Goal: Information Seeking & Learning: Check status

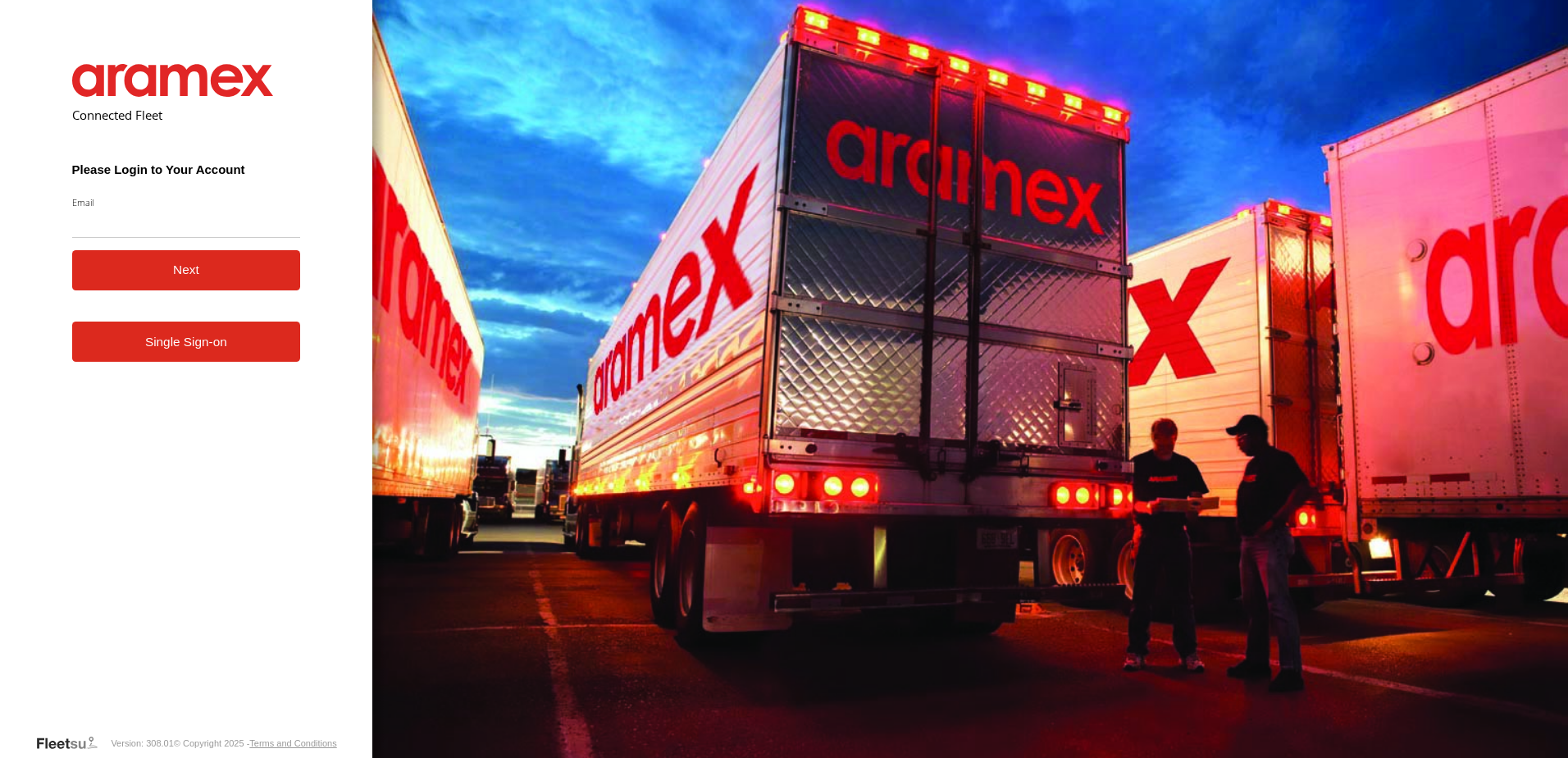
click at [171, 234] on input "Email" at bounding box center [186, 222] width 229 height 29
type input "**********"
click at [189, 265] on button "Next" at bounding box center [186, 270] width 229 height 40
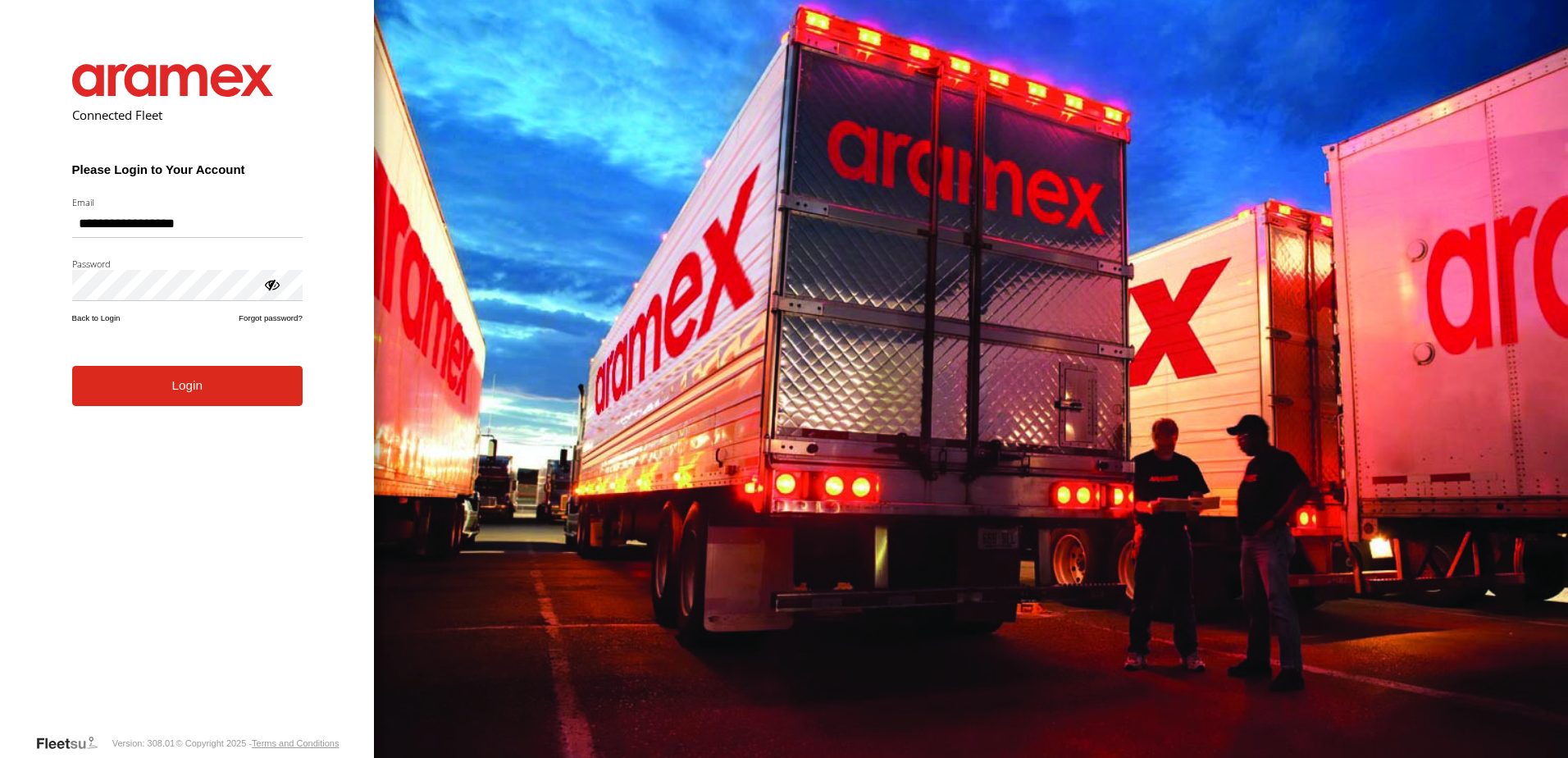
click at [235, 394] on button "Login" at bounding box center [187, 386] width 230 height 40
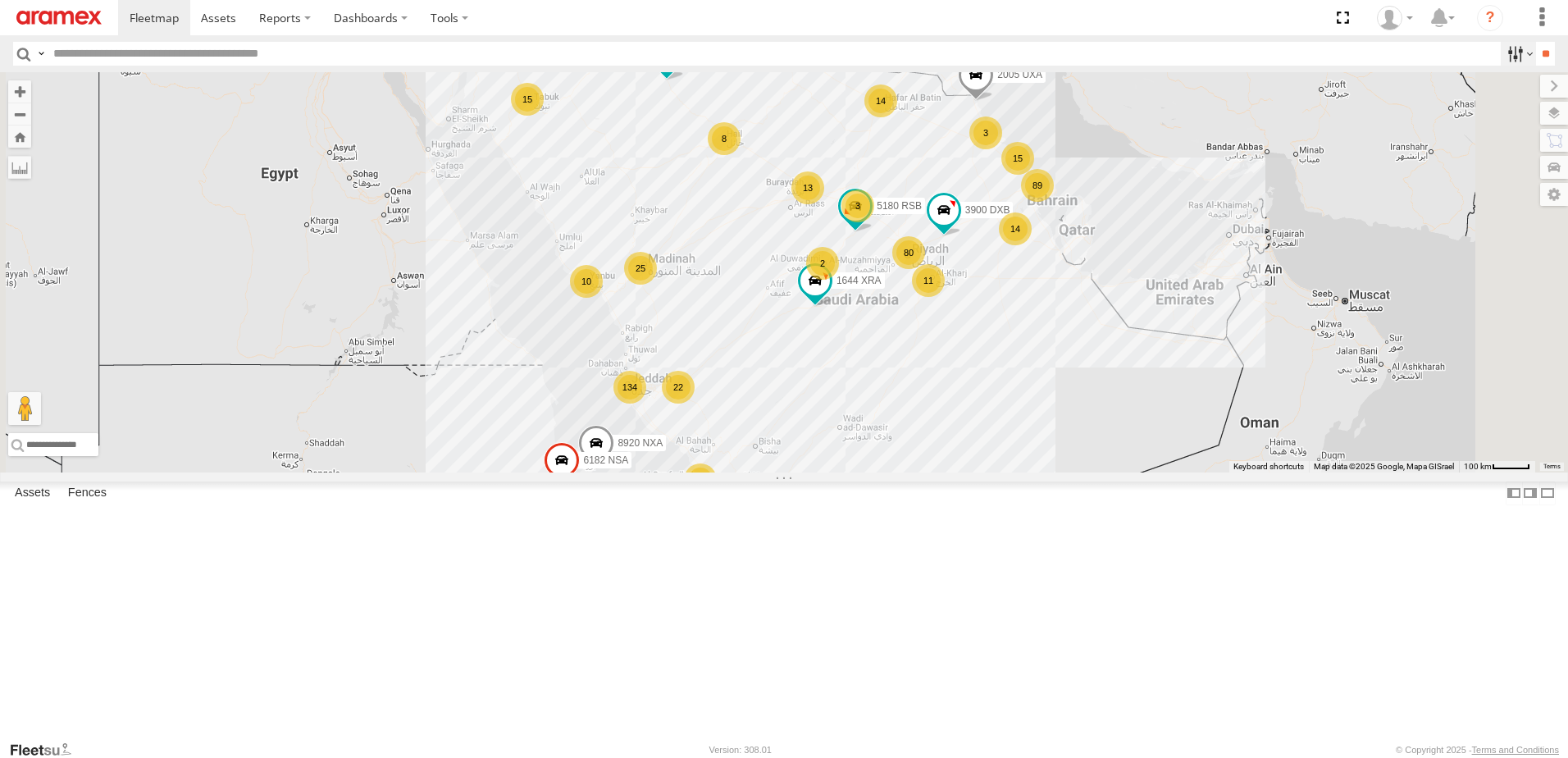
click at [1508, 54] on label at bounding box center [1518, 53] width 35 height 23
click at [334, 64] on input "text" at bounding box center [773, 53] width 1453 height 23
paste input "******"
type input "******"
click at [151, 58] on input "text" at bounding box center [773, 53] width 1453 height 23
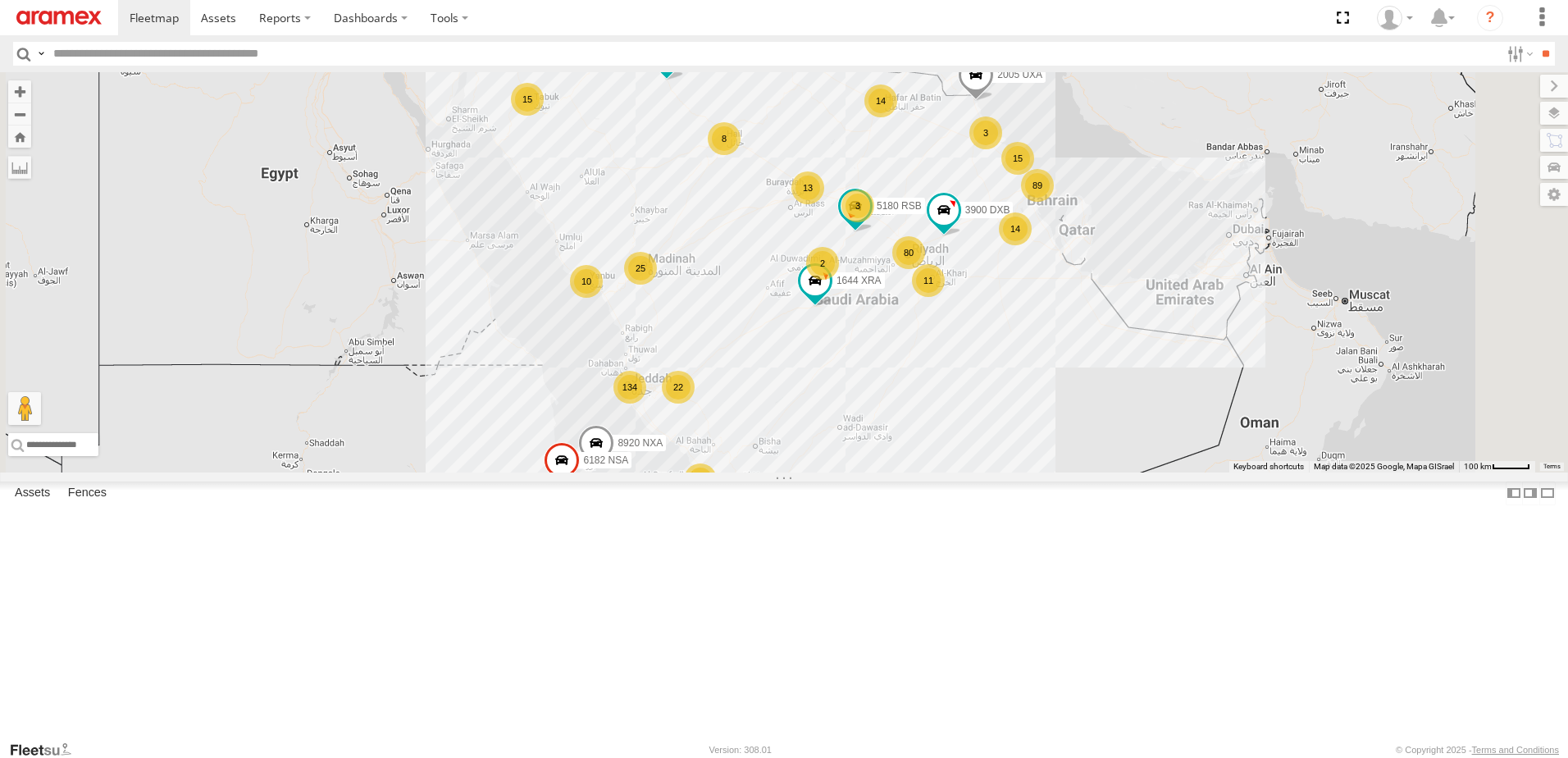
paste input "********"
type input "********"
click at [1504, 56] on label at bounding box center [1518, 53] width 35 height 23
drag, startPoint x: 71, startPoint y: 53, endPoint x: 0, endPoint y: 39, distance: 72.4
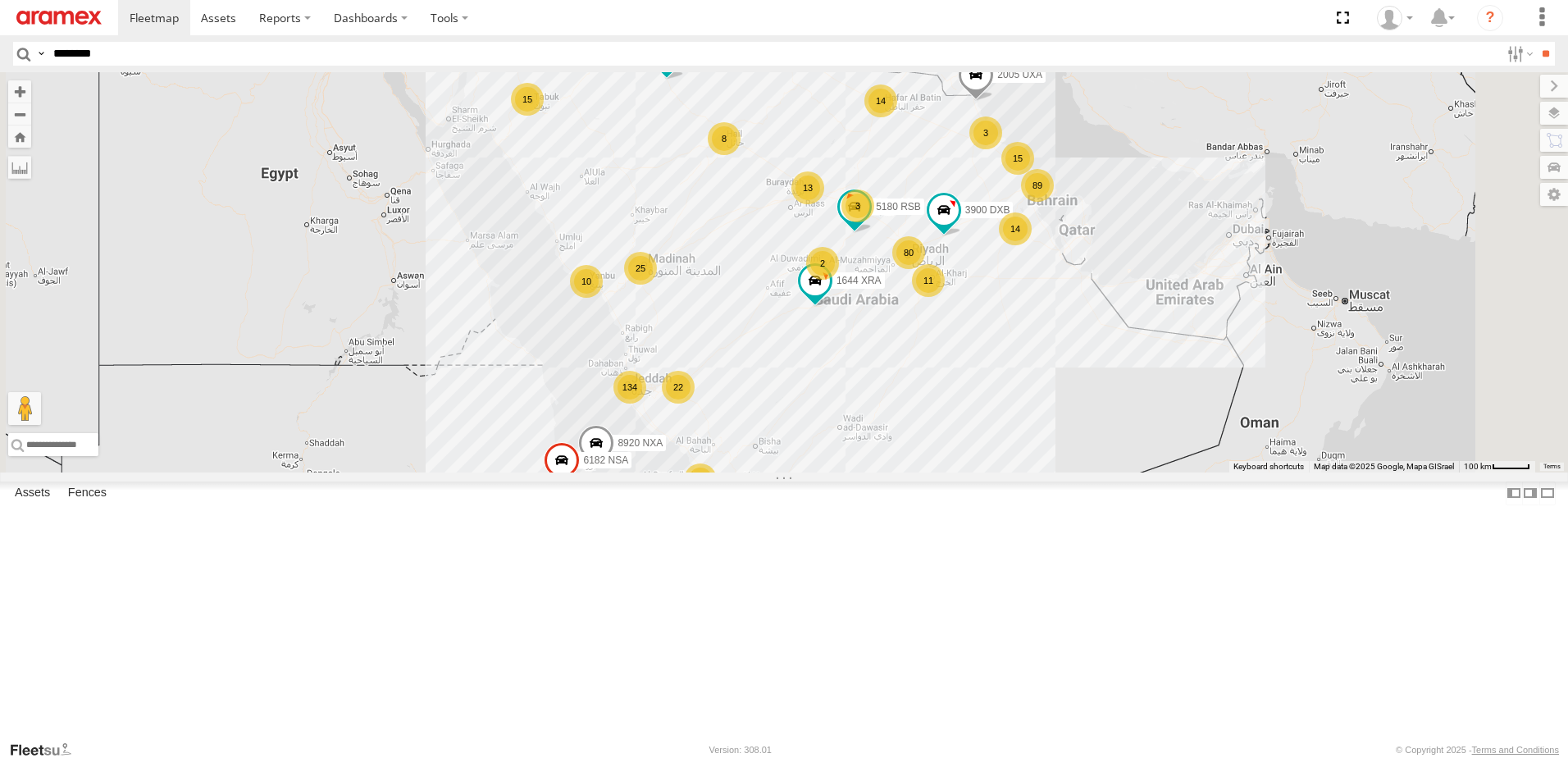
click at [0, 39] on html at bounding box center [784, 379] width 1568 height 758
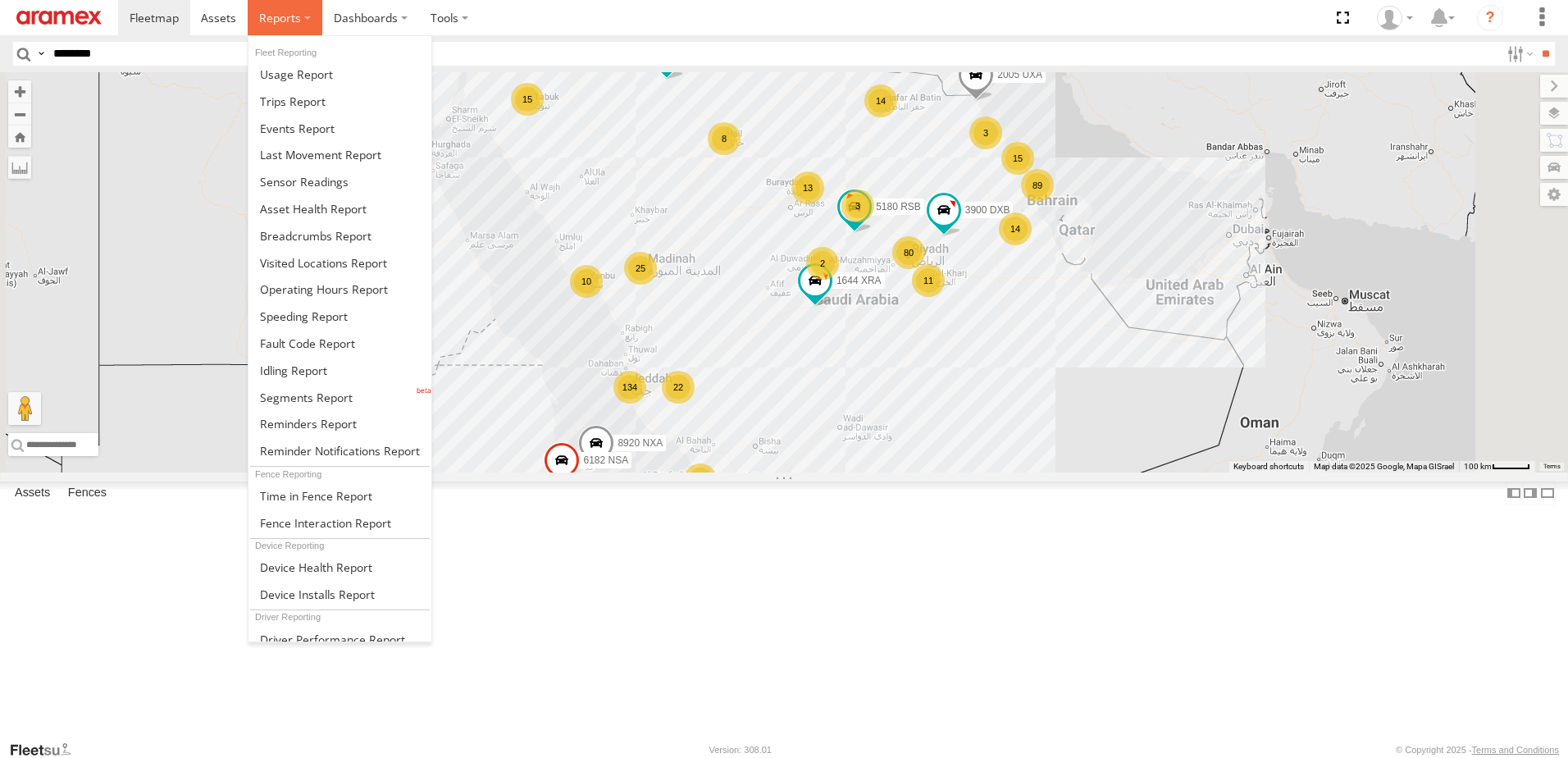
click at [277, 17] on span at bounding box center [280, 18] width 42 height 16
click at [331, 224] on link at bounding box center [340, 235] width 183 height 27
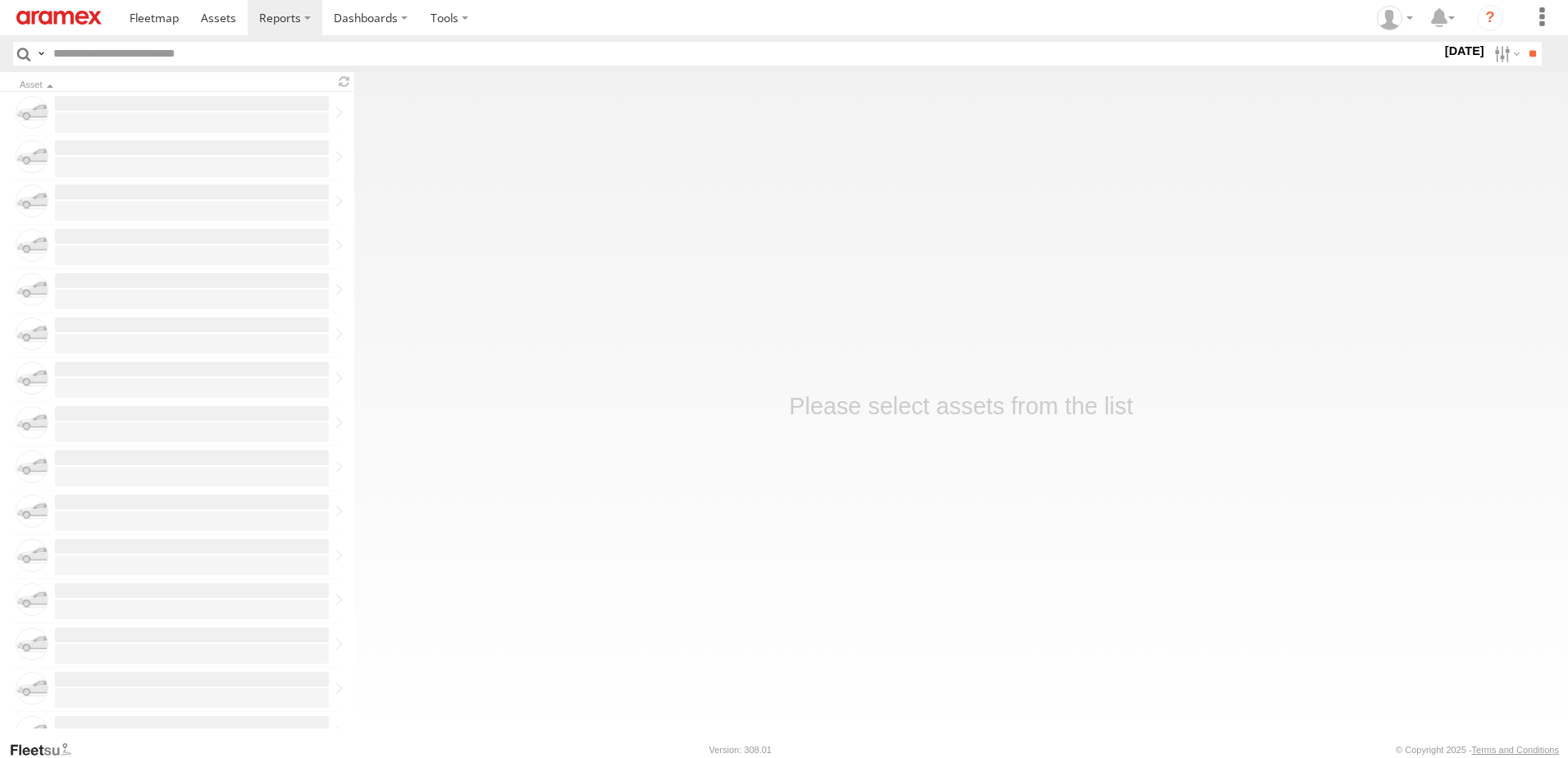
click at [139, 48] on input "text" at bounding box center [744, 53] width 1394 height 23
type input "********"
click at [1488, 59] on label at bounding box center [1505, 53] width 35 height 23
click at [0, 0] on label at bounding box center [0, 0] width 0 height 0
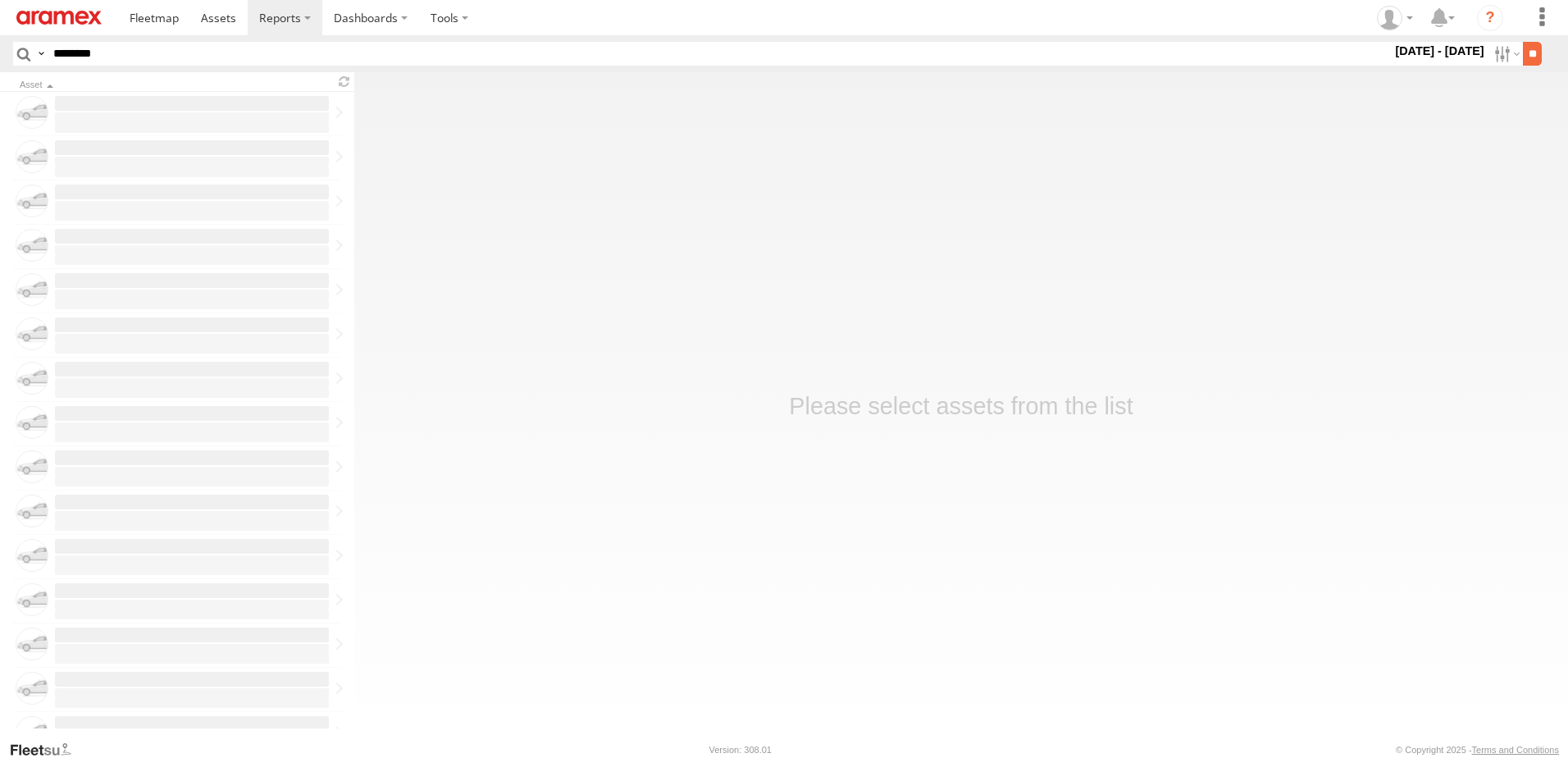
click at [1523, 54] on input "**" at bounding box center [1532, 53] width 19 height 23
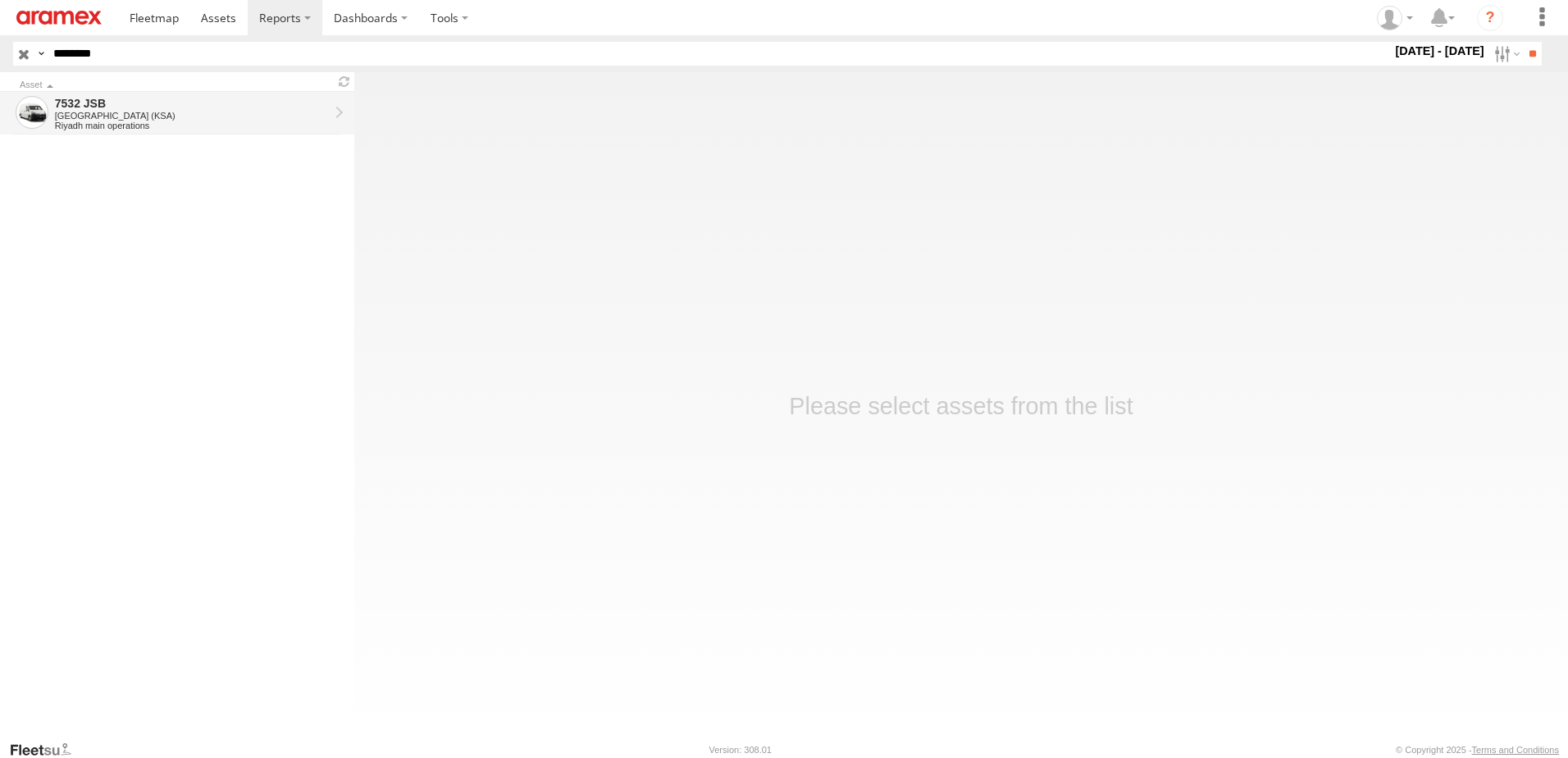
click at [145, 113] on div "[GEOGRAPHIC_DATA] (KSA)" at bounding box center [192, 116] width 274 height 10
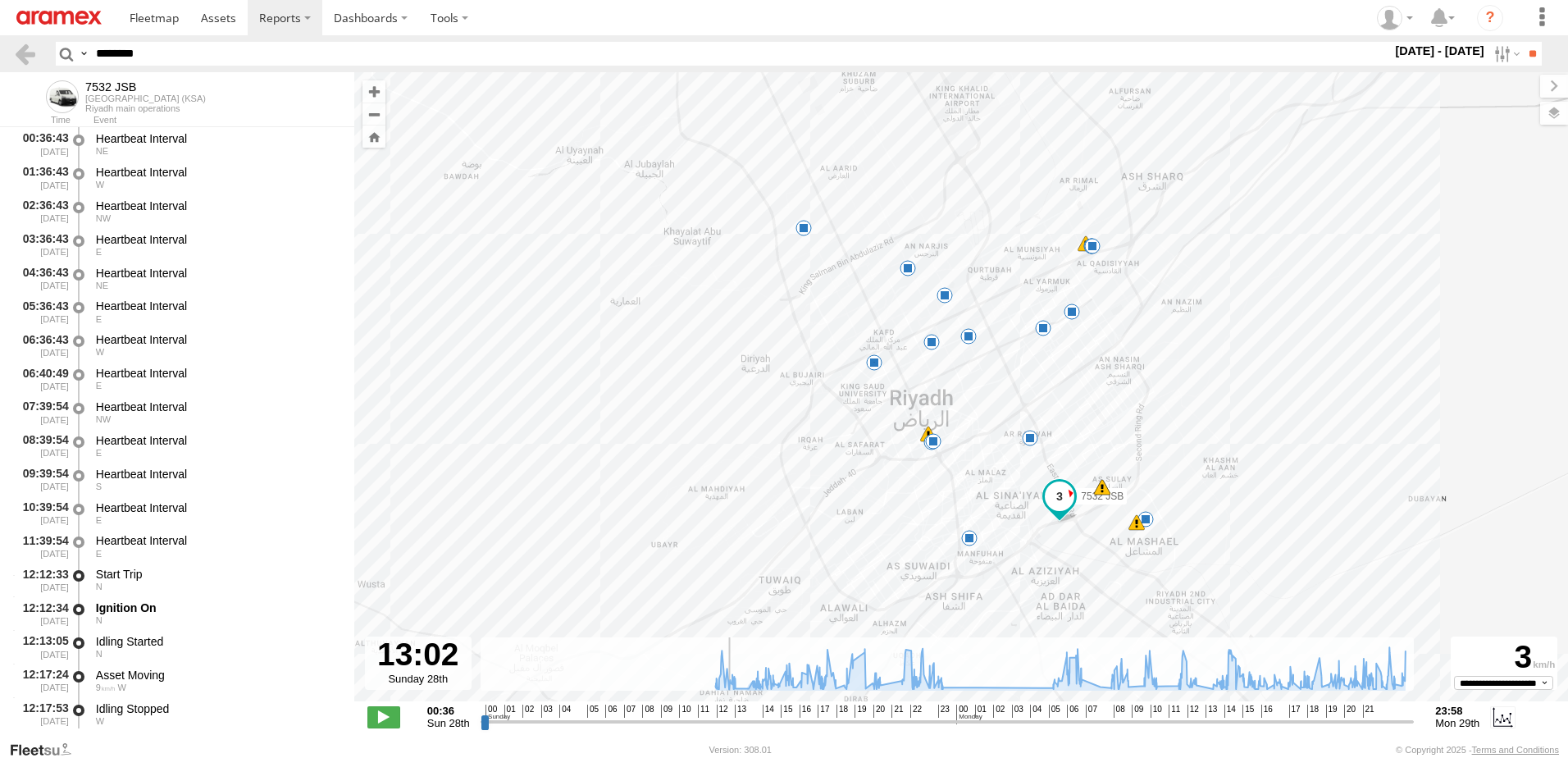
click at [726, 716] on input "range" at bounding box center [948, 721] width 934 height 16
drag, startPoint x: 862, startPoint y: 724, endPoint x: 893, endPoint y: 724, distance: 31.0
click at [893, 724] on input "range" at bounding box center [948, 721] width 934 height 16
click at [900, 724] on input "range" at bounding box center [948, 721] width 934 height 16
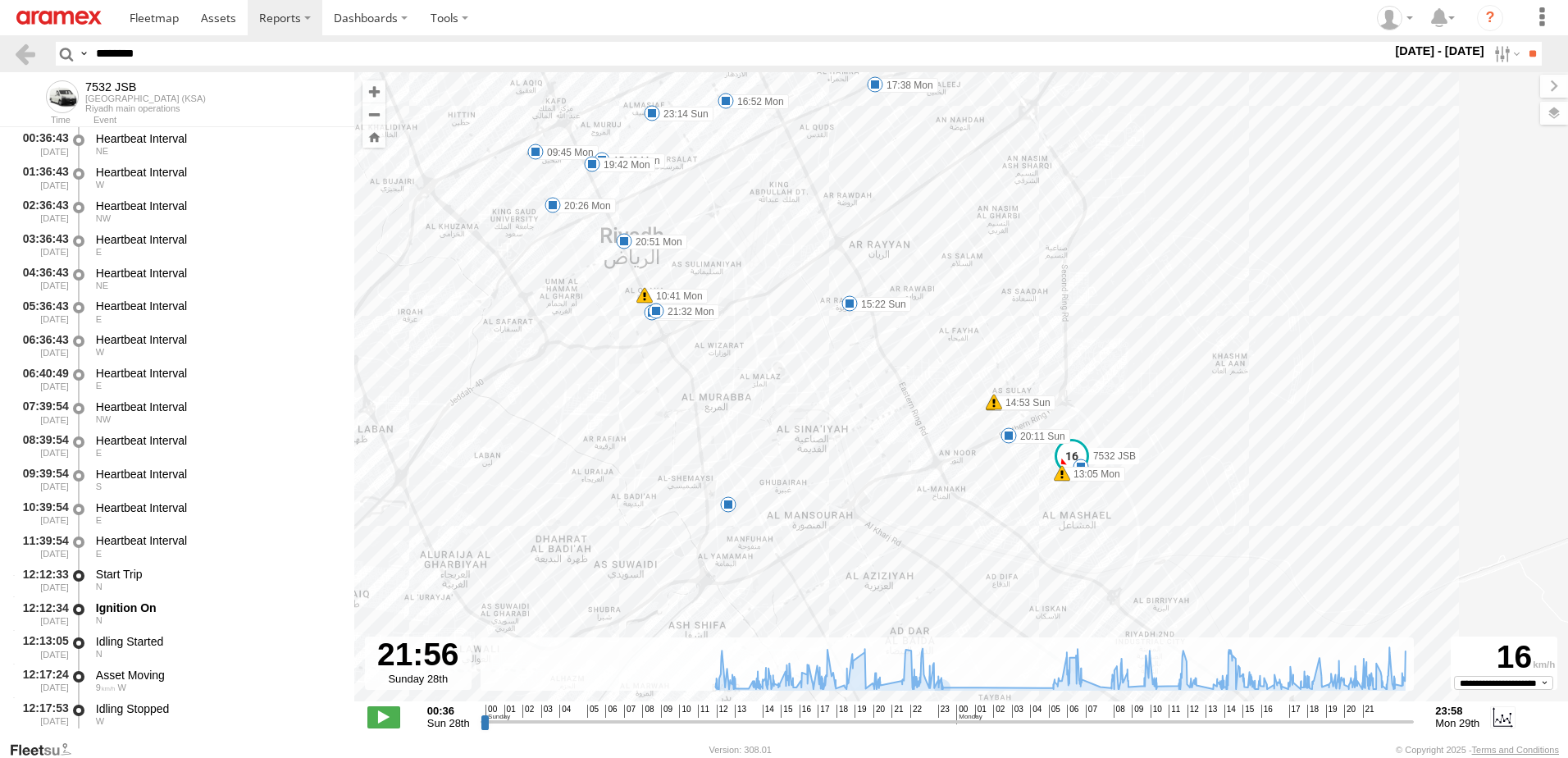
drag, startPoint x: 968, startPoint y: 564, endPoint x: 1036, endPoint y: 501, distance: 92.7
click at [1036, 501] on div "7532 JSB 14:53 Sun 14:53 Sun 15:22 Sun 17:24 Sun 18:34 Sun 23:14 Sun 07:21 Mon …" at bounding box center [961, 395] width 1214 height 646
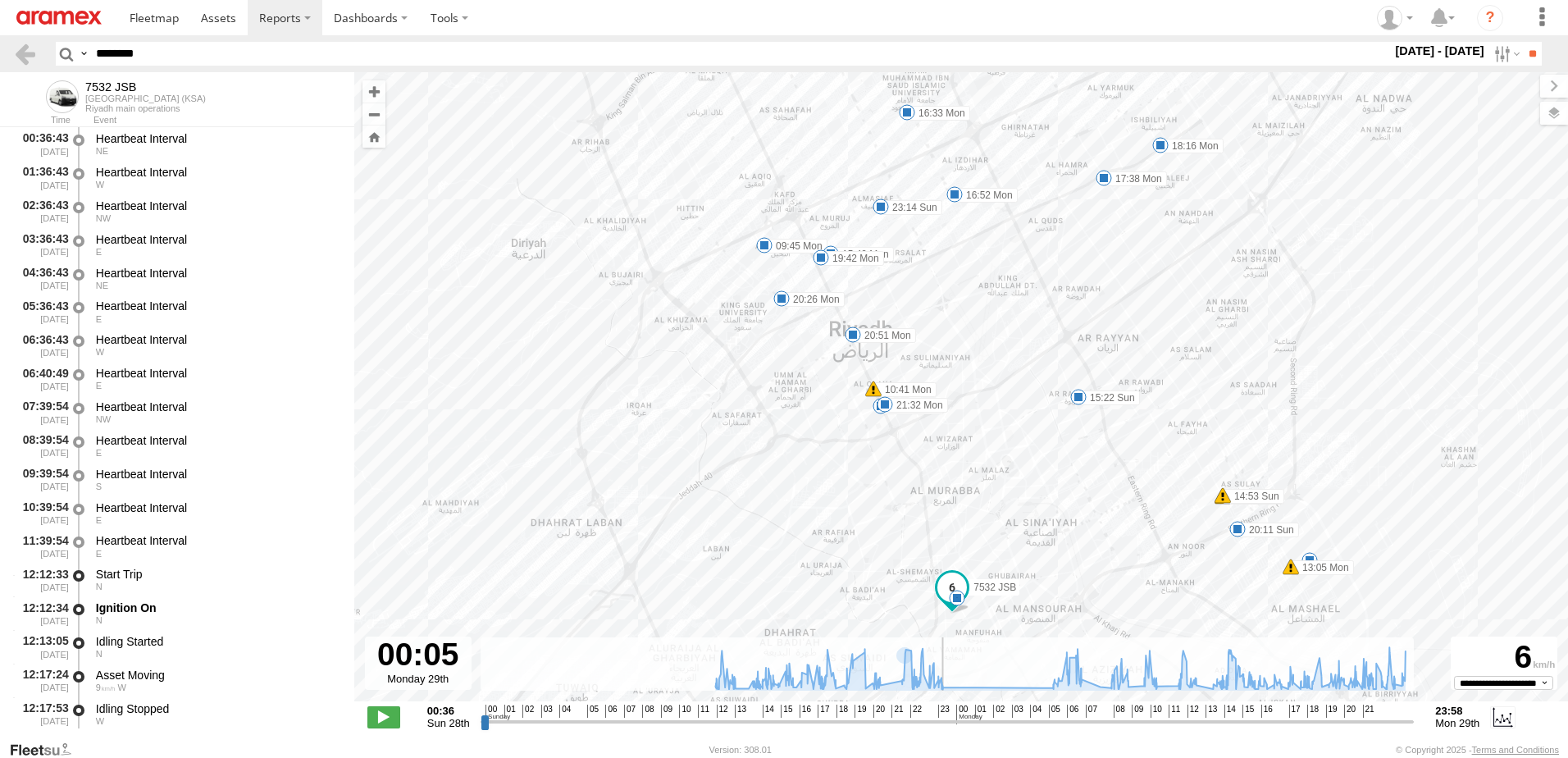
drag, startPoint x: 902, startPoint y: 722, endPoint x: 943, endPoint y: 720, distance: 41.0
click at [943, 720] on input "range" at bounding box center [948, 721] width 934 height 16
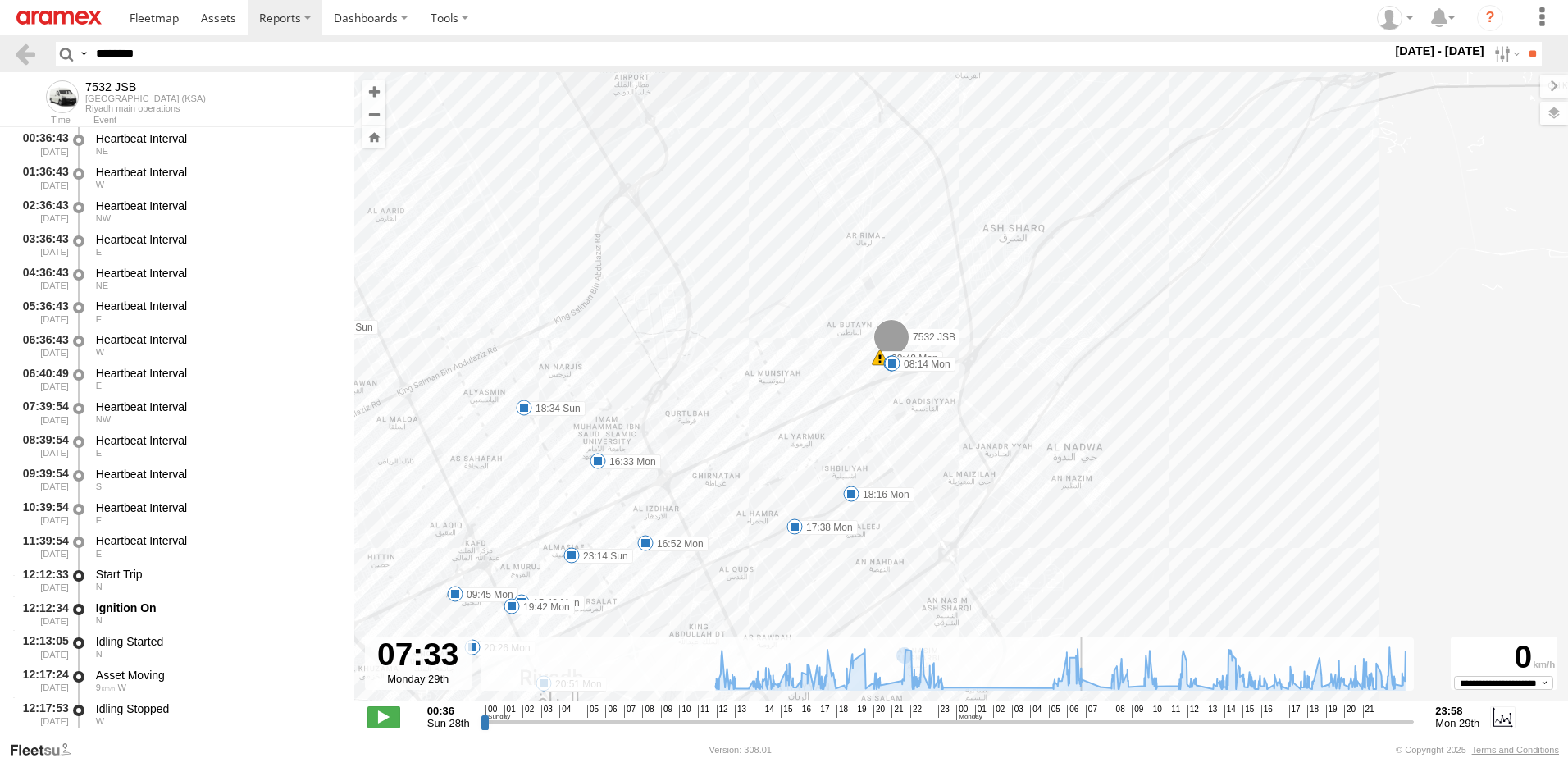
drag, startPoint x: 940, startPoint y: 720, endPoint x: 1088, endPoint y: 713, distance: 148.2
click at [1088, 714] on input "range" at bounding box center [948, 721] width 934 height 16
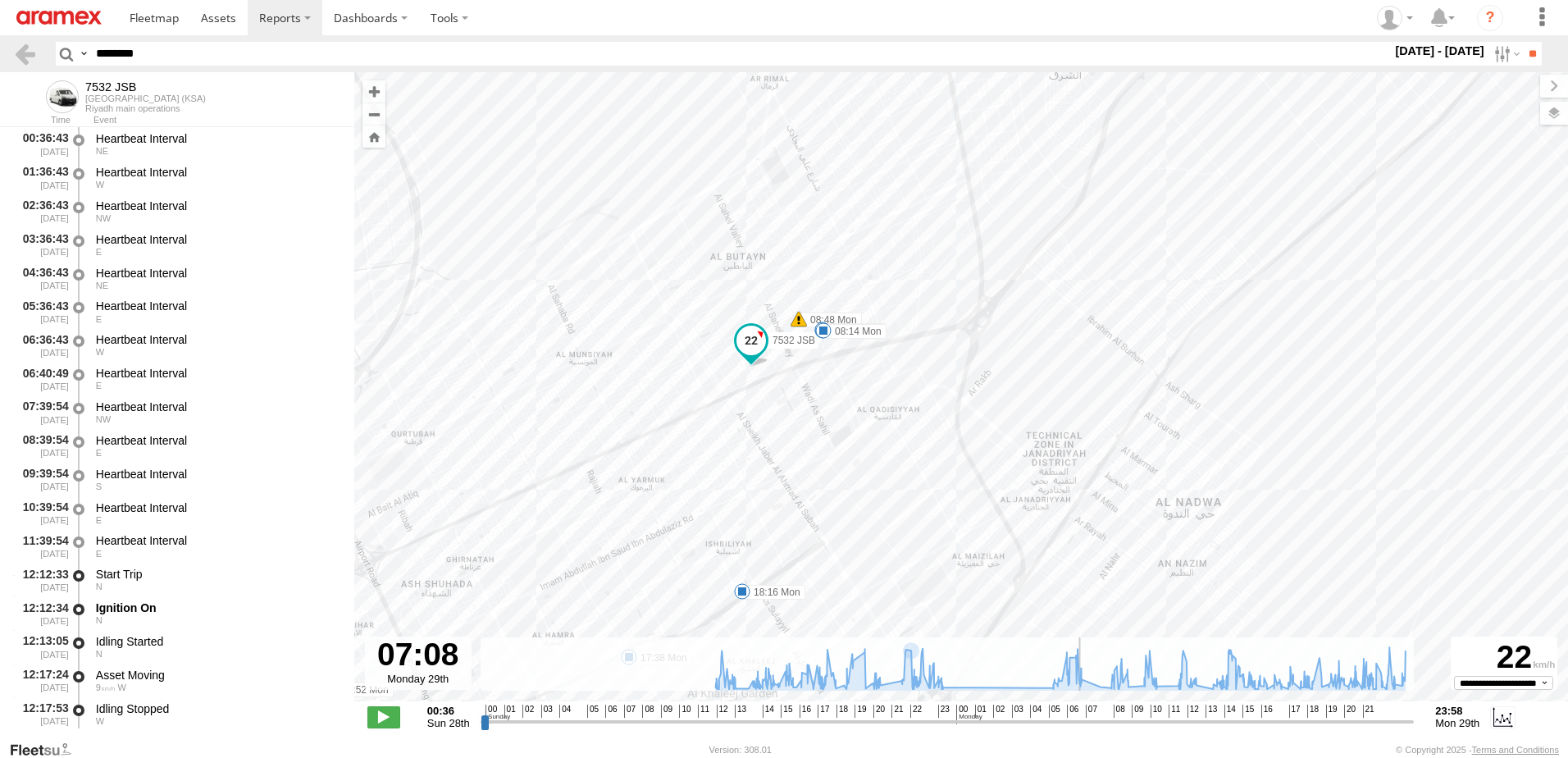
drag, startPoint x: 1060, startPoint y: 725, endPoint x: 1075, endPoint y: 699, distance: 30.0
type input "**********"
click at [1080, 724] on input "range" at bounding box center [948, 721] width 934 height 16
click at [1510, 53] on label at bounding box center [1505, 53] width 35 height 23
click at [1501, 54] on label at bounding box center [1505, 53] width 35 height 23
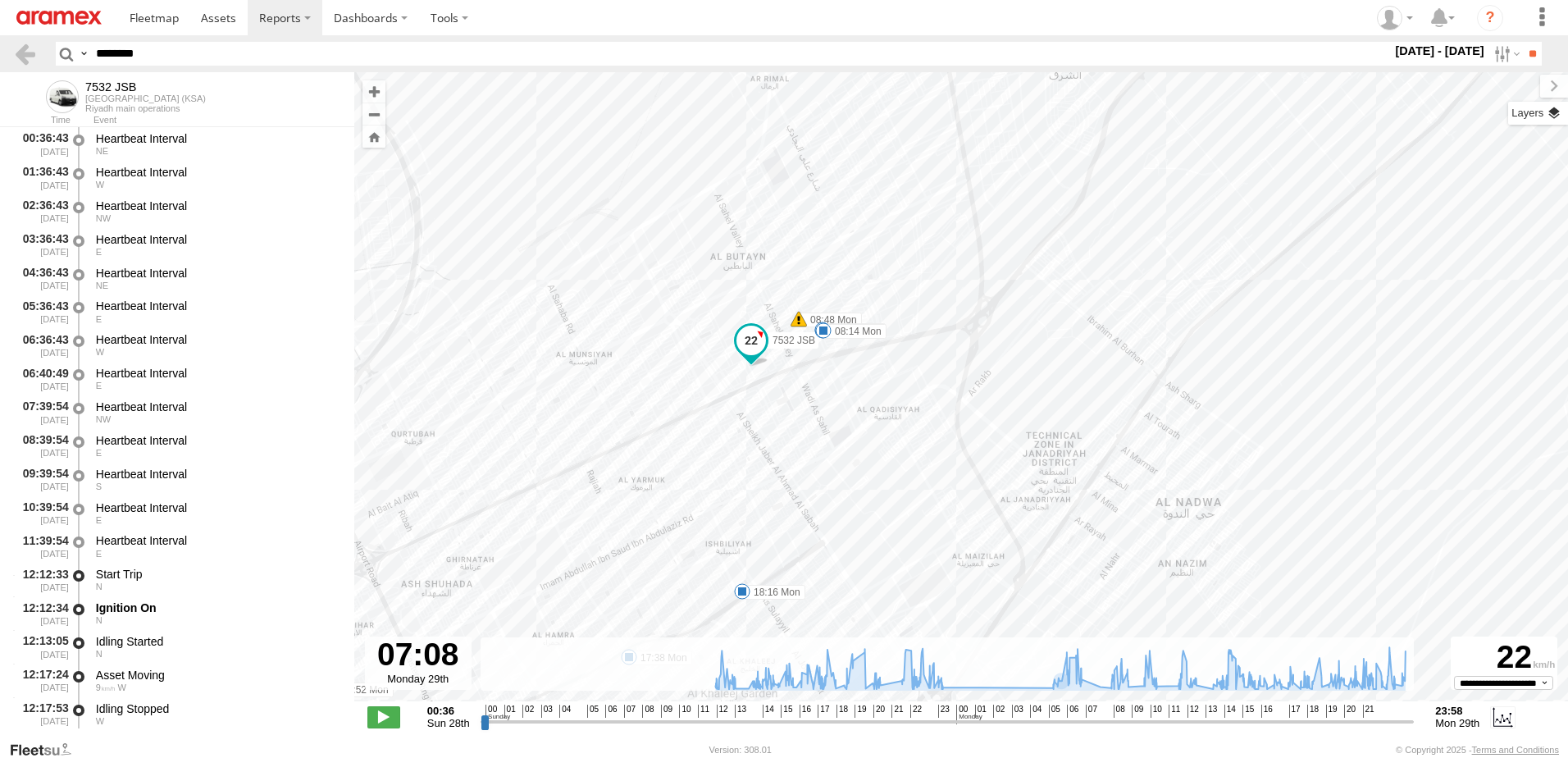
click at [1553, 112] on label at bounding box center [1538, 114] width 60 height 23
click at [0, 0] on span "Basemaps" at bounding box center [0, 0] width 0 height 0
click at [0, 0] on div "Satellite" at bounding box center [0, 0] width 0 height 0
click at [0, 0] on span "Satellite + Roadmap" at bounding box center [0, 0] width 0 height 0
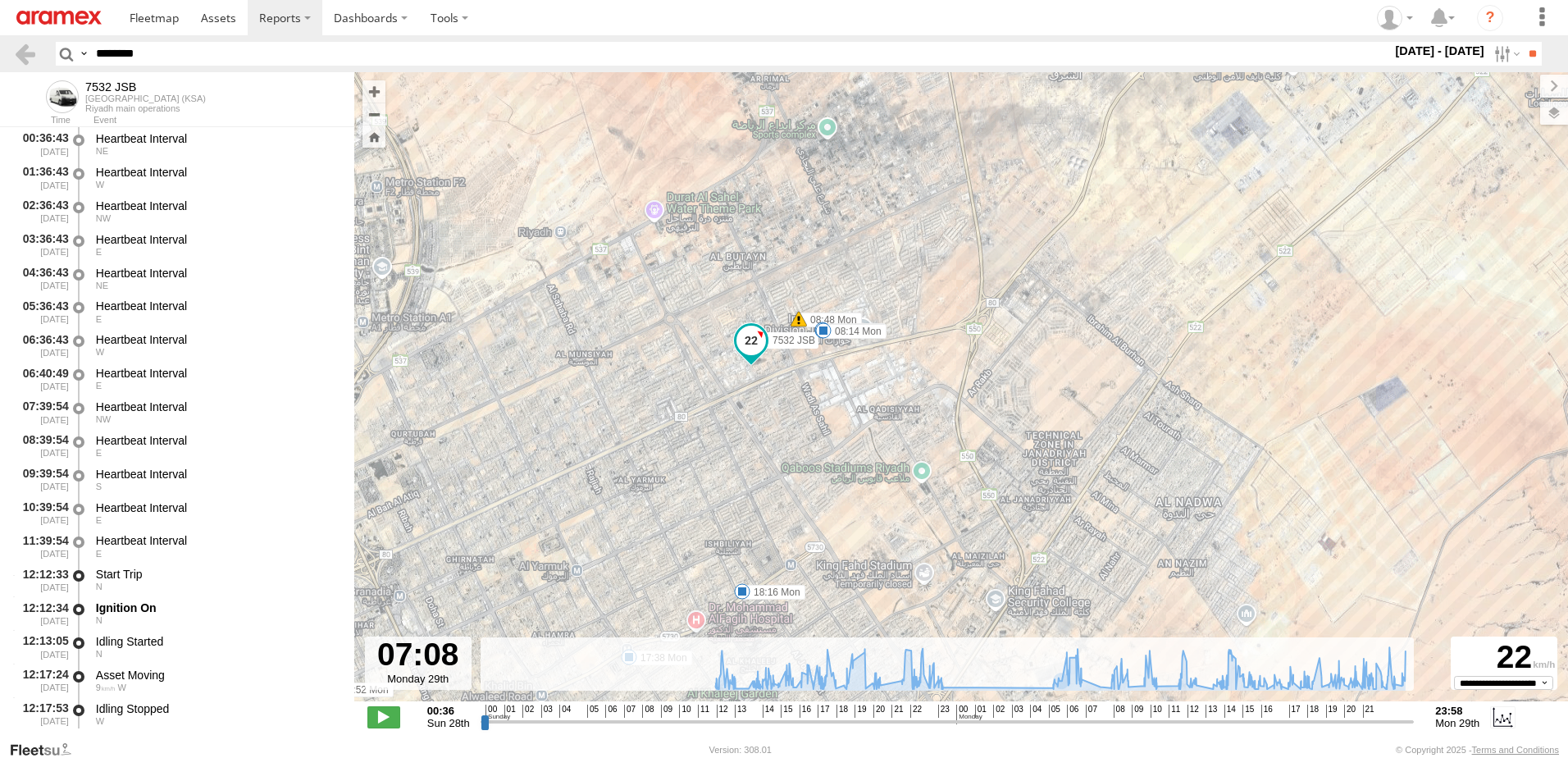
click at [0, 0] on span "Basemaps" at bounding box center [0, 0] width 0 height 0
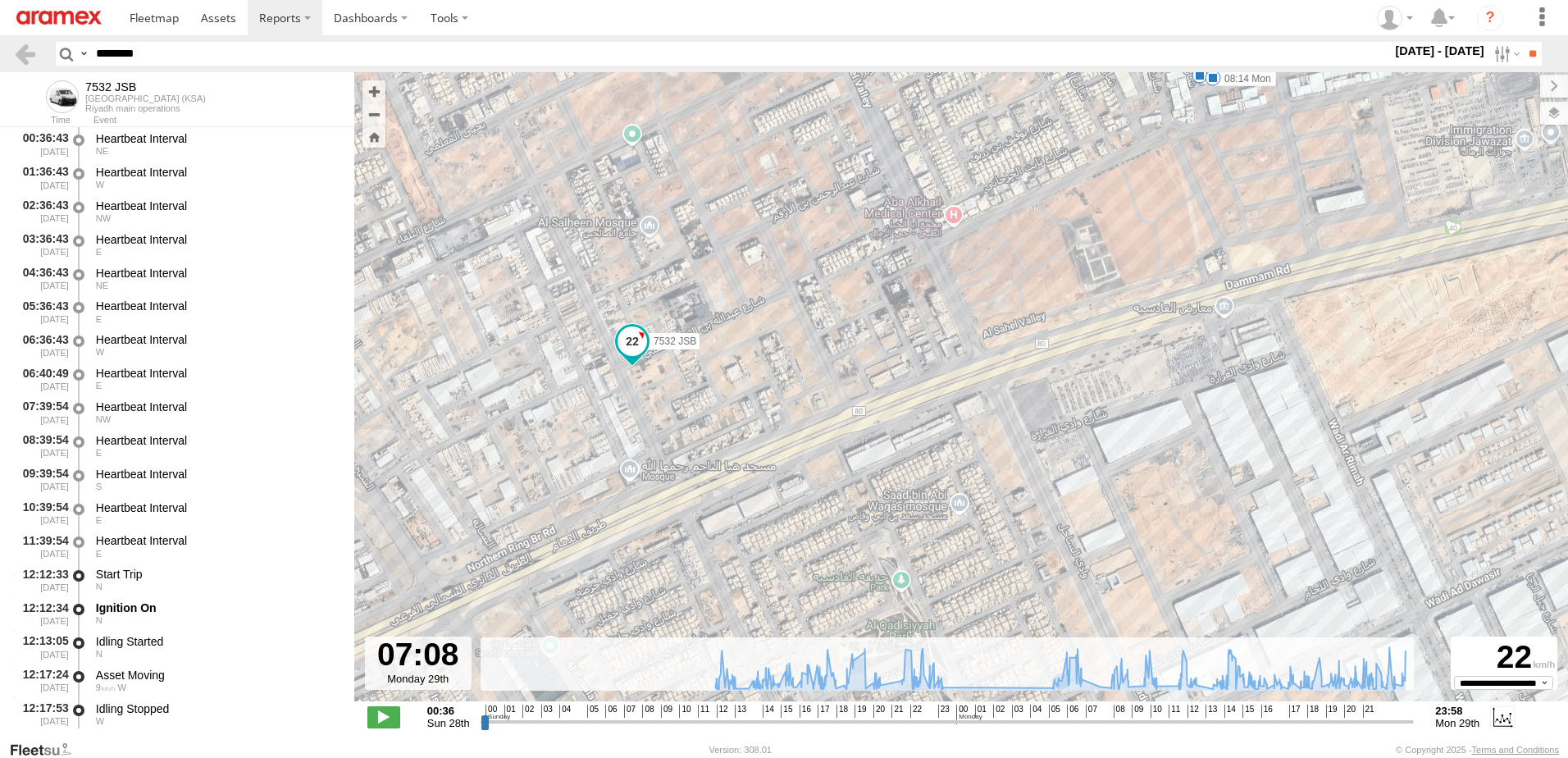
drag, startPoint x: 178, startPoint y: 53, endPoint x: 0, endPoint y: 44, distance: 178.2
click at [0, 44] on html at bounding box center [784, 379] width 1568 height 758
paste input "text"
type input "********"
click at [1523, 52] on input "**" at bounding box center [1532, 53] width 19 height 23
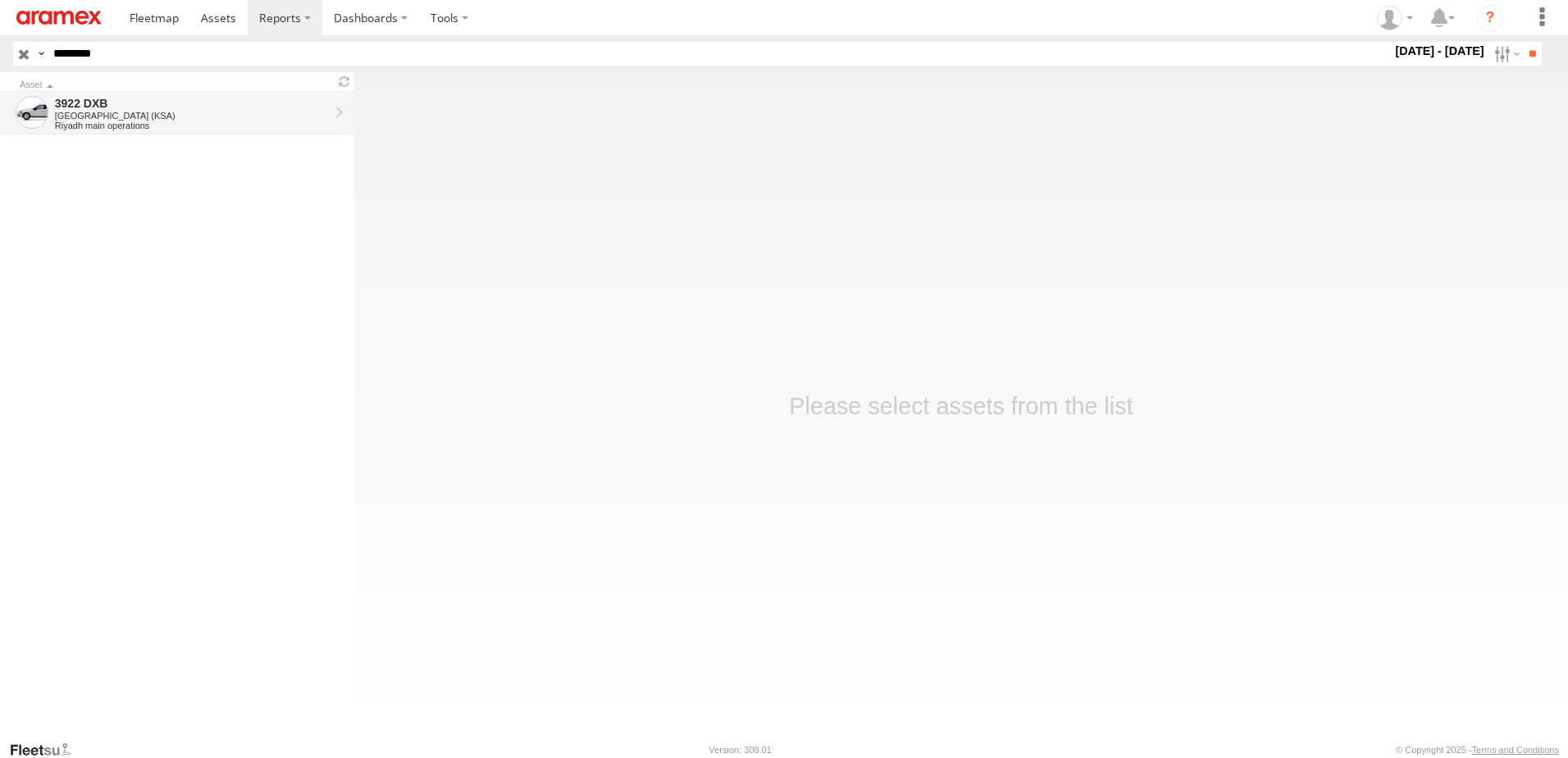
click at [291, 101] on div "3922 DXB" at bounding box center [192, 104] width 274 height 15
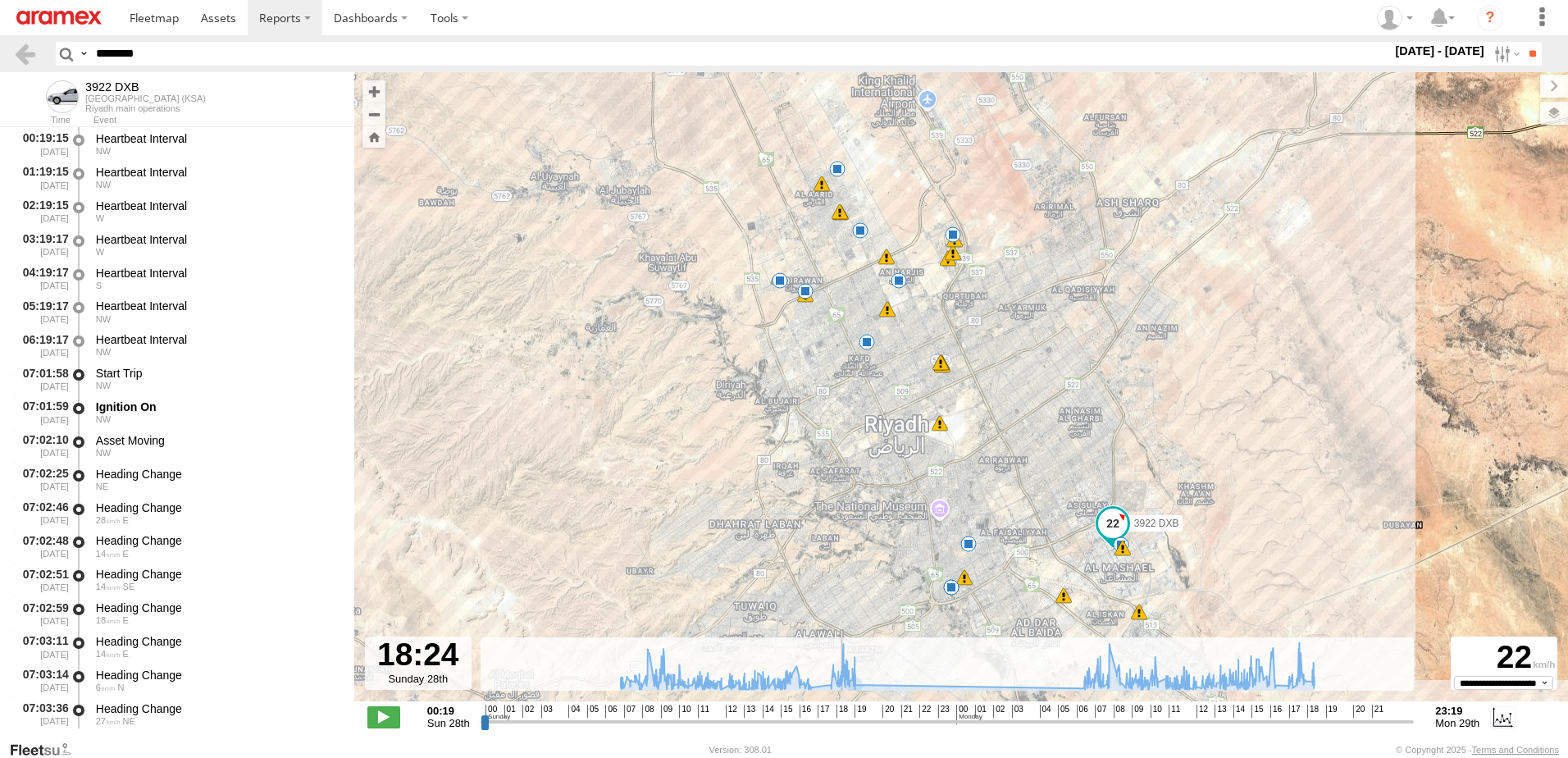
click at [840, 721] on input "range" at bounding box center [948, 721] width 934 height 16
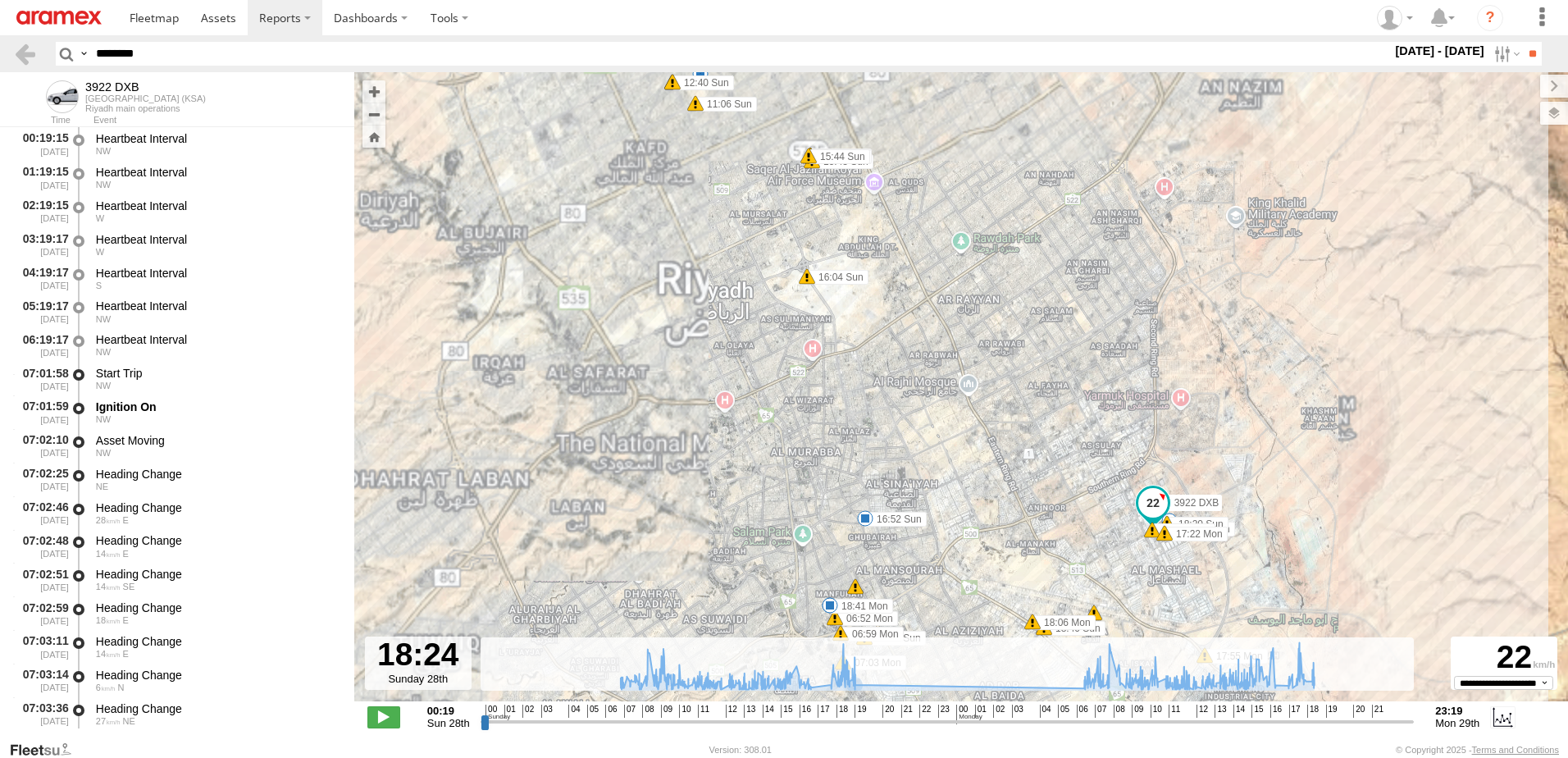
drag, startPoint x: 1057, startPoint y: 561, endPoint x: 1114, endPoint y: 558, distance: 57.1
click at [1114, 558] on div "3922 DXB 15:41 Sun 15:43 Sun 15:44 Sun 15:44 Sun 16:04 Sun 16:52 Sun 19:07 Sun …" at bounding box center [961, 395] width 1214 height 646
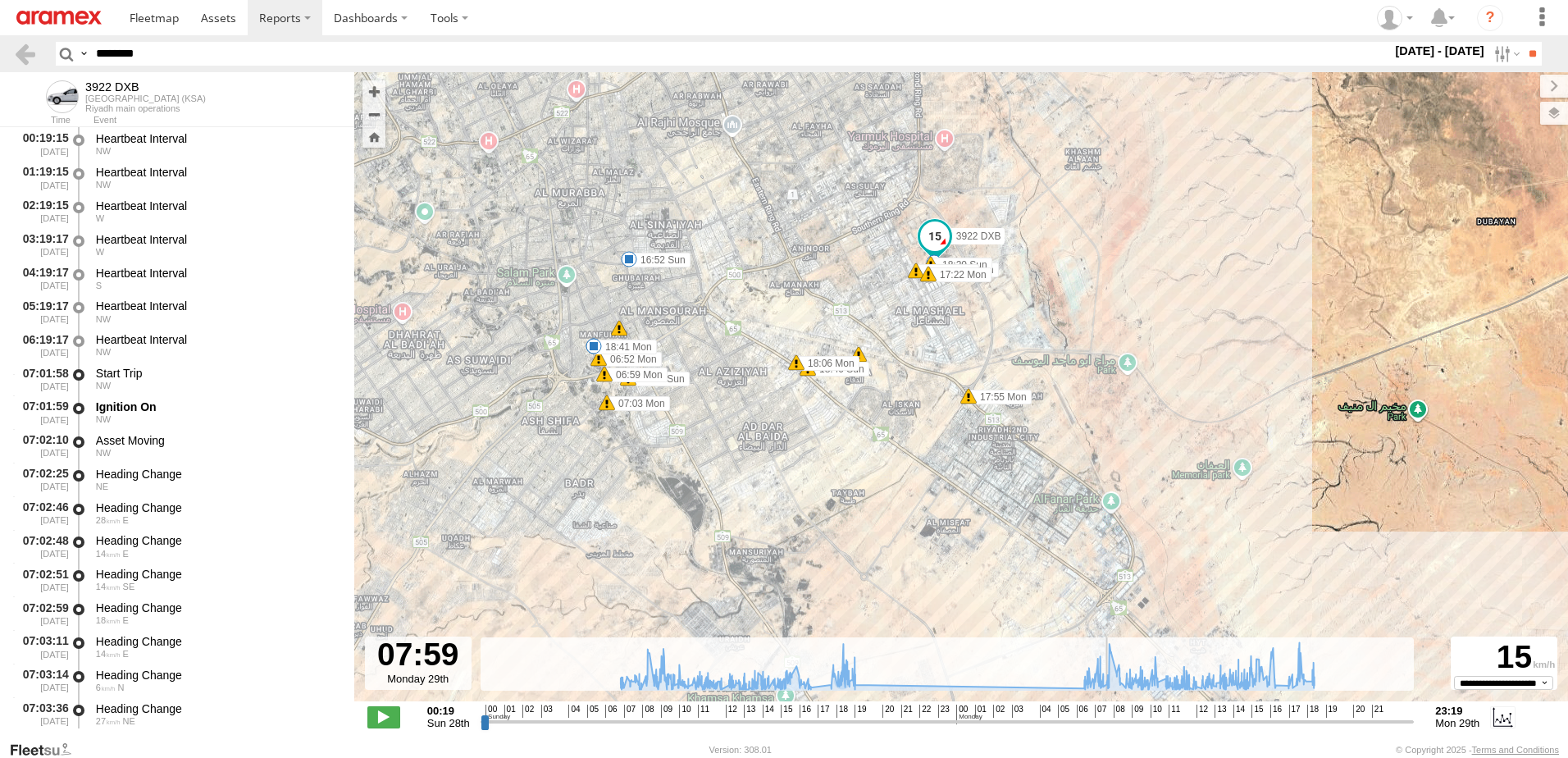
drag, startPoint x: 840, startPoint y: 719, endPoint x: 1107, endPoint y: 701, distance: 267.6
type input "**********"
click at [1107, 714] on input "range" at bounding box center [948, 721] width 934 height 16
drag, startPoint x: 169, startPoint y: 58, endPoint x: 0, endPoint y: 47, distance: 169.4
click at [0, 47] on html at bounding box center [784, 379] width 1568 height 758
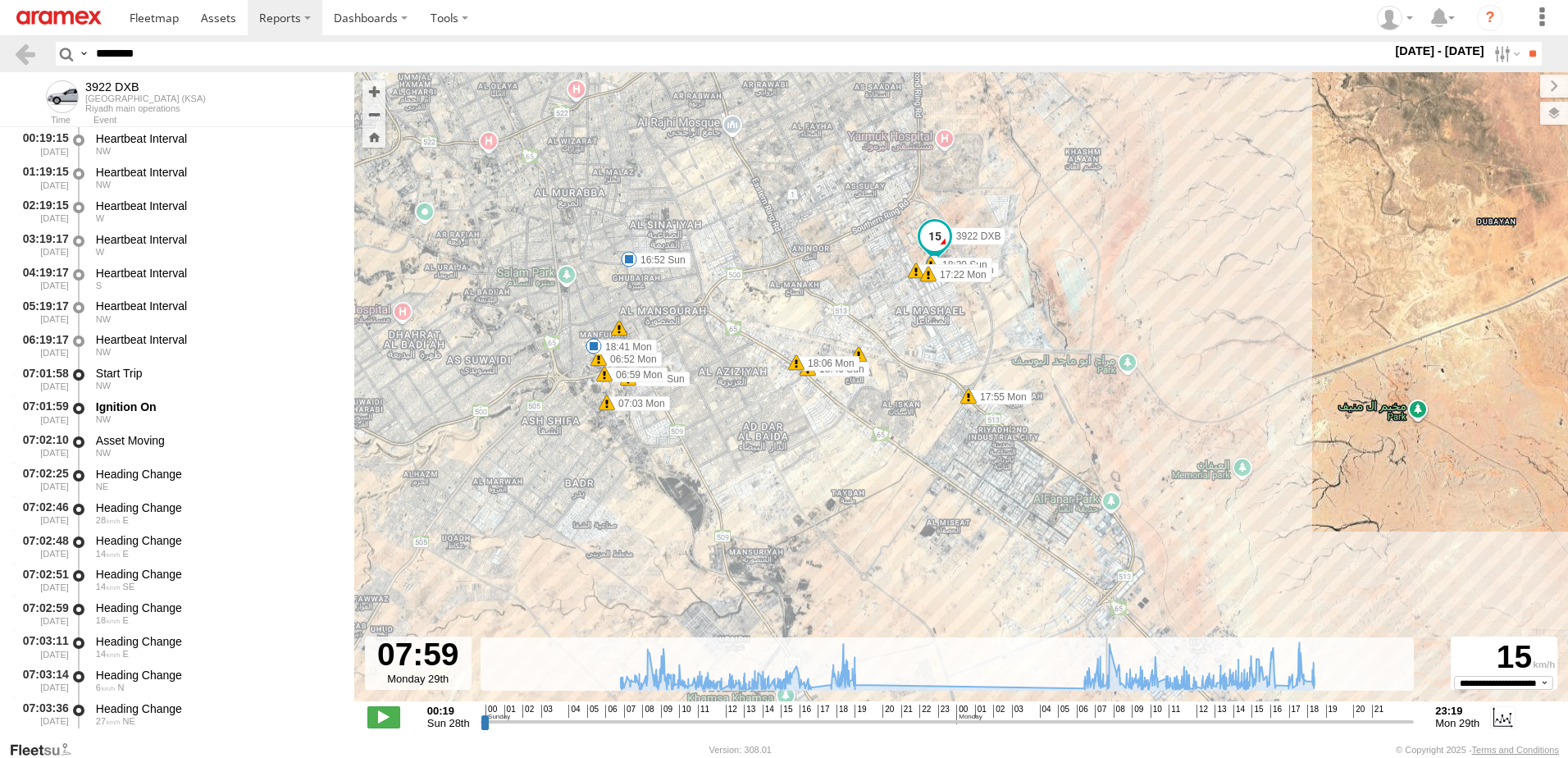
paste input "text"
type input "********"
click at [1523, 42] on input "**" at bounding box center [1532, 53] width 19 height 23
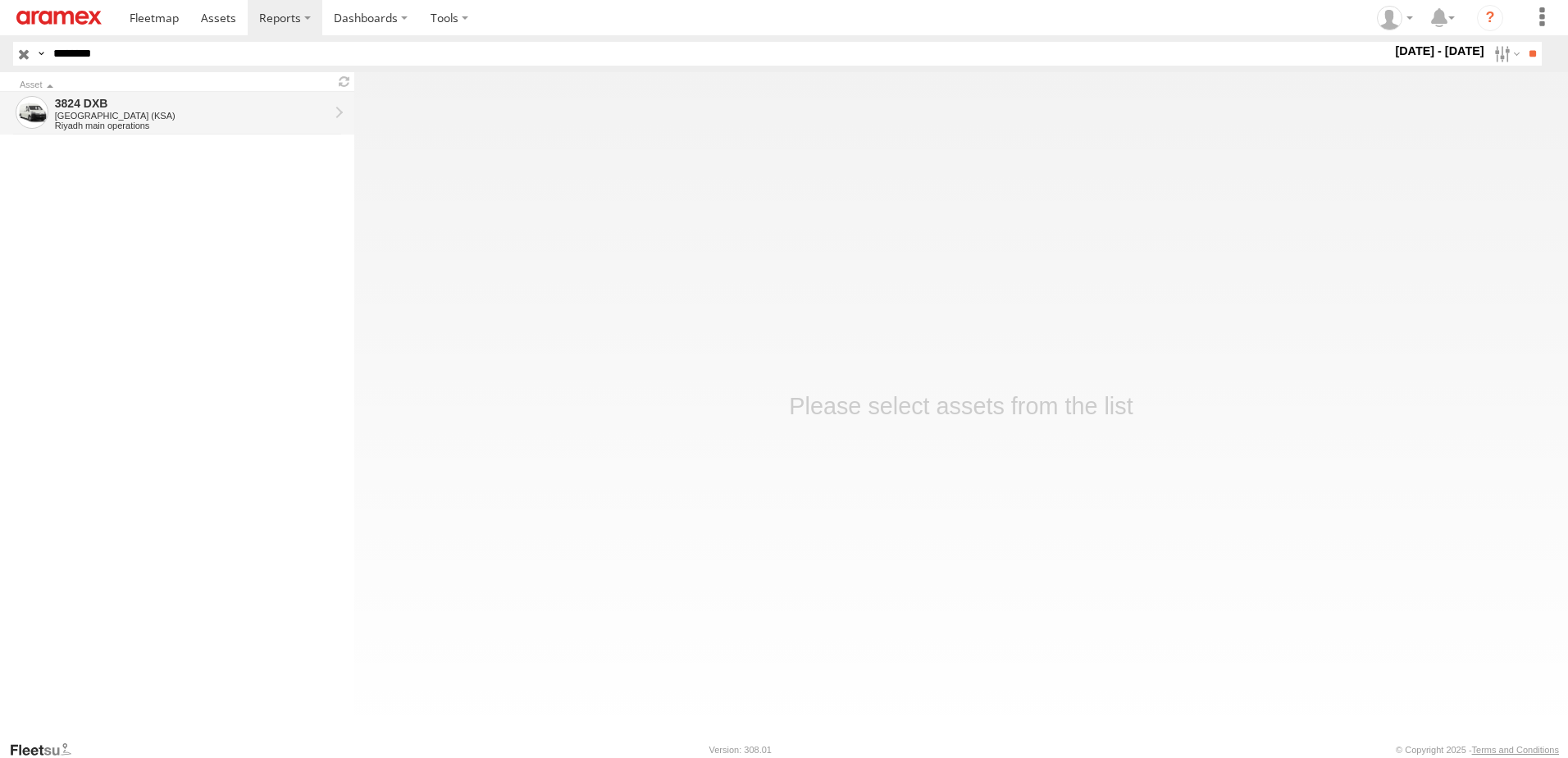
click at [149, 123] on div "Riyadh main operations" at bounding box center [192, 125] width 274 height 10
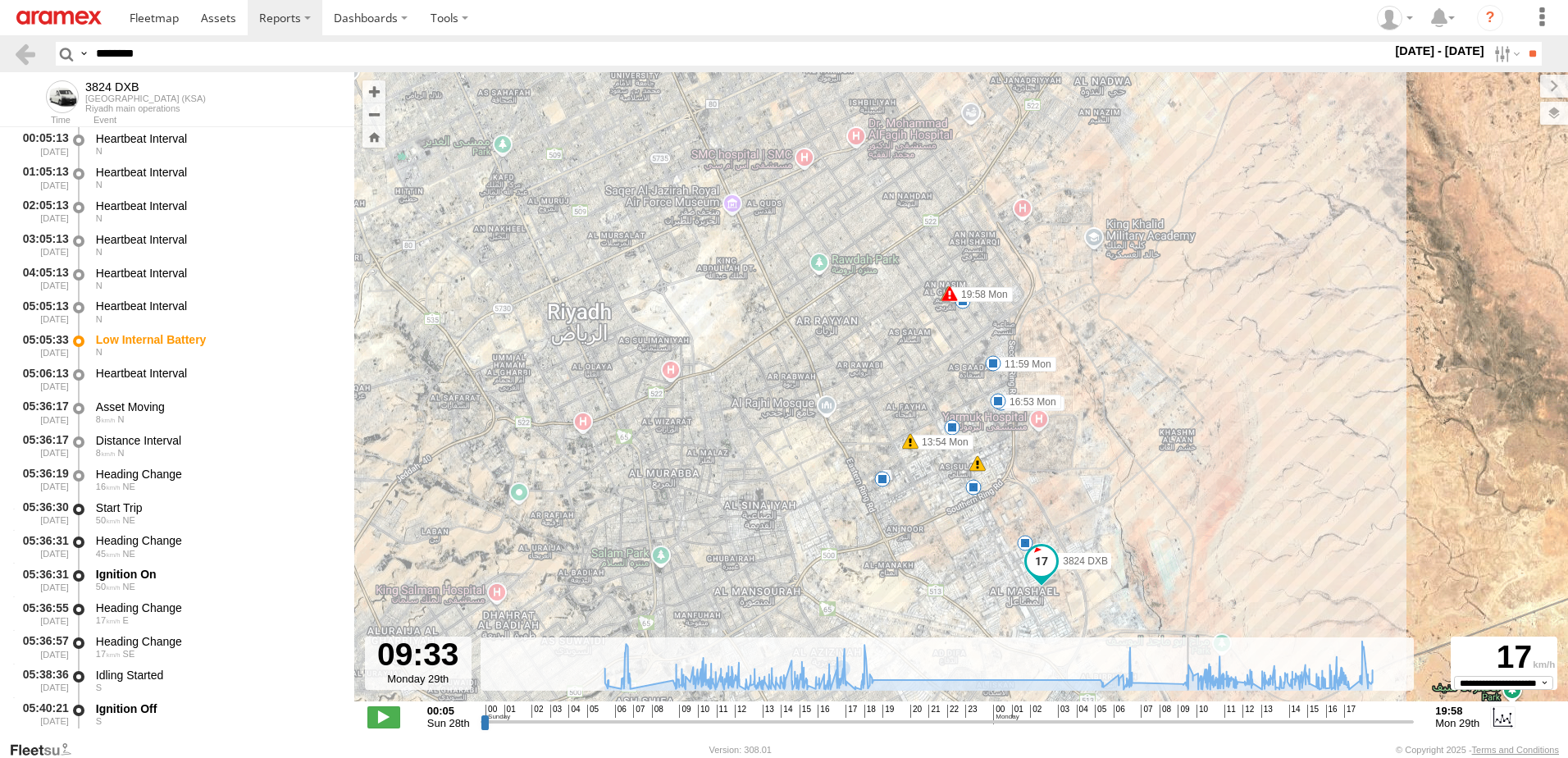
drag, startPoint x: 846, startPoint y: 714, endPoint x: 1189, endPoint y: 703, distance: 343.2
click at [1189, 714] on input "range" at bounding box center [948, 721] width 934 height 16
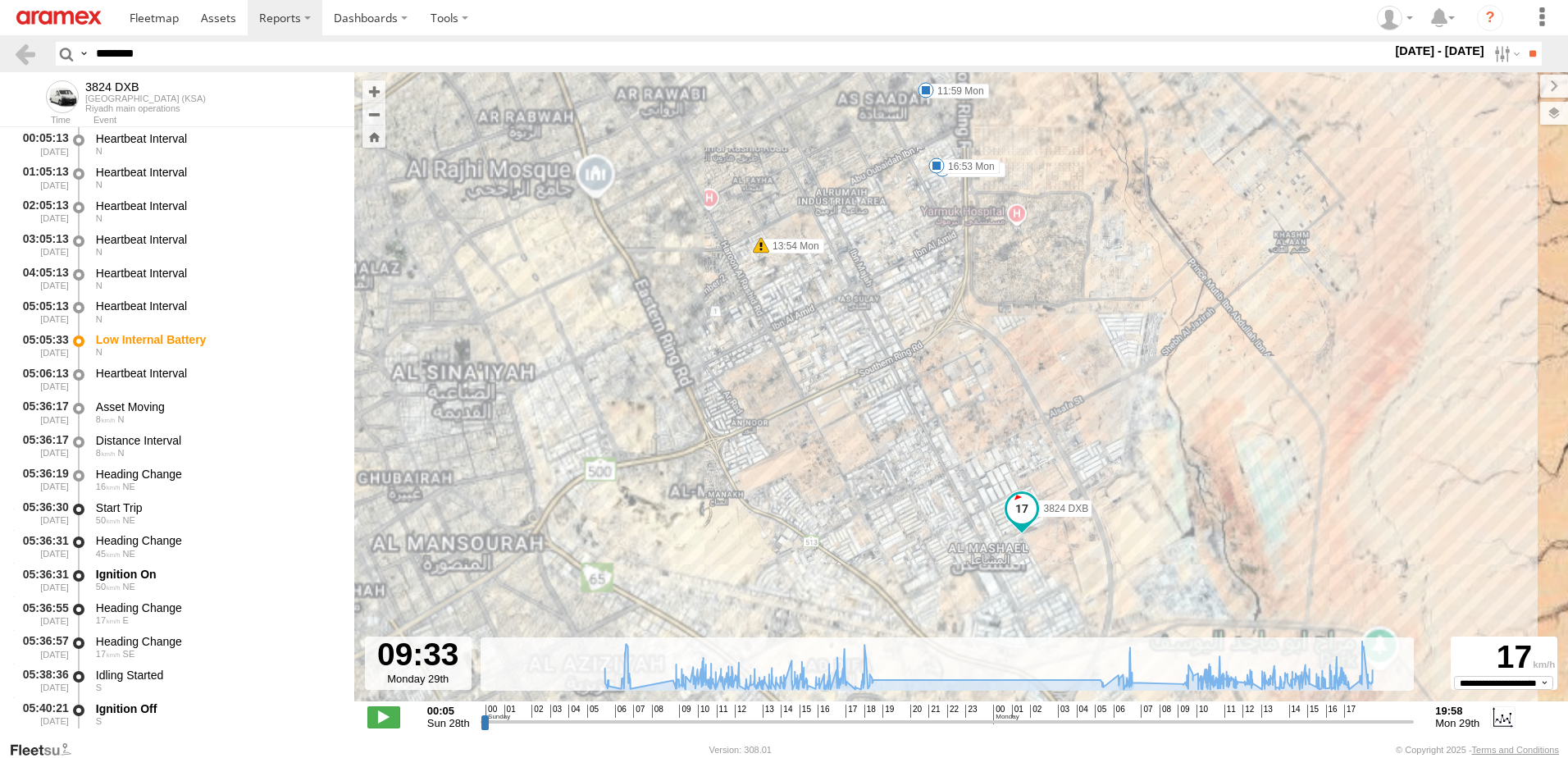
drag, startPoint x: 1074, startPoint y: 600, endPoint x: 1132, endPoint y: 518, distance: 100.4
click at [1145, 521] on div "3824 DXB 05:05 Sun 05:05 Mon 11:59 Mon 12:42 Mon 13:54 Mon 16:53 Mon 19:58 Mon" at bounding box center [961, 395] width 1214 height 646
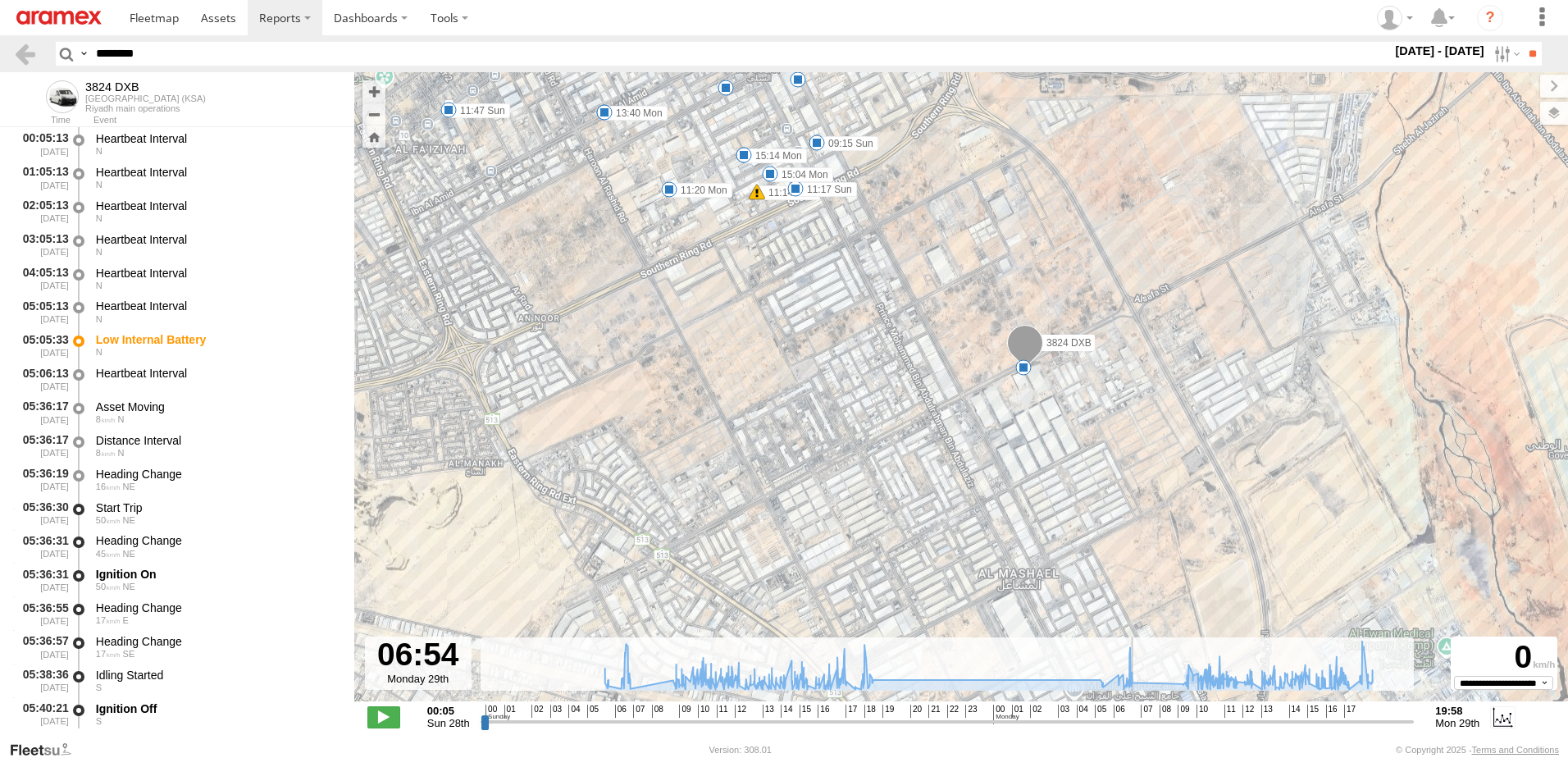
drag, startPoint x: 1192, startPoint y: 725, endPoint x: 1133, endPoint y: 715, distance: 59.8
click at [1133, 715] on input "range" at bounding box center [948, 721] width 934 height 16
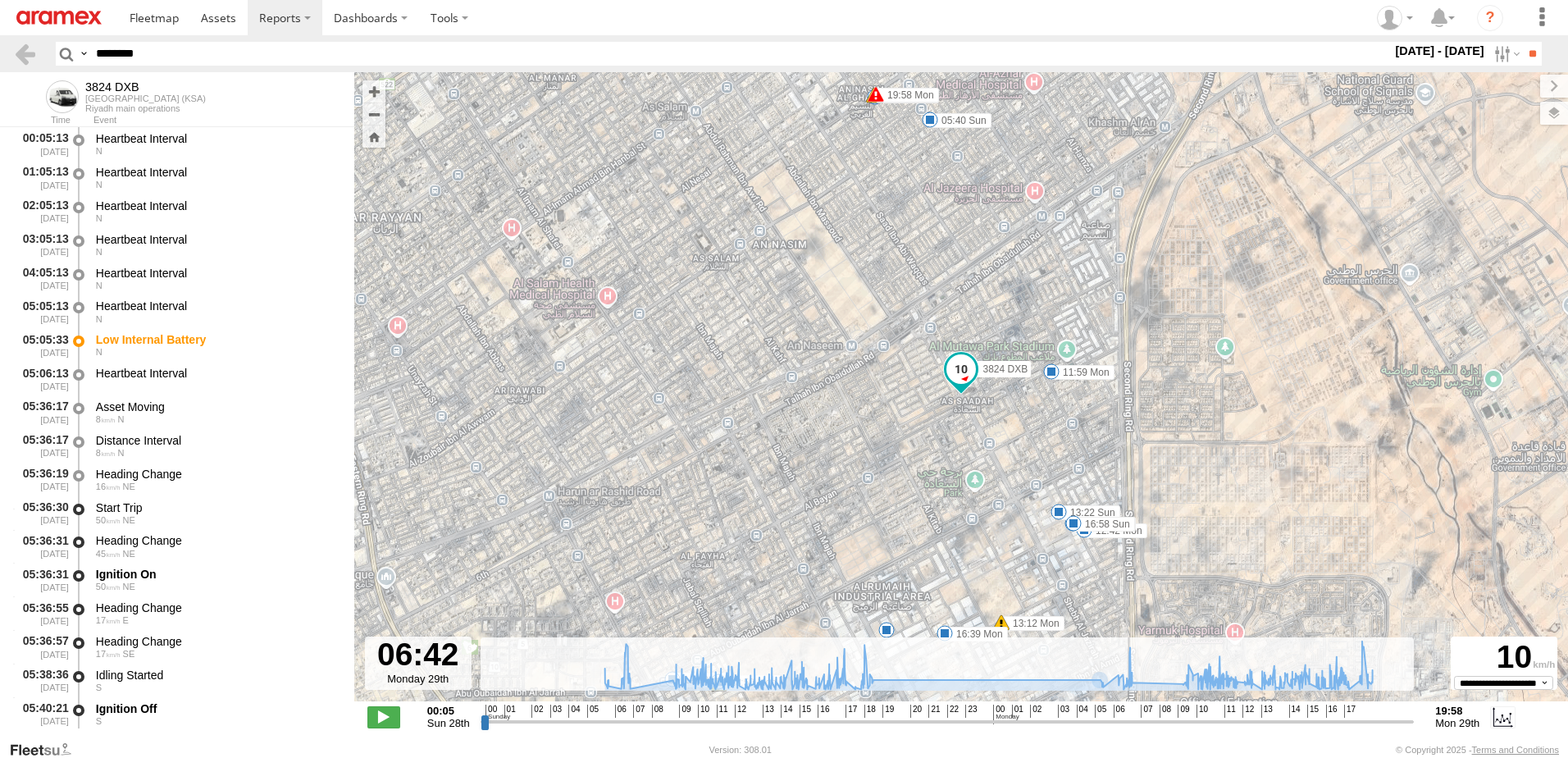
type input "**********"
click at [1130, 720] on input "range" at bounding box center [948, 721] width 934 height 16
paste input "text"
drag, startPoint x: 177, startPoint y: 47, endPoint x: 0, endPoint y: 46, distance: 177.0
click at [0, 46] on html at bounding box center [784, 379] width 1568 height 758
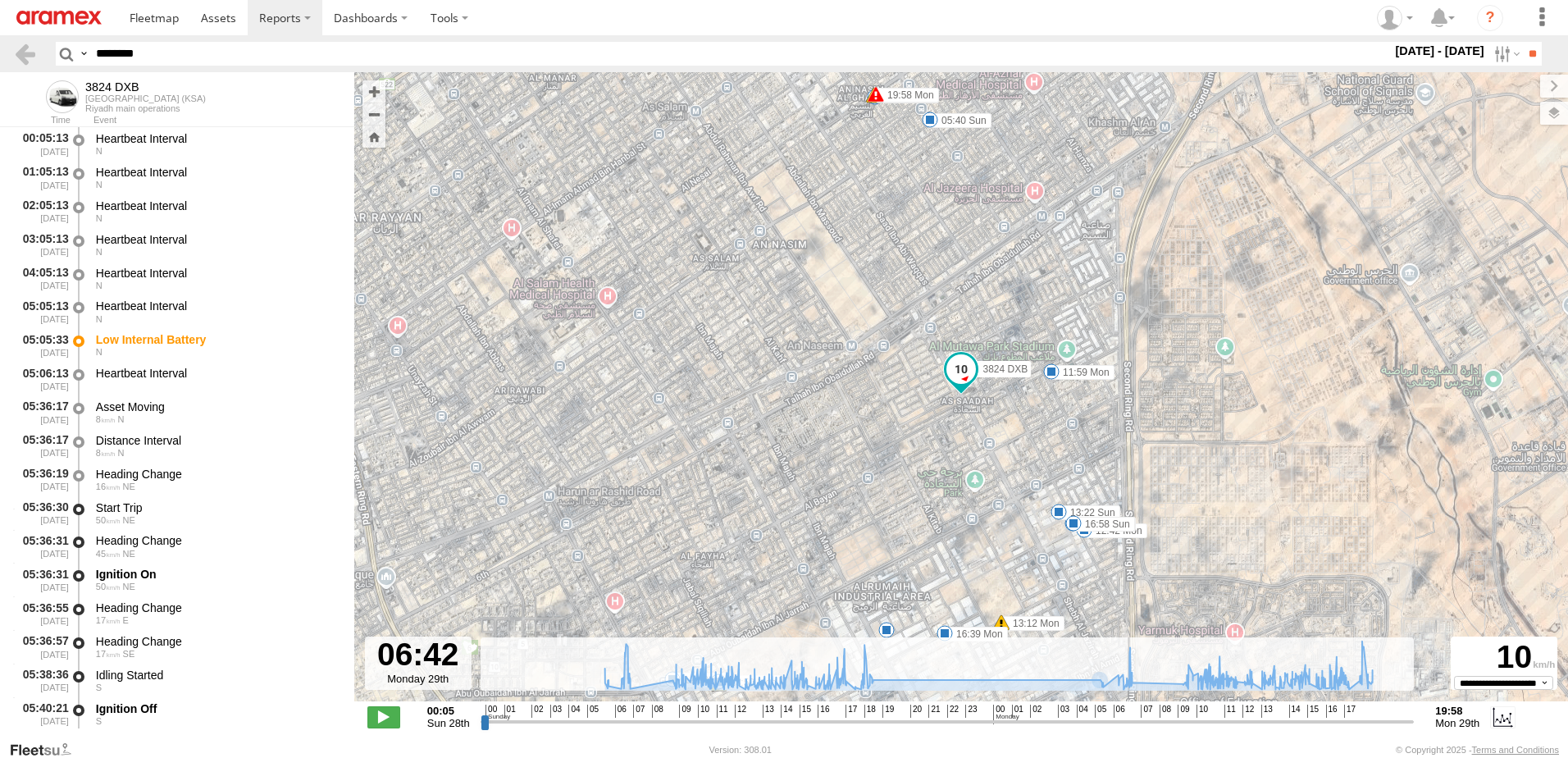
type input "********"
click at [1523, 42] on input "**" at bounding box center [1532, 53] width 19 height 23
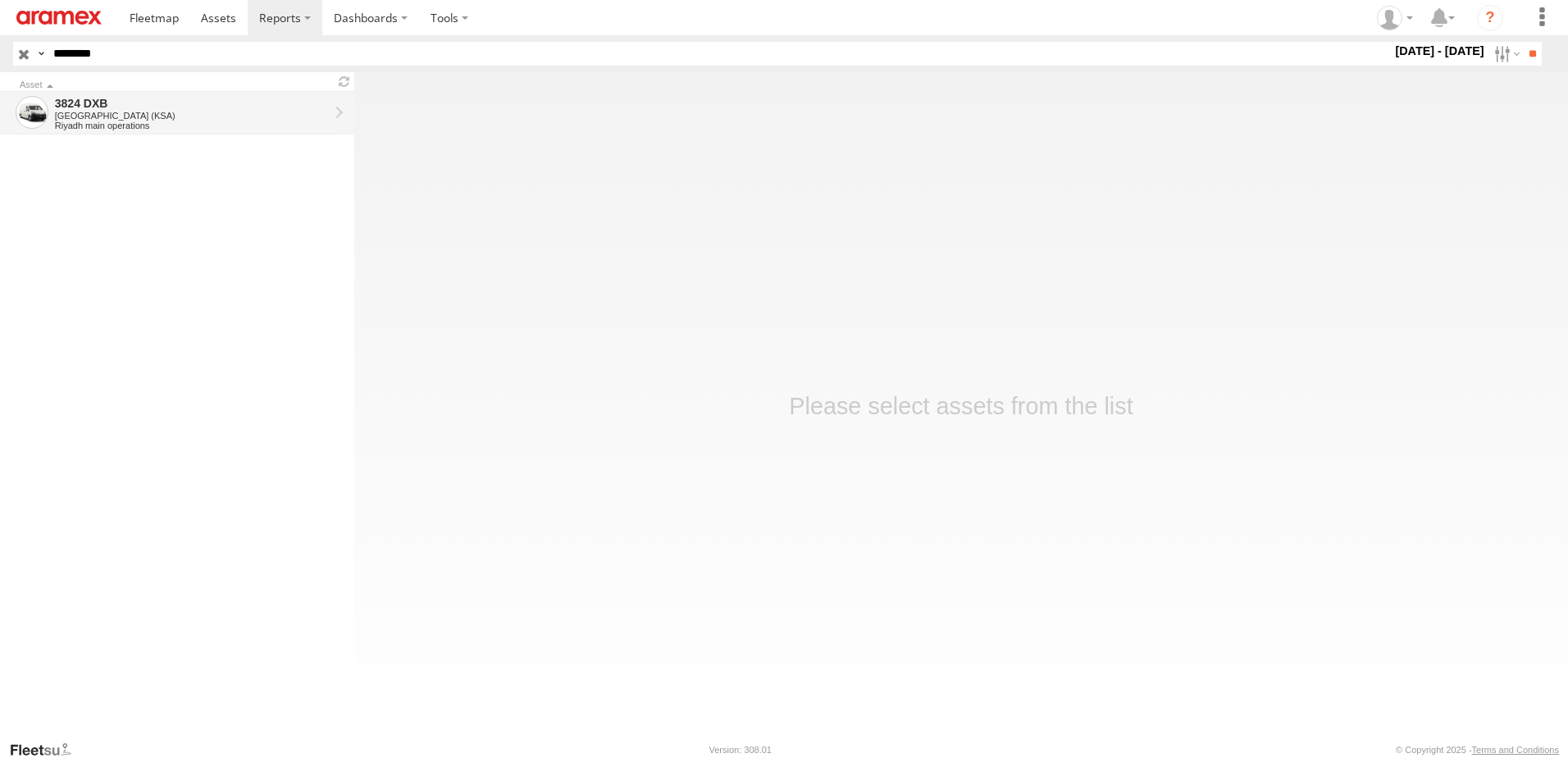
click at [201, 104] on div "3824 DXB" at bounding box center [192, 104] width 274 height 15
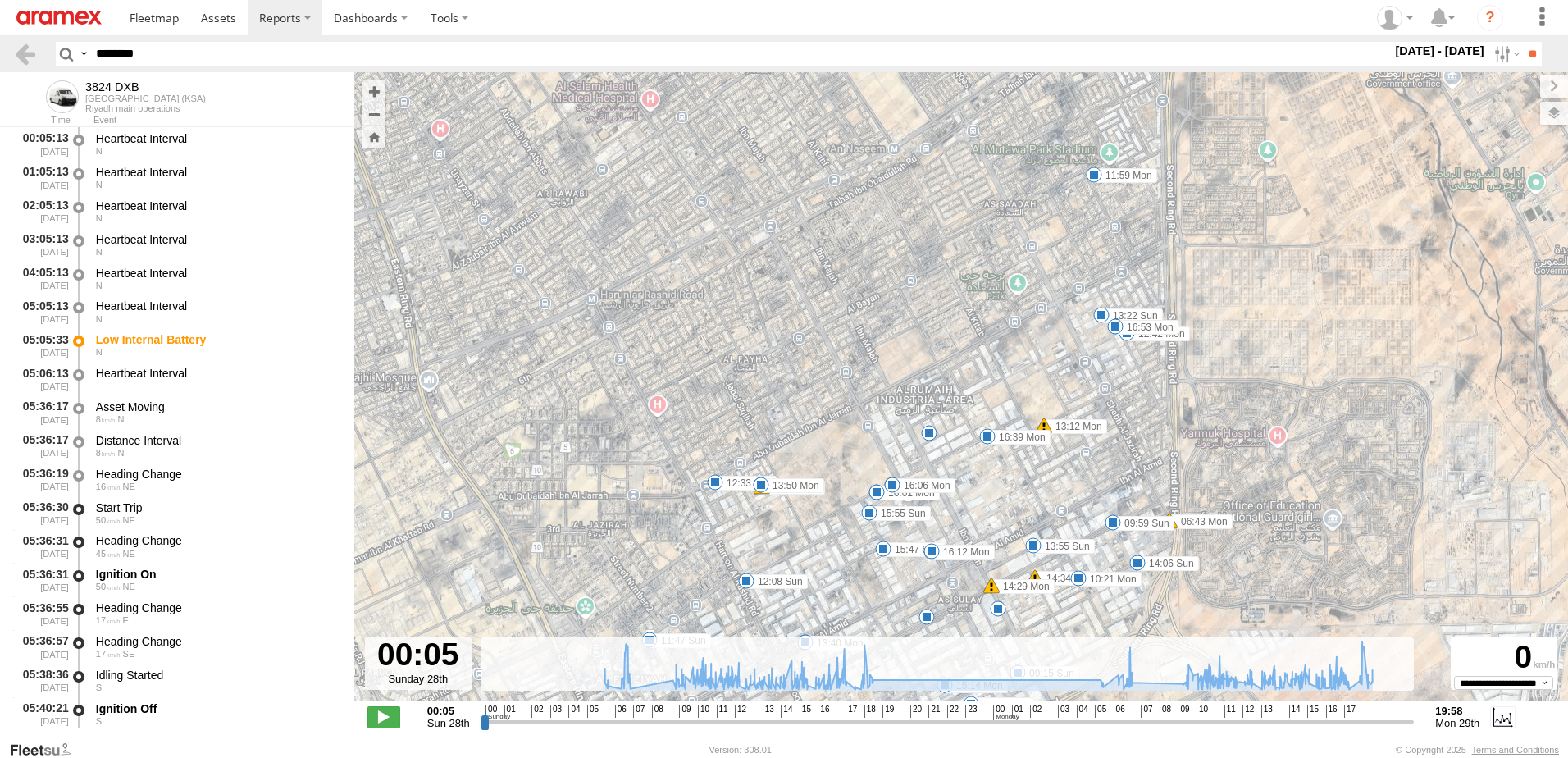
type input "**********"
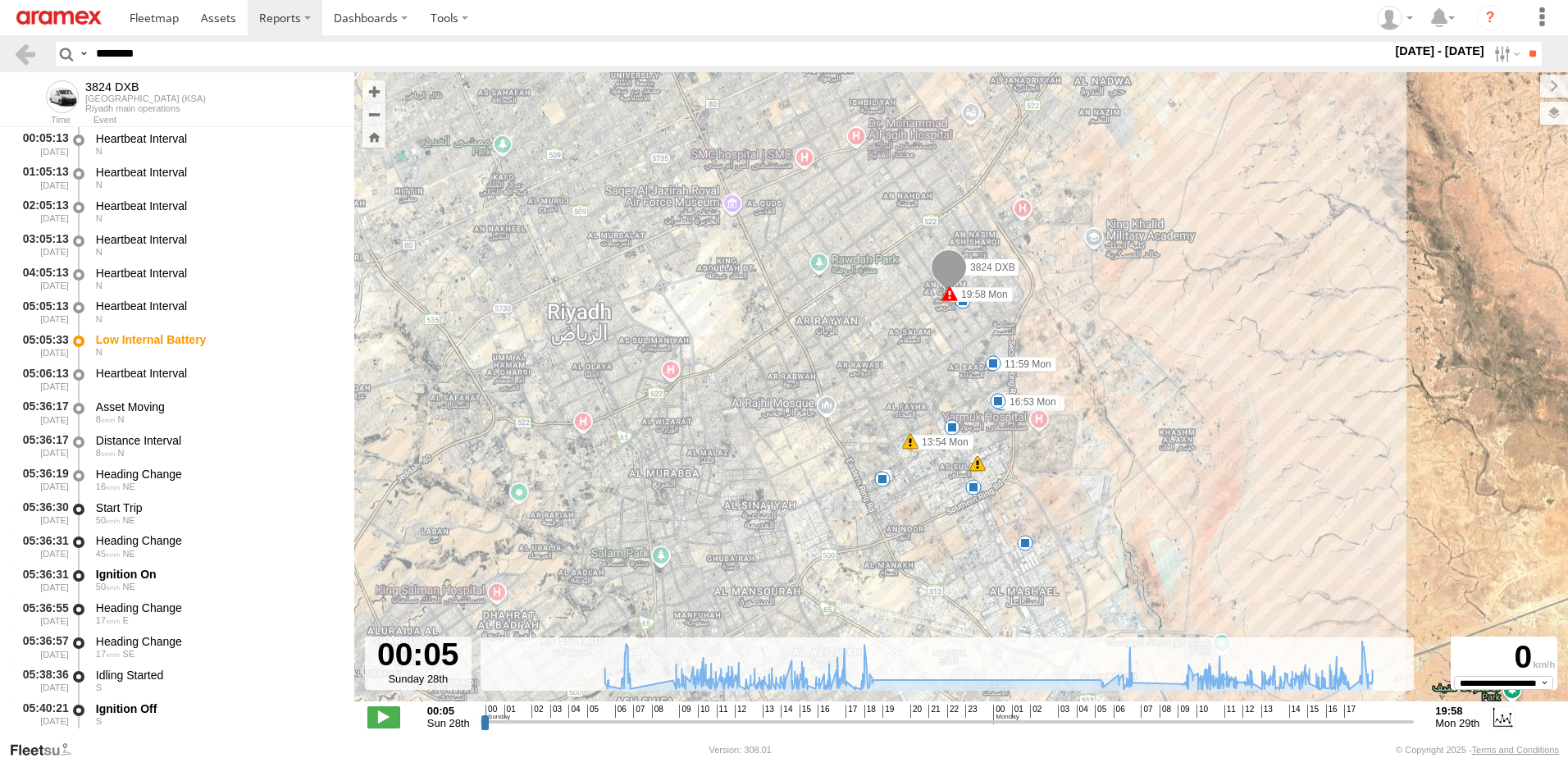
click at [0, 53] on html at bounding box center [784, 379] width 1568 height 758
paste input "text"
drag, startPoint x: 169, startPoint y: 48, endPoint x: -3, endPoint y: 53, distance: 172.1
click at [0, 53] on html at bounding box center [784, 379] width 1568 height 758
paste input "text"
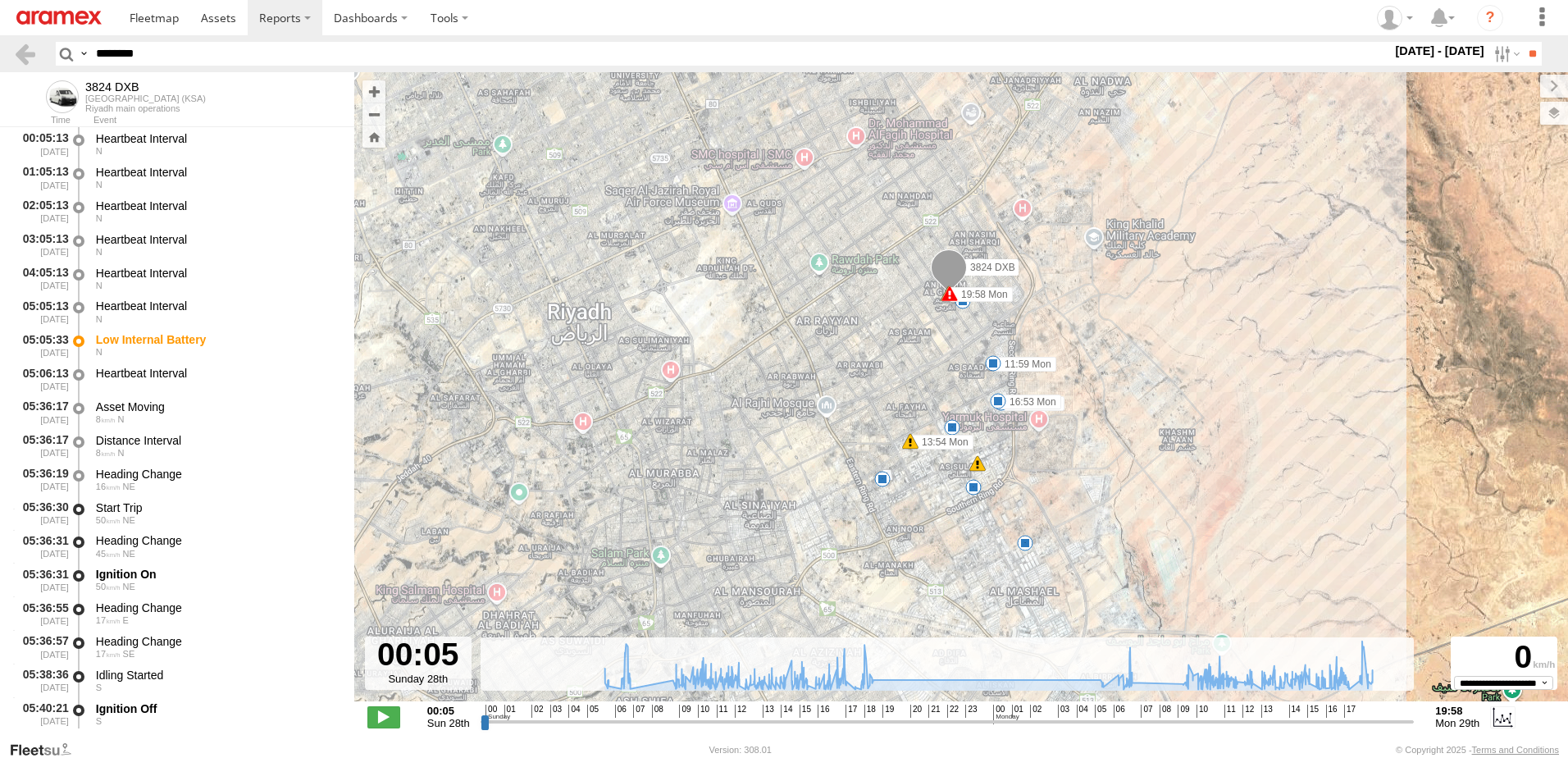
type input "********"
click at [1523, 42] on input "**" at bounding box center [1532, 53] width 19 height 23
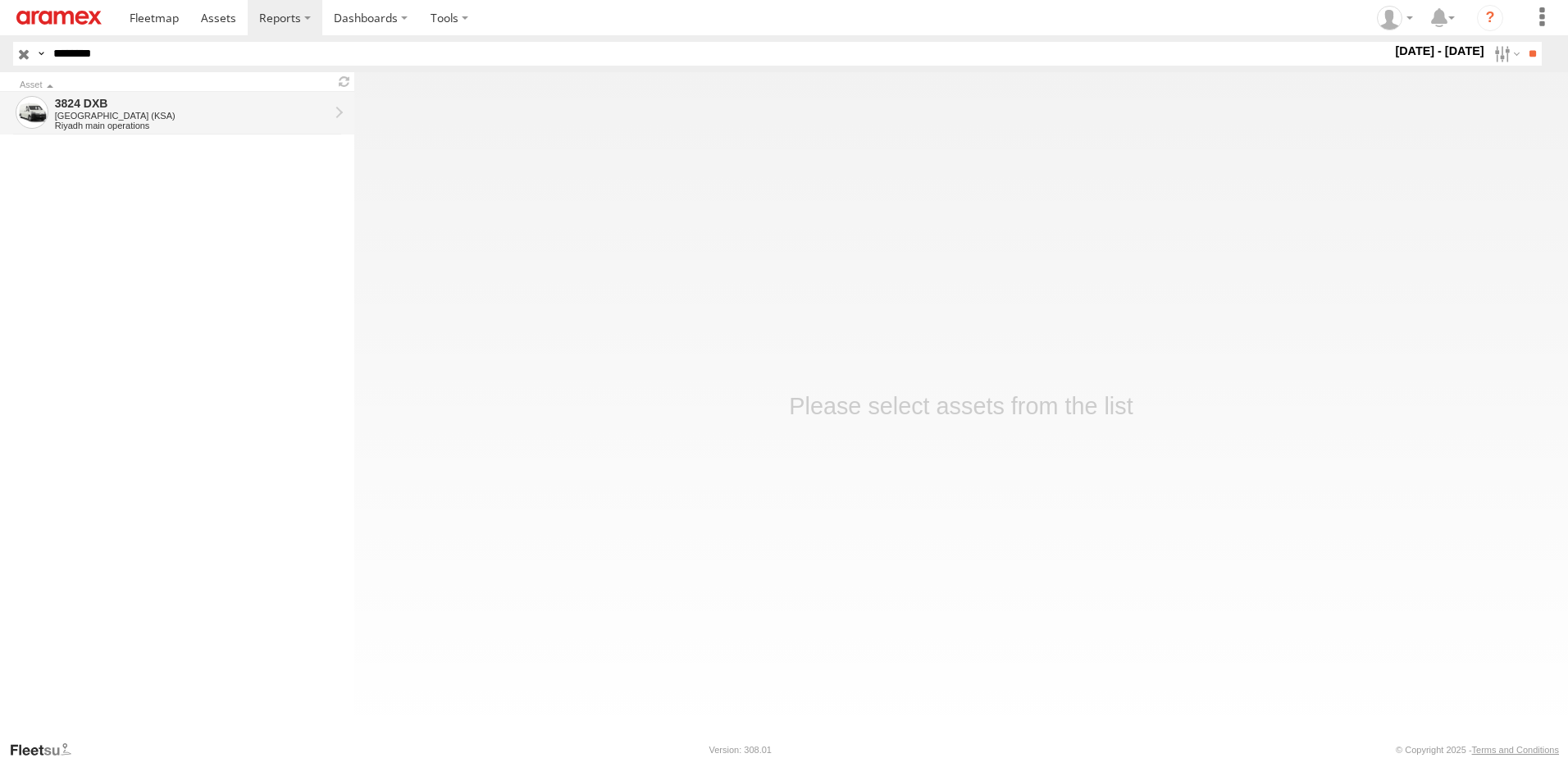
click at [125, 125] on div "Riyadh main operations" at bounding box center [192, 125] width 274 height 10
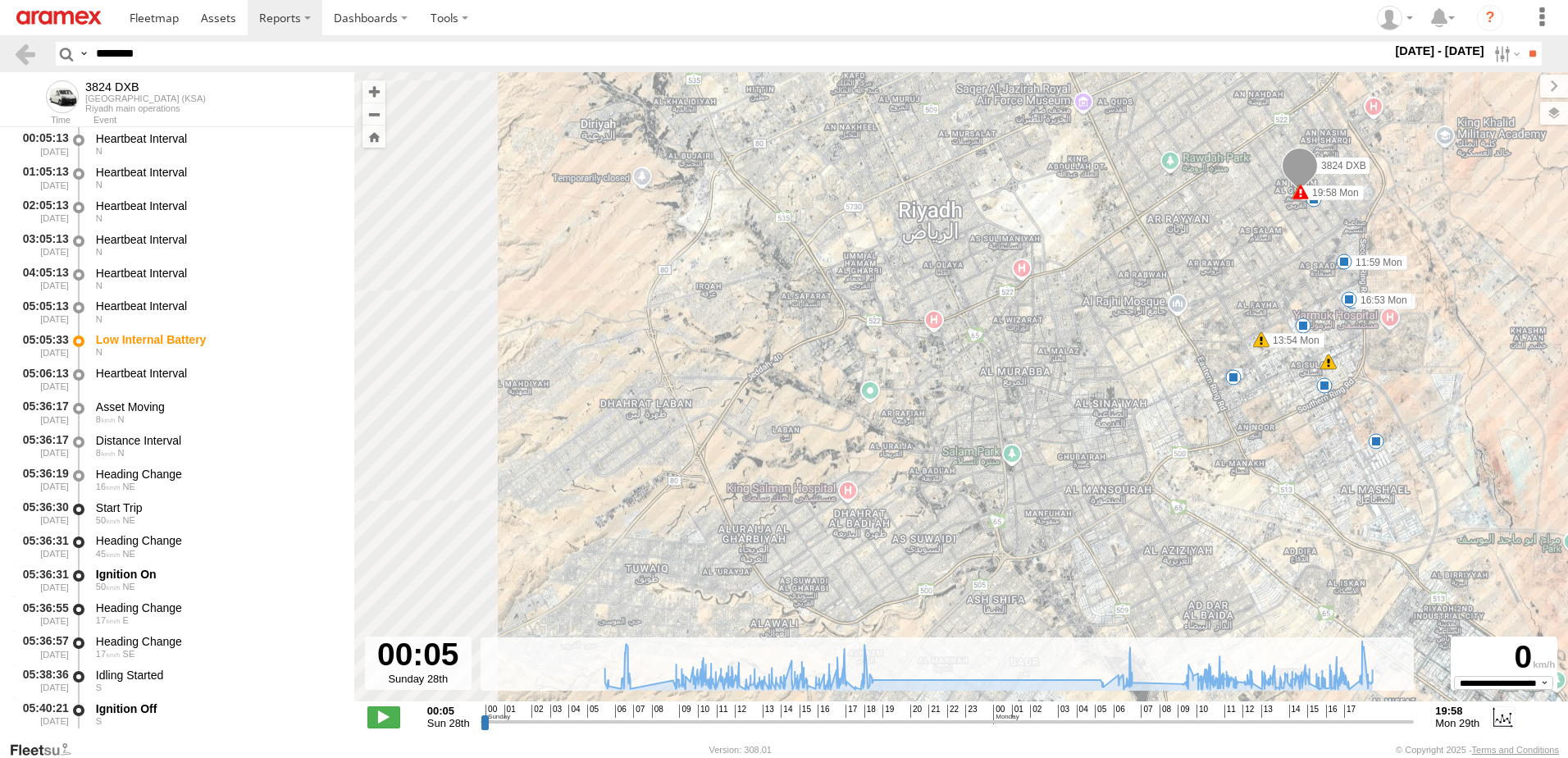
drag, startPoint x: 418, startPoint y: 305, endPoint x: 774, endPoint y: 205, distance: 369.8
click at [774, 205] on div "3824 DXB 05:05 Sun 05:05 Mon 11:59 Mon 12:42 Mon 13:54 Mon 16:53 Mon 19:58 Mon …" at bounding box center [961, 395] width 1214 height 646
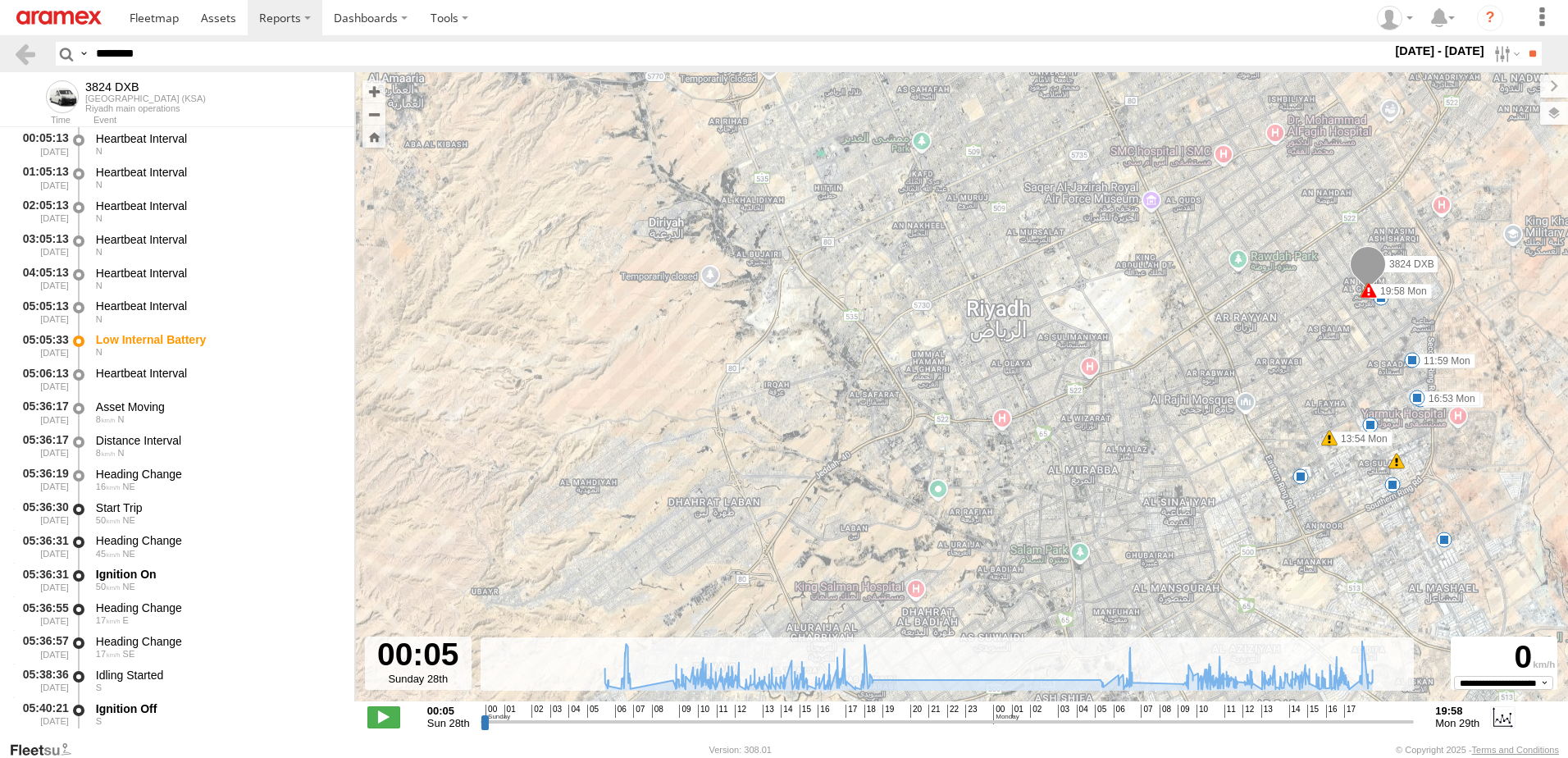
drag, startPoint x: 855, startPoint y: 316, endPoint x: 951, endPoint y: 429, distance: 148.3
click at [948, 431] on div "3824 DXB 05:05 Sun 05:05 Mon 11:59 Mon 12:42 Mon 13:54 Mon 16:53 Mon 19:58 Mon …" at bounding box center [961, 395] width 1214 height 646
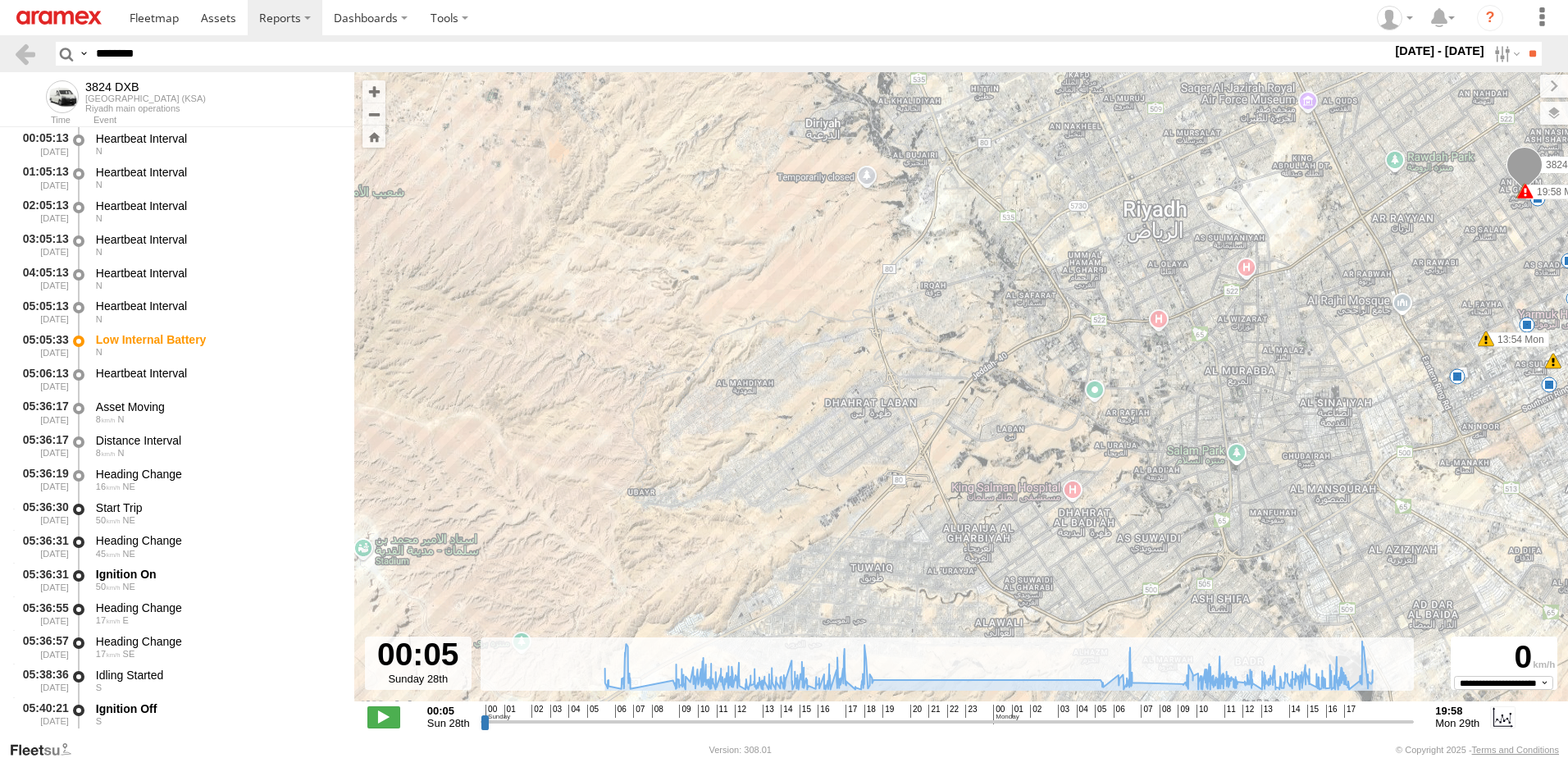
drag, startPoint x: 914, startPoint y: 483, endPoint x: 1040, endPoint y: 376, distance: 165.3
click at [1040, 376] on div "3824 DXB 05:05 Sun 05:05 Mon 11:59 Mon 12:42 Mon 13:54 Mon 16:53 Mon 19:58 Mon …" at bounding box center [961, 395] width 1214 height 646
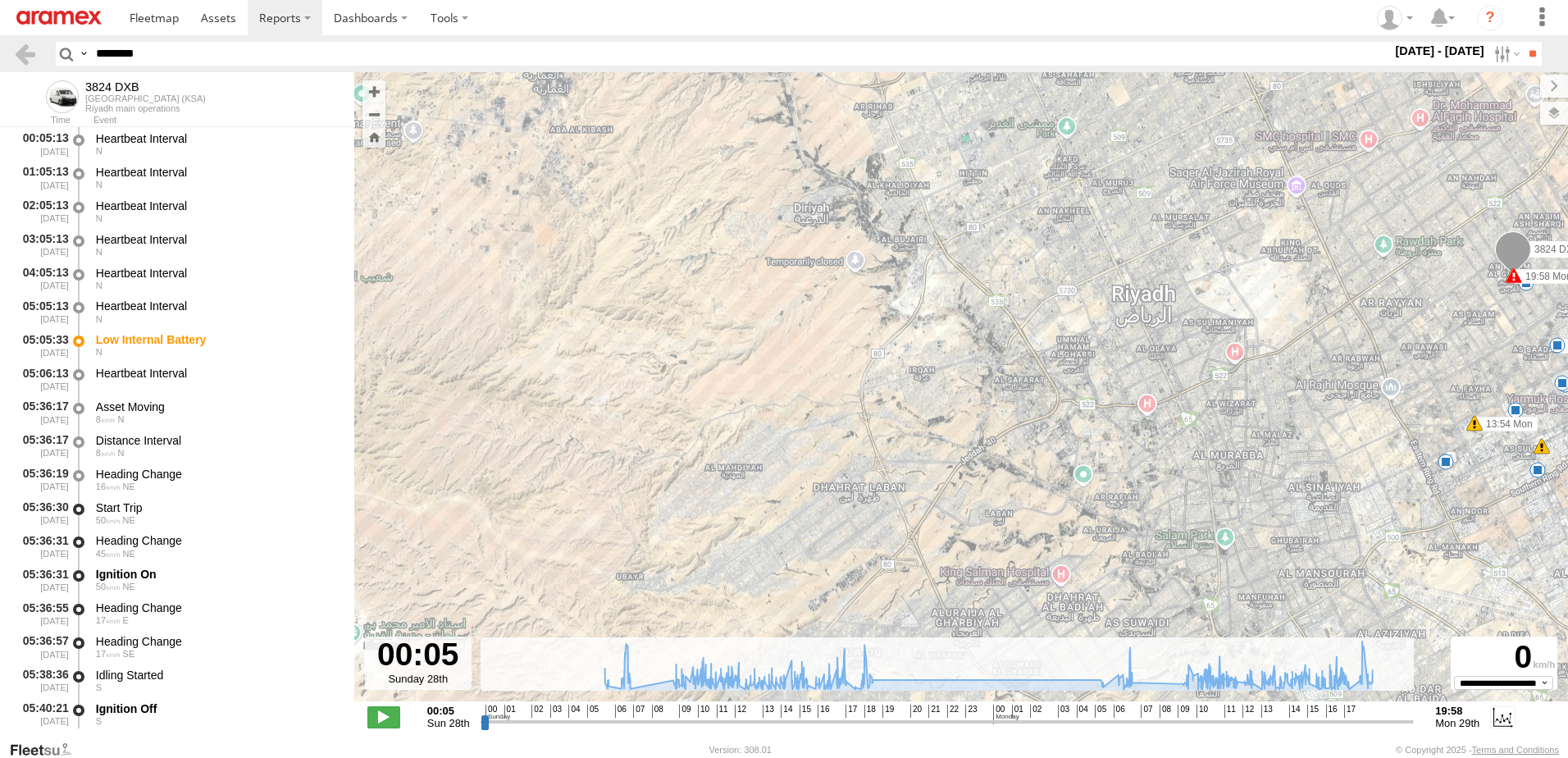
drag, startPoint x: 1019, startPoint y: 443, endPoint x: 1022, endPoint y: 470, distance: 27.2
click at [1022, 470] on div "3824 DXB 05:05 Sun 05:05 Mon 11:59 Mon 12:42 Mon 13:54 Mon 16:53 Mon 19:58 Mon …" at bounding box center [961, 395] width 1214 height 646
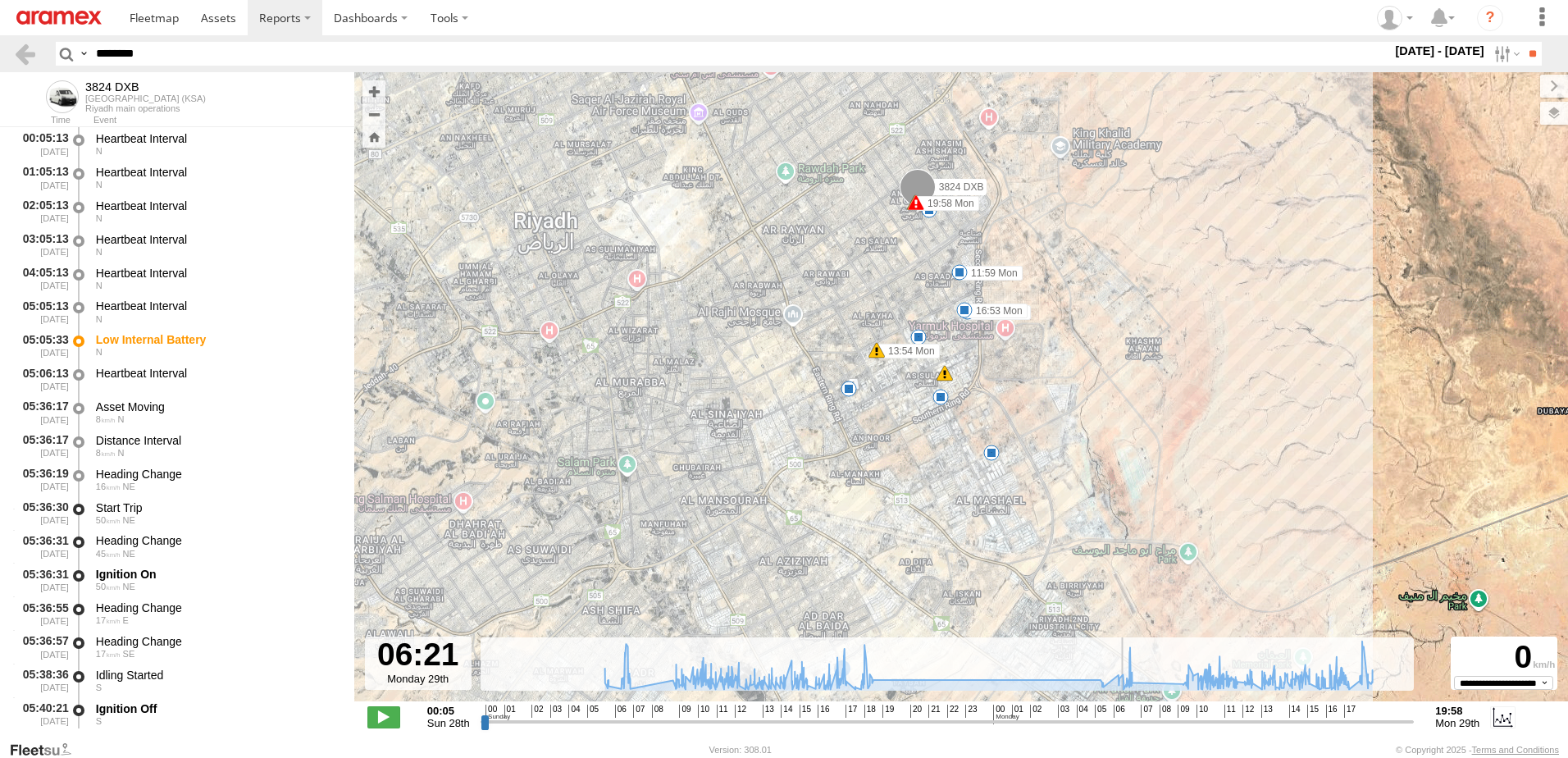
drag, startPoint x: 847, startPoint y: 719, endPoint x: 1122, endPoint y: 677, distance: 278.2
type input "**********"
click at [1122, 714] on input "range" at bounding box center [948, 721] width 934 height 16
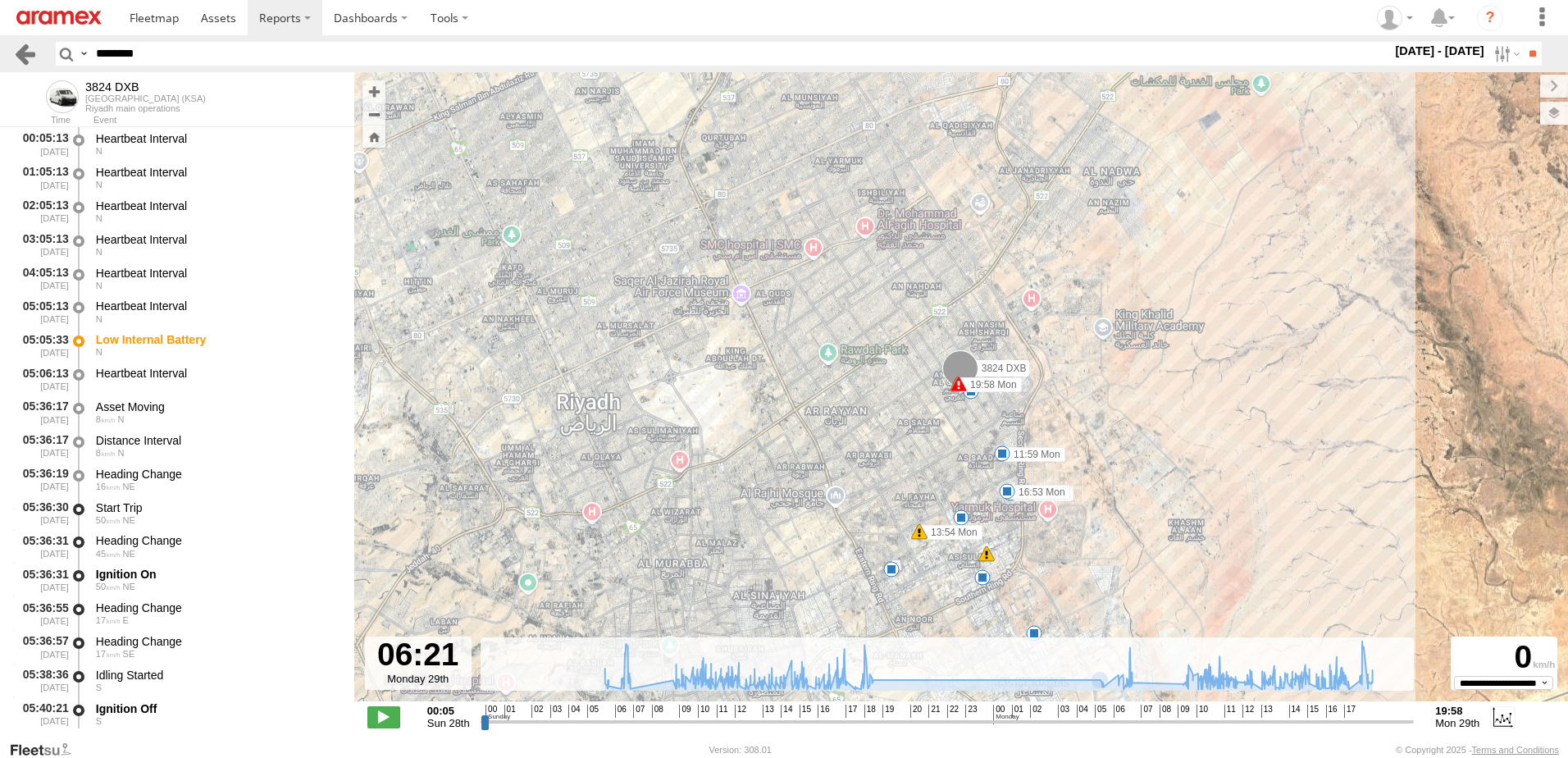
paste input "text"
click at [30, 44] on header "Search Query Asset ID Asset Label Registration Manufacturer Model VIN Job ID" at bounding box center [784, 53] width 1568 height 37
type input "********"
click at [1523, 42] on input "**" at bounding box center [1532, 53] width 19 height 23
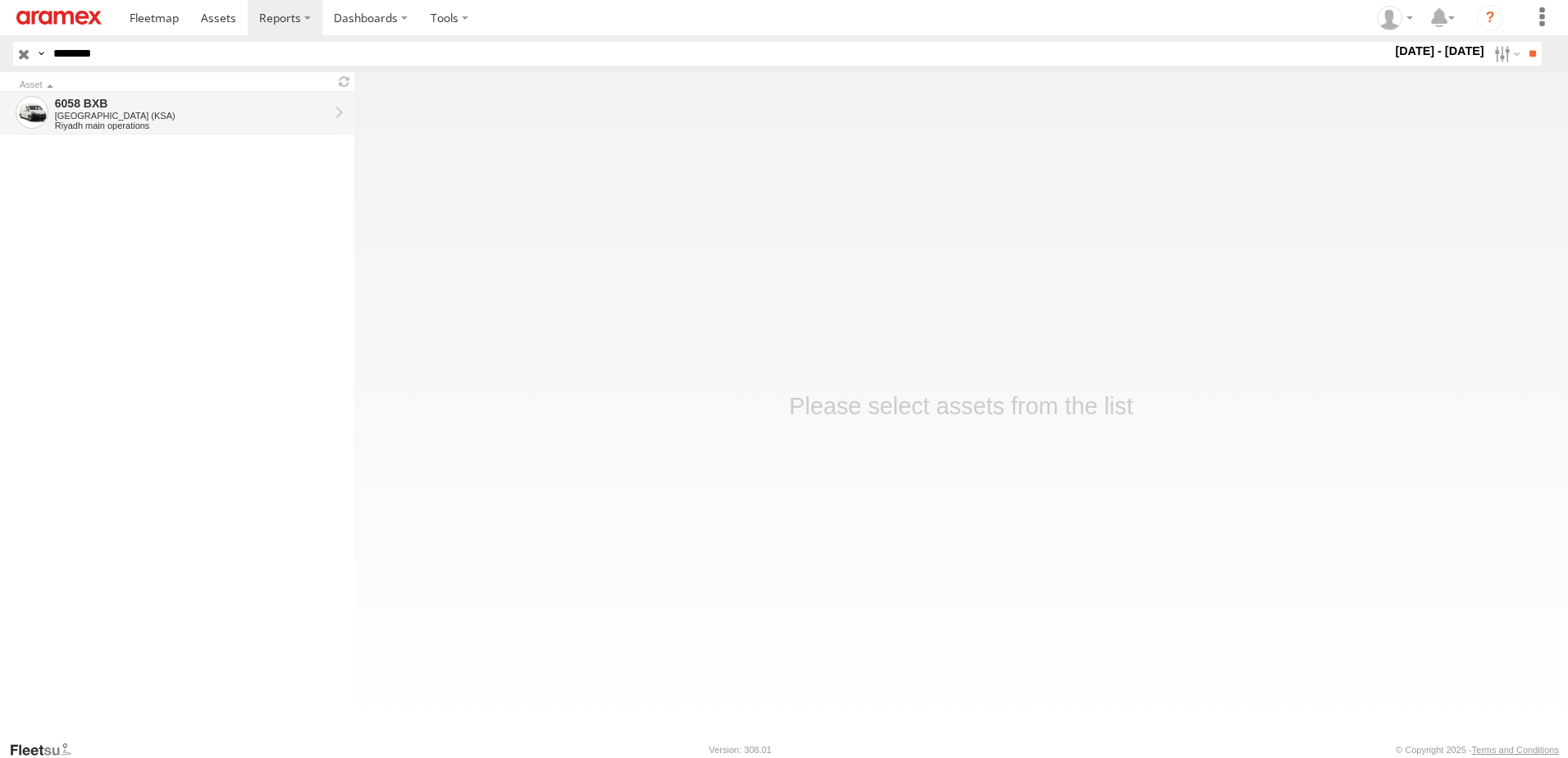
click at [99, 117] on div "[GEOGRAPHIC_DATA] (KSA)" at bounding box center [192, 116] width 274 height 10
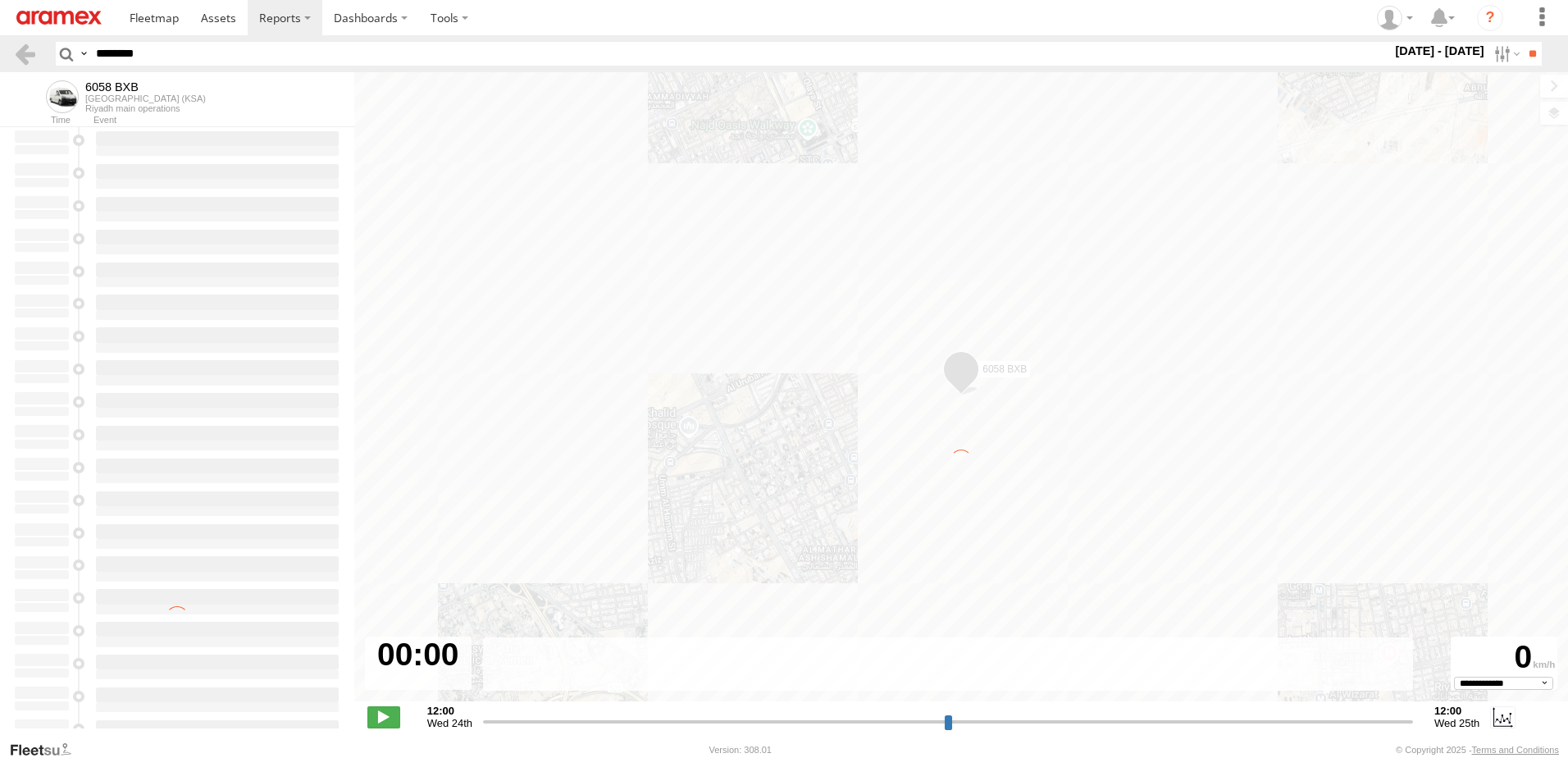
select select "**********"
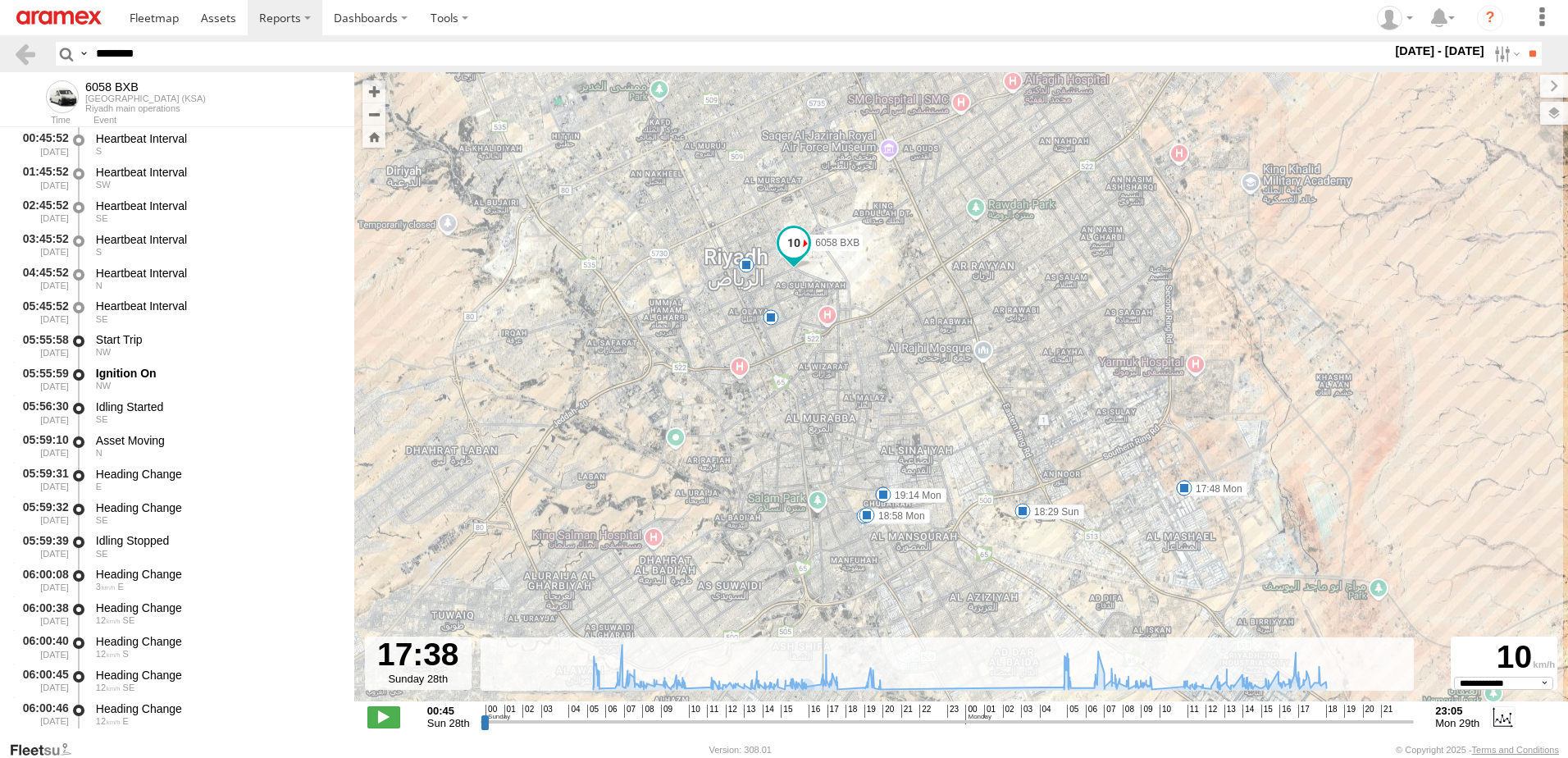
drag, startPoint x: 835, startPoint y: 721, endPoint x: 821, endPoint y: 715, distance: 15.2
click at [821, 715] on input "range" at bounding box center [948, 721] width 934 height 16
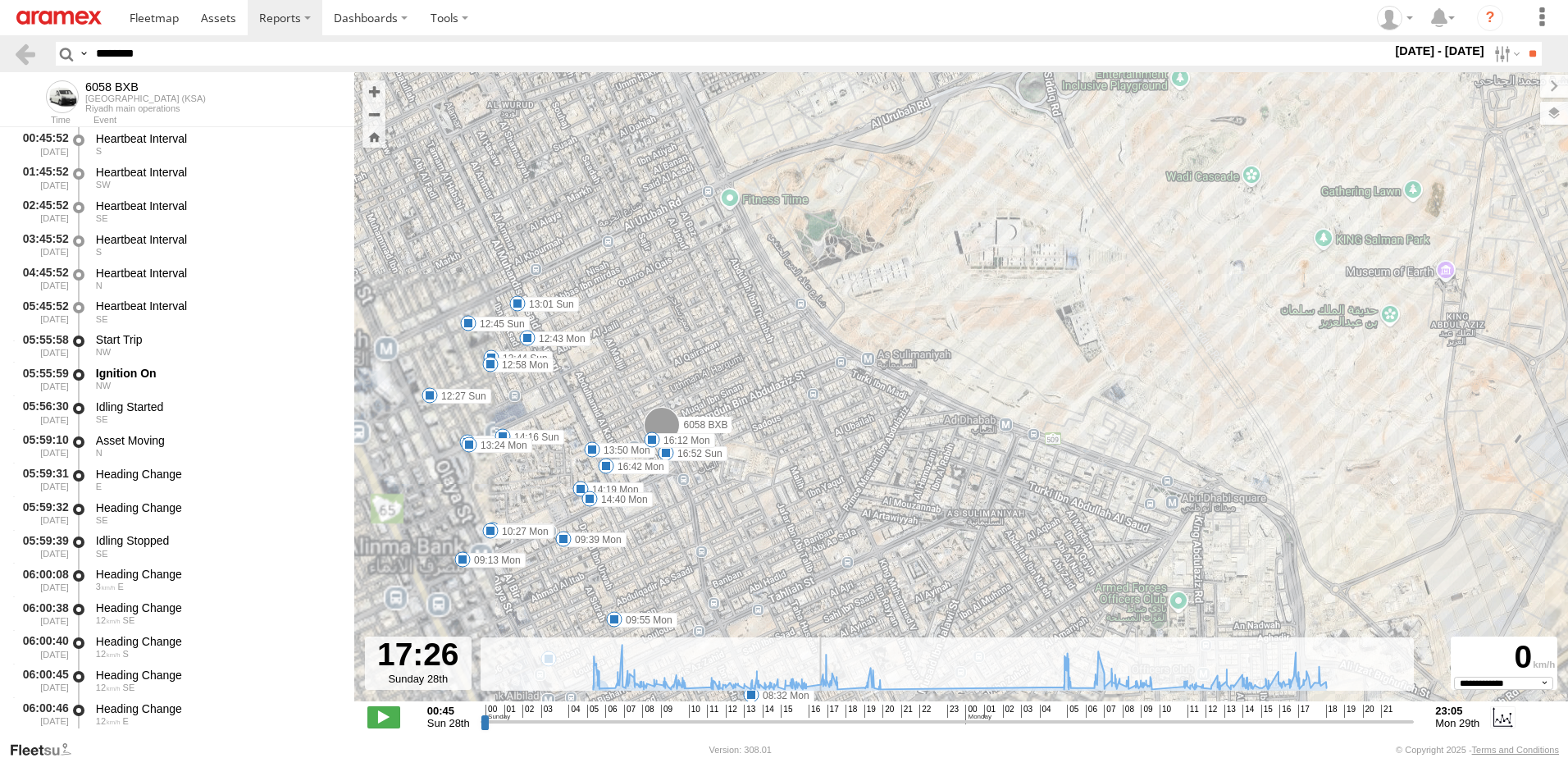
click at [817, 725] on input "range" at bounding box center [948, 721] width 934 height 16
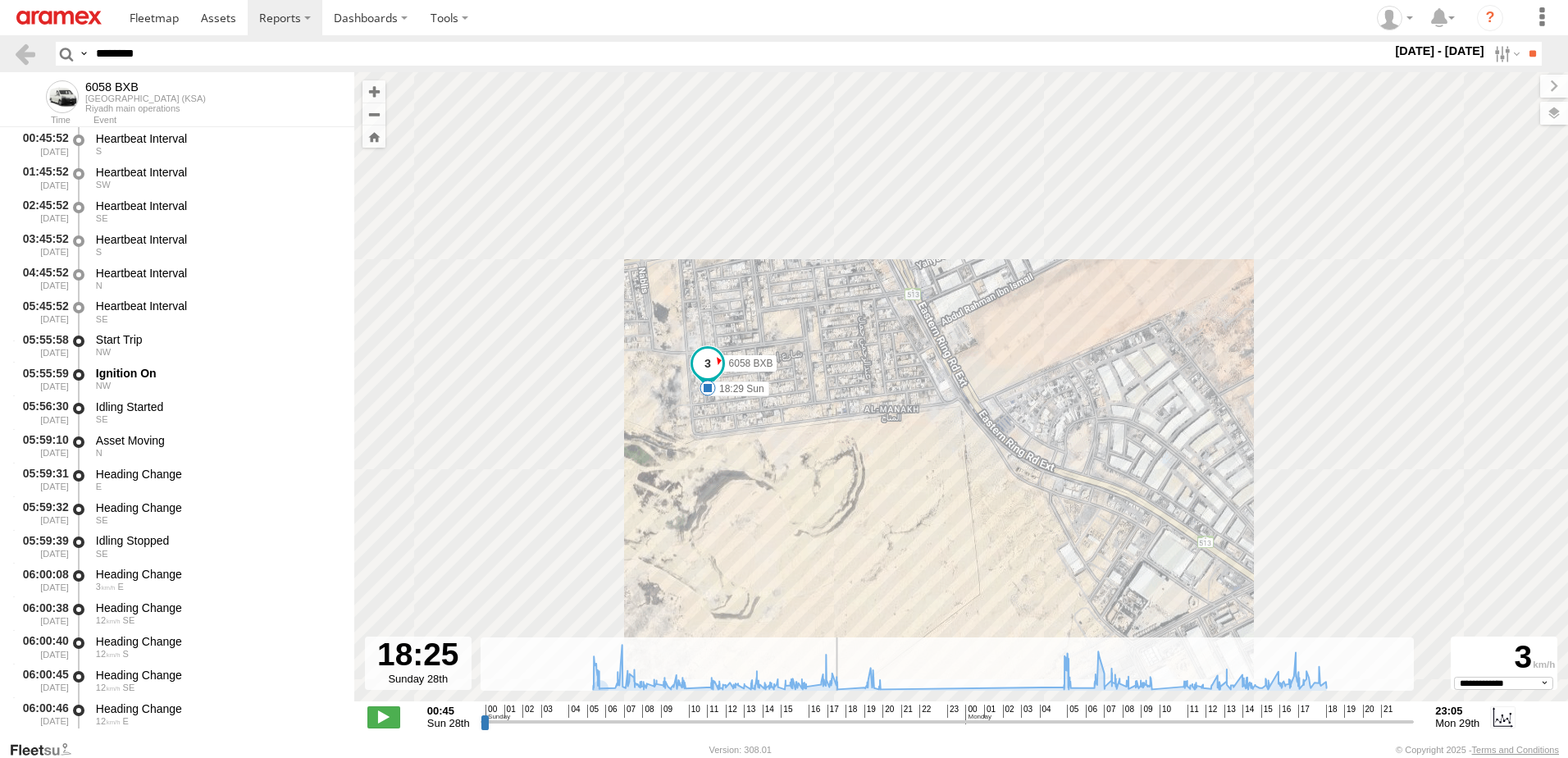
drag, startPoint x: 817, startPoint y: 725, endPoint x: 837, endPoint y: 726, distance: 20.0
click at [837, 726] on input "range" at bounding box center [948, 721] width 934 height 16
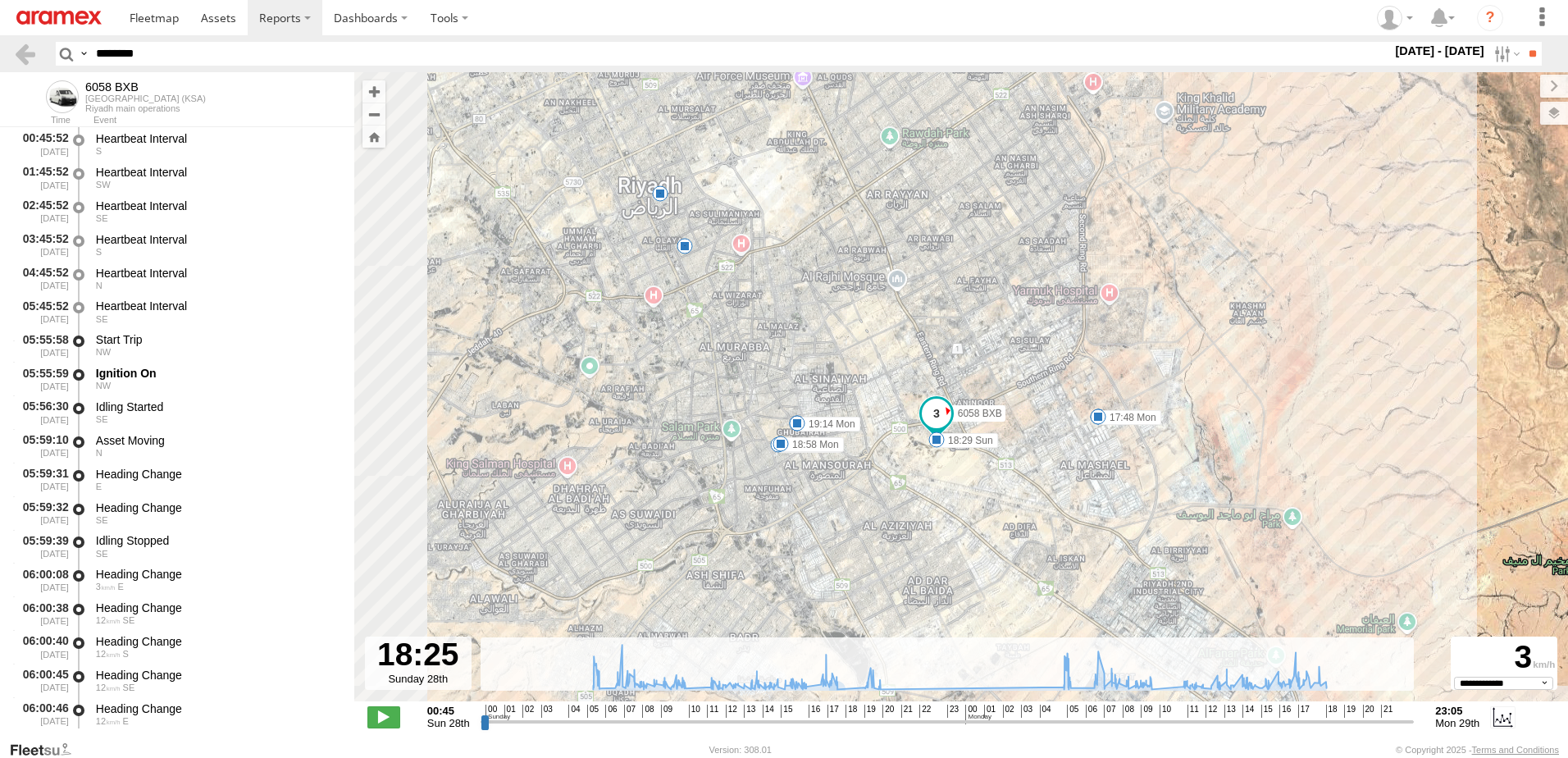
drag, startPoint x: 813, startPoint y: 490, endPoint x: 958, endPoint y: 463, distance: 147.5
click at [958, 463] on div "6058 BXB 06:28 Sun 18:29 Sun 20:37 Sun 06:19 Mon 17:48 Mon 18:53 Mon 18:58 Mon …" at bounding box center [961, 395] width 1214 height 646
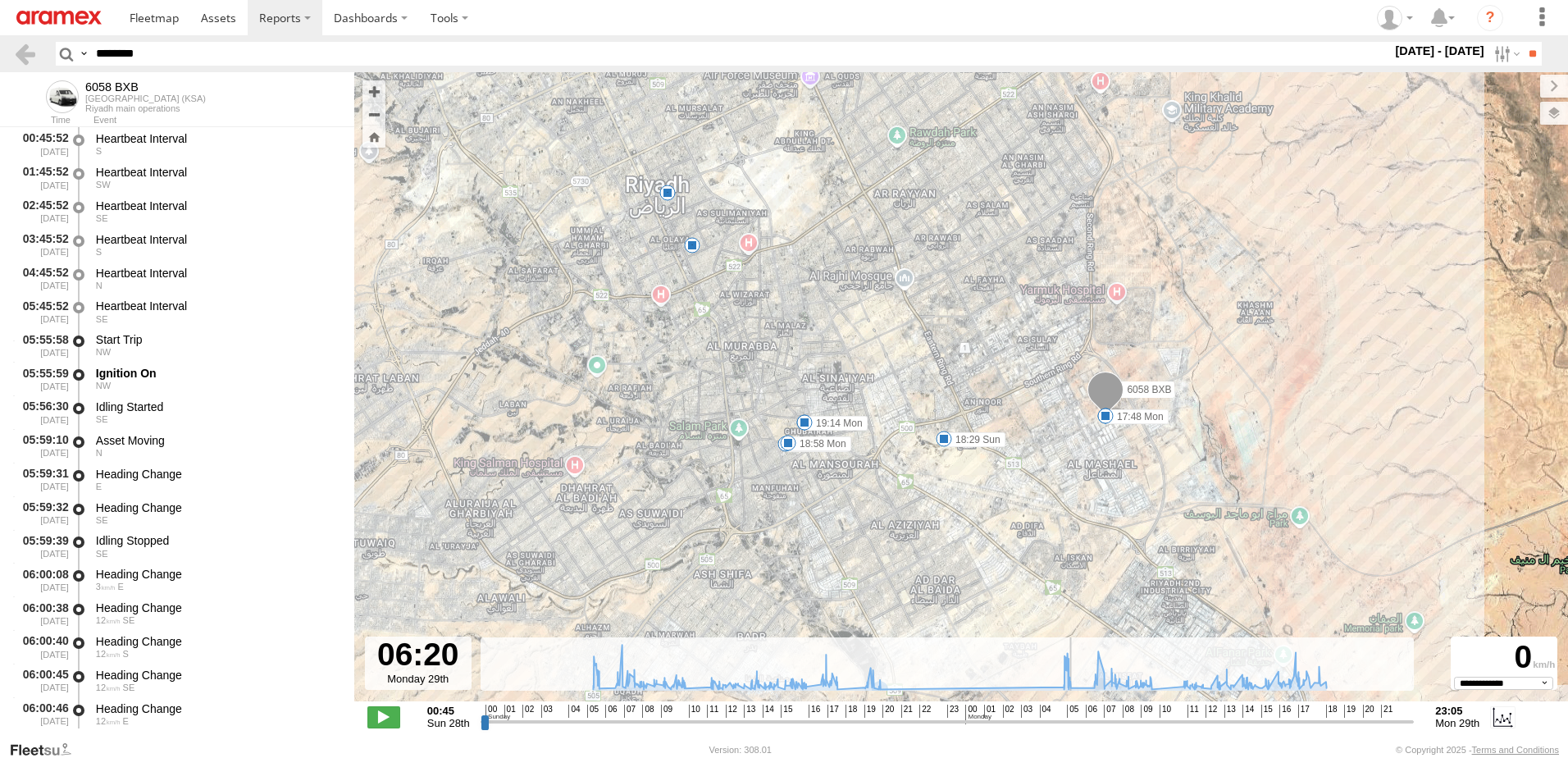
drag, startPoint x: 837, startPoint y: 720, endPoint x: 1075, endPoint y: 716, distance: 238.0
click at [1075, 716] on input "range" at bounding box center [948, 721] width 934 height 16
drag, startPoint x: 172, startPoint y: 46, endPoint x: 59, endPoint y: 50, distance: 113.1
click at [60, 50] on div "Search Query Asset ID Asset Label Registration Manufacturer Model VIN Job ID" at bounding box center [789, 53] width 1467 height 23
drag, startPoint x: 874, startPoint y: 724, endPoint x: 352, endPoint y: 233, distance: 716.6
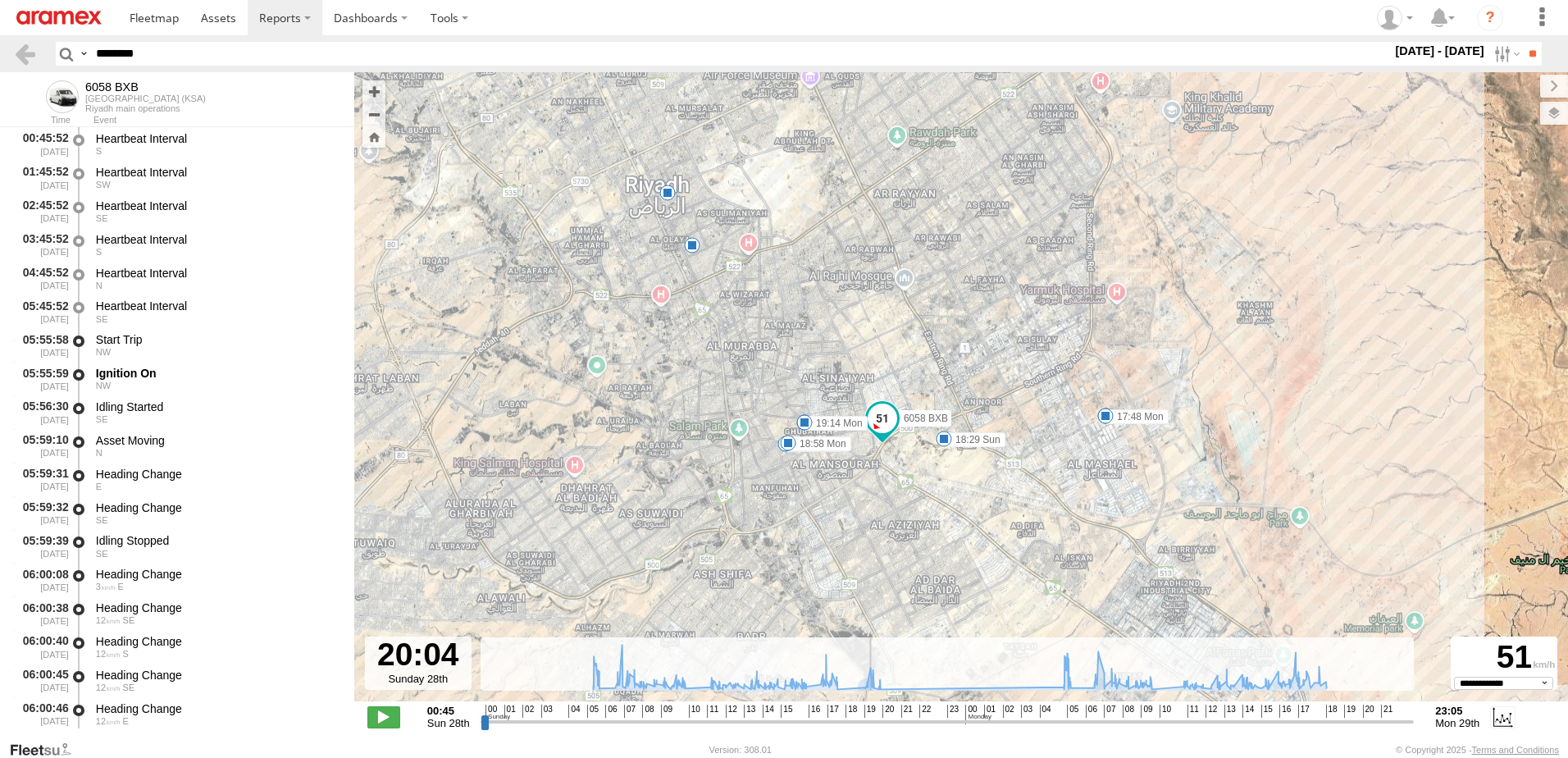
type input "**********"
click at [868, 722] on input "range" at bounding box center [948, 721] width 934 height 16
paste input "text"
type input "********"
click at [1523, 42] on input "**" at bounding box center [1532, 53] width 19 height 23
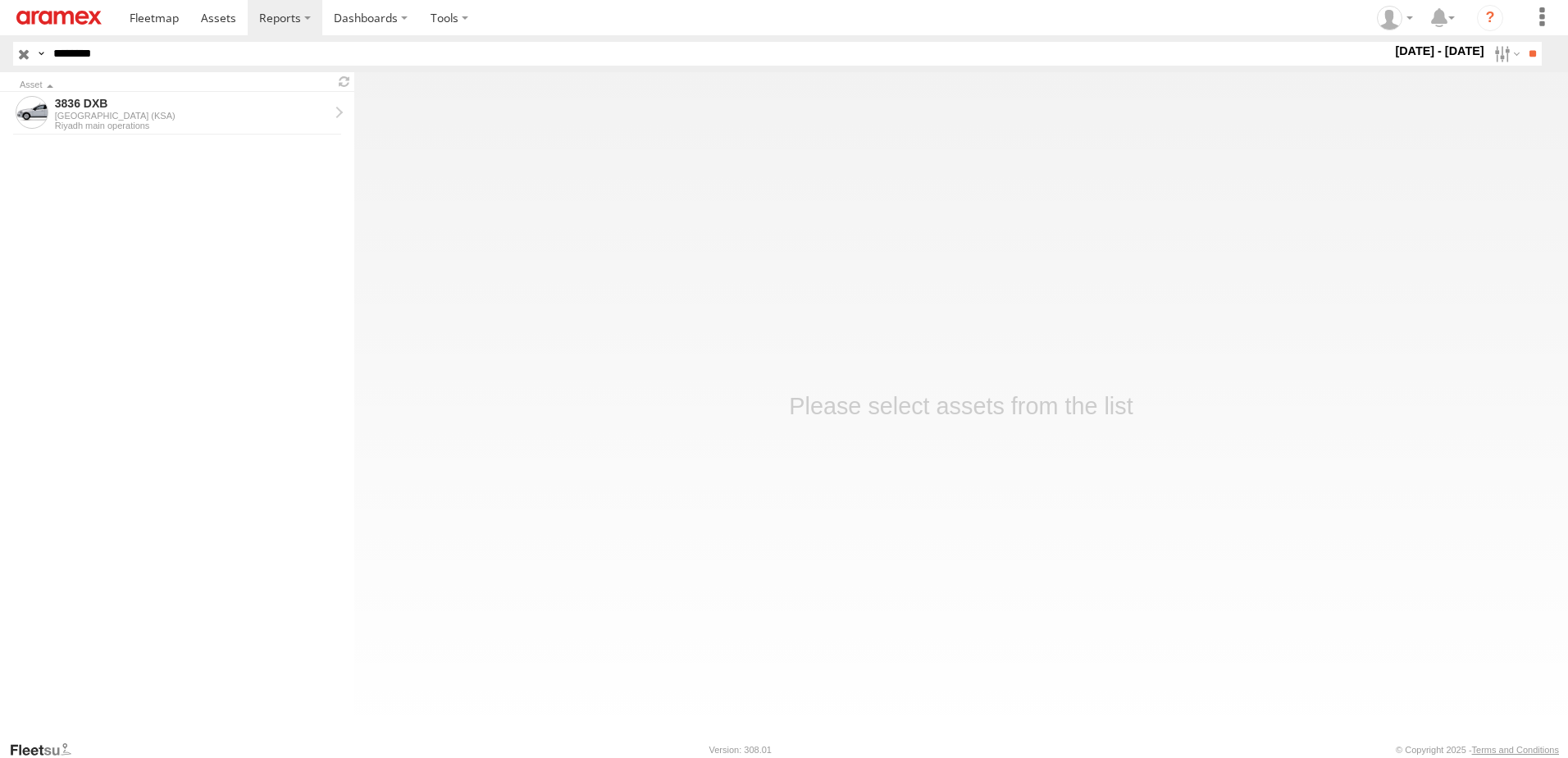
click at [149, 106] on div "3836 DXB" at bounding box center [192, 104] width 274 height 15
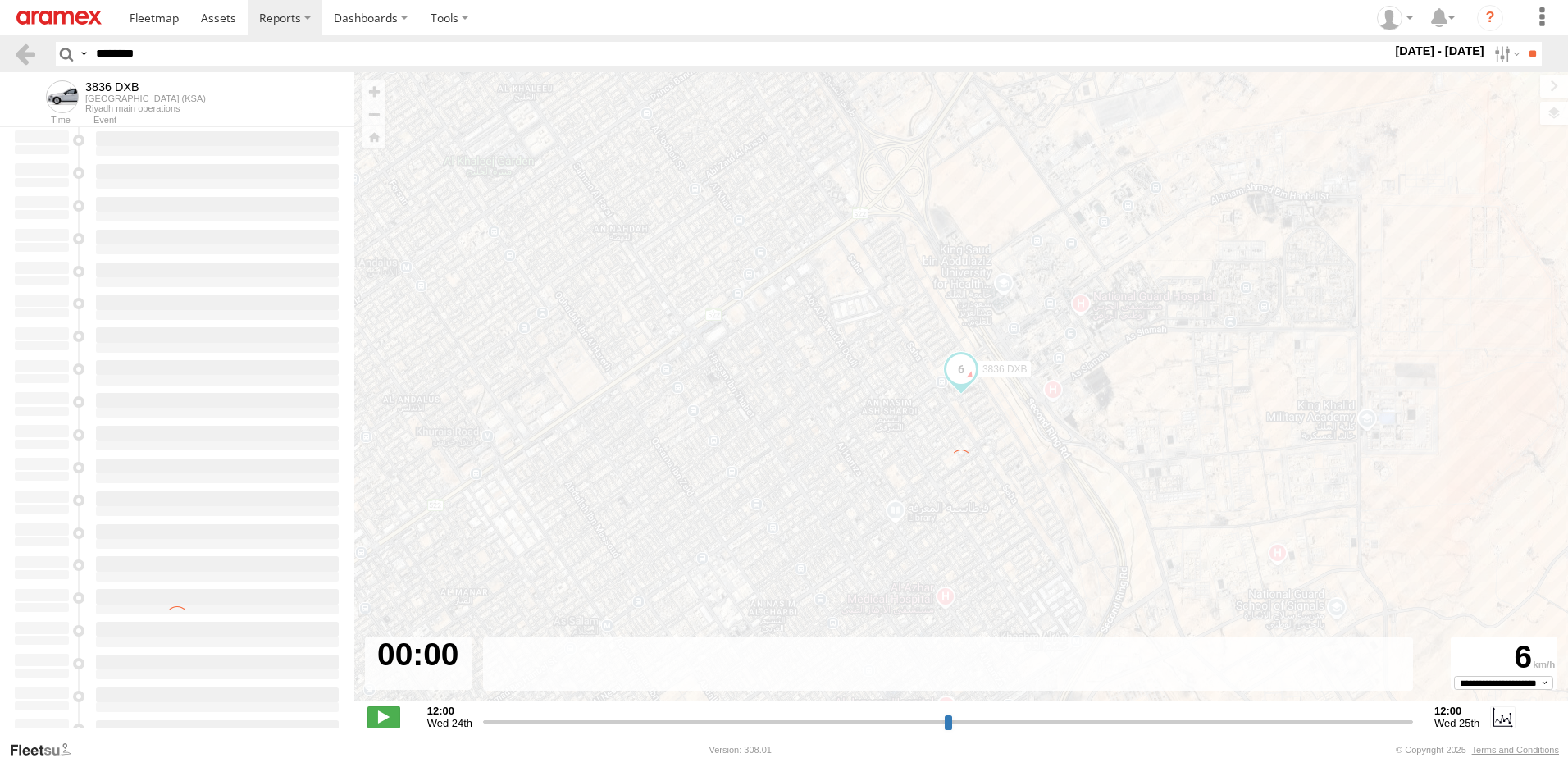
type input "**********"
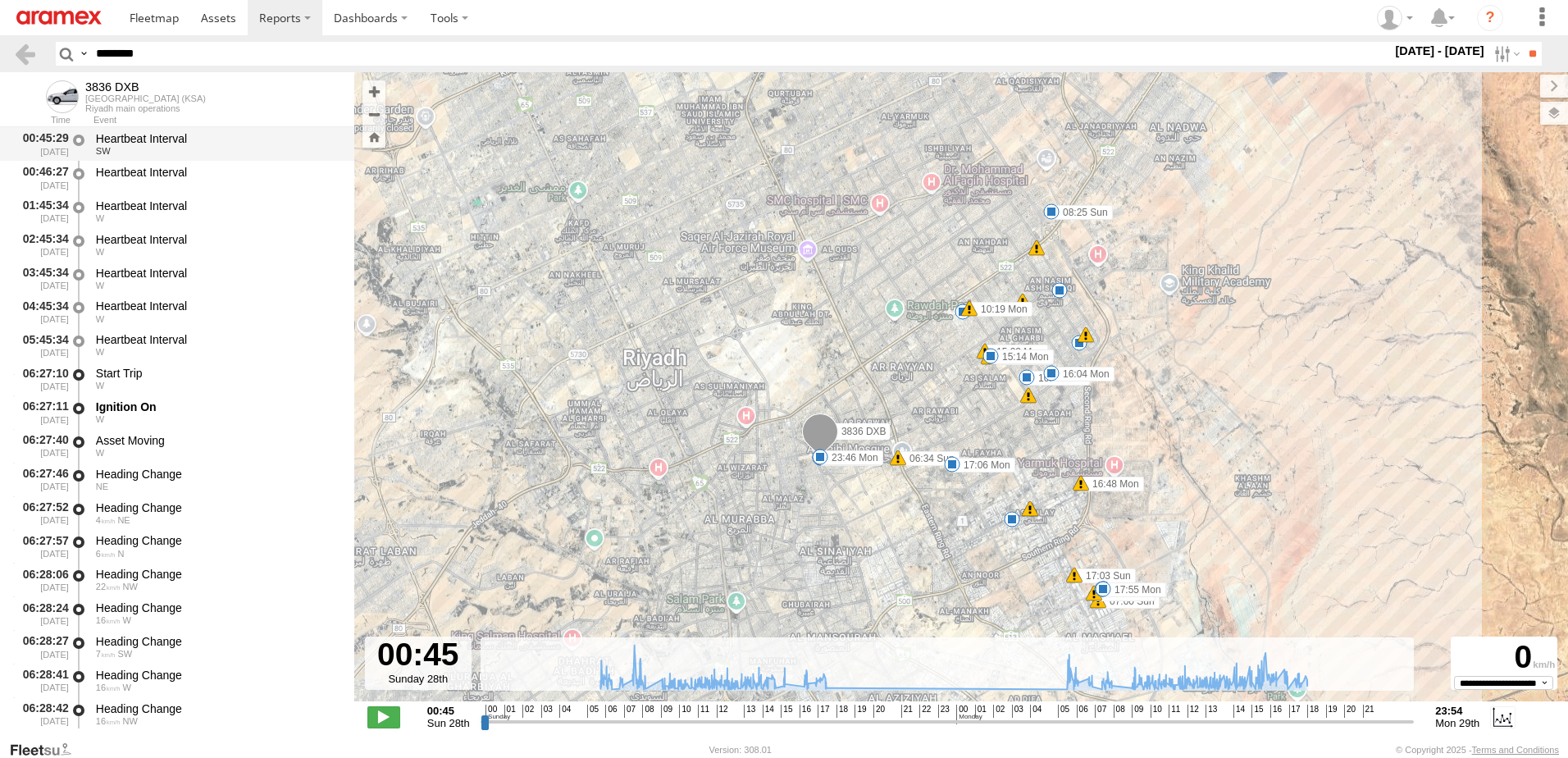
click at [140, 144] on div "Heartbeat Interval" at bounding box center [217, 139] width 243 height 15
click at [145, 183] on div "Heartbeat Interval" at bounding box center [217, 177] width 248 height 30
click at [169, 54] on input "********" at bounding box center [741, 53] width 1302 height 23
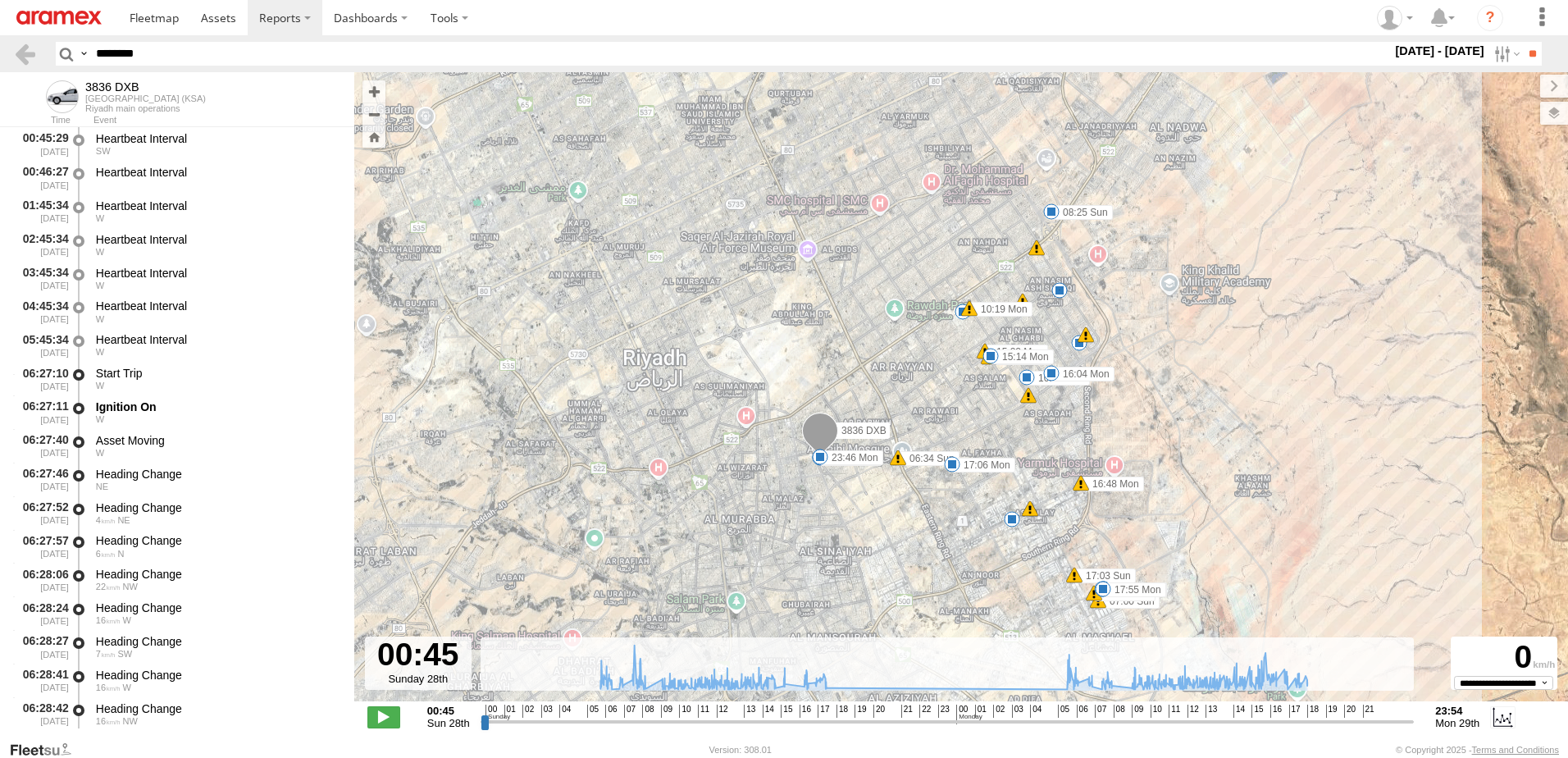
click at [169, 54] on input "********" at bounding box center [741, 53] width 1302 height 23
click at [124, 54] on input "********" at bounding box center [741, 53] width 1302 height 23
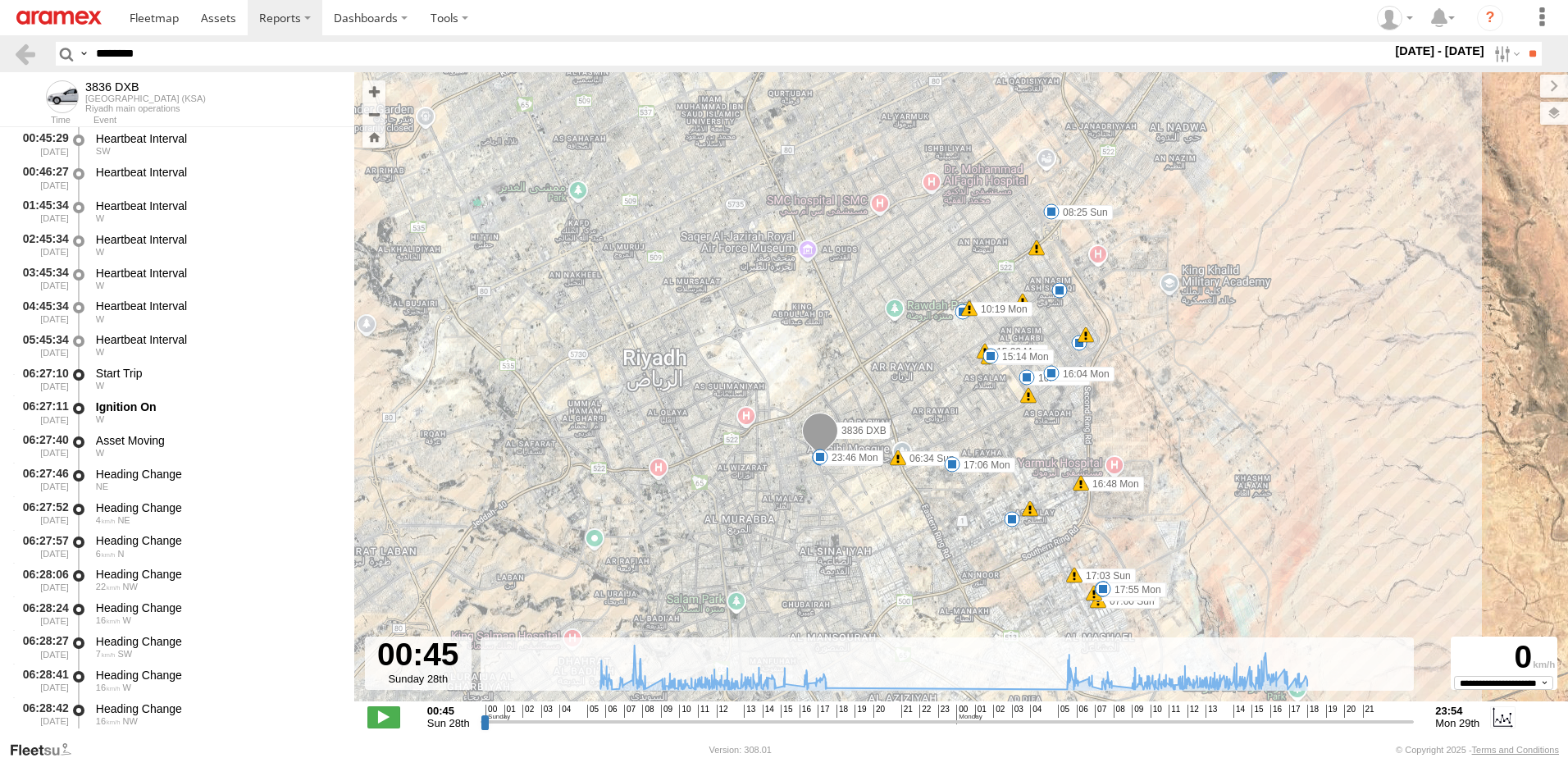
click at [124, 54] on input "********" at bounding box center [741, 53] width 1302 height 23
click at [1523, 42] on input "**" at bounding box center [1532, 53] width 19 height 23
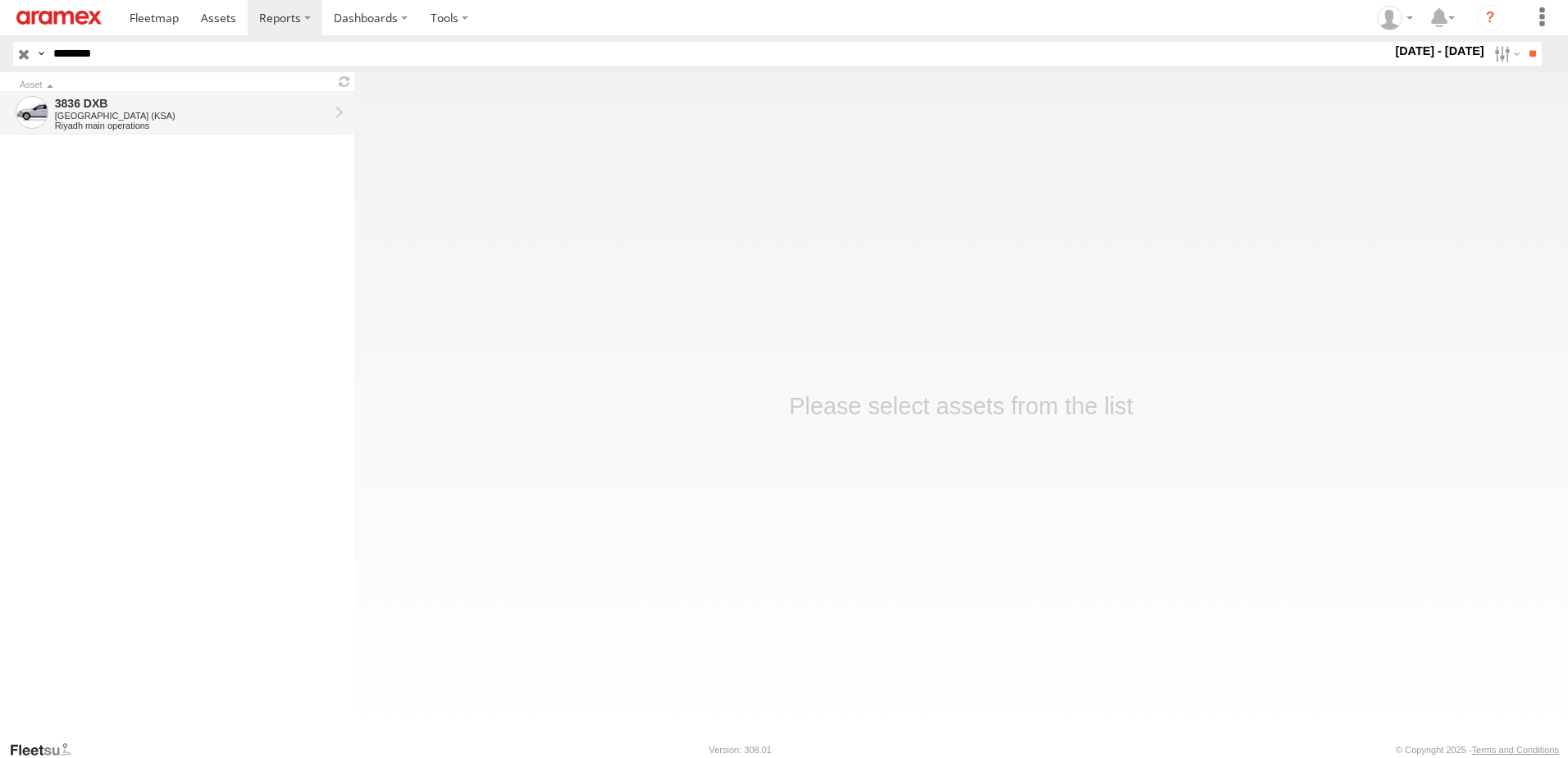
click at [175, 101] on div "3836 DXB" at bounding box center [192, 104] width 274 height 15
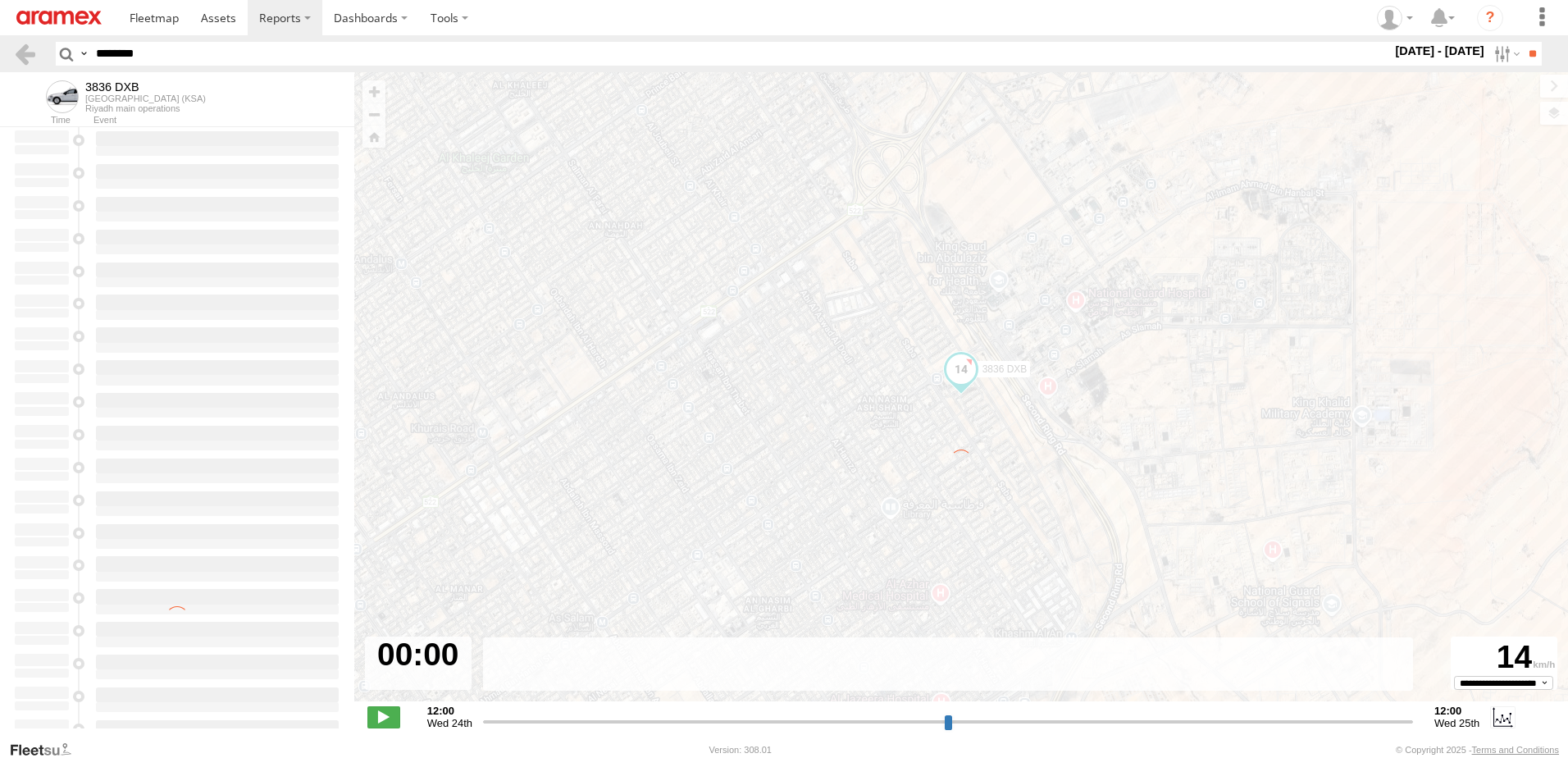
drag, startPoint x: 175, startPoint y: 56, endPoint x: 2, endPoint y: 45, distance: 173.3
click at [5, 44] on header "Search Query Asset ID Asset Label Registration Manufacturer Model VIN Job ID" at bounding box center [784, 53] width 1568 height 37
type input "**********"
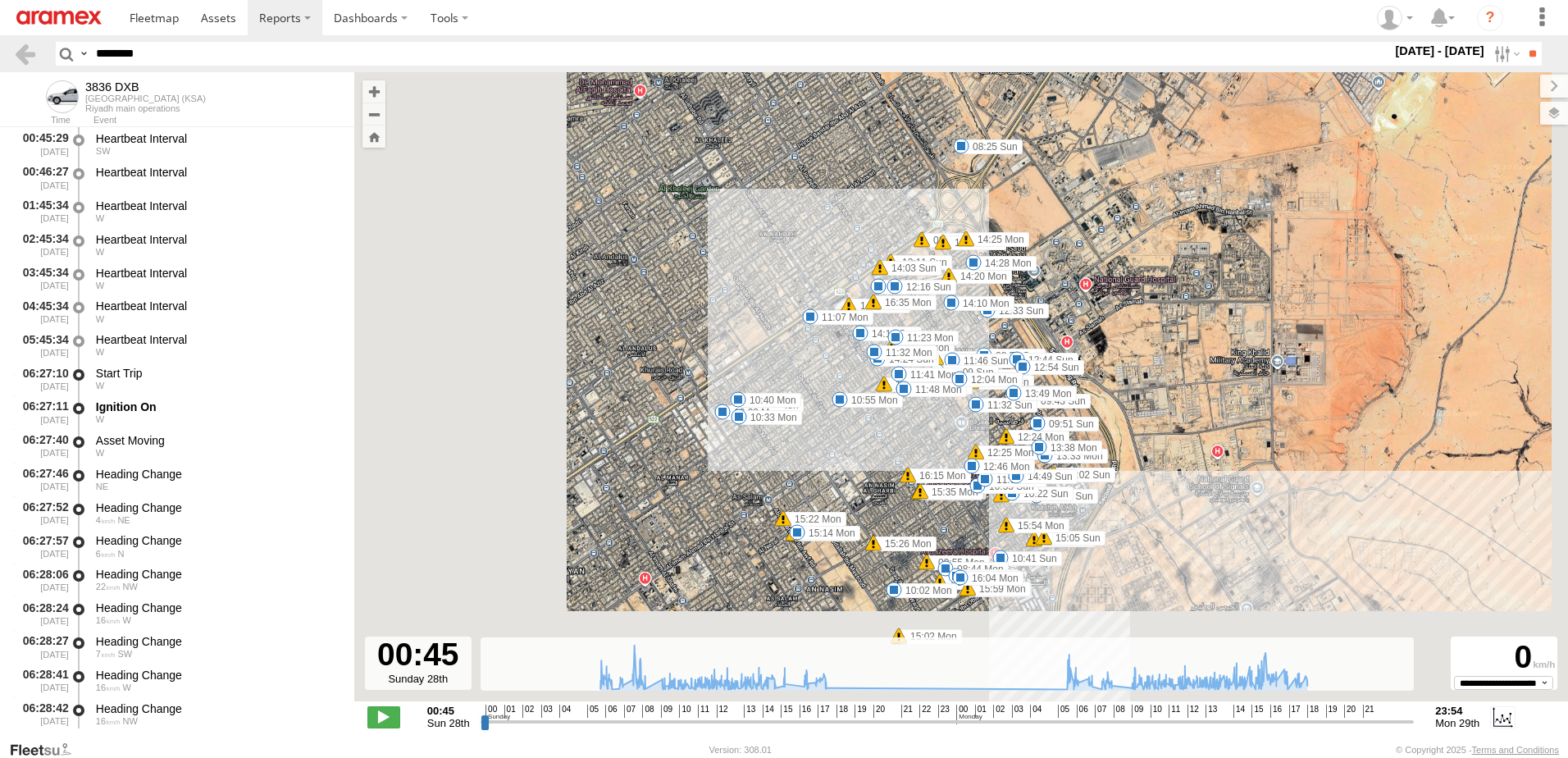
click at [1523, 42] on input "**" at bounding box center [1532, 53] width 19 height 23
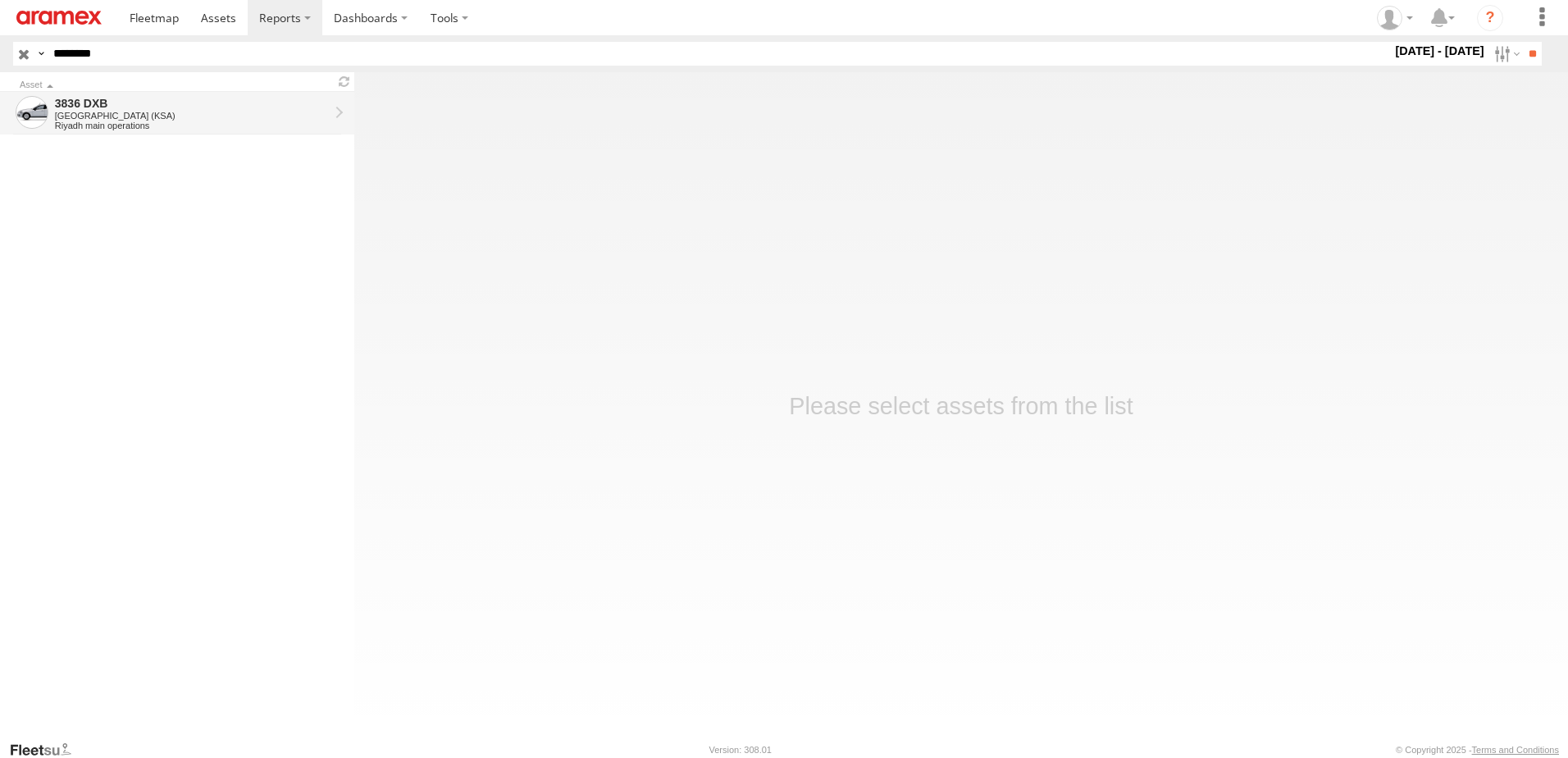
click at [107, 109] on div "3836 DXB" at bounding box center [192, 104] width 274 height 15
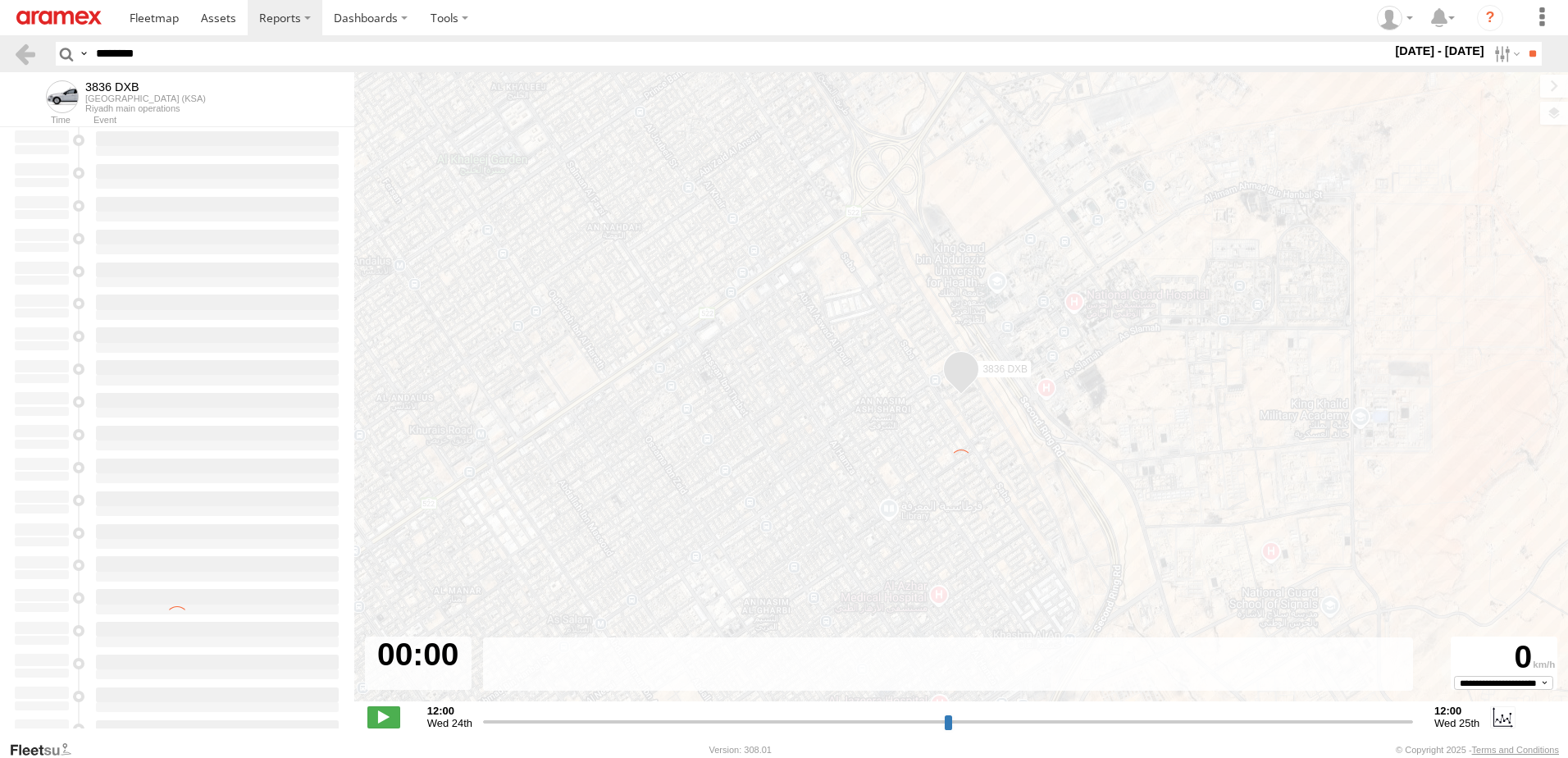
click at [0, 54] on html at bounding box center [784, 379] width 1568 height 758
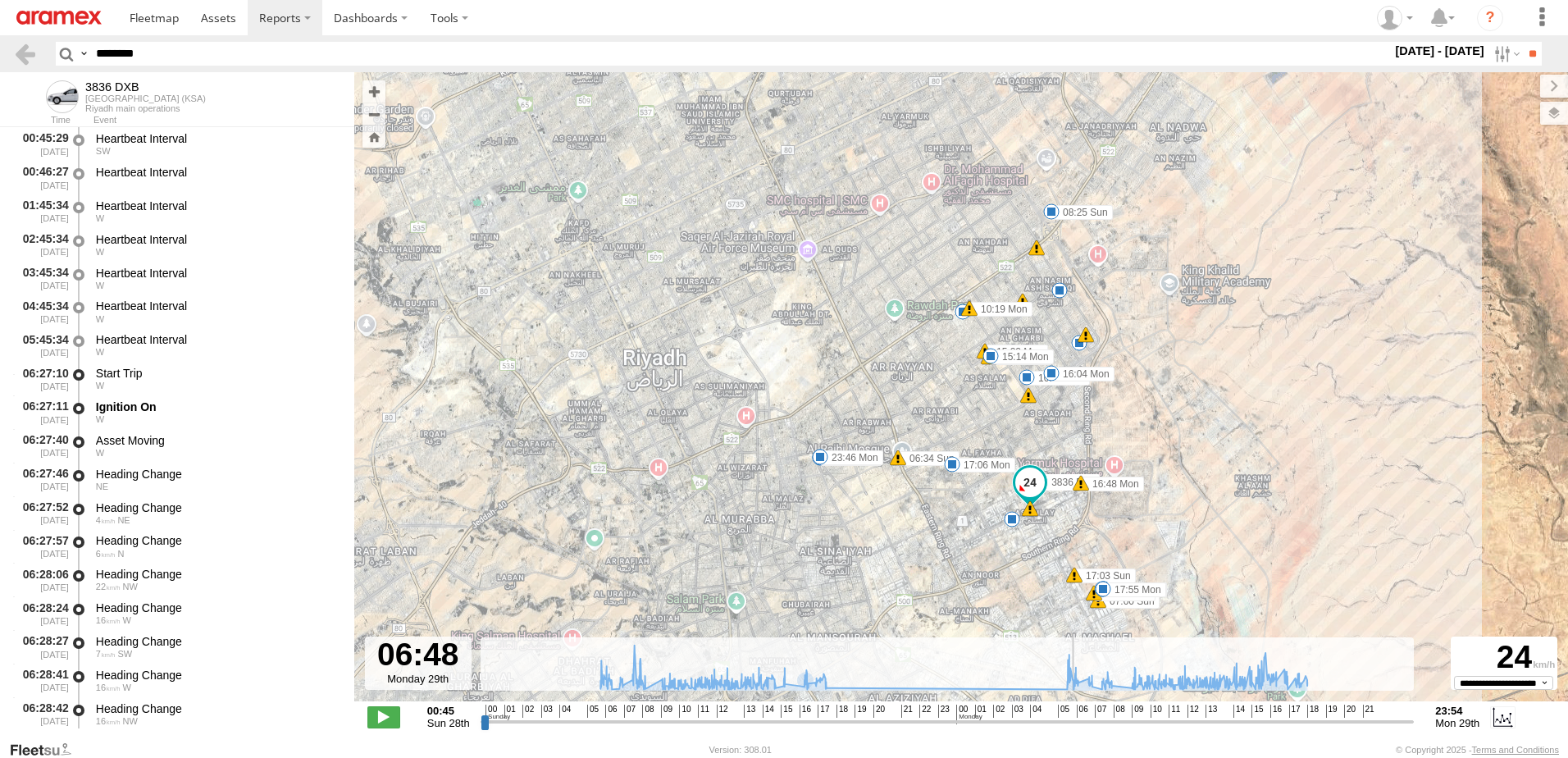
drag, startPoint x: 800, startPoint y: 714, endPoint x: 1073, endPoint y: 716, distance: 273.0
type input "**********"
click at [1074, 716] on input "range" at bounding box center [948, 721] width 934 height 16
drag, startPoint x: 208, startPoint y: 55, endPoint x: 0, endPoint y: 48, distance: 208.1
click at [4, 48] on header "Search Query Asset ID Asset Label Registration Manufacturer Model VIN Job ID" at bounding box center [784, 53] width 1568 height 37
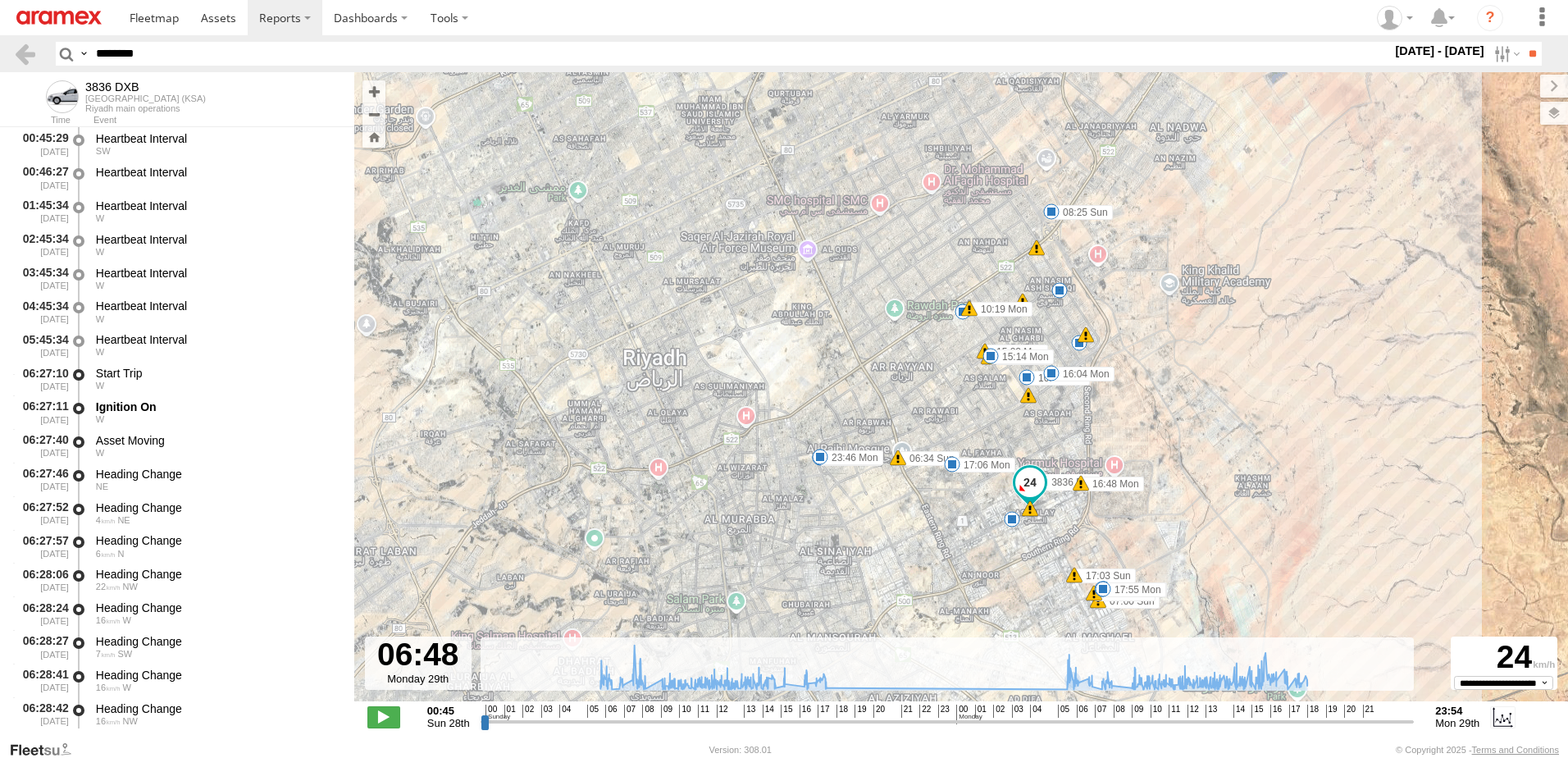
paste input "text"
type input "********"
click at [1523, 42] on input "**" at bounding box center [1532, 53] width 19 height 23
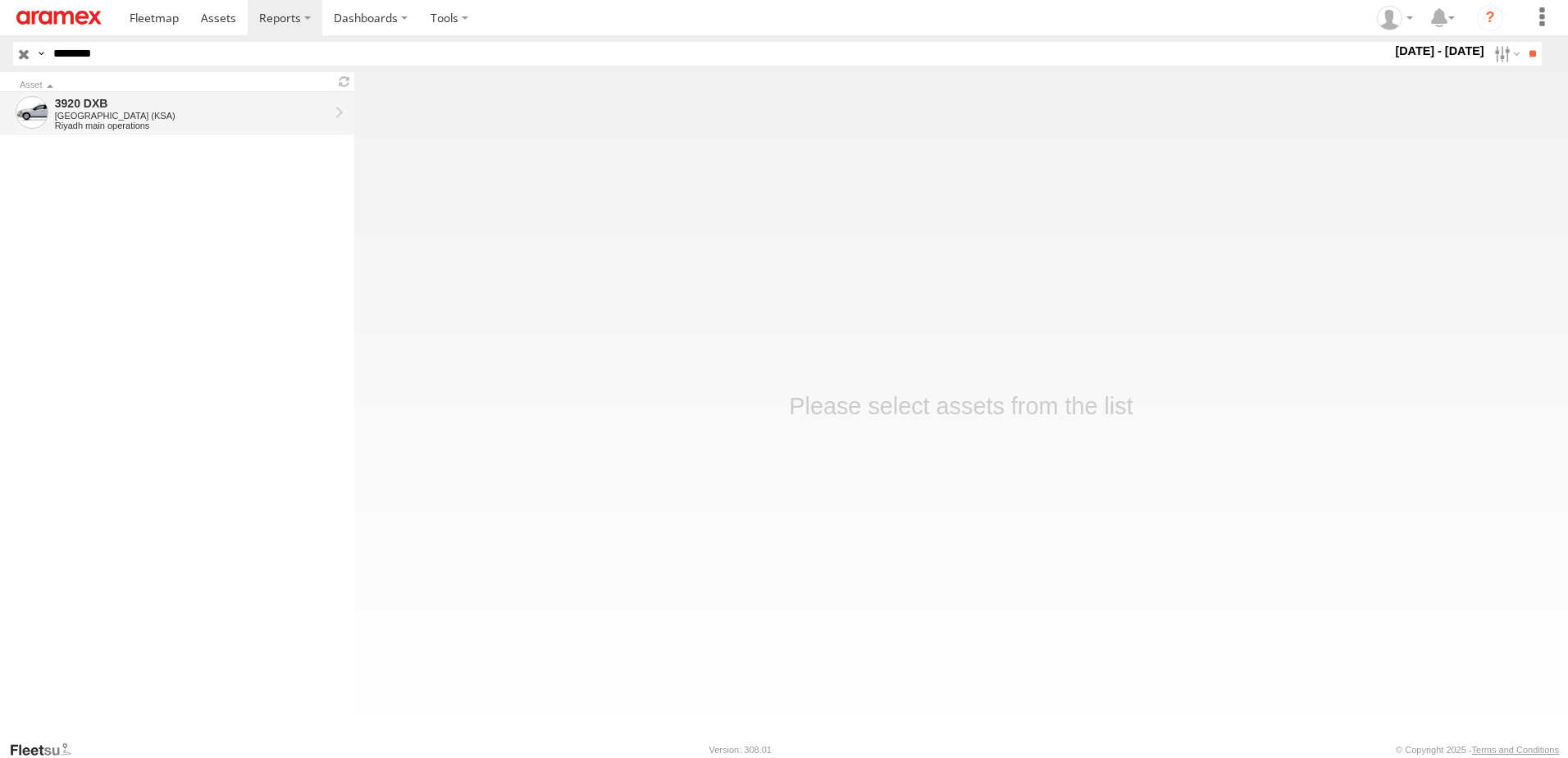
click at [109, 99] on div "3920 DXB" at bounding box center [192, 104] width 274 height 15
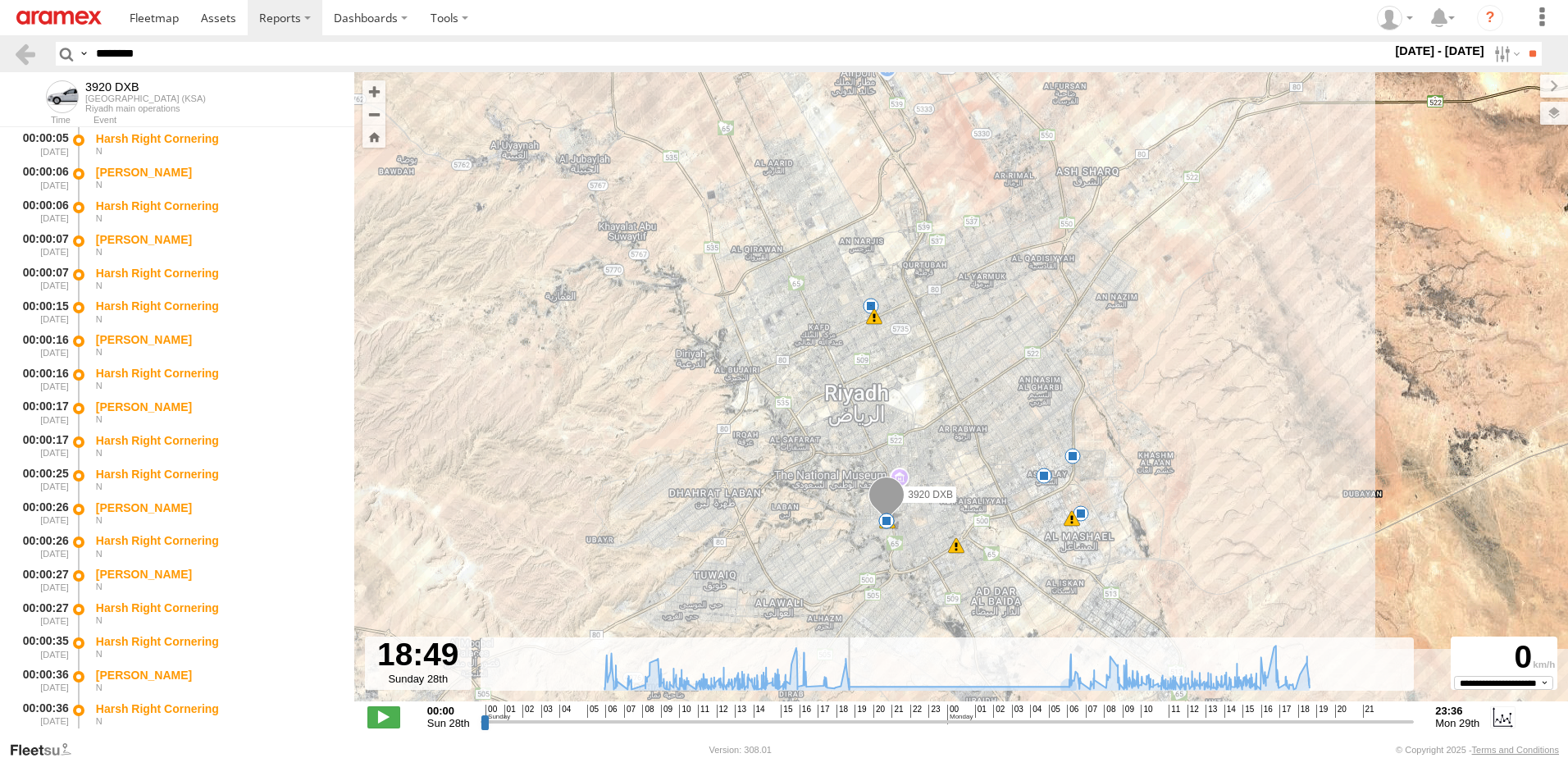
drag, startPoint x: 1051, startPoint y: 717, endPoint x: 850, endPoint y: 694, distance: 202.3
click at [850, 714] on input "range" at bounding box center [948, 721] width 934 height 16
drag, startPoint x: 1066, startPoint y: 716, endPoint x: 1083, endPoint y: 715, distance: 17.0
click at [1083, 715] on input "range" at bounding box center [948, 721] width 934 height 16
drag, startPoint x: 1079, startPoint y: 721, endPoint x: 822, endPoint y: 713, distance: 257.1
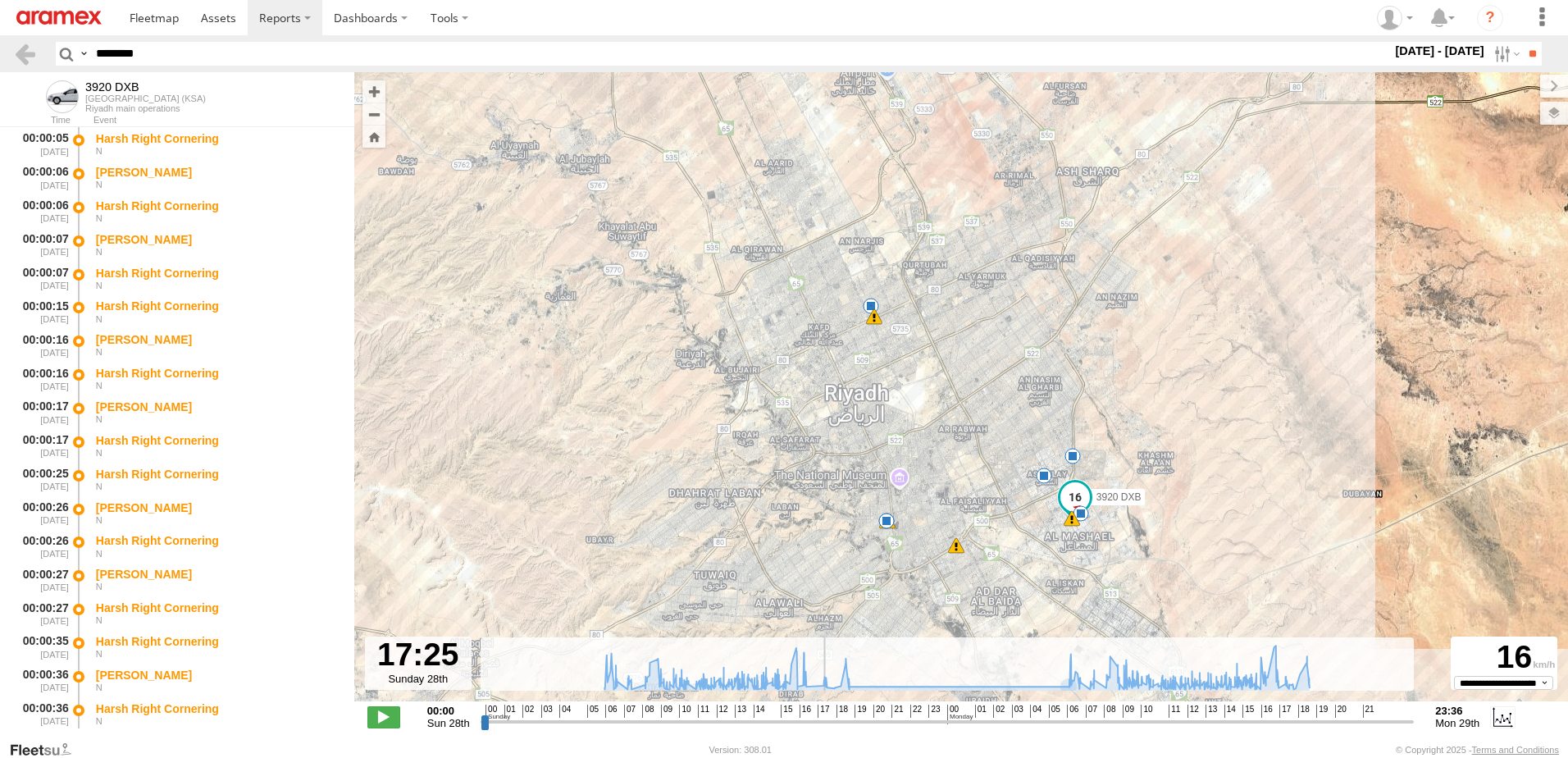
type input "**********"
click at [822, 714] on input "range" at bounding box center [948, 721] width 934 height 16
drag, startPoint x: 161, startPoint y: 58, endPoint x: 11, endPoint y: 55, distance: 150.0
click at [11, 55] on header "Search Query Asset ID Asset Label Registration Manufacturer Model VIN Job ID" at bounding box center [784, 53] width 1568 height 37
paste input "text"
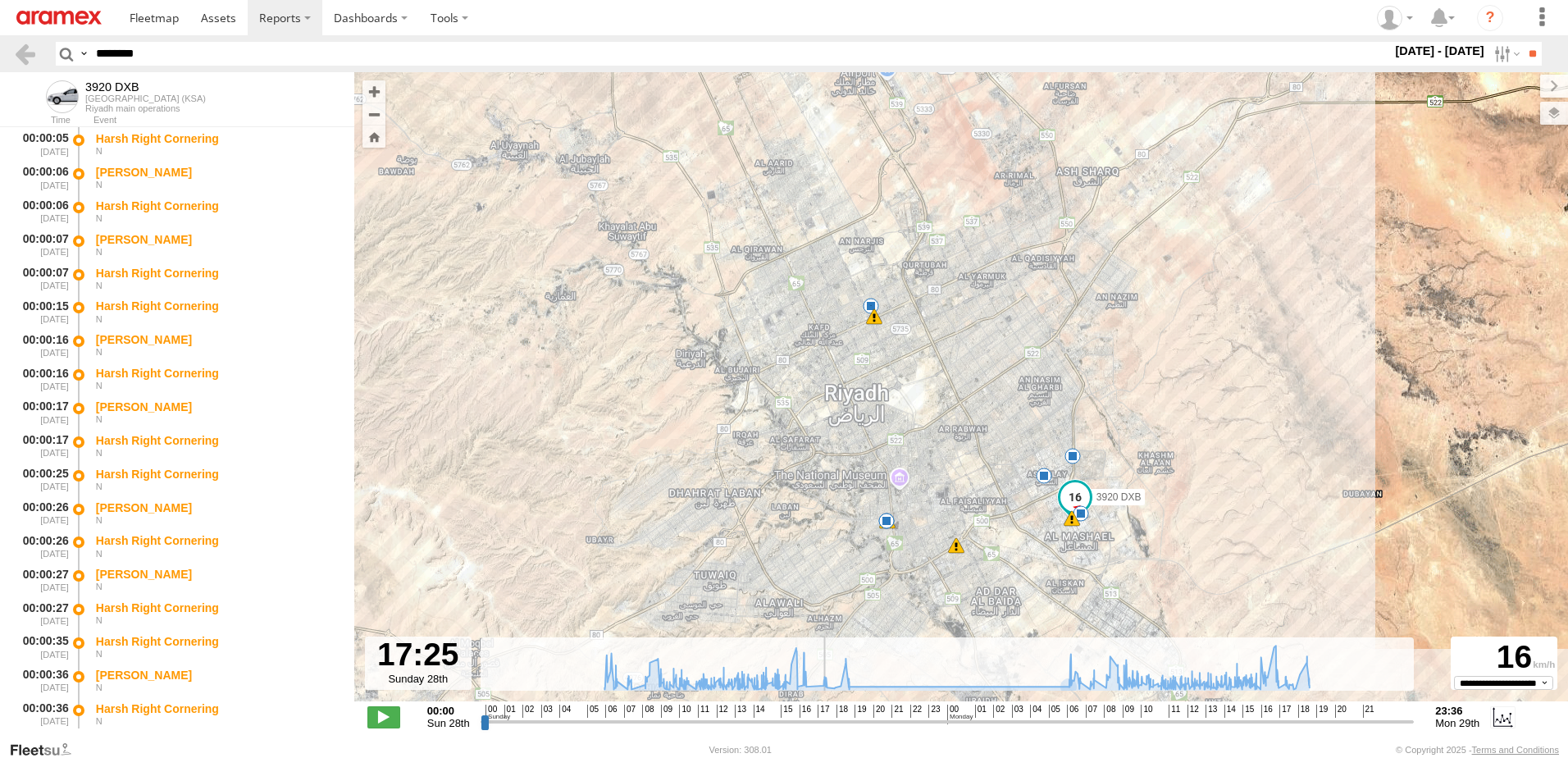
type input "********"
click at [1523, 42] on input "**" at bounding box center [1532, 53] width 19 height 23
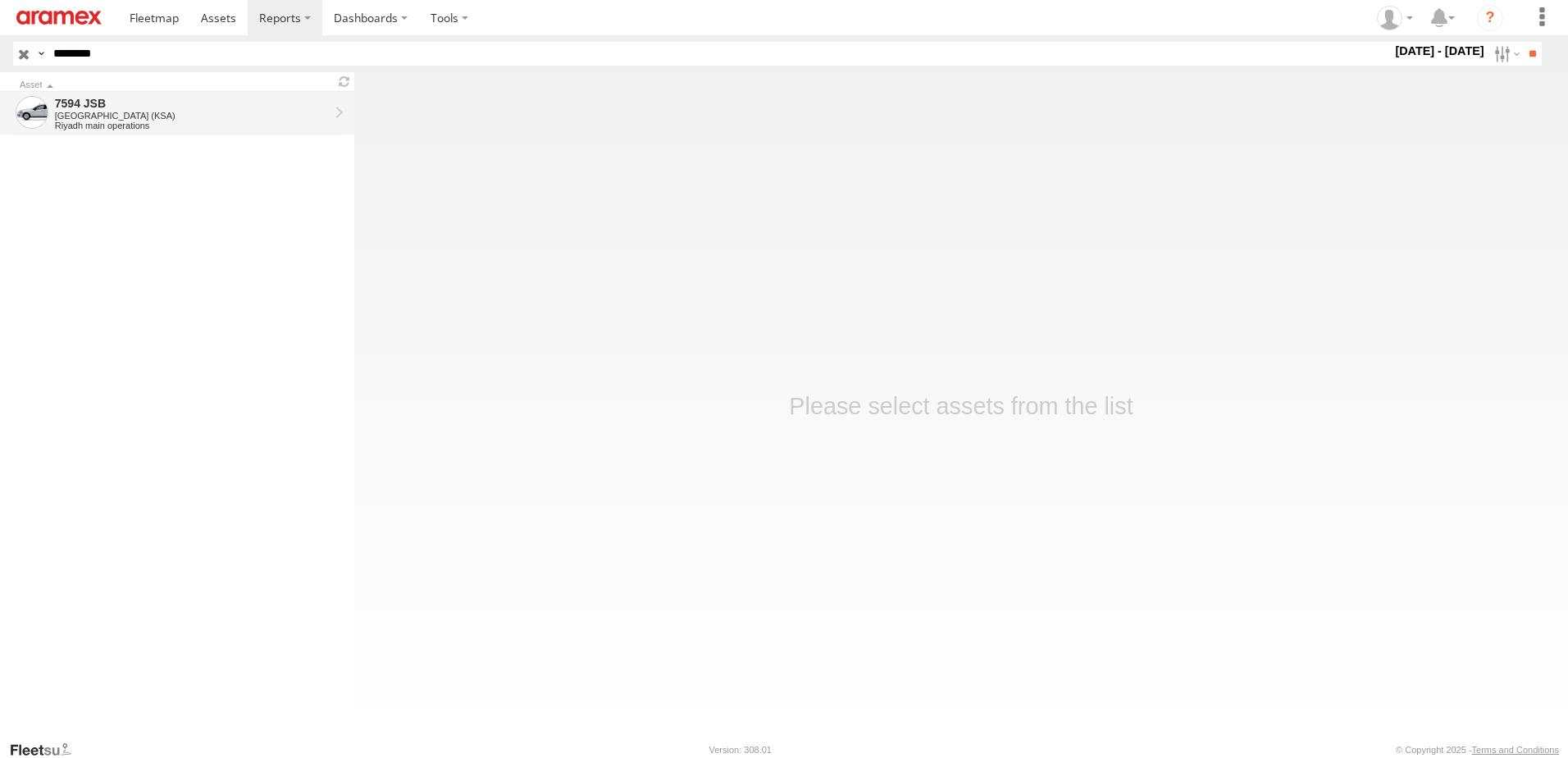
click at [224, 108] on div "7594 JSB" at bounding box center [192, 104] width 274 height 15
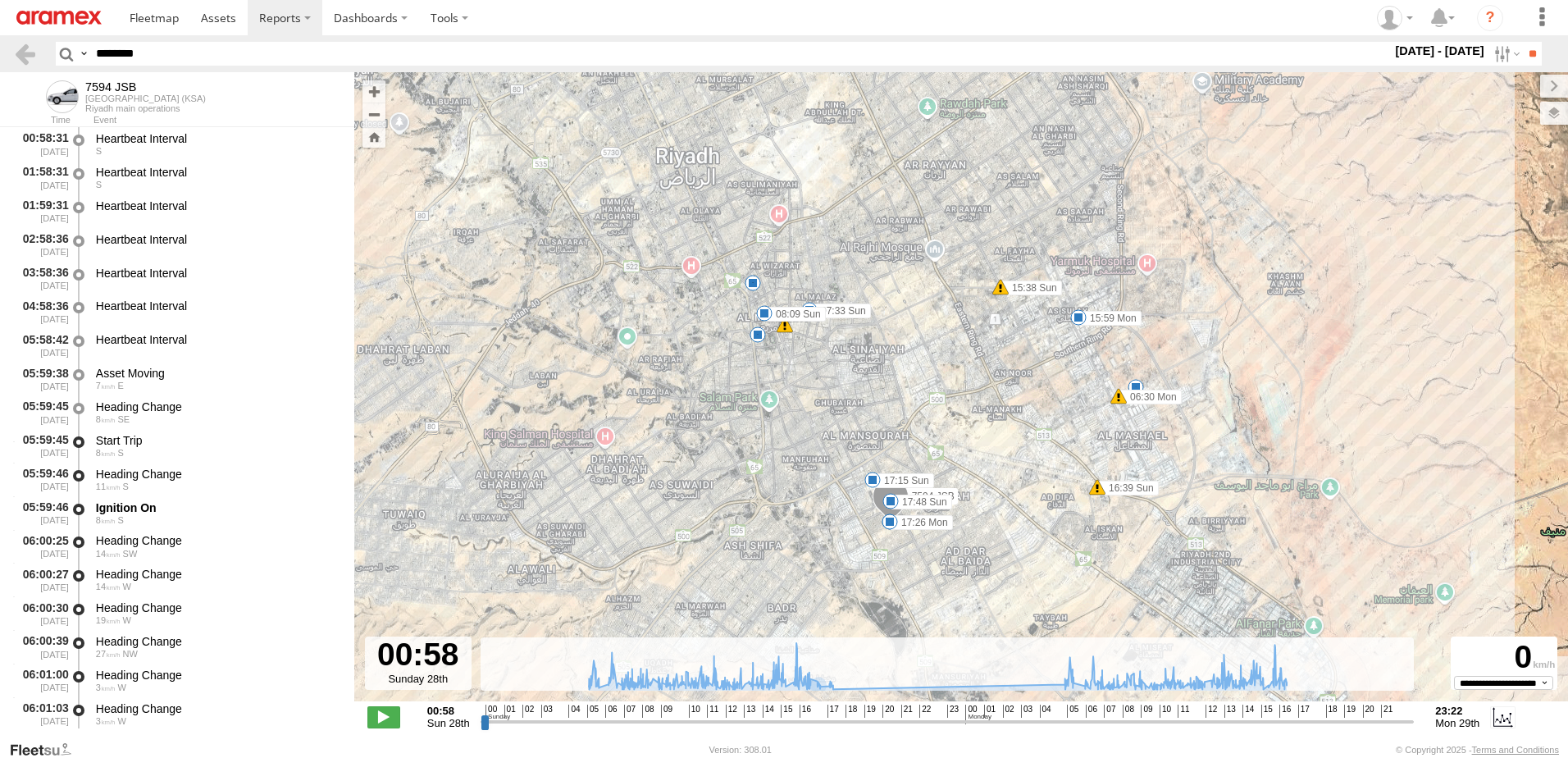
click at [802, 713] on span "16" at bounding box center [806, 711] width 12 height 13
click at [792, 720] on input "range" at bounding box center [948, 721] width 934 height 16
drag, startPoint x: 792, startPoint y: 727, endPoint x: 847, endPoint y: 596, distance: 142.1
click at [817, 716] on input "range" at bounding box center [948, 721] width 934 height 16
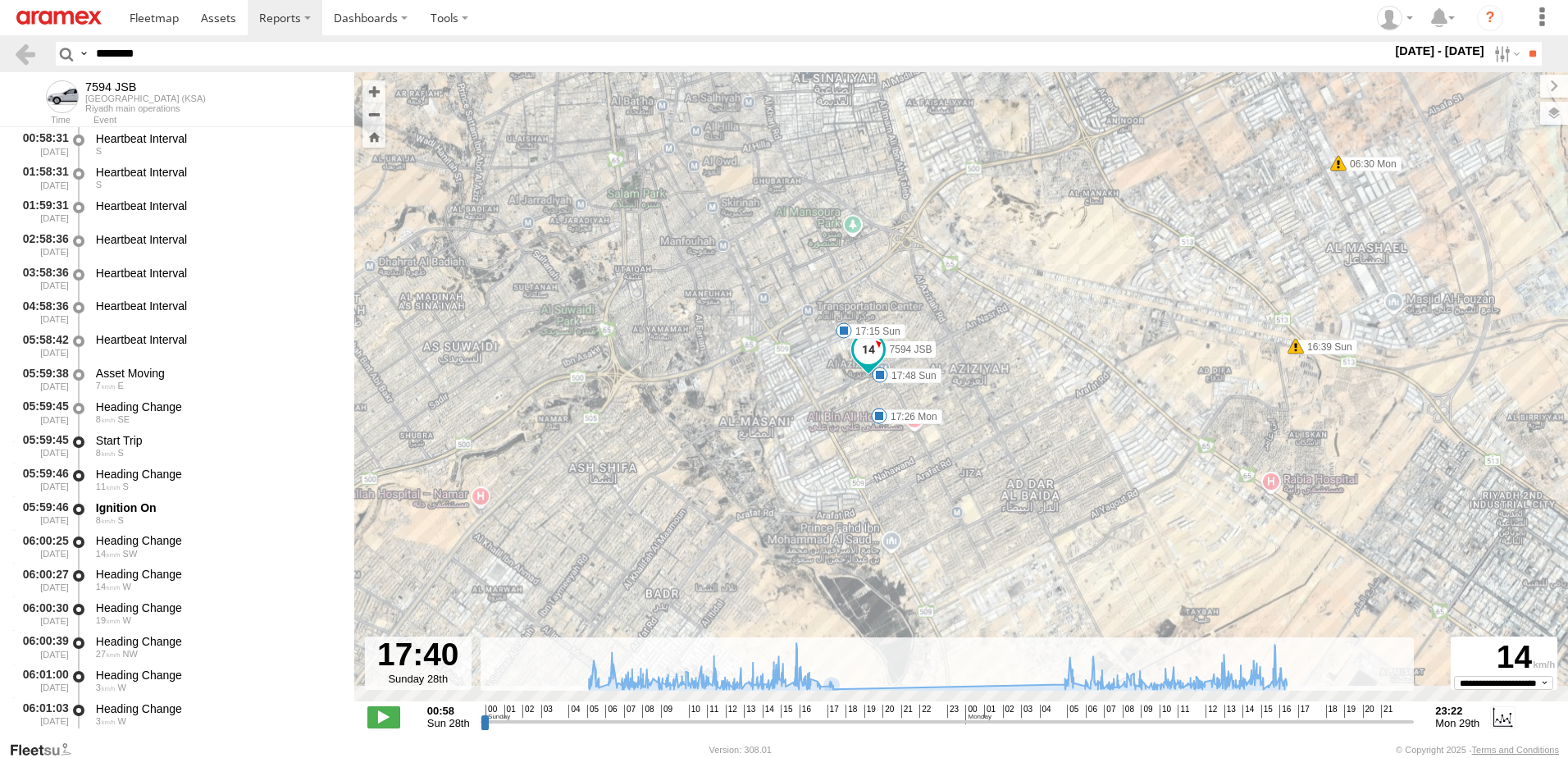
drag, startPoint x: 933, startPoint y: 581, endPoint x: 859, endPoint y: 364, distance: 229.3
click at [859, 364] on div "7594 JSB 07:33 Sun 15:38 Sun 16:39 Sun 17:15 Sun 17:48 Sun 18:27 Sun 06:30 Mon …" at bounding box center [961, 395] width 1214 height 646
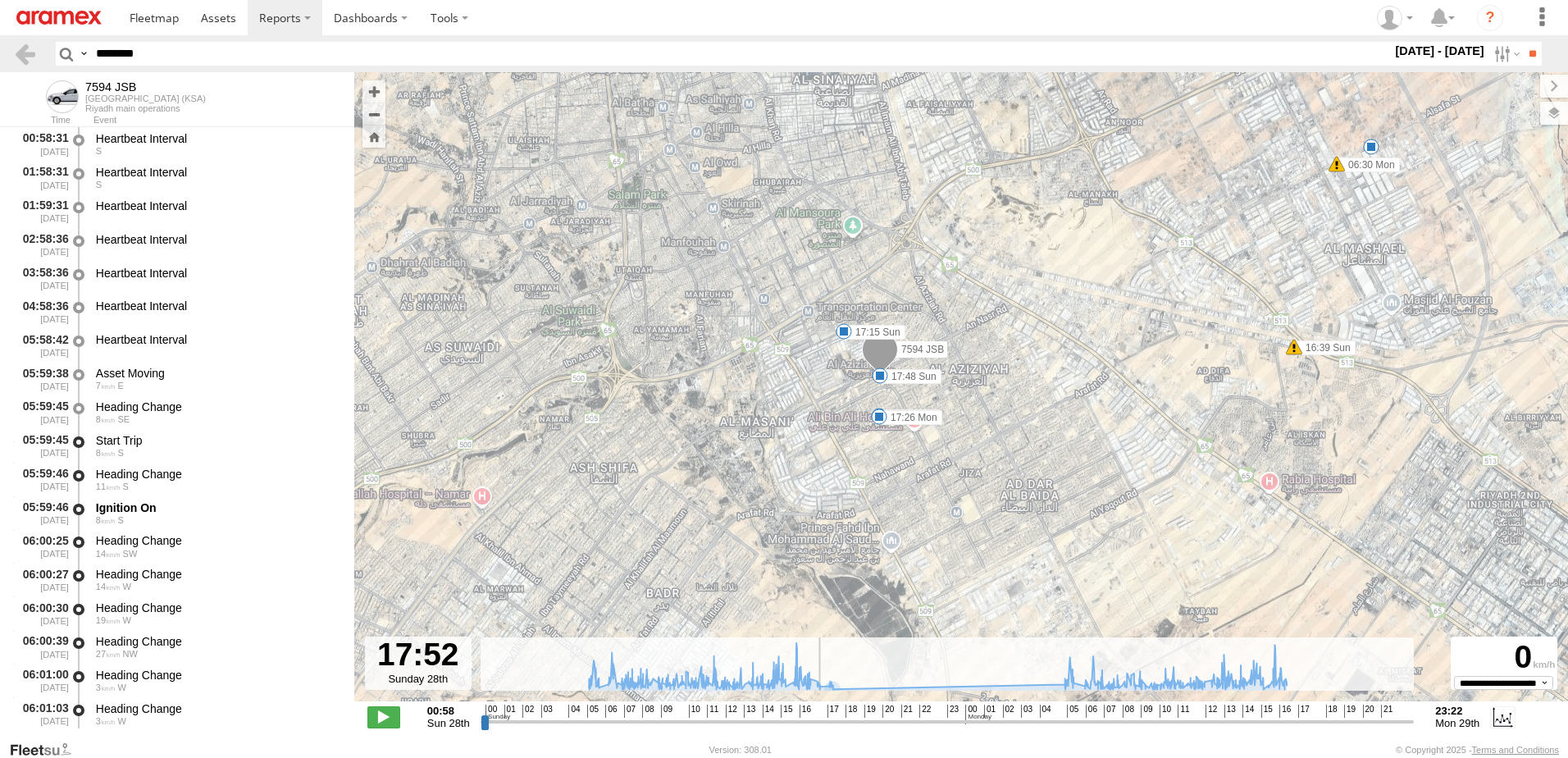
drag, startPoint x: 817, startPoint y: 720, endPoint x: 898, endPoint y: 507, distance: 227.9
type input "**********"
click at [821, 725] on input "range" at bounding box center [948, 721] width 934 height 16
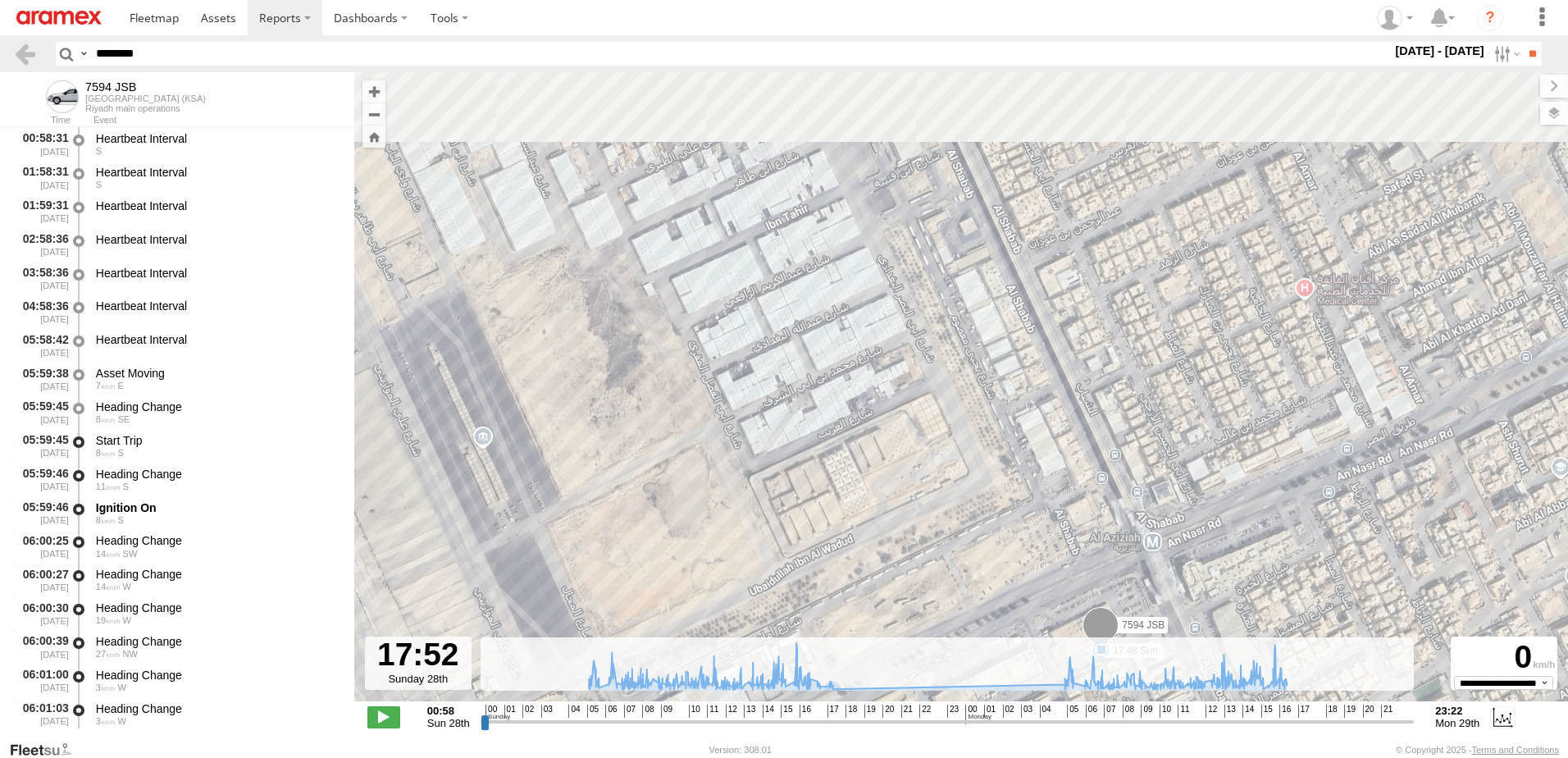
drag, startPoint x: 758, startPoint y: 303, endPoint x: 932, endPoint y: 543, distance: 296.4
click at [932, 543] on div "7594 JSB 07:33 Sun 15:38 Sun 16:39 Sun 17:15 Sun 17:48 Sun 18:27 Sun 06:30 Mon …" at bounding box center [961, 395] width 1214 height 646
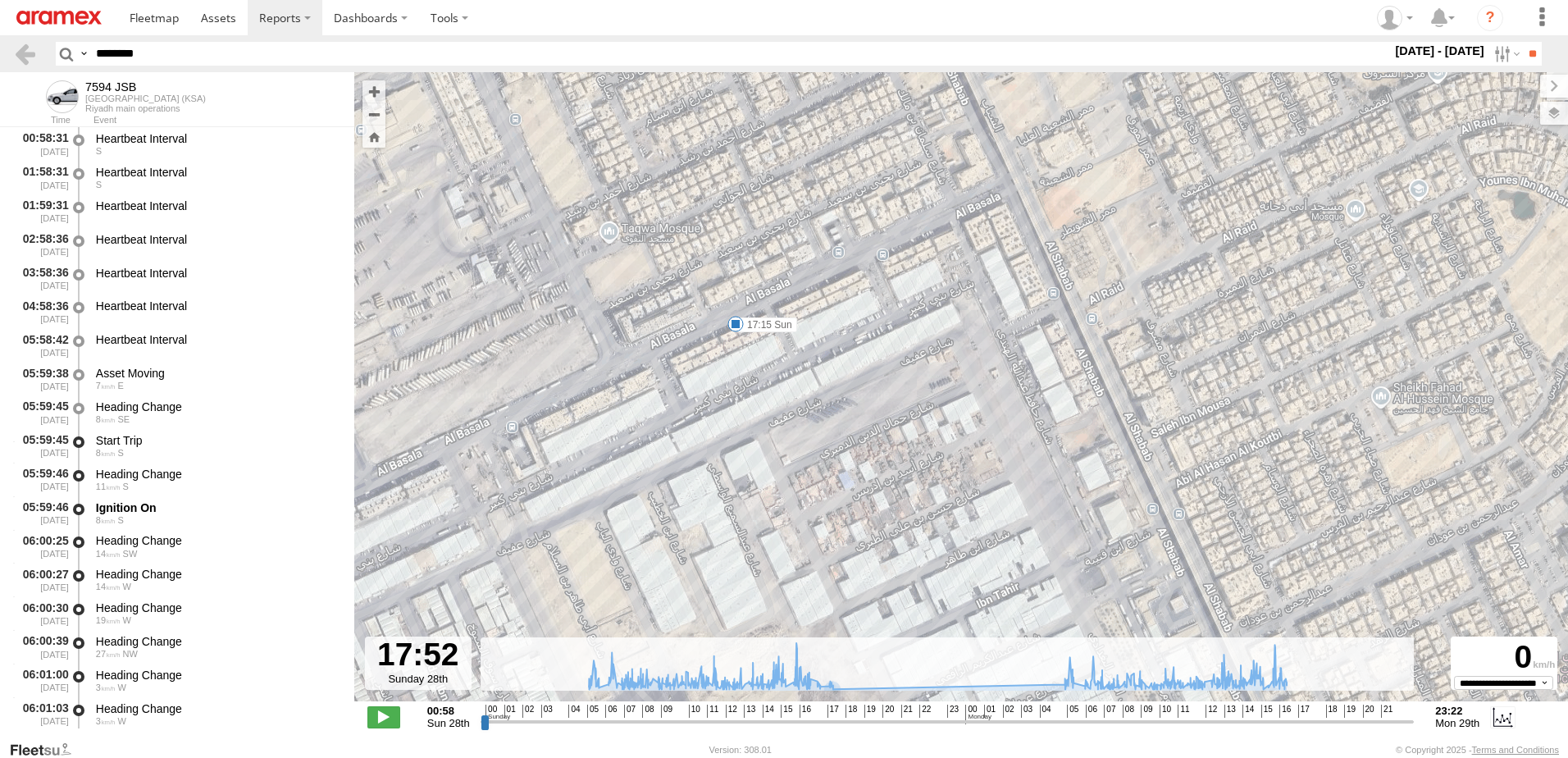
drag, startPoint x: 787, startPoint y: 275, endPoint x: 916, endPoint y: 542, distance: 296.5
click at [916, 542] on div "7594 JSB 07:33 Sun 15:38 Sun 16:39 Sun 17:15 Sun 17:48 Sun 18:27 Sun 06:30 Mon …" at bounding box center [961, 395] width 1214 height 646
drag, startPoint x: 204, startPoint y: 62, endPoint x: 0, endPoint y: 54, distance: 204.2
click at [0, 54] on html at bounding box center [784, 379] width 1568 height 758
paste input "********"
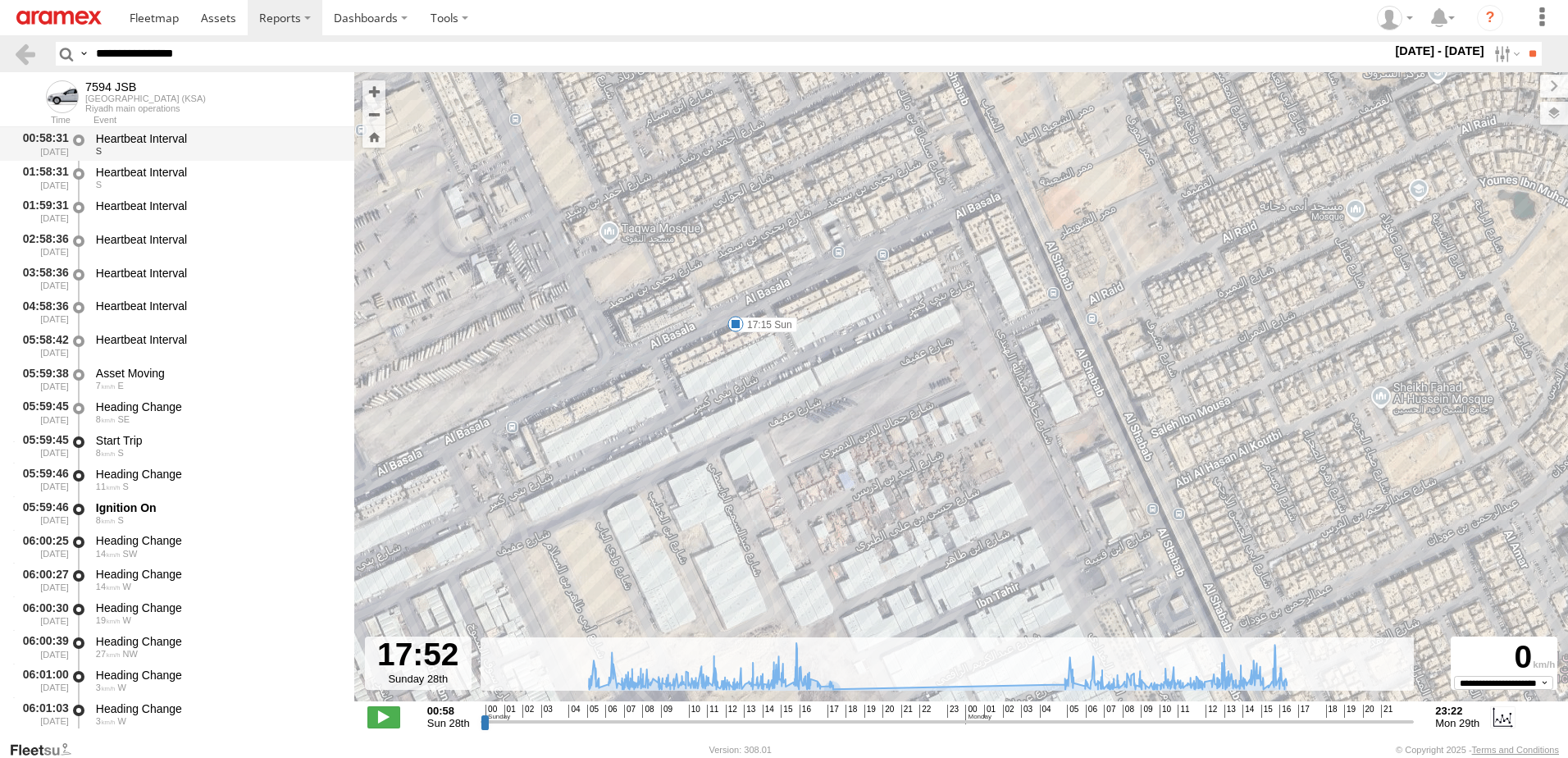
type input "********"
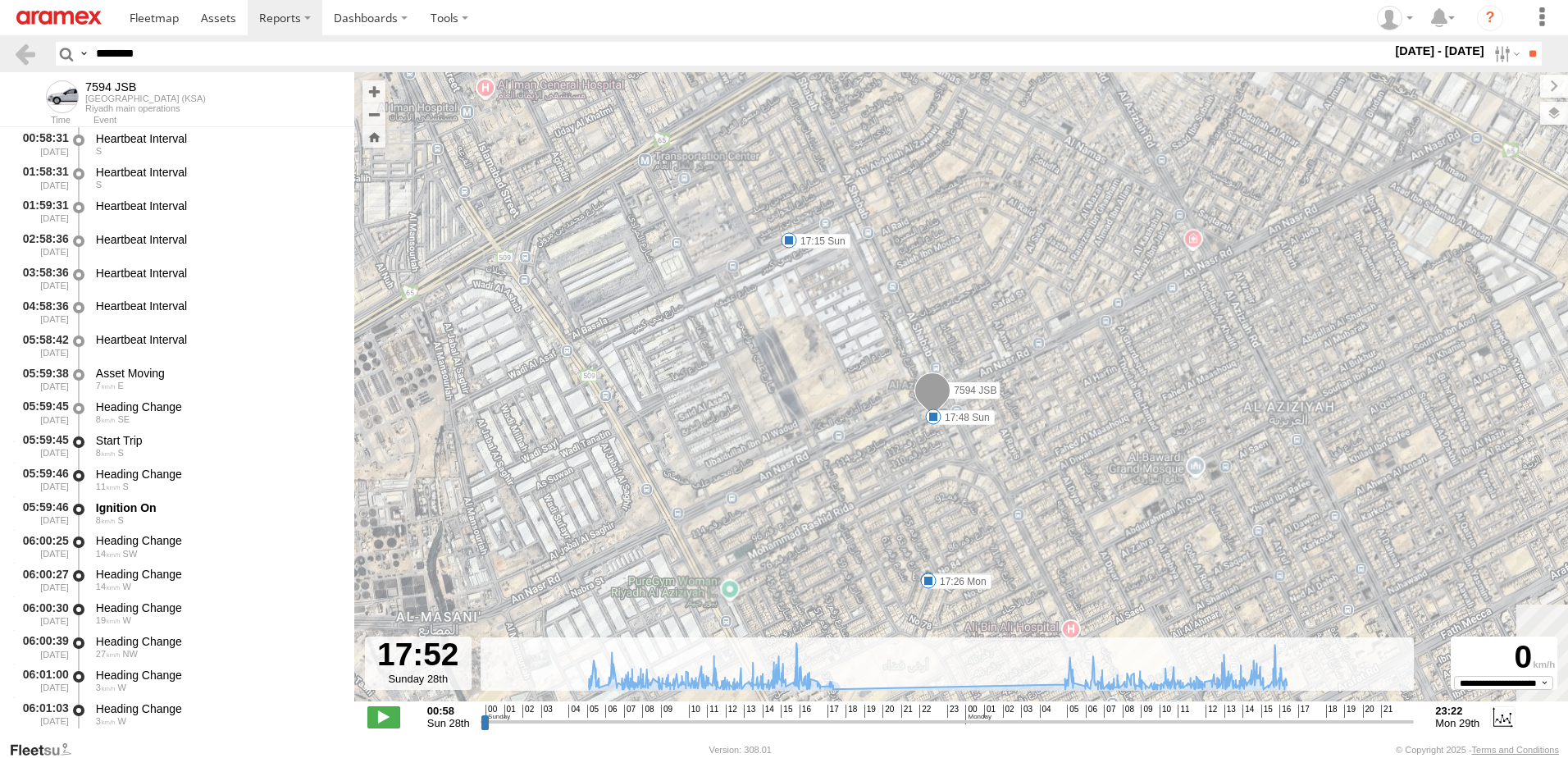
drag, startPoint x: 897, startPoint y: 465, endPoint x: 929, endPoint y: 291, distance: 176.9
click at [929, 291] on div "7594 JSB 07:33 Sun 15:38 Sun 16:39 Sun 17:15 Sun 17:48 Sun 18:27 Sun 06:30 Mon …" at bounding box center [961, 395] width 1214 height 646
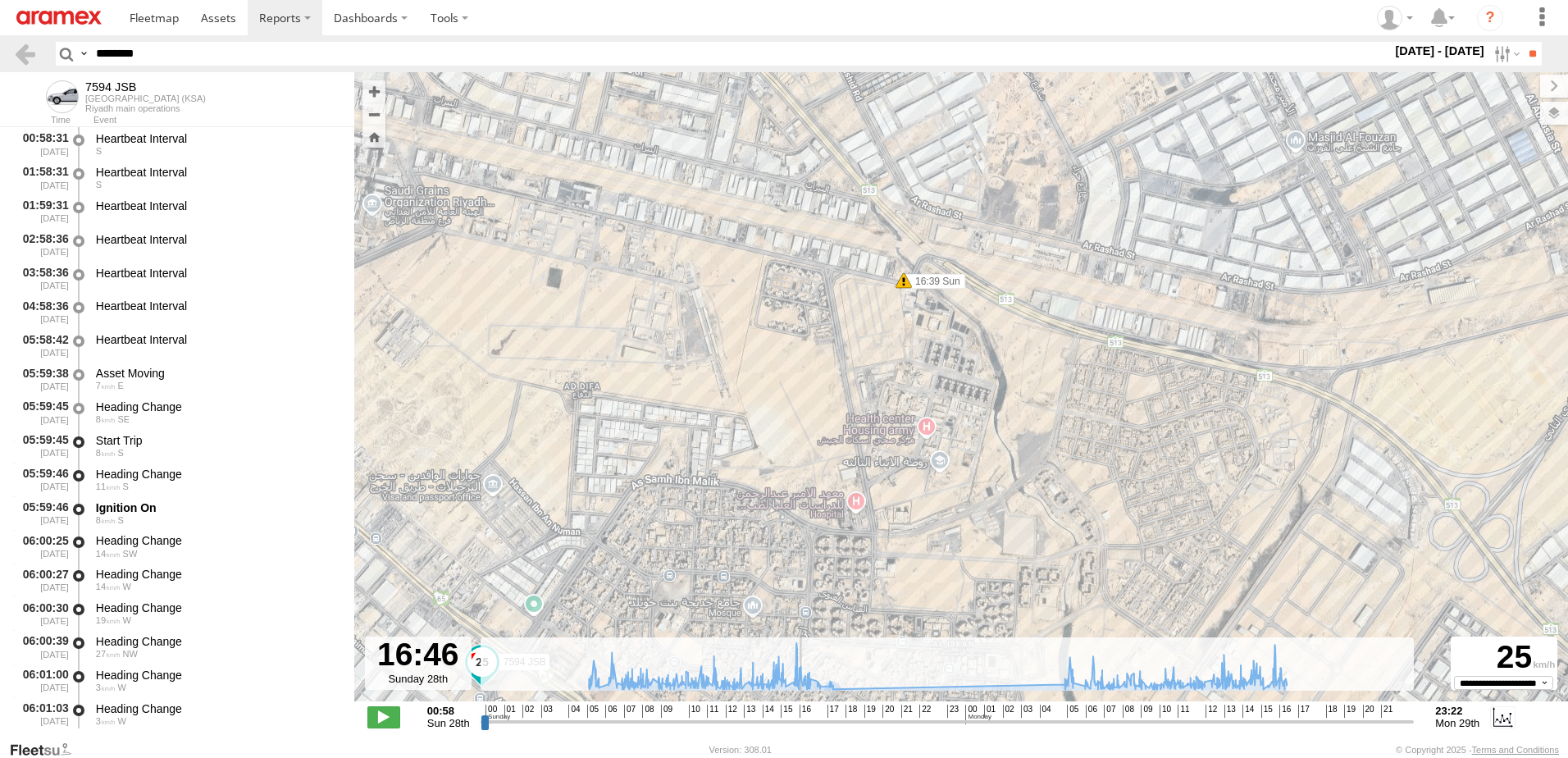
drag, startPoint x: 815, startPoint y: 725, endPoint x: 799, endPoint y: 715, distance: 18.9
click at [799, 715] on input "range" at bounding box center [948, 721] width 934 height 16
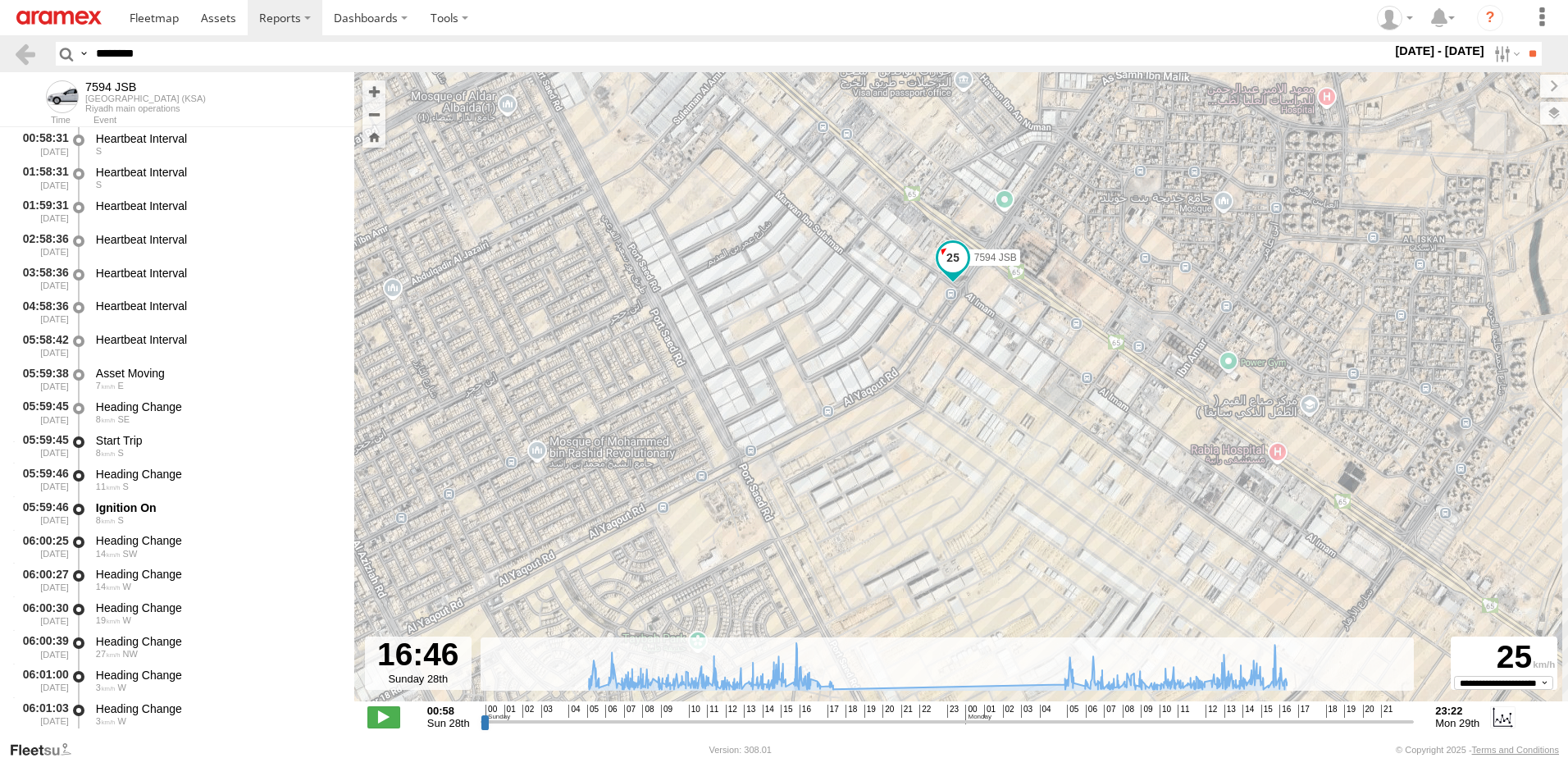
drag, startPoint x: 823, startPoint y: 451, endPoint x: 834, endPoint y: 346, distance: 105.6
click at [834, 350] on div "7594 JSB 07:33 Sun 15:38 Sun 16:39 Sun 17:15 Sun 17:48 Sun 18:27 Sun 06:30 Mon …" at bounding box center [961, 395] width 1214 height 646
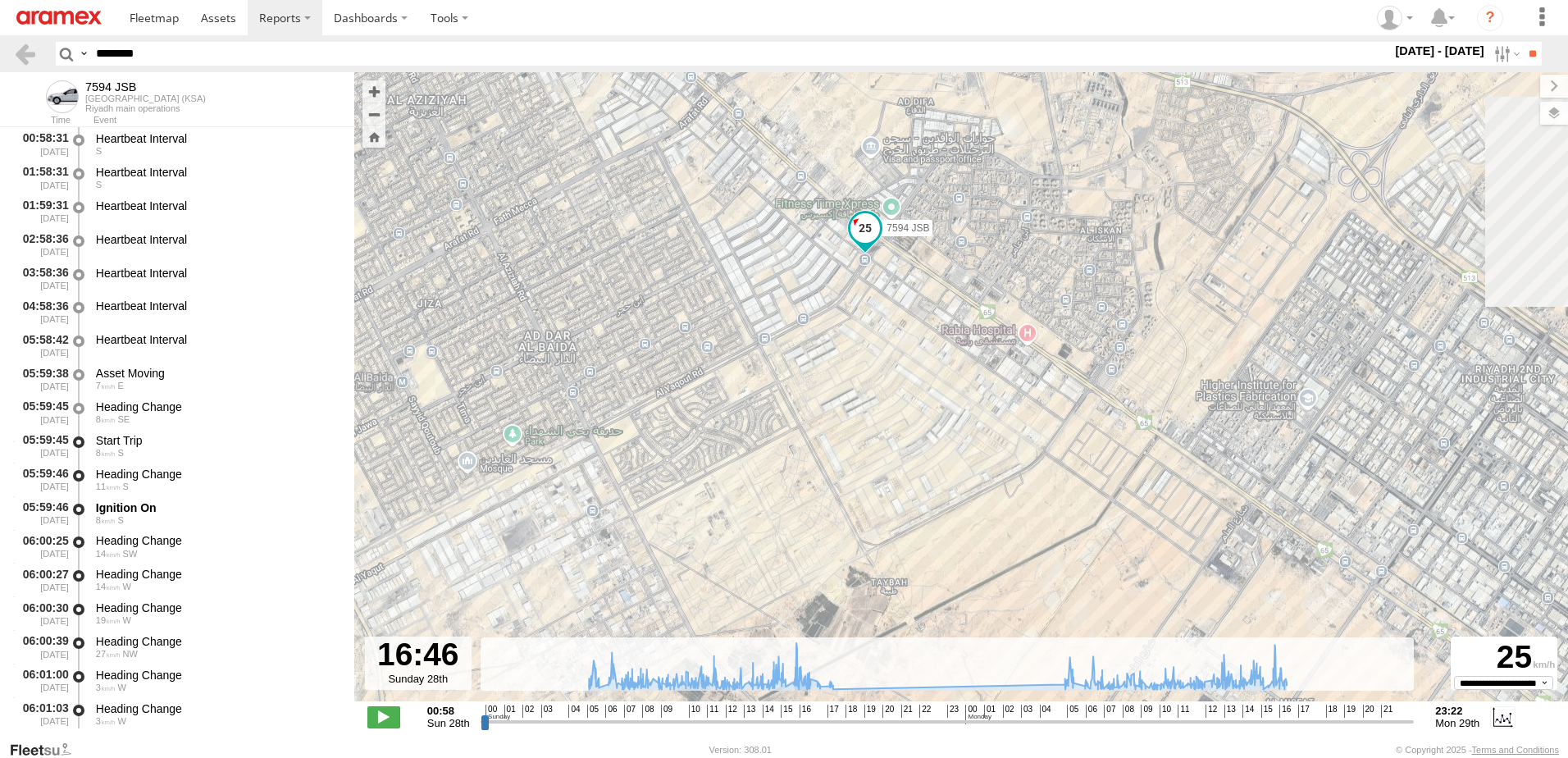
drag, startPoint x: 826, startPoint y: 489, endPoint x: 781, endPoint y: 492, distance: 45.1
click at [782, 427] on div "7594 JSB 07:33 Sun 15:38 Sun 16:39 Sun 17:15 Sun 17:48 Sun 18:27 Sun 06:30 Mon …" at bounding box center [961, 395] width 1214 height 646
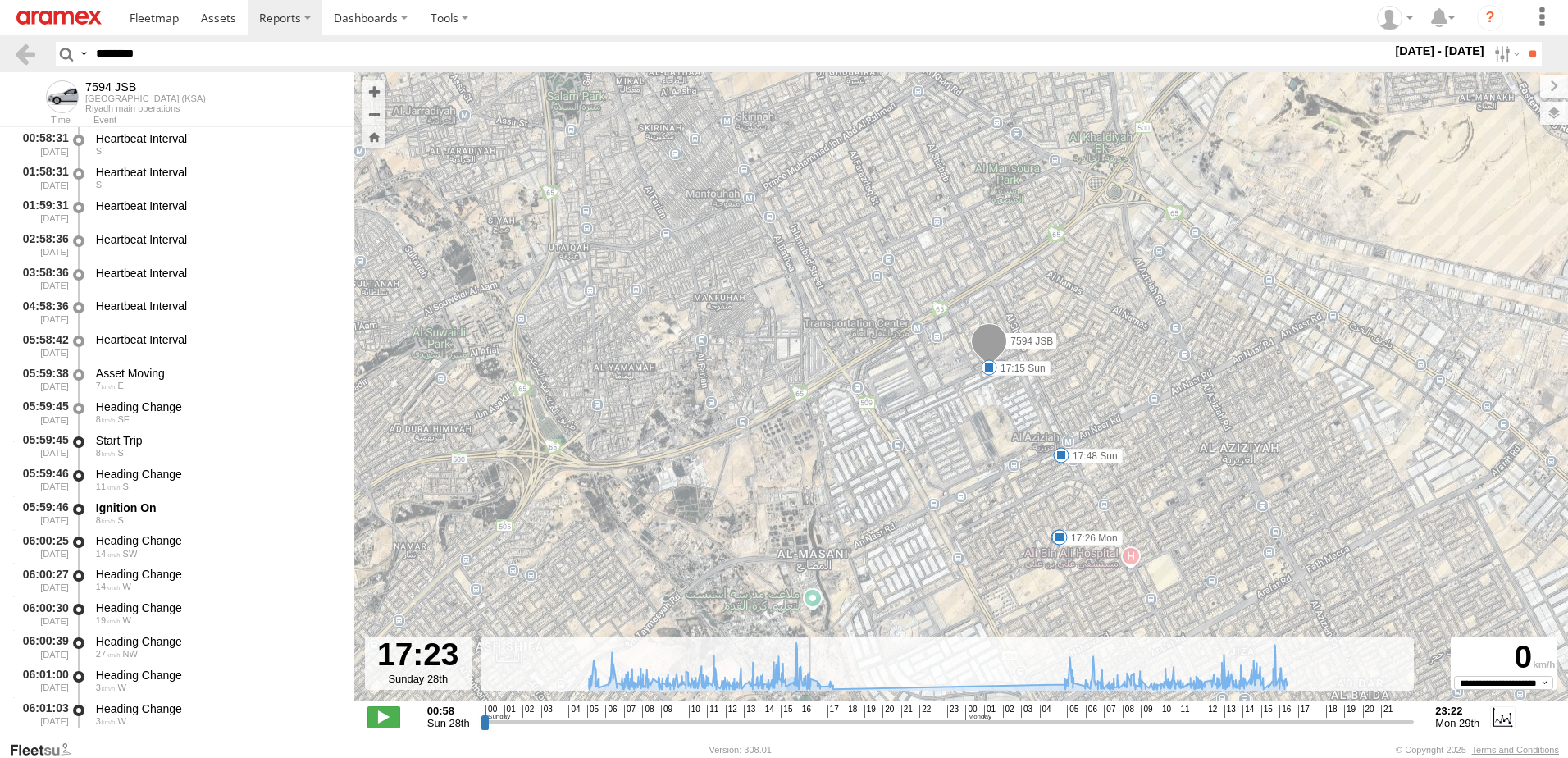
drag, startPoint x: 801, startPoint y: 725, endPoint x: 847, endPoint y: 617, distance: 117.4
click at [812, 718] on input "range" at bounding box center [948, 721] width 934 height 16
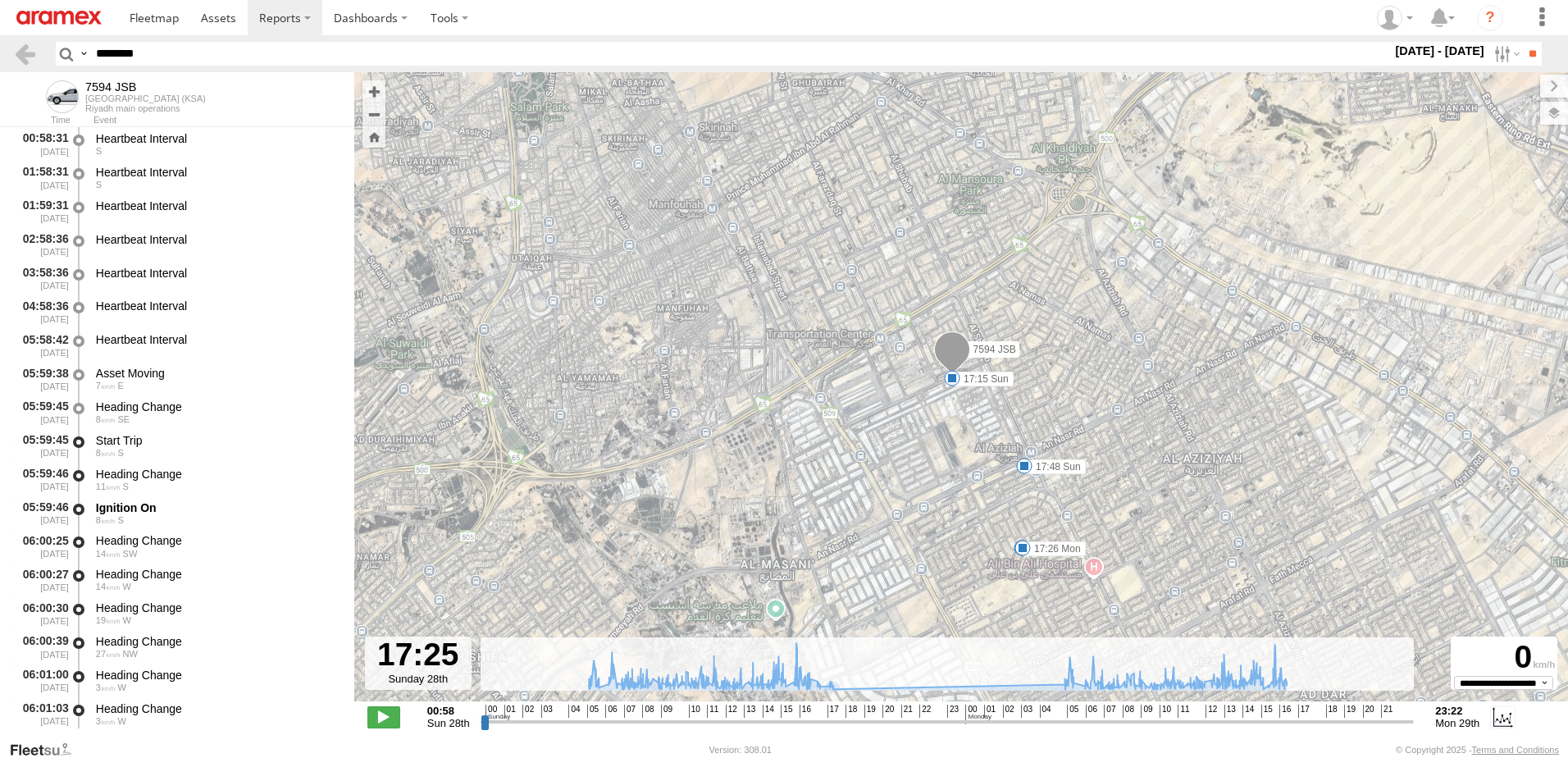
drag, startPoint x: 1006, startPoint y: 517, endPoint x: 960, endPoint y: 532, distance: 48.4
click at [960, 532] on div "7594 JSB 07:33 Sun 15:38 Sun 16:39 Sun 17:15 Sun 17:48 Sun 18:27 Sun 06:30 Mon …" at bounding box center [961, 395] width 1214 height 646
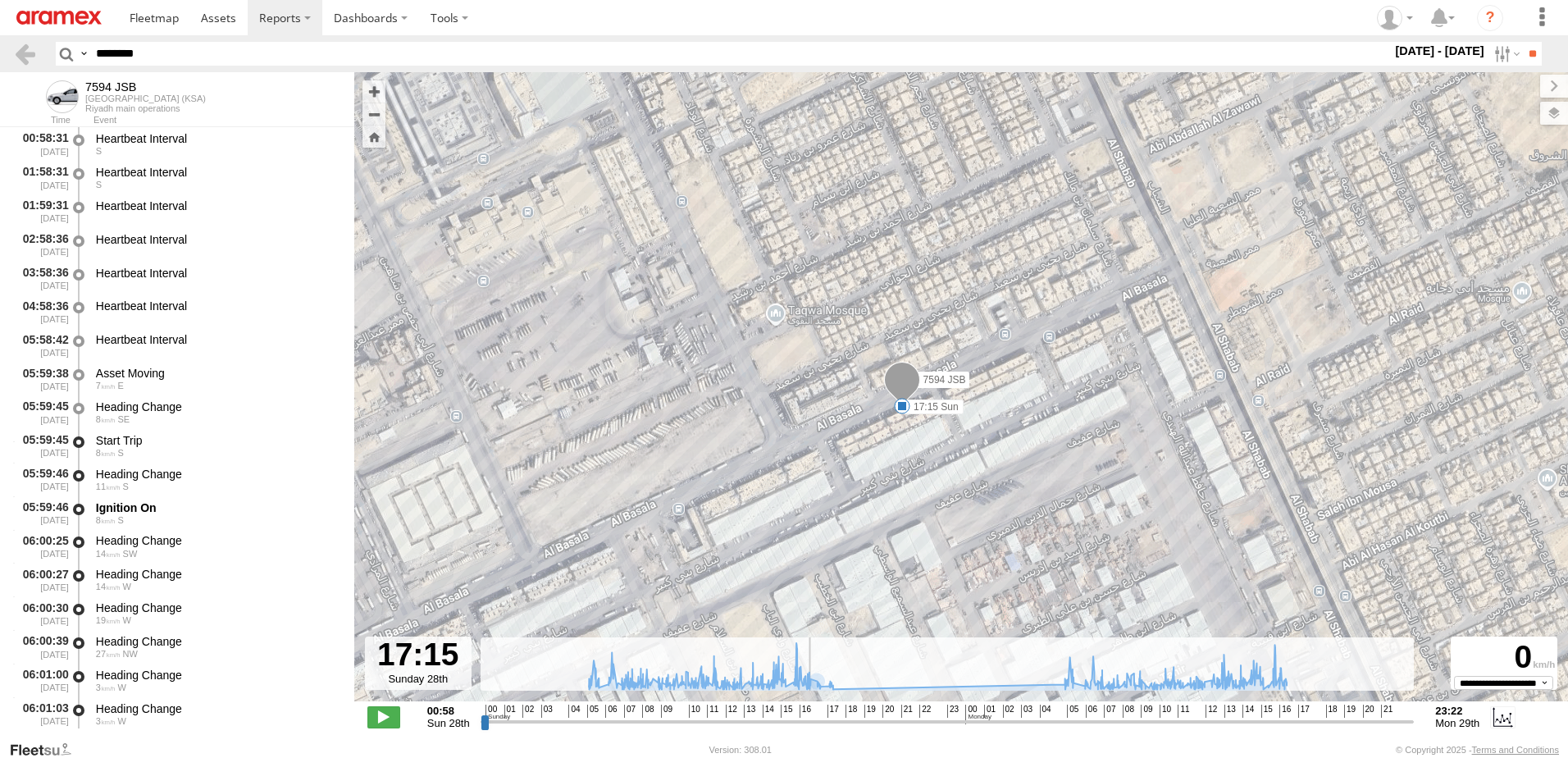
click at [808, 720] on input "range" at bounding box center [948, 721] width 934 height 16
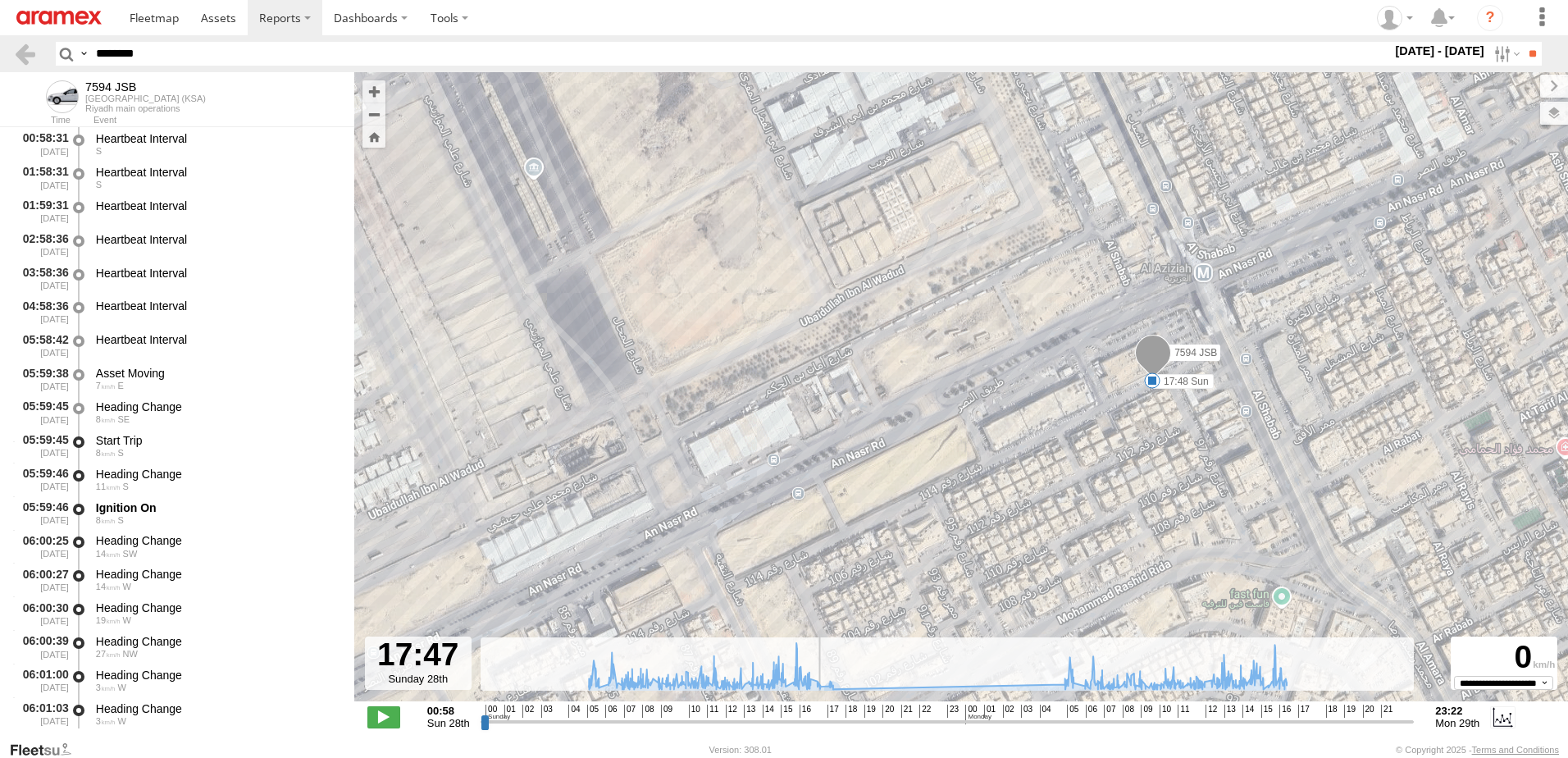
drag, startPoint x: 807, startPoint y: 719, endPoint x: 819, endPoint y: 718, distance: 12.0
click at [819, 718] on input "range" at bounding box center [948, 721] width 934 height 16
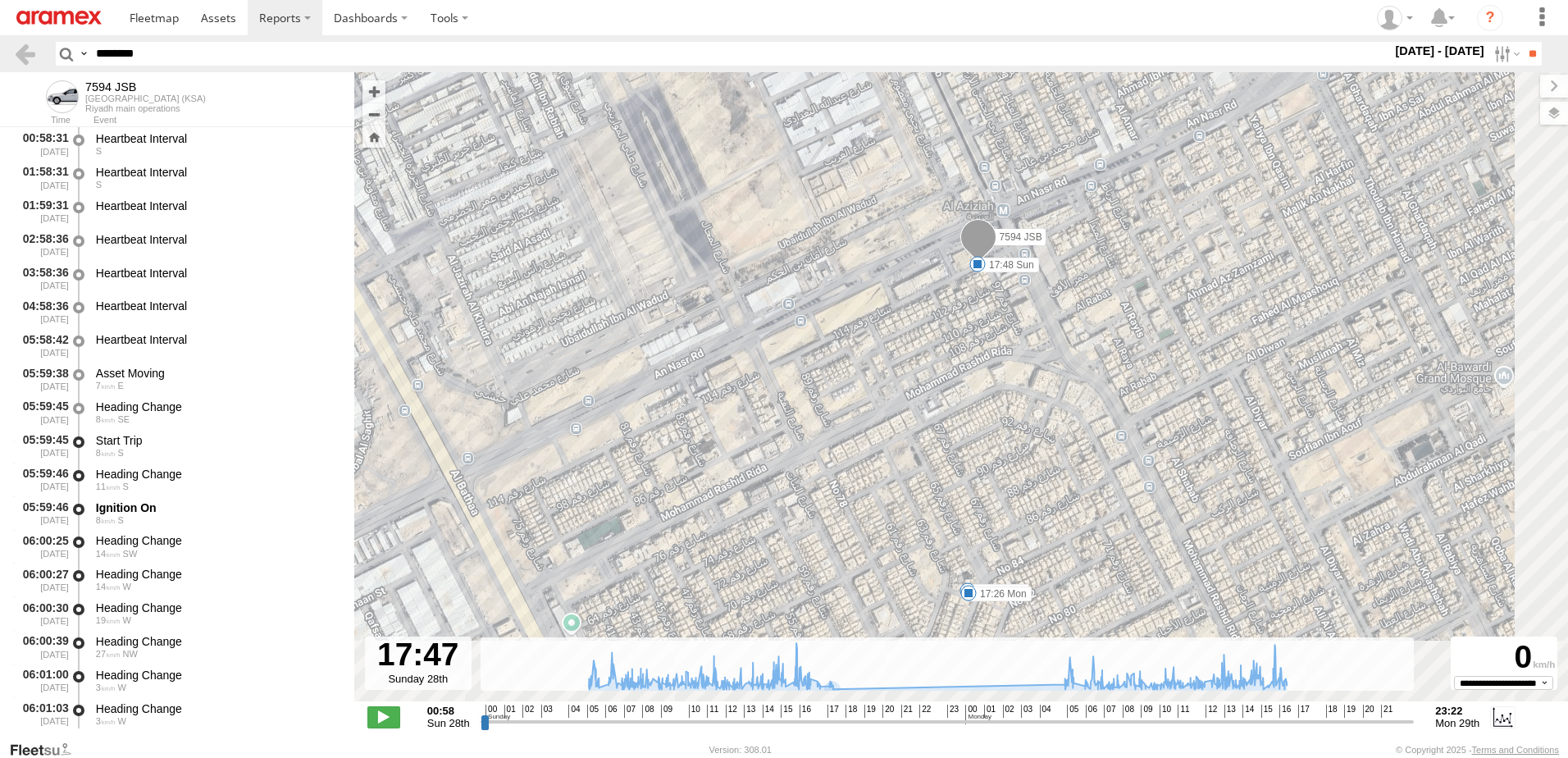
drag, startPoint x: 1025, startPoint y: 473, endPoint x: 962, endPoint y: 371, distance: 119.9
click at [962, 371] on div "7594 JSB 07:33 Sun 15:38 Sun 16:39 Sun 17:15 Sun 17:48 Sun 18:27 Sun 06:30 Mon …" at bounding box center [961, 395] width 1214 height 646
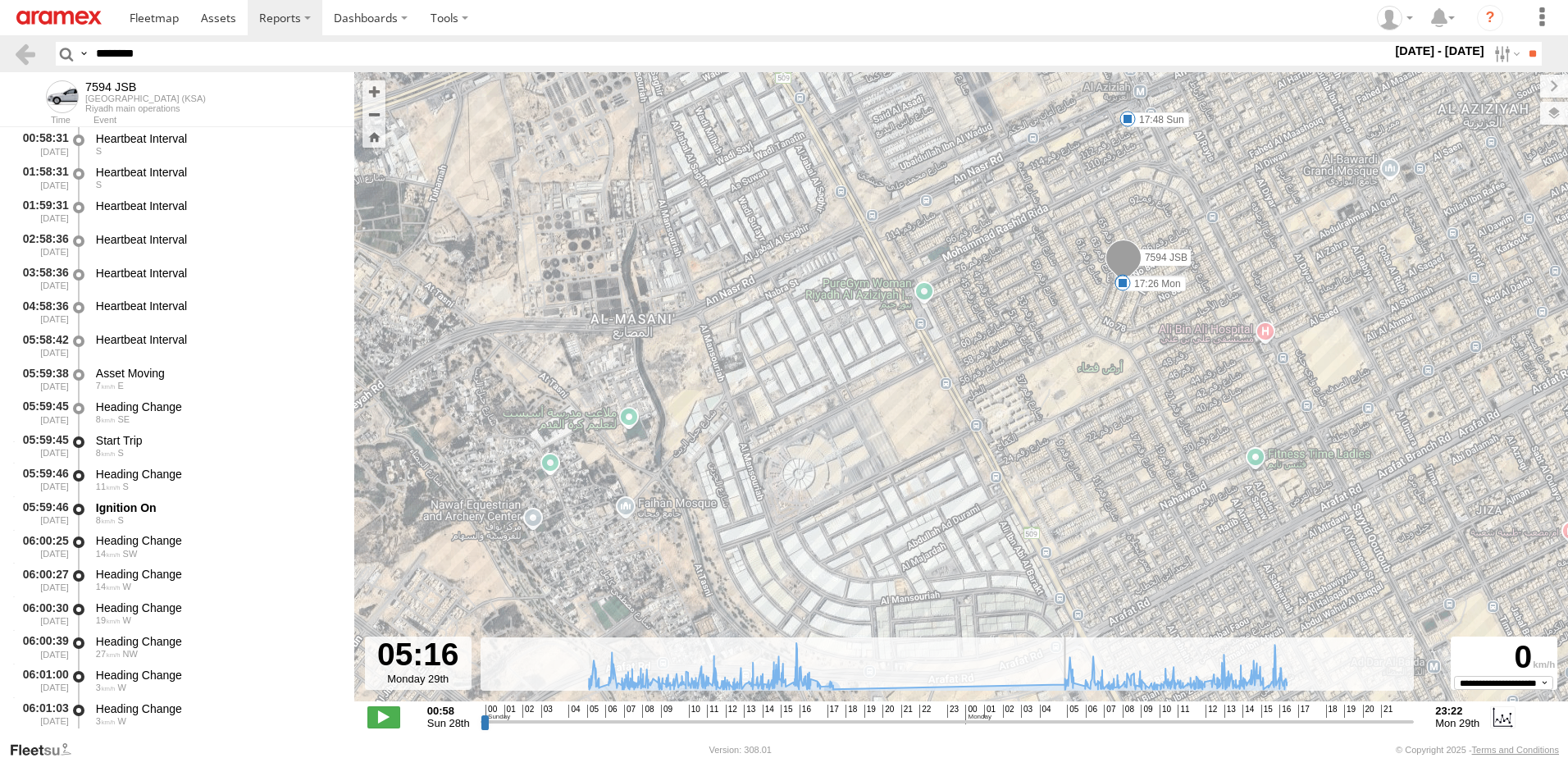
drag, startPoint x: 820, startPoint y: 720, endPoint x: 1048, endPoint y: 706, distance: 228.4
type input "**********"
click at [1048, 714] on input "range" at bounding box center [948, 721] width 934 height 16
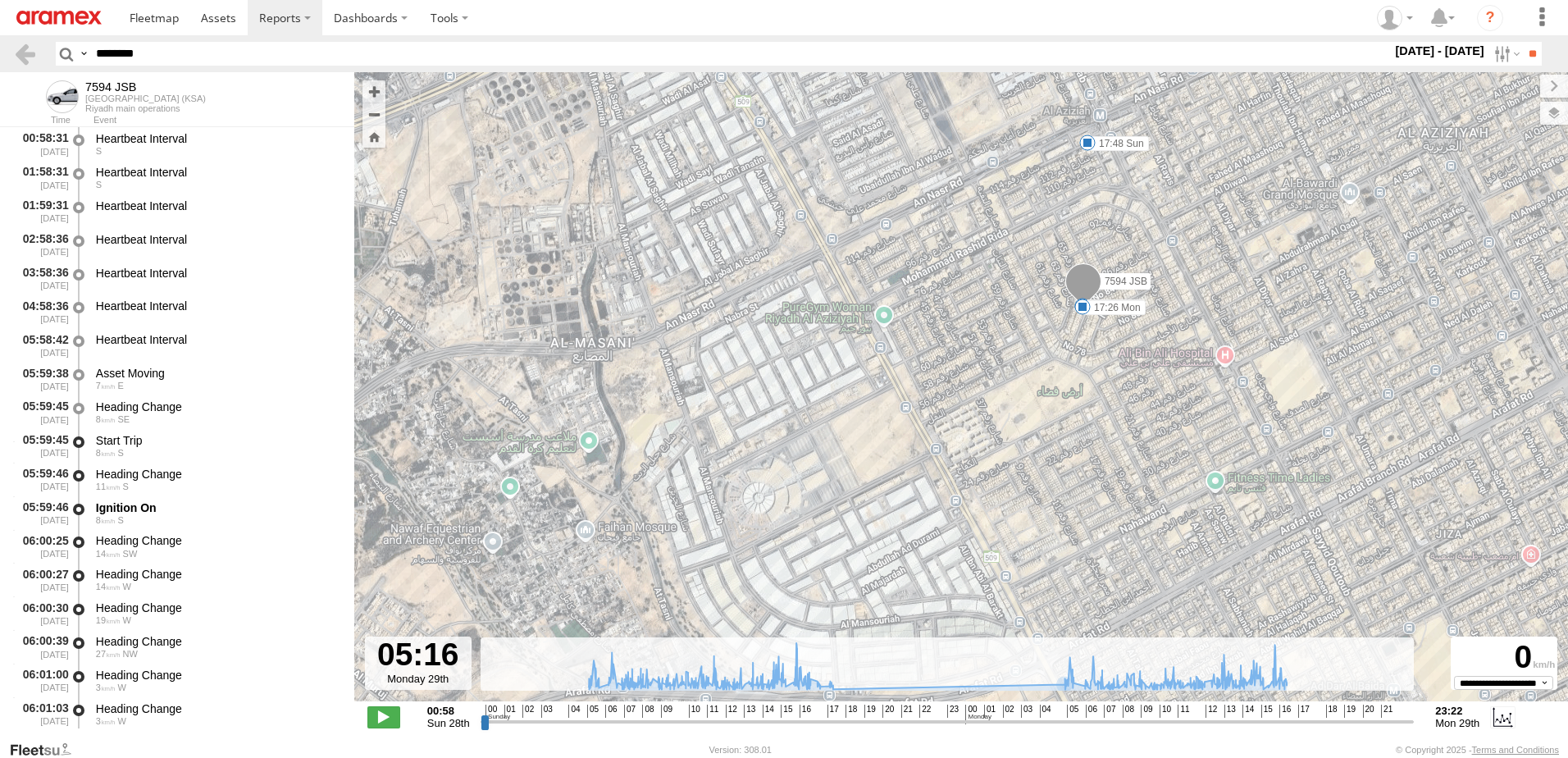
drag, startPoint x: 952, startPoint y: 500, endPoint x: 763, endPoint y: 574, distance: 203.0
click at [765, 576] on div "7594 JSB 07:33 Sun 15:38 Sun 16:39 Sun 17:15 Sun 17:48 Sun 18:27 Sun 06:30 Mon …" at bounding box center [961, 395] width 1214 height 646
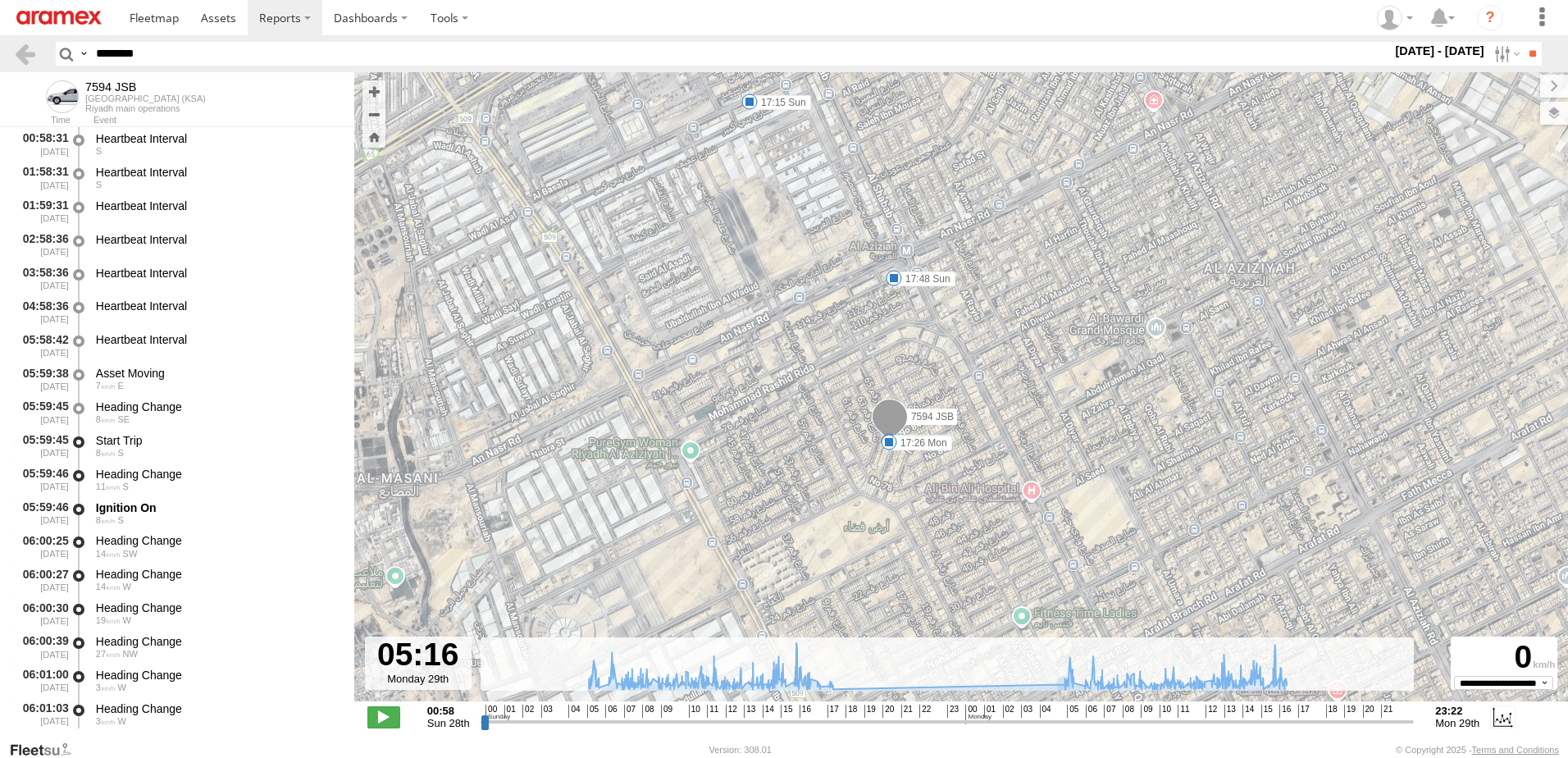
drag, startPoint x: 909, startPoint y: 372, endPoint x: 883, endPoint y: 455, distance: 87.0
click at [883, 455] on div "7594 JSB 07:33 Sun 15:38 Sun 16:39 Sun 17:15 Sun 17:48 Sun 18:27 Sun 06:30 Mon …" at bounding box center [961, 395] width 1214 height 646
paste input "text"
type input "********"
click at [1523, 42] on input "**" at bounding box center [1532, 53] width 19 height 23
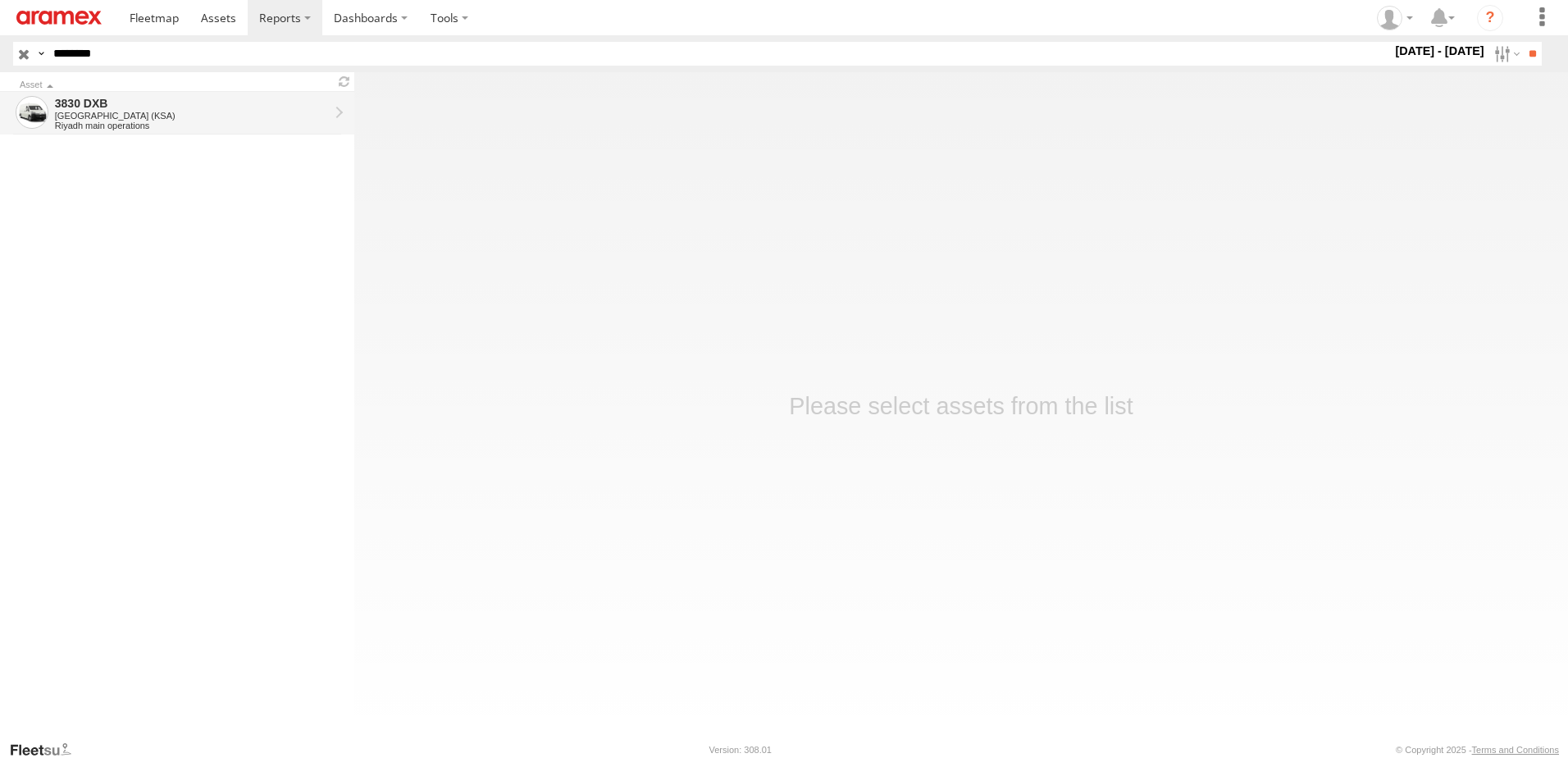
click at [198, 117] on div "[GEOGRAPHIC_DATA] (KSA)" at bounding box center [192, 116] width 274 height 10
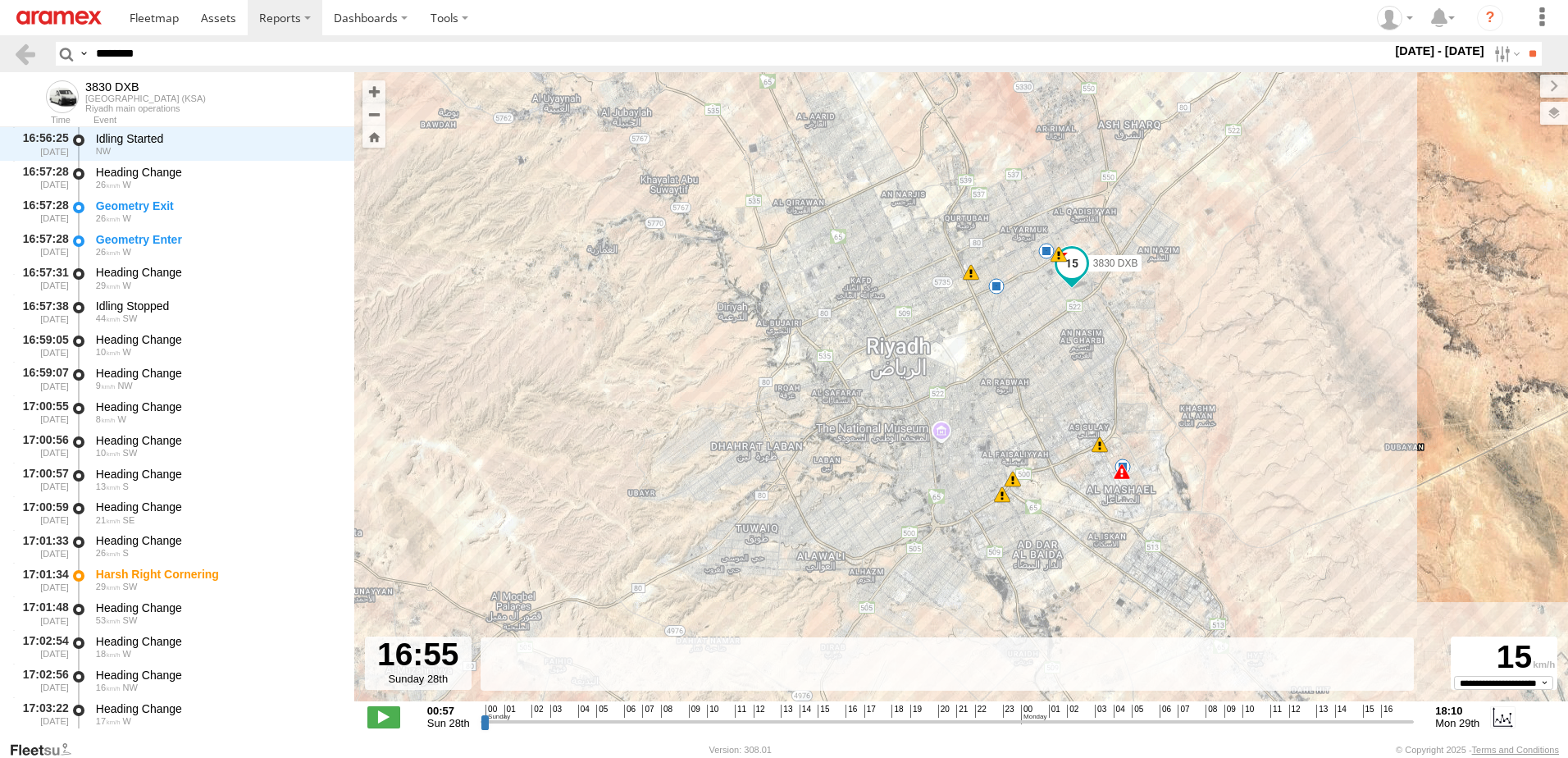
drag, startPoint x: 750, startPoint y: 718, endPoint x: 842, endPoint y: 728, distance: 92.5
click at [842, 728] on input "range" at bounding box center [948, 721] width 934 height 16
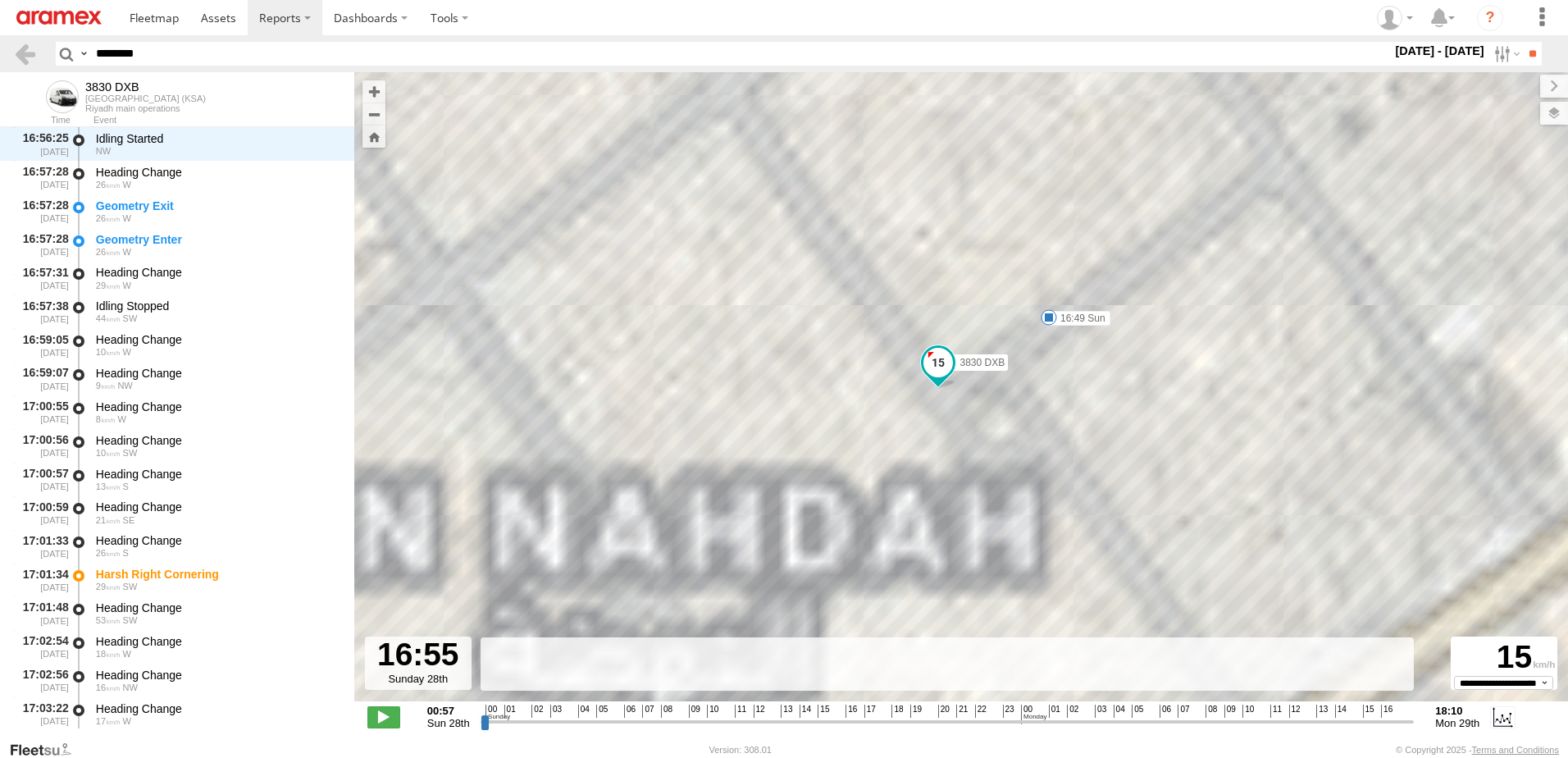
drag, startPoint x: 1081, startPoint y: 314, endPoint x: 1094, endPoint y: 347, distance: 35.5
click at [1087, 346] on div "3830 DXB 16:47 Mon 16:47 Mon 16:47 Mon 17:20 Mon 17:27 Mon 16:49 Sun 17:07 Sun …" at bounding box center [961, 395] width 1214 height 646
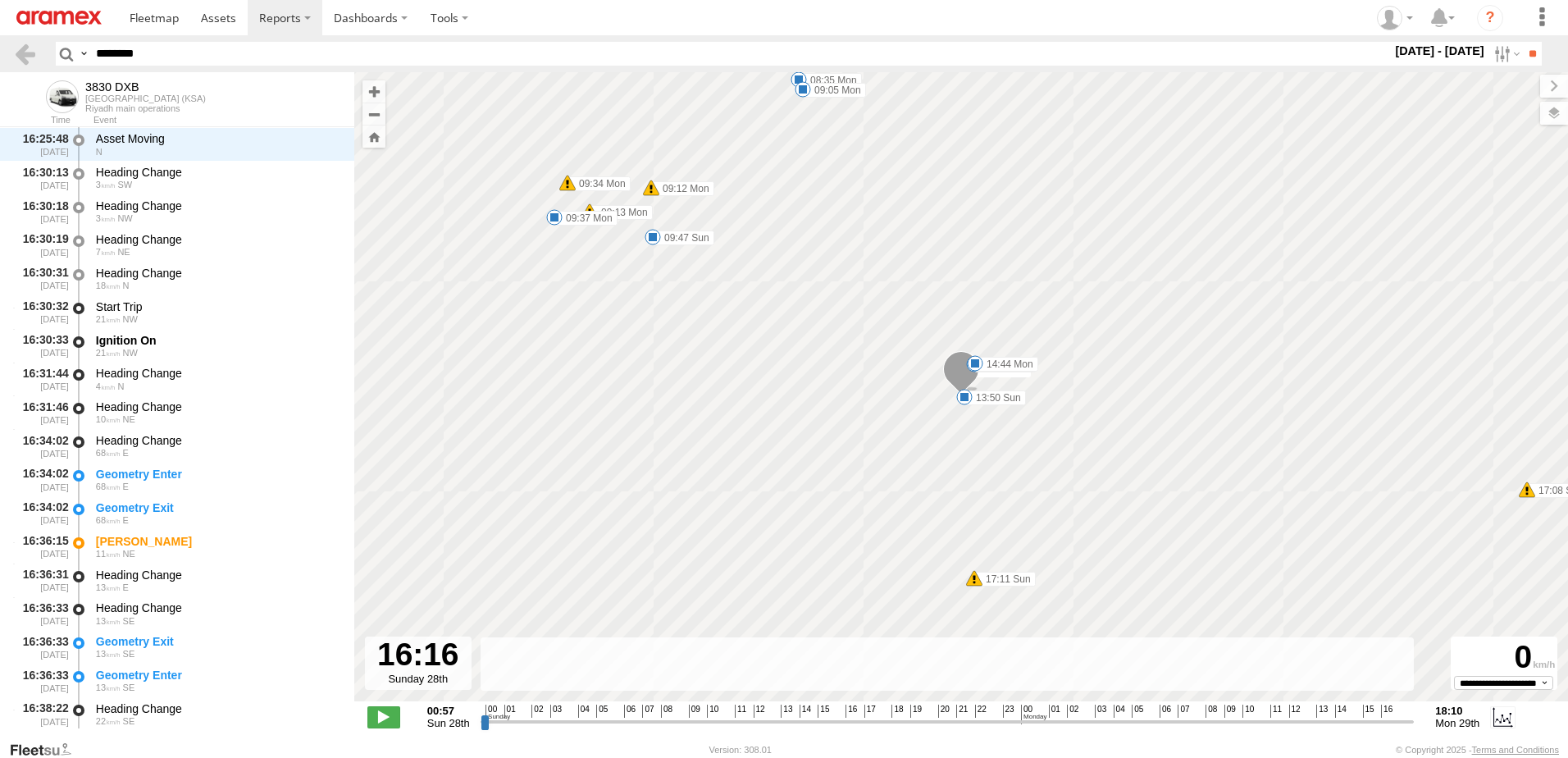
drag, startPoint x: 842, startPoint y: 727, endPoint x: 822, endPoint y: 704, distance: 30.5
click at [827, 725] on input "range" at bounding box center [948, 721] width 934 height 16
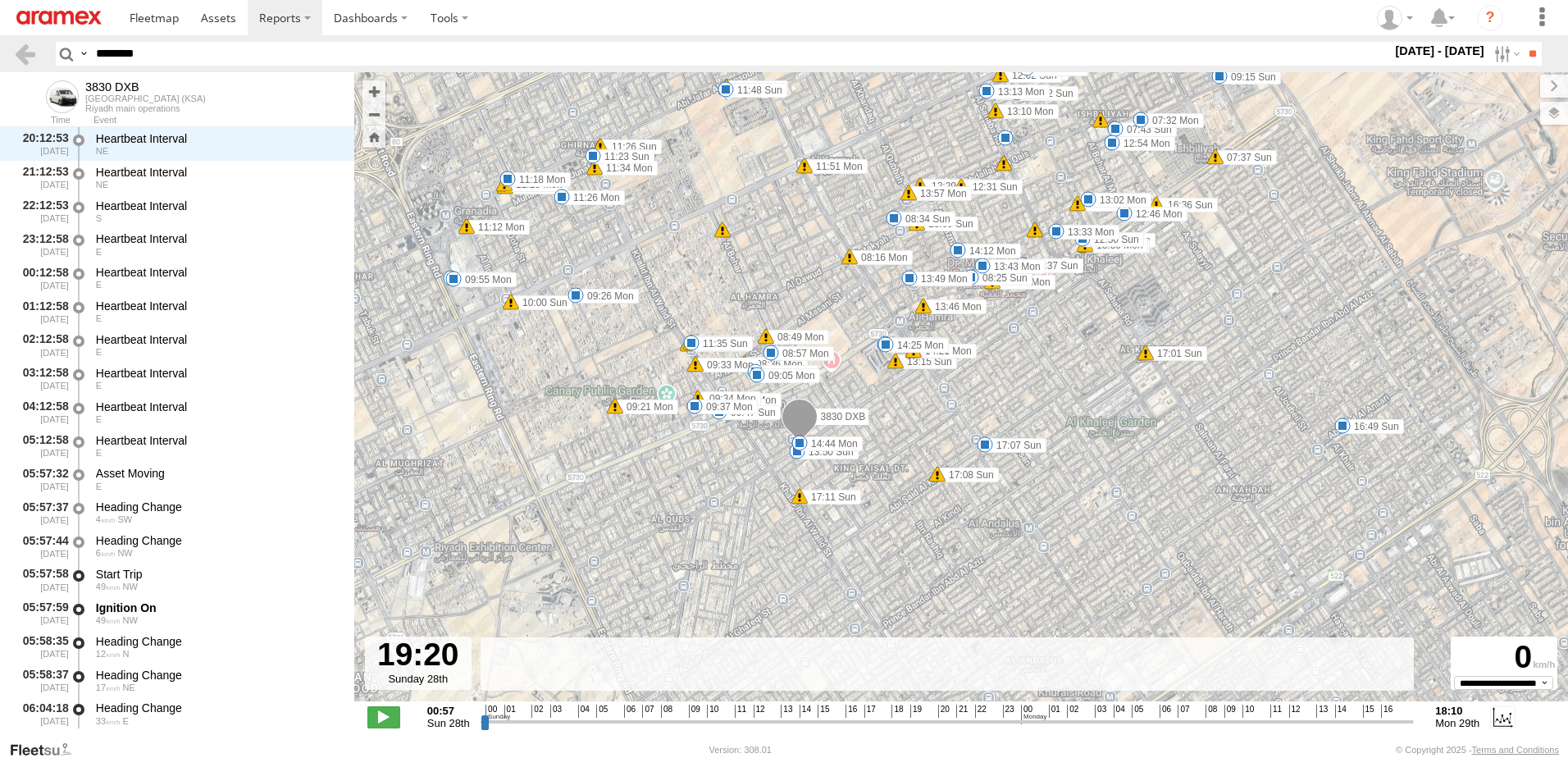
drag, startPoint x: 832, startPoint y: 727, endPoint x: 897, endPoint y: 707, distance: 68.0
click at [897, 714] on input "range" at bounding box center [948, 721] width 934 height 16
click at [898, 721] on input "range" at bounding box center [948, 721] width 934 height 16
drag, startPoint x: 898, startPoint y: 721, endPoint x: 932, endPoint y: 710, distance: 35.7
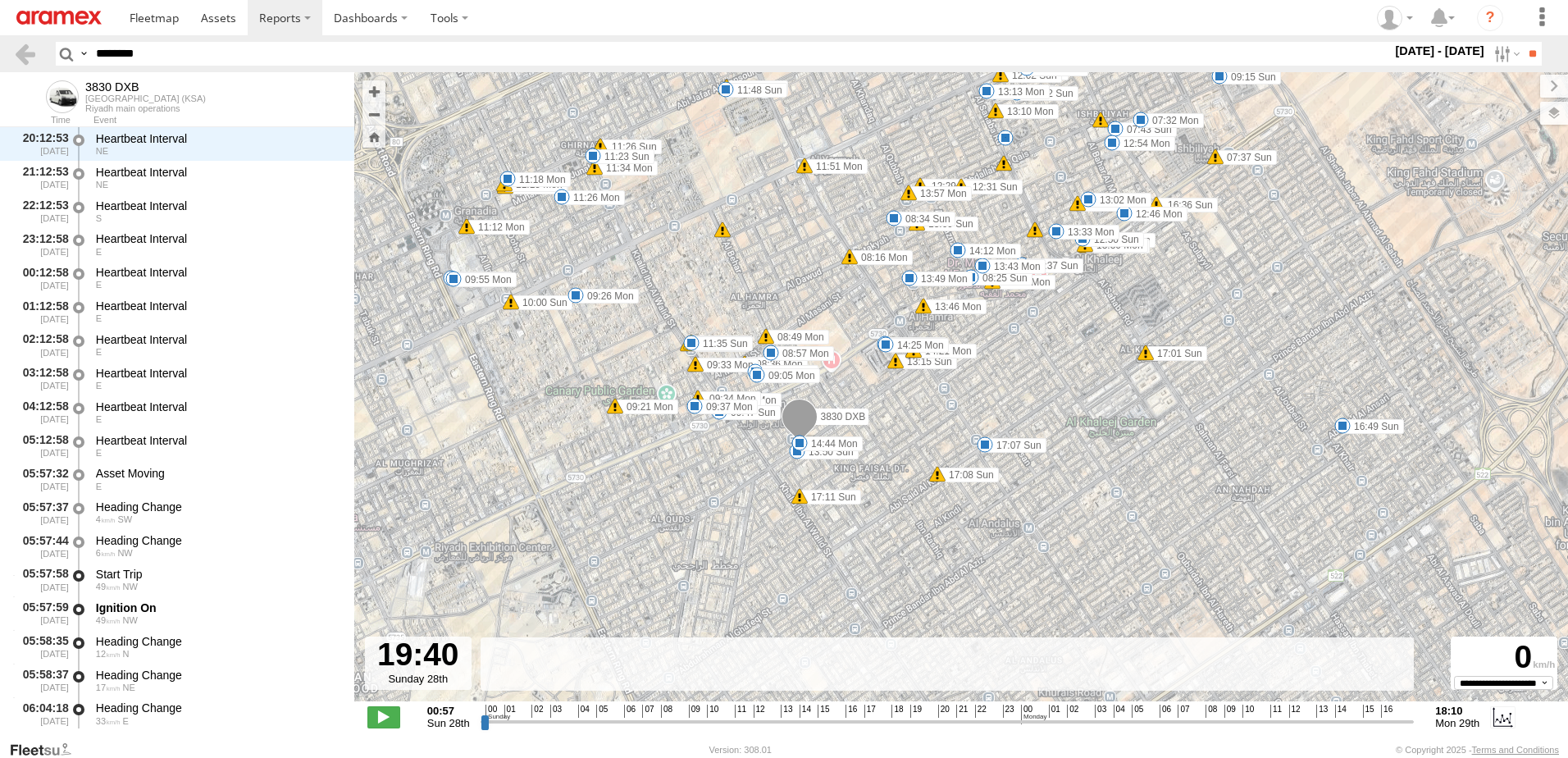
click at [908, 717] on input "range" at bounding box center [948, 721] width 934 height 16
drag, startPoint x: 907, startPoint y: 722, endPoint x: 963, endPoint y: 717, distance: 56.2
click at [860, 722] on input "range" at bounding box center [948, 721] width 934 height 16
click at [997, 753] on footer "Aramex Version: 308.01 © Copyright 2025 - Terms and Conditions" at bounding box center [784, 749] width 1568 height 18
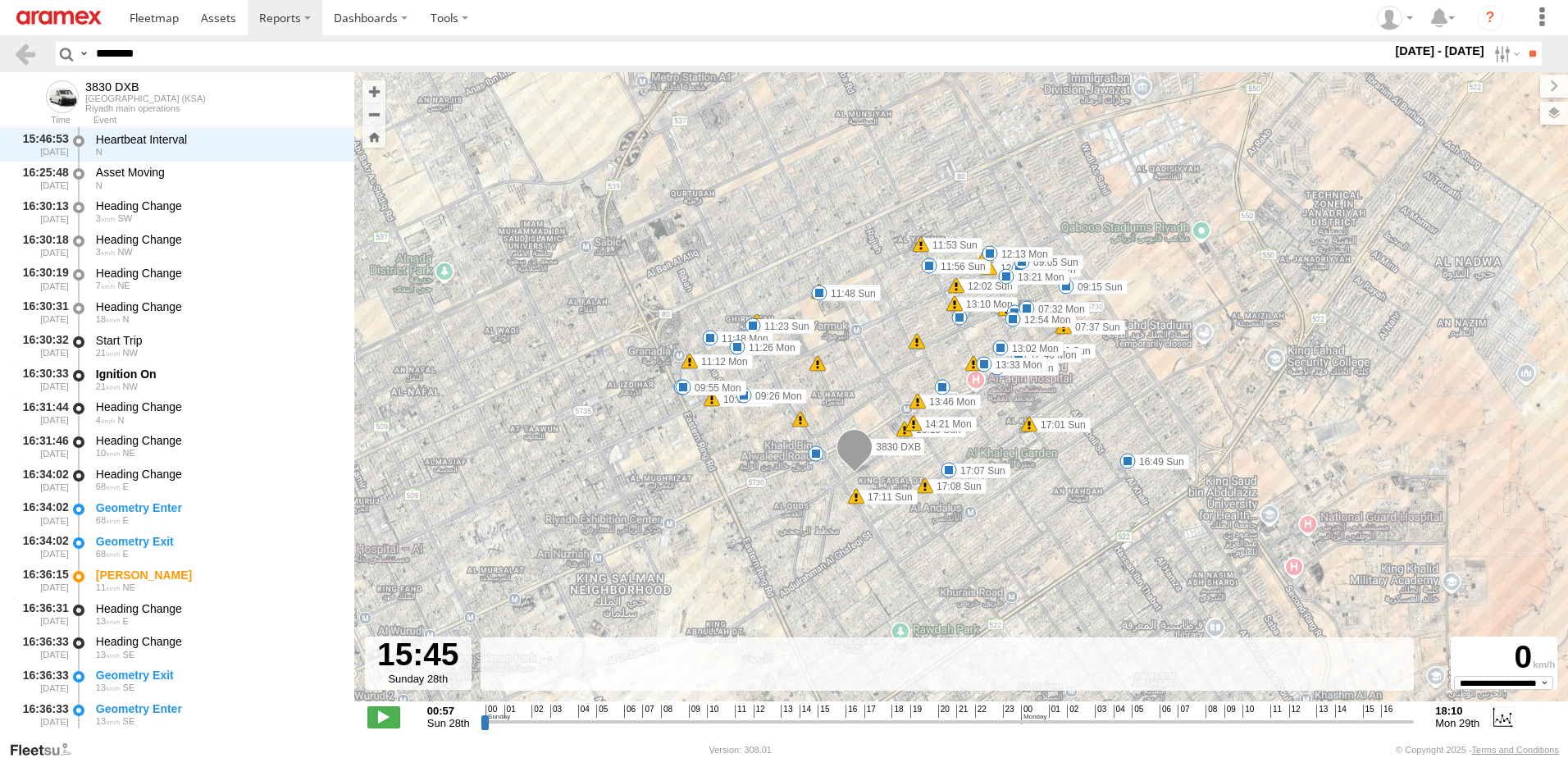
scroll to position [25965, 0]
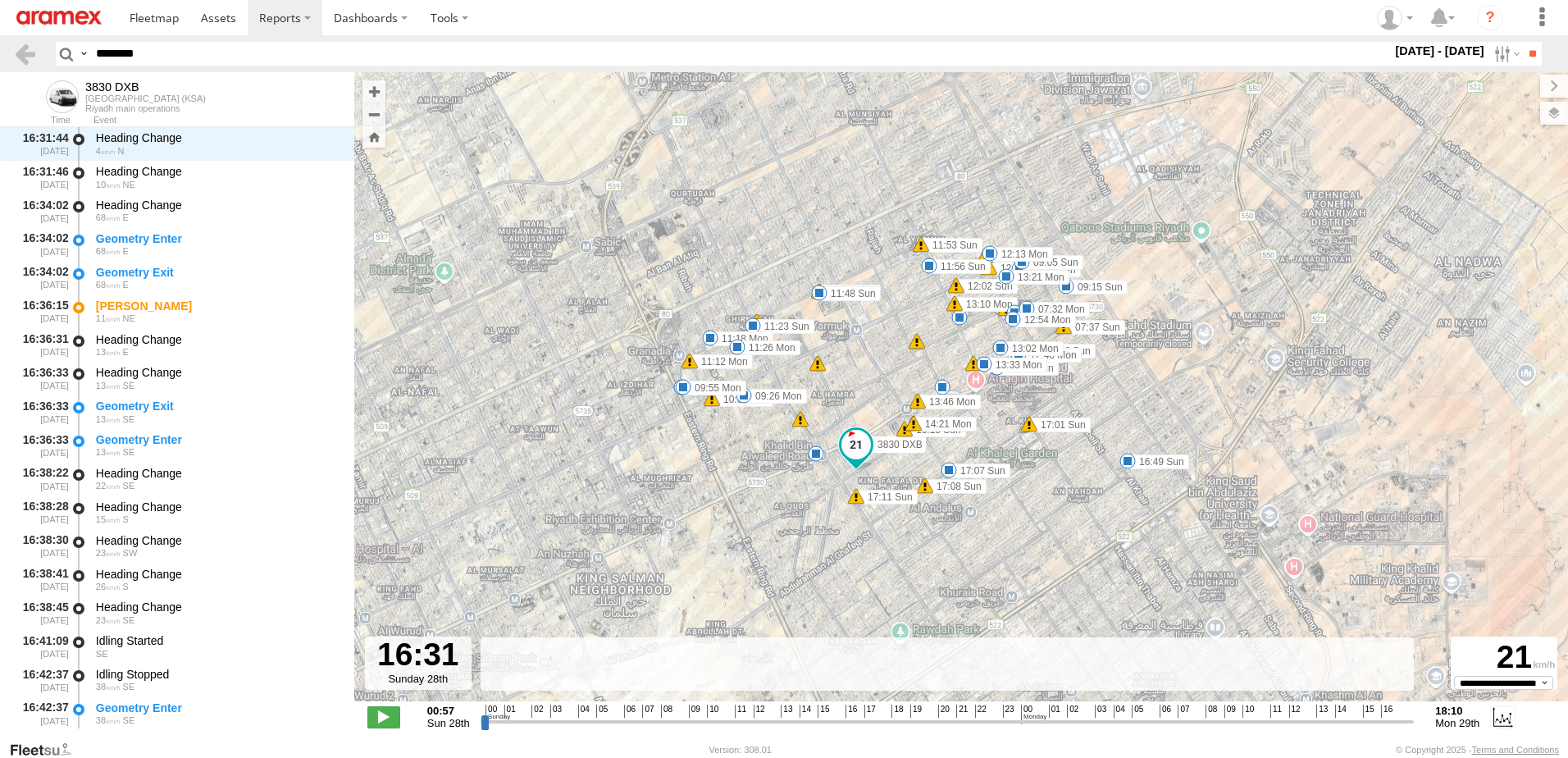
drag, startPoint x: 860, startPoint y: 719, endPoint x: 833, endPoint y: 713, distance: 27.7
click at [833, 714] on input "range" at bounding box center [948, 721] width 934 height 16
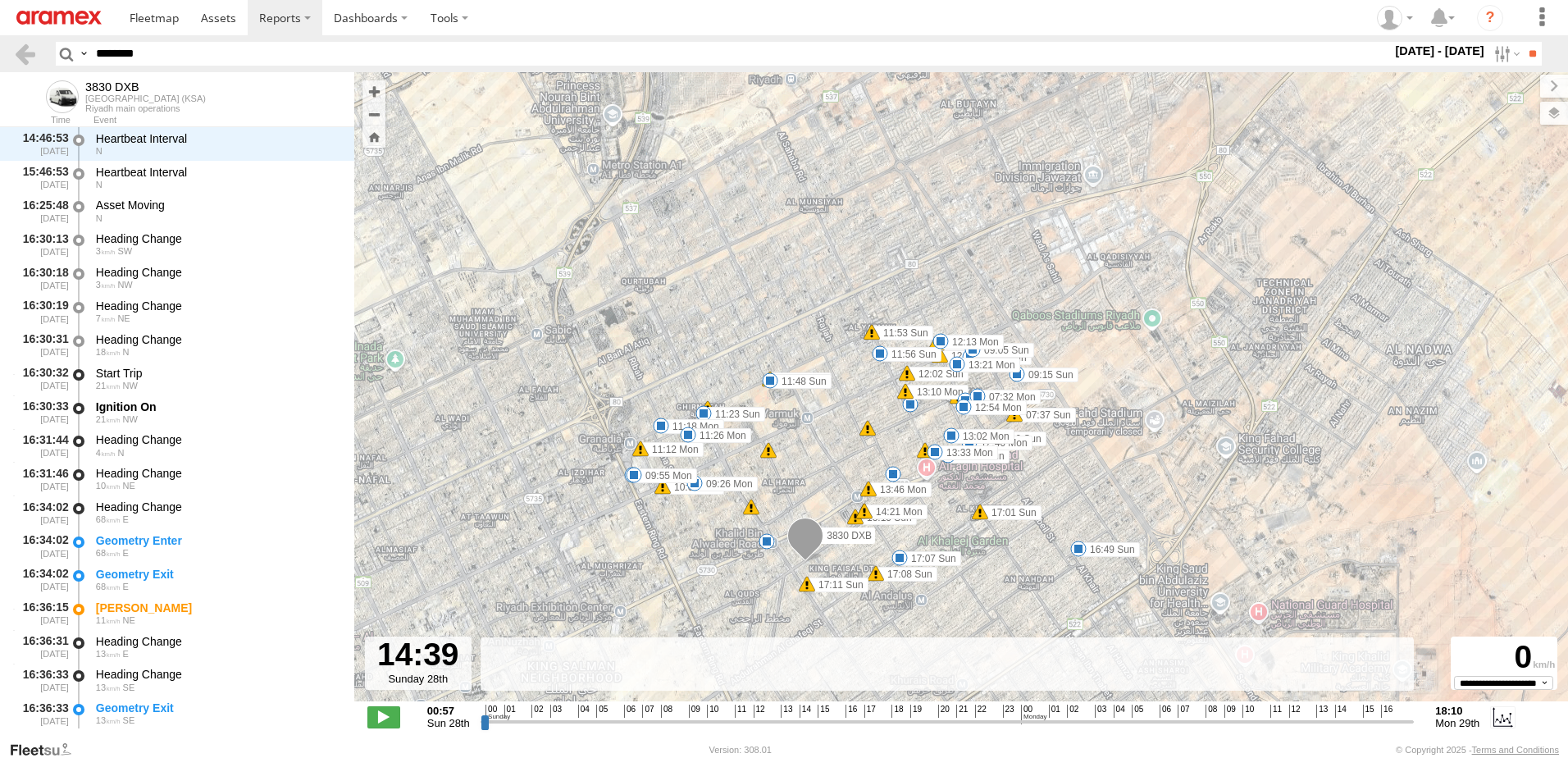
scroll to position [25932, 0]
drag, startPoint x: 590, startPoint y: 716, endPoint x: 792, endPoint y: 687, distance: 204.1
click at [792, 714] on input "range" at bounding box center [948, 721] width 934 height 16
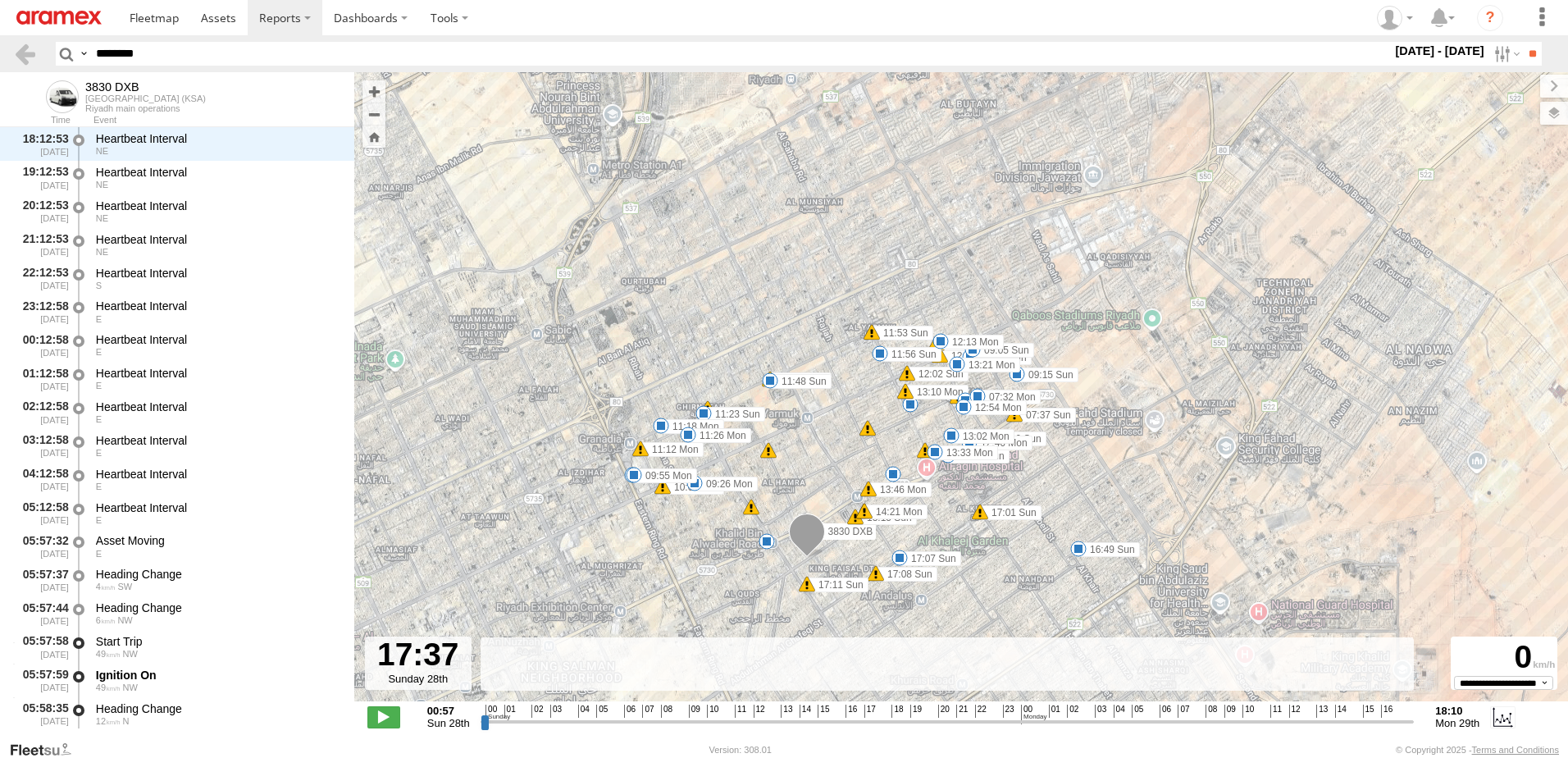
drag, startPoint x: 792, startPoint y: 716, endPoint x: 857, endPoint y: 713, distance: 65.1
click at [857, 714] on input "range" at bounding box center [948, 721] width 934 height 16
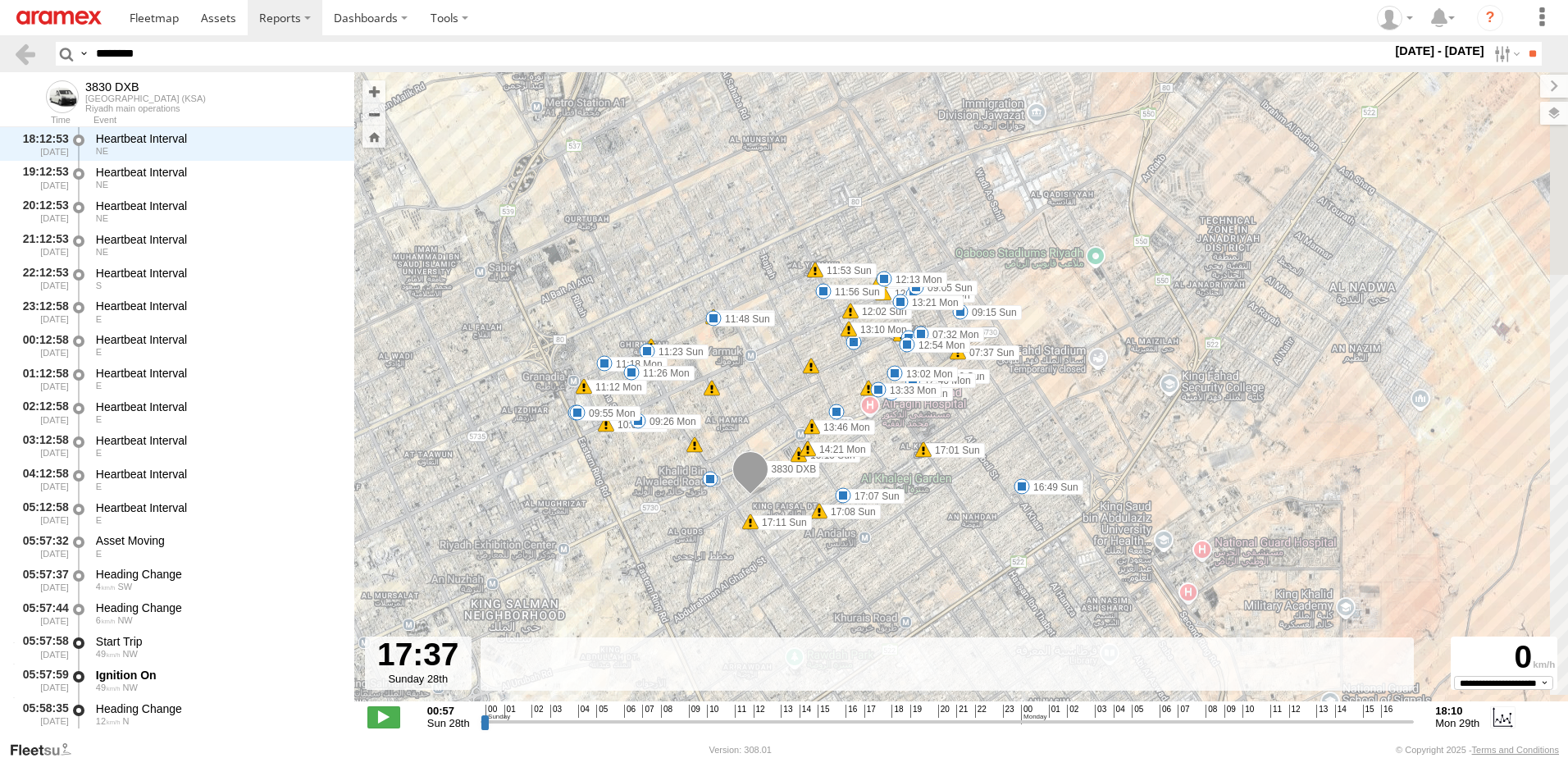
drag, startPoint x: 1084, startPoint y: 580, endPoint x: 1024, endPoint y: 511, distance: 91.4
click at [1024, 511] on div "3830 DXB 16:47 Mon 16:47 Mon 16:47 Mon 17:20 Mon 17:27 Mon 16:49 Sun 17:07 Sun …" at bounding box center [961, 395] width 1214 height 646
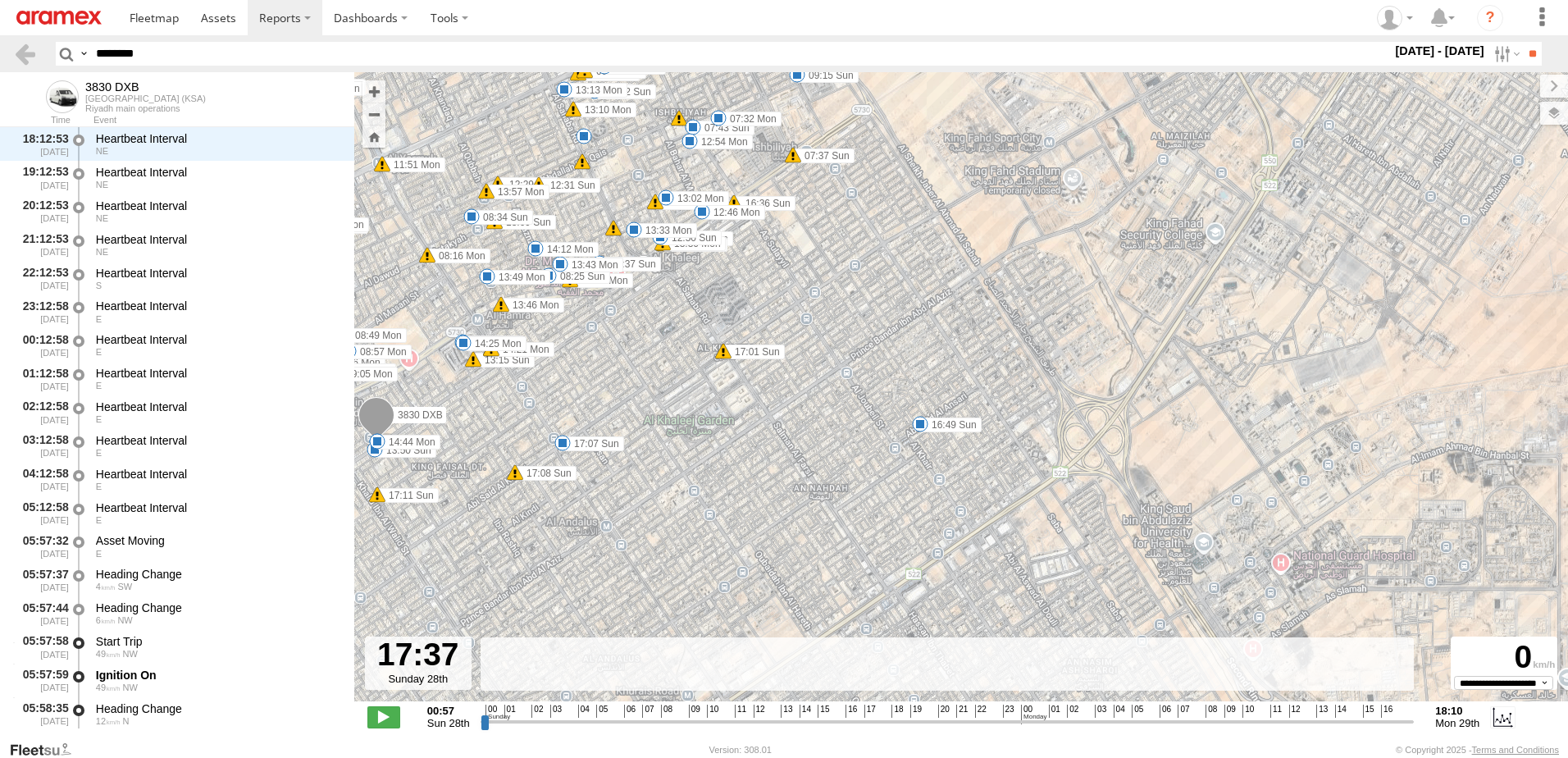
click at [917, 429] on span at bounding box center [920, 424] width 17 height 17
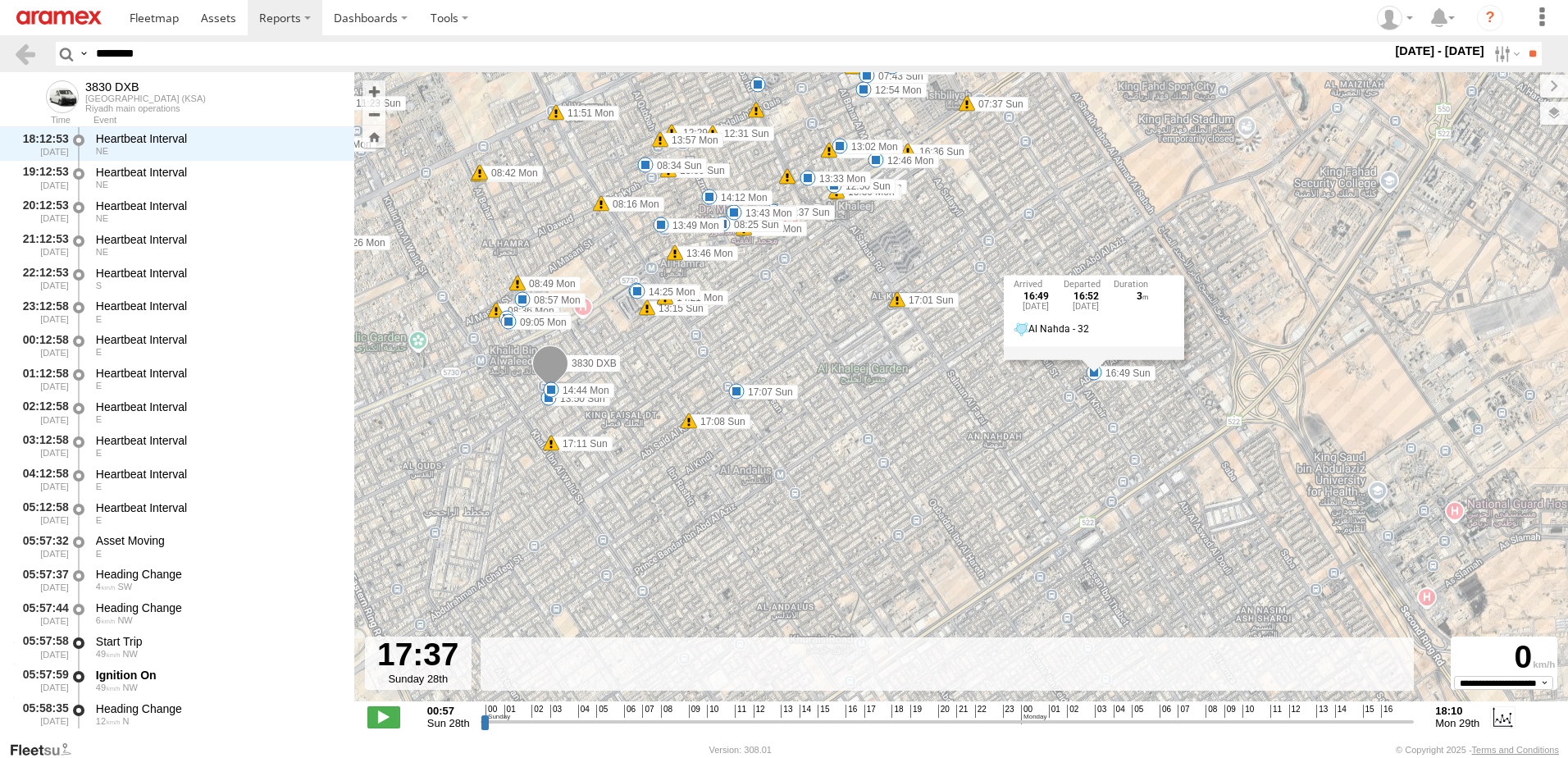
drag, startPoint x: 911, startPoint y: 474, endPoint x: 932, endPoint y: 461, distance: 24.7
click at [930, 463] on div "3830 DXB 16:47 Mon 16:47 Mon 16:47 Mon 17:20 Mon 17:27 Mon 16:49 Sun 17:07 Sun …" at bounding box center [961, 395] width 1214 height 646
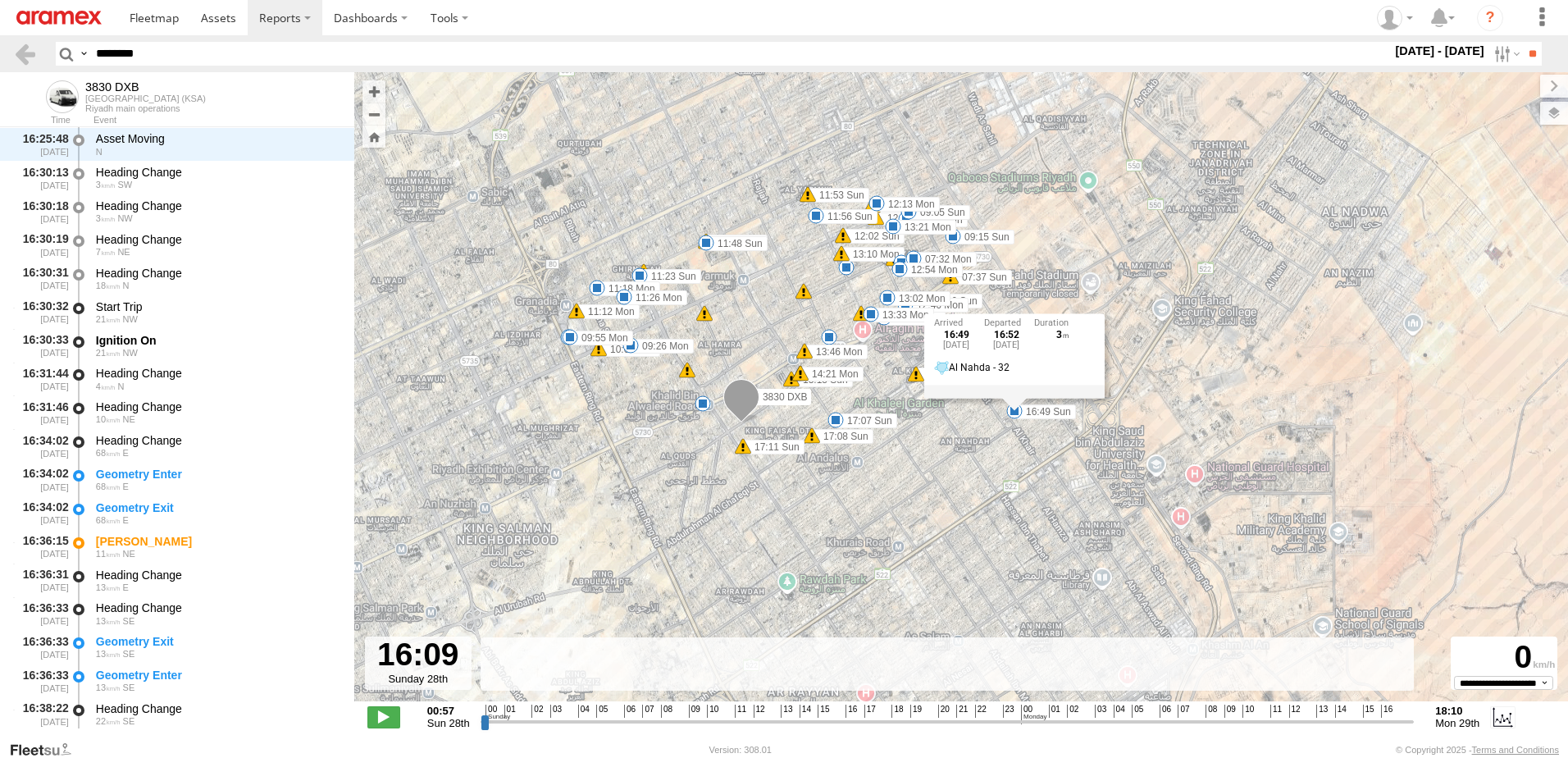
drag, startPoint x: 852, startPoint y: 722, endPoint x: 825, endPoint y: 717, distance: 27.5
click at [825, 717] on input "range" at bounding box center [948, 721] width 934 height 16
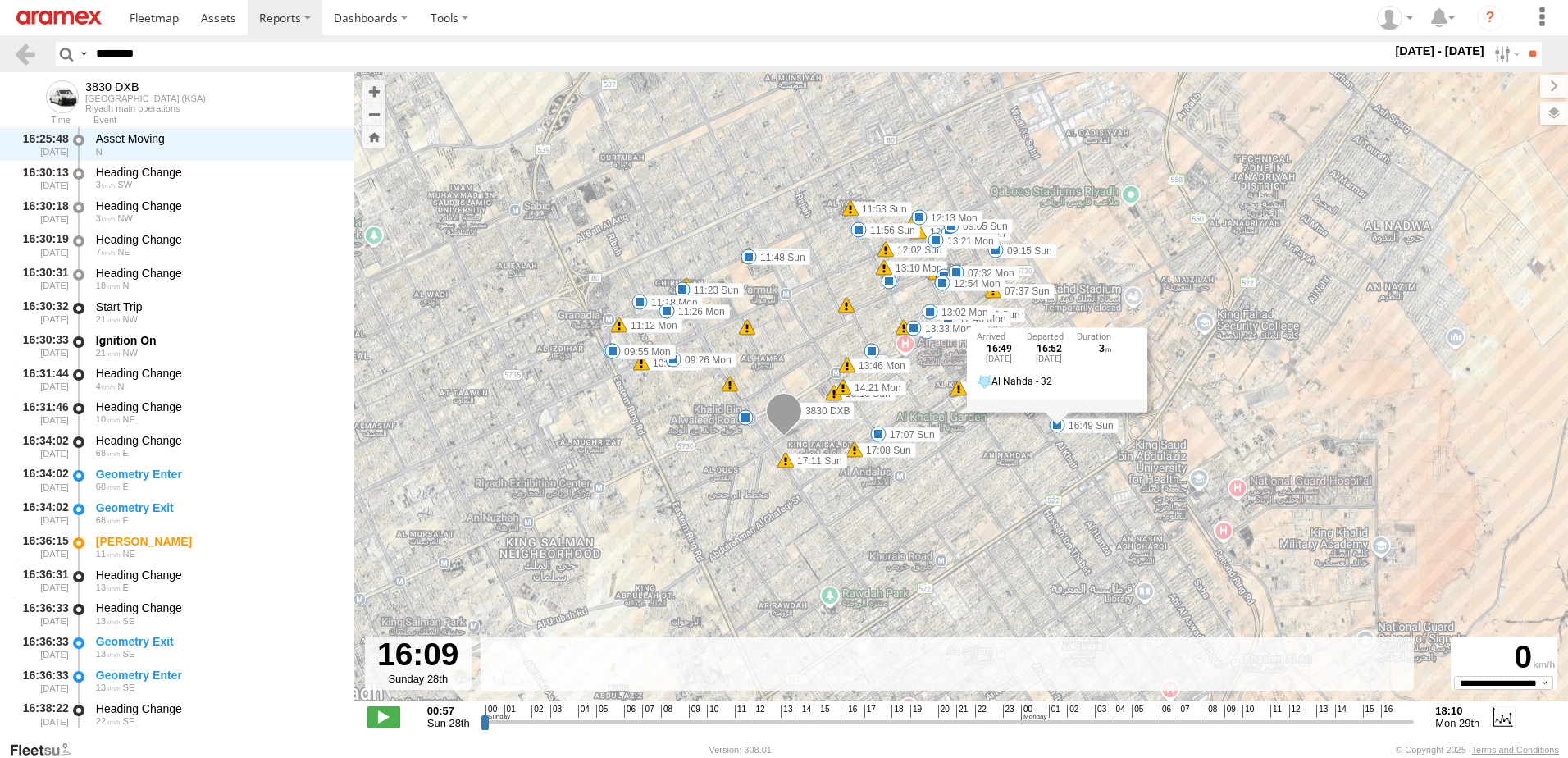
drag, startPoint x: 797, startPoint y: 467, endPoint x: 847, endPoint y: 482, distance: 52.2
click at [847, 482] on div "3830 DXB 16:47 Mon 16:47 Mon 16:47 Mon 17:20 Mon 17:27 Mon 16:49 Sun 17:07 Sun …" at bounding box center [961, 395] width 1214 height 646
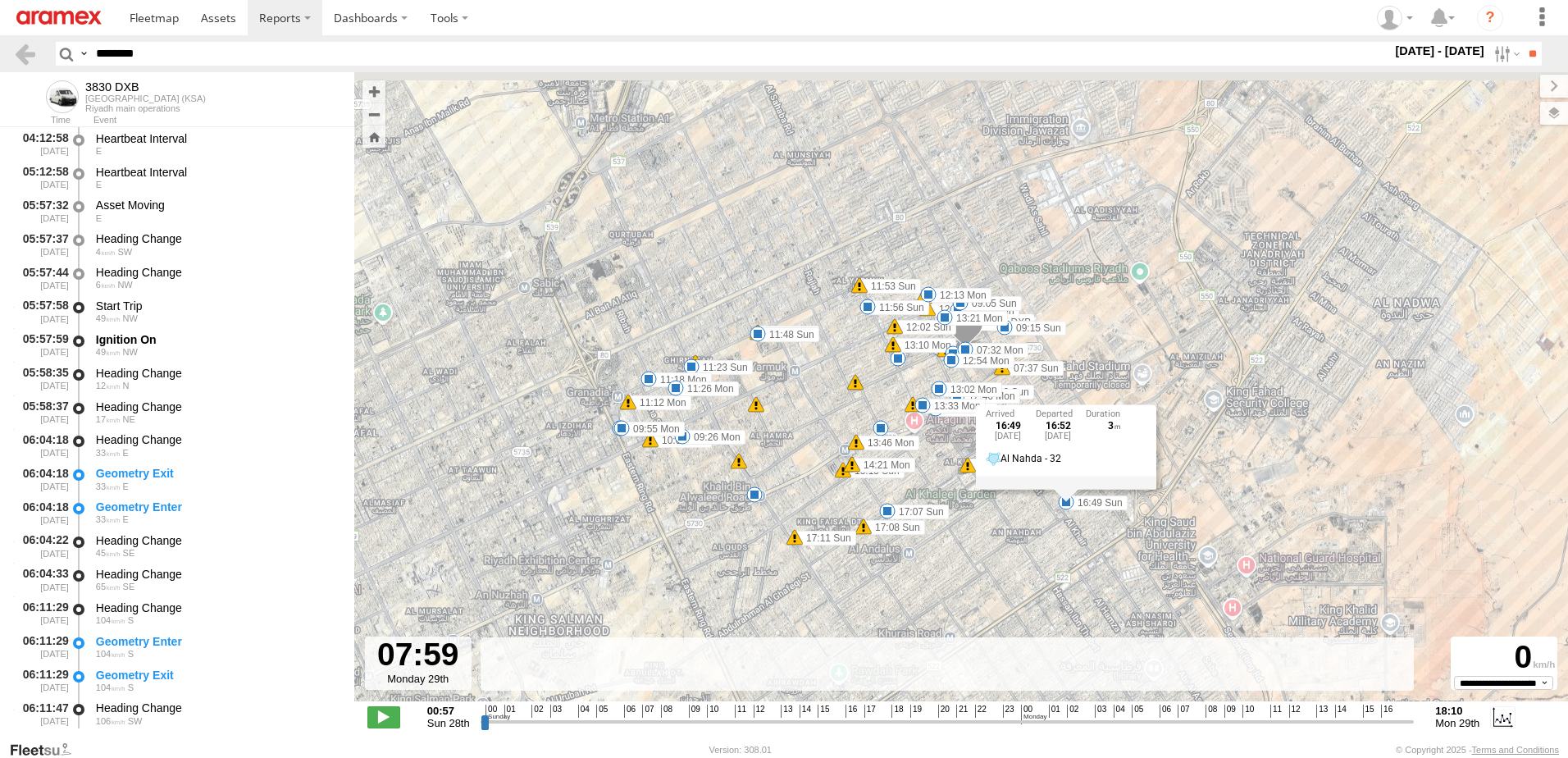
scroll to position [30454, 0]
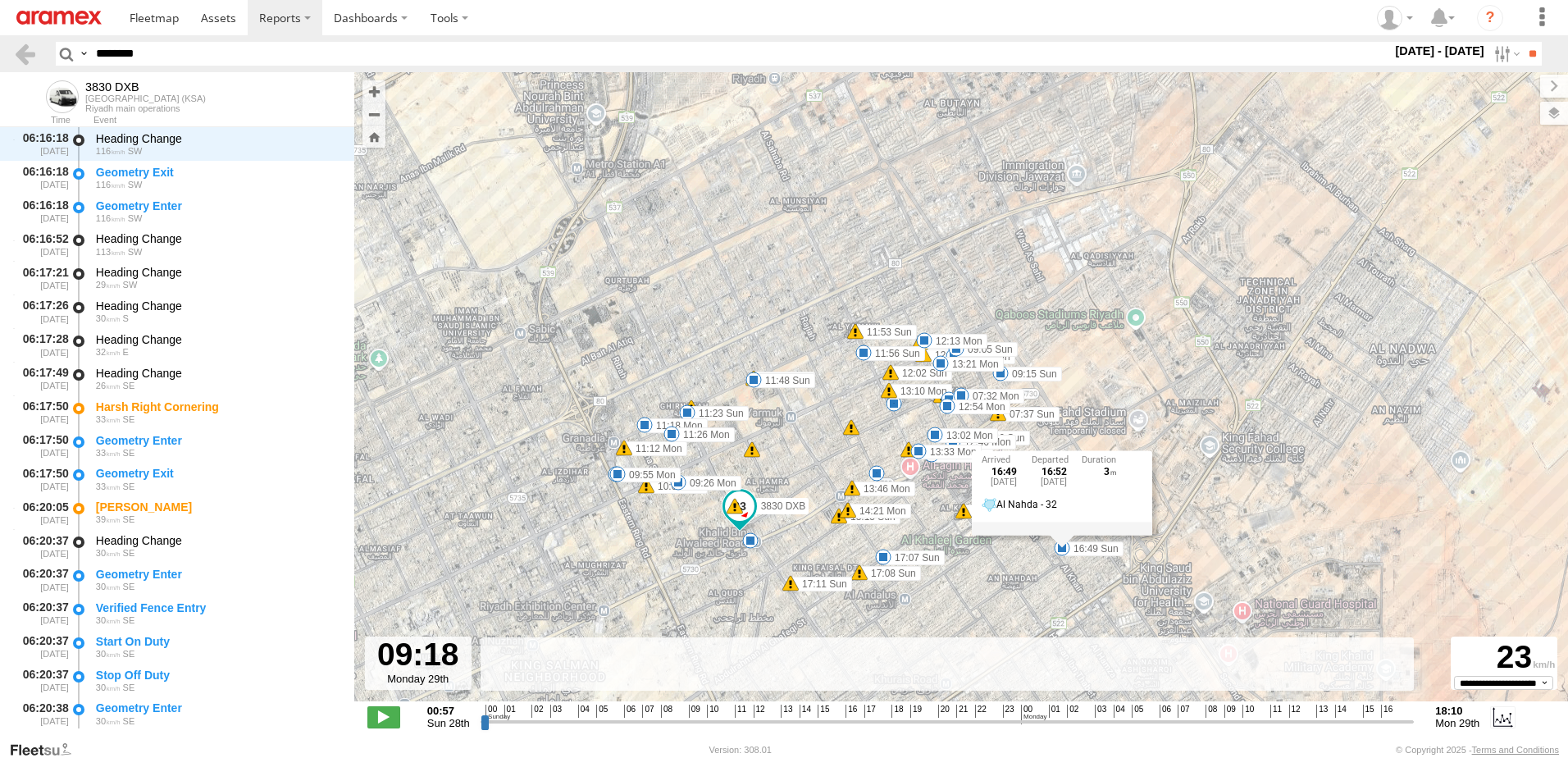
drag, startPoint x: 824, startPoint y: 724, endPoint x: 1210, endPoint y: 595, distance: 407.0
type input "**********"
click at [1210, 714] on input "range" at bounding box center [948, 721] width 934 height 16
click at [1024, 473] on div "16:49" at bounding box center [1004, 473] width 45 height 11
click at [1064, 536] on div "16:49 Sun 28th Sep 16:52 Sun 28th Sep 3 Al Nahda - 32" at bounding box center [1062, 493] width 180 height 85
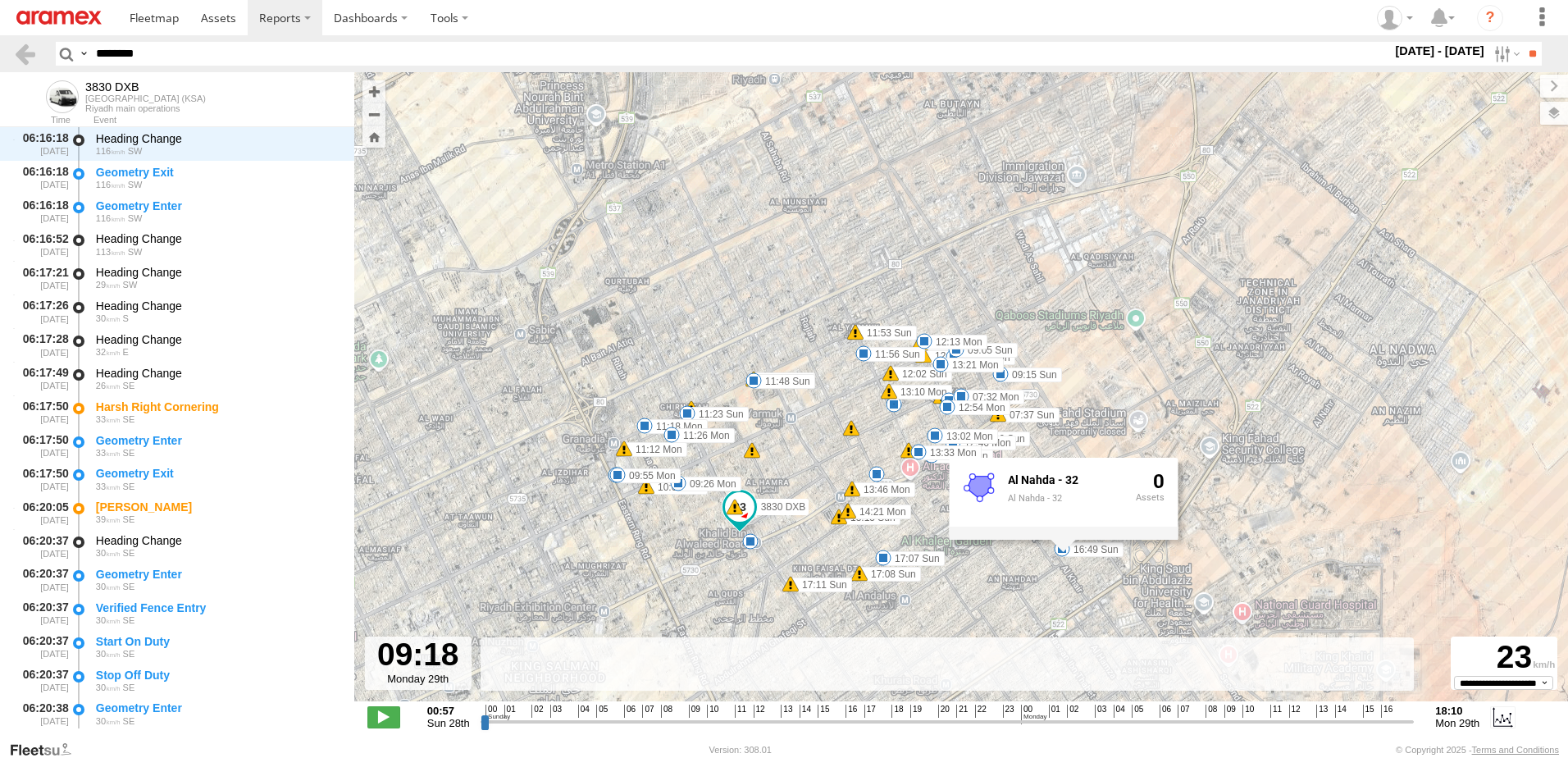
click at [1210, 389] on div "3830 DXB 16:47 Mon 16:47 Mon 16:47 Mon 17:20 Mon 17:27 Mon 16:49 Sun 17:07 Sun …" at bounding box center [961, 395] width 1214 height 646
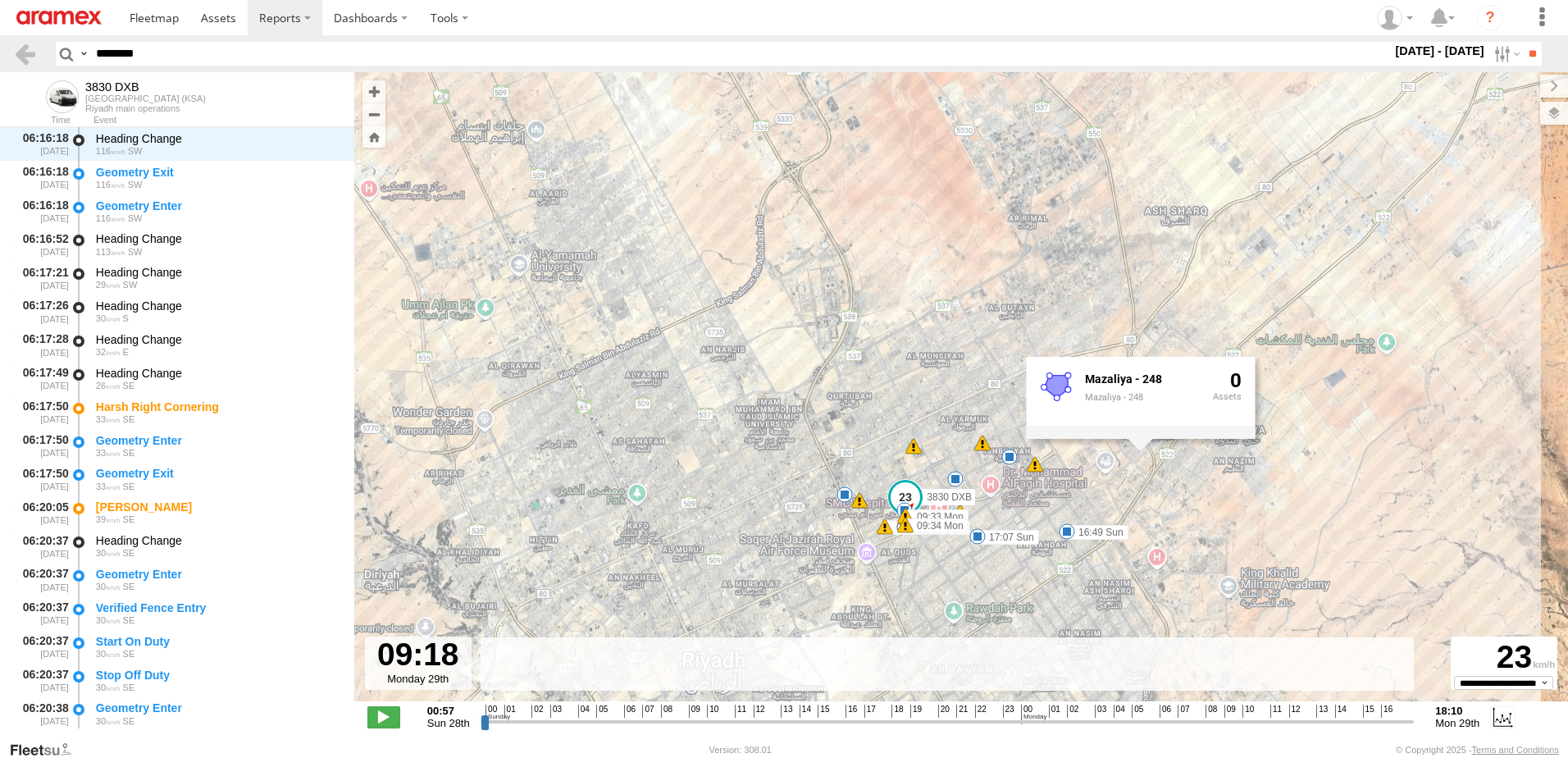
drag, startPoint x: 188, startPoint y: 54, endPoint x: 8, endPoint y: 59, distance: 180.1
click at [20, 58] on header "Search Query Asset ID Asset Label Registration Manufacturer Model VIN Job ID" at bounding box center [784, 53] width 1568 height 37
paste input "text"
type input "********"
click at [1523, 42] on input "**" at bounding box center [1532, 53] width 19 height 23
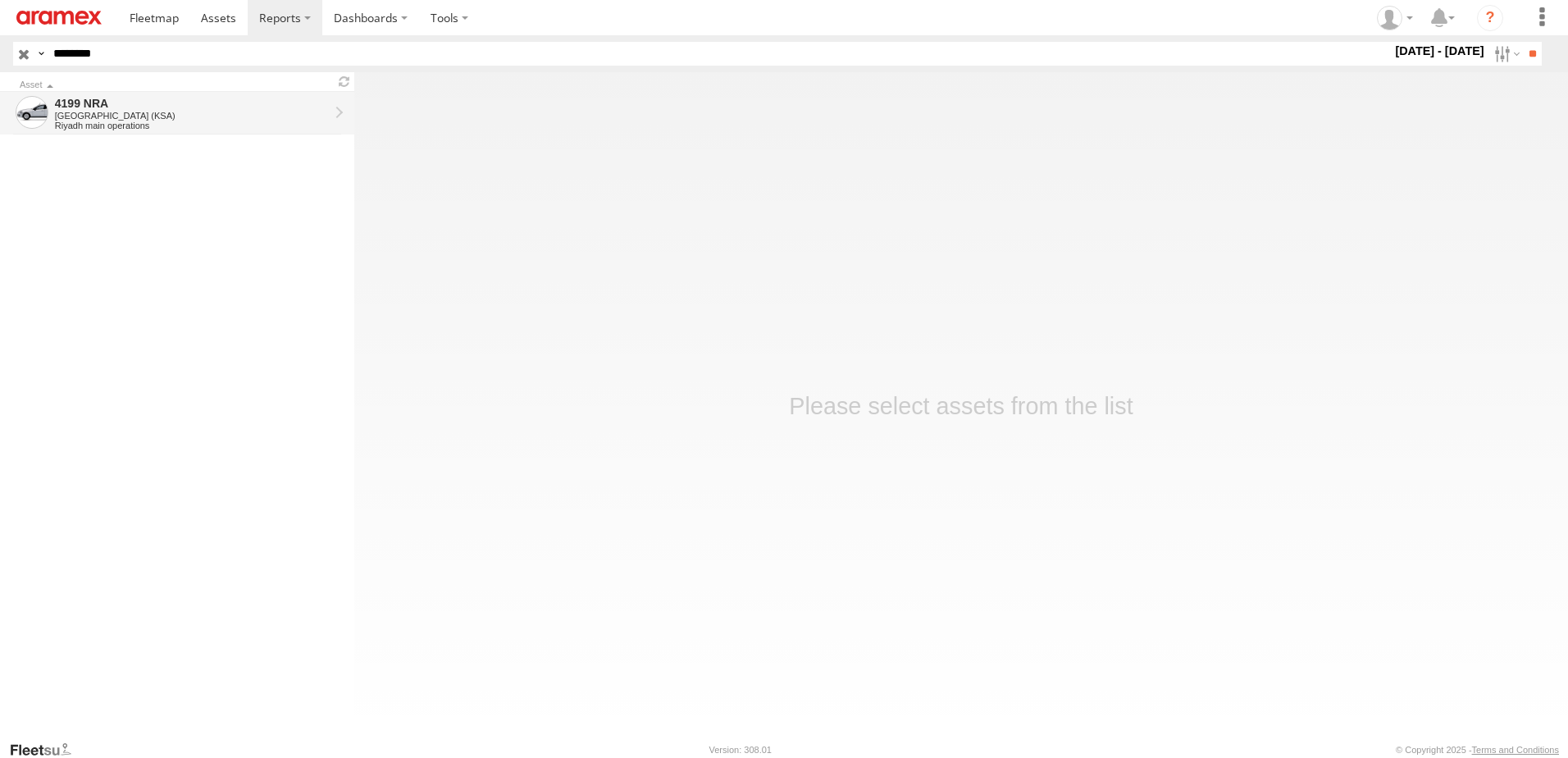
click at [139, 115] on div "[GEOGRAPHIC_DATA] (KSA)" at bounding box center [192, 116] width 274 height 10
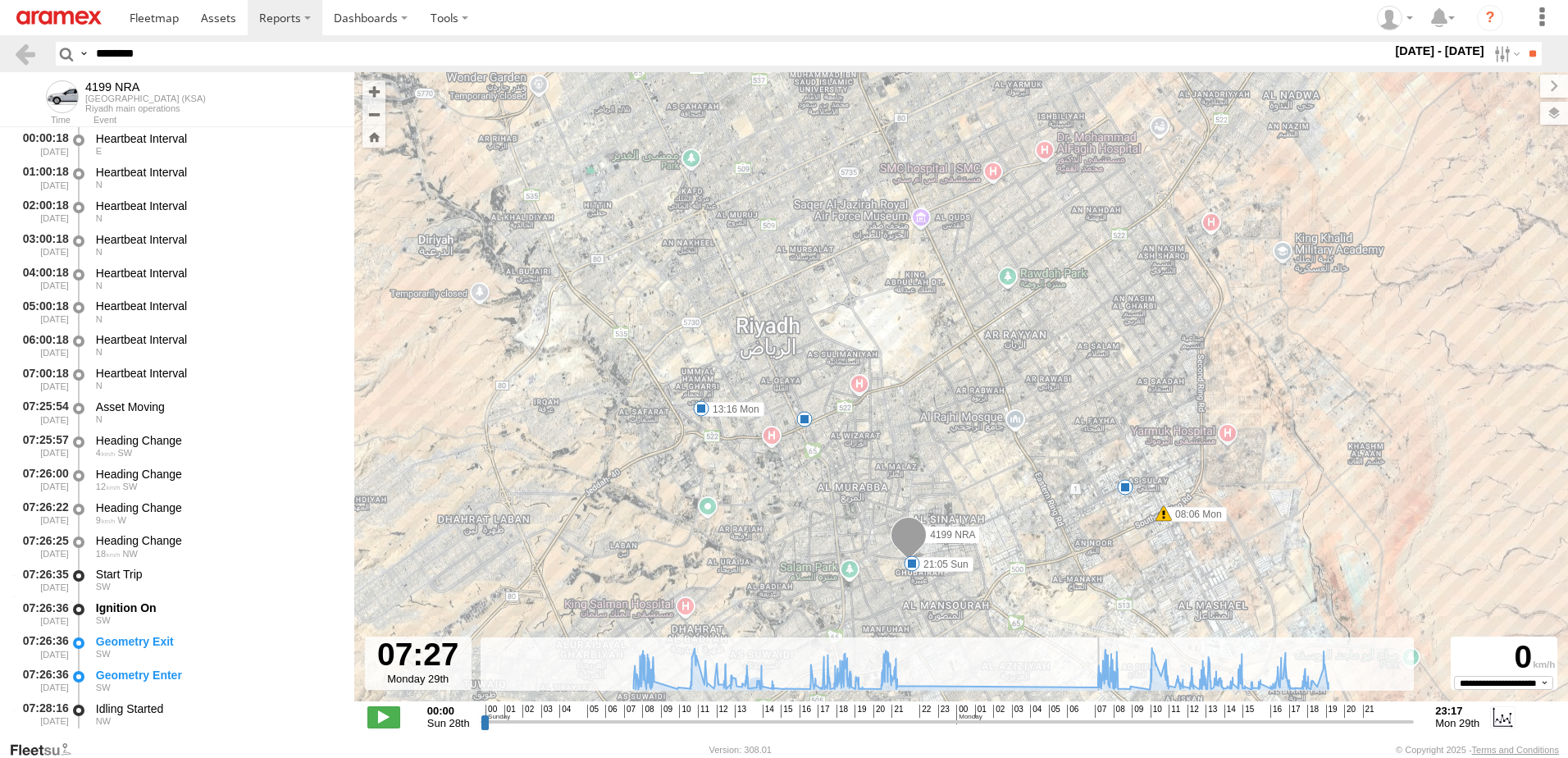
drag, startPoint x: 854, startPoint y: 725, endPoint x: 1099, endPoint y: 701, distance: 246.2
type input "**********"
click at [1099, 714] on input "range" at bounding box center [948, 721] width 934 height 16
drag, startPoint x: 202, startPoint y: 51, endPoint x: 0, endPoint y: 23, distance: 203.9
click at [0, 23] on html at bounding box center [784, 379] width 1568 height 758
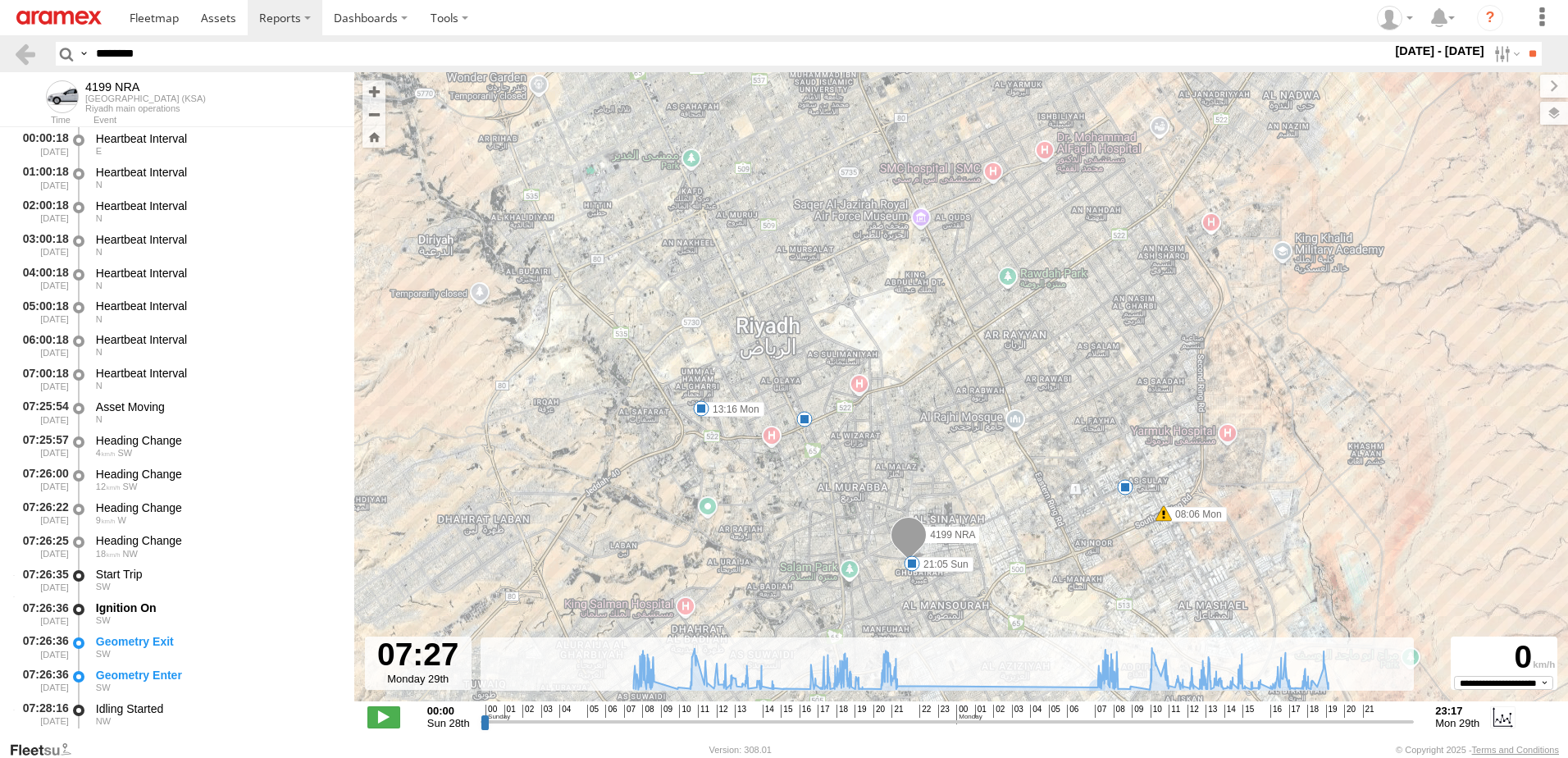
paste input "text"
type input "********"
click at [1523, 42] on input "**" at bounding box center [1532, 53] width 19 height 23
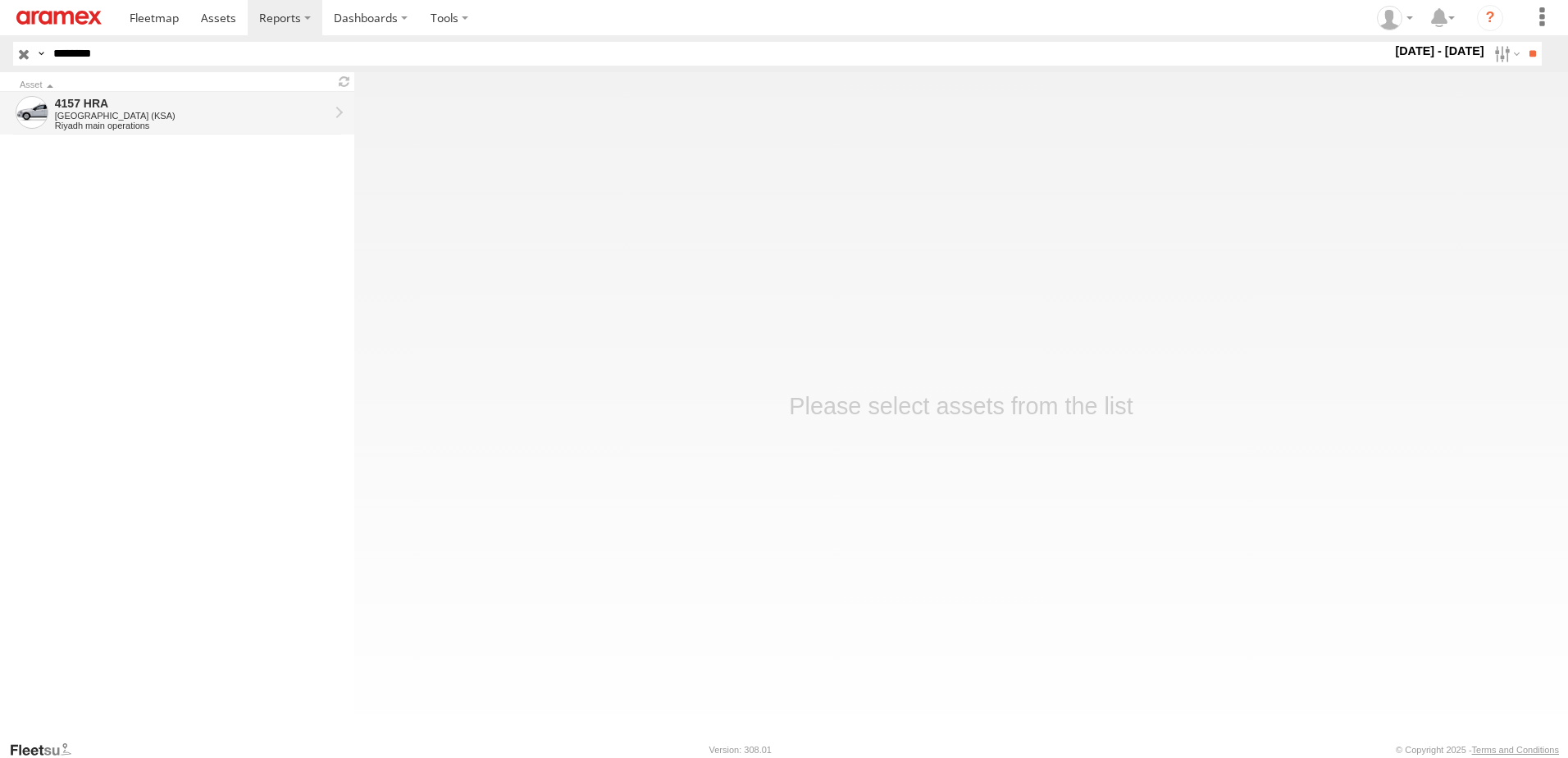
click at [233, 109] on div "4157 HRA" at bounding box center [192, 104] width 274 height 15
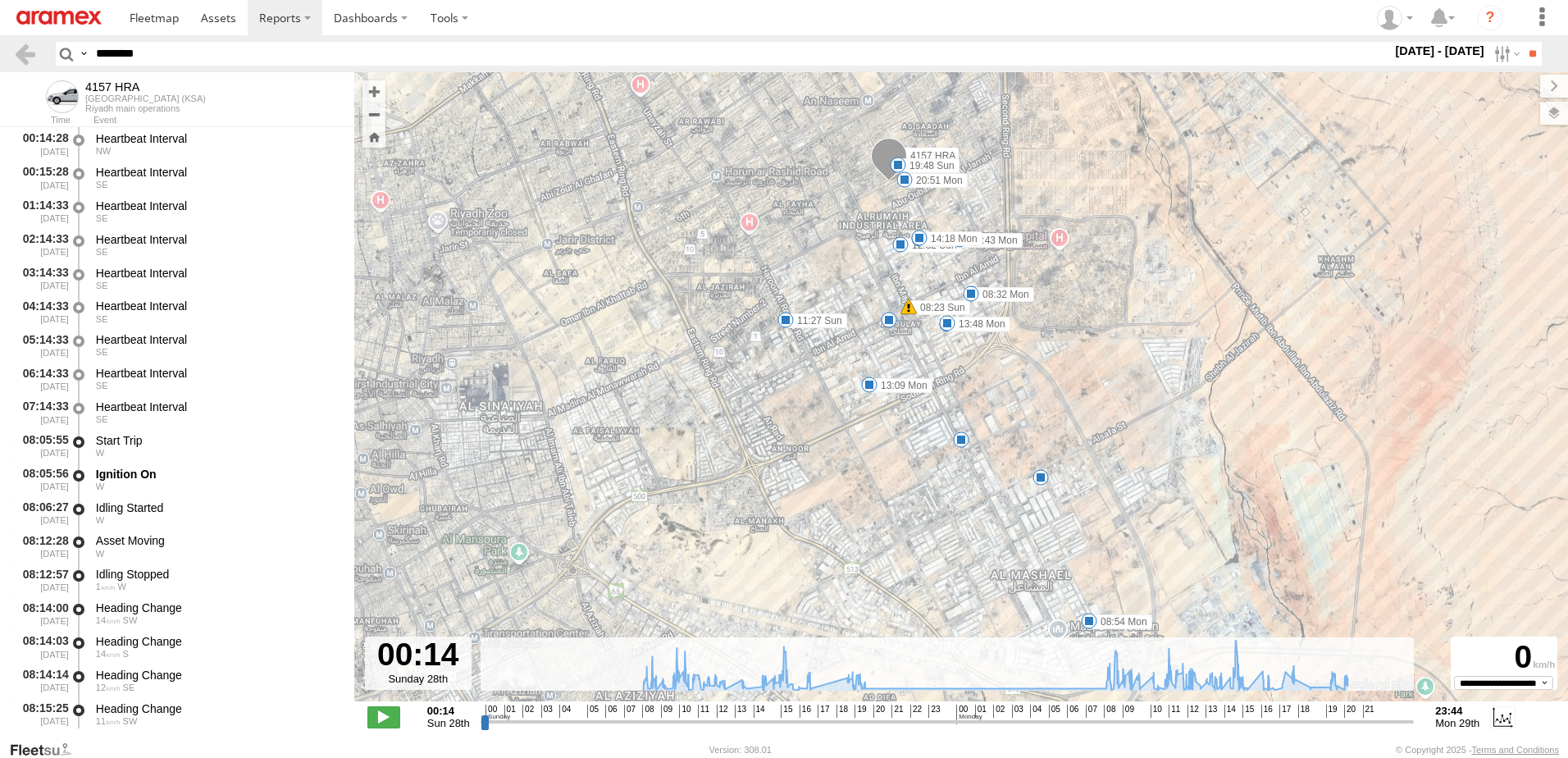
drag, startPoint x: 180, startPoint y: 61, endPoint x: 63, endPoint y: 67, distance: 117.2
click at [63, 67] on header "Search Query Asset ID Asset Label Registration Manufacturer Model VIN Job ID" at bounding box center [784, 53] width 1568 height 37
drag, startPoint x: 827, startPoint y: 718, endPoint x: 1125, endPoint y: 715, distance: 298.0
type input "**********"
click at [1125, 715] on input "range" at bounding box center [948, 721] width 934 height 16
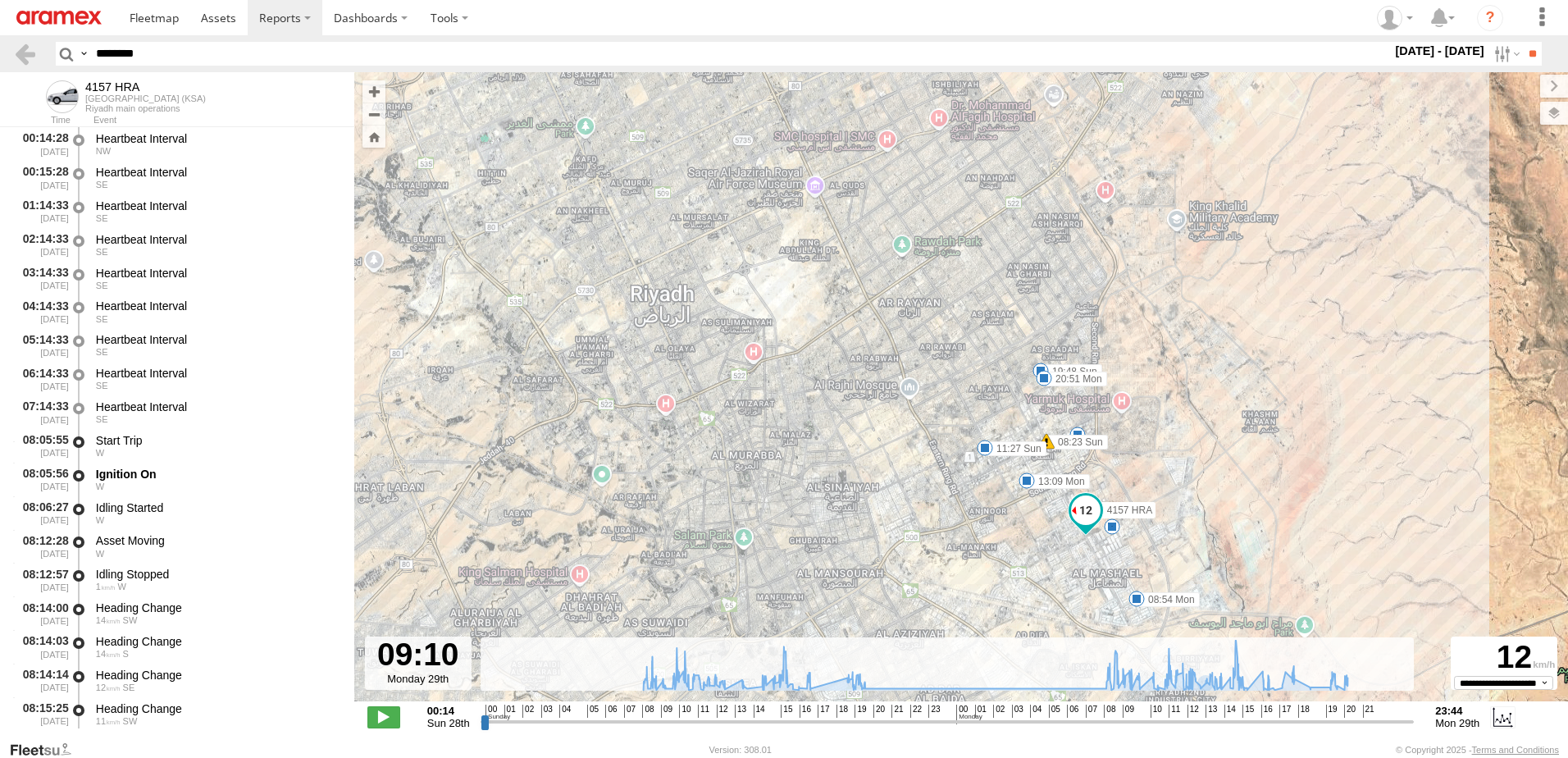
drag, startPoint x: 213, startPoint y: 53, endPoint x: 0, endPoint y: 36, distance: 213.7
click at [0, 38] on html at bounding box center [784, 379] width 1568 height 758
paste input "text"
type input "********"
click at [1523, 42] on input "**" at bounding box center [1532, 53] width 19 height 23
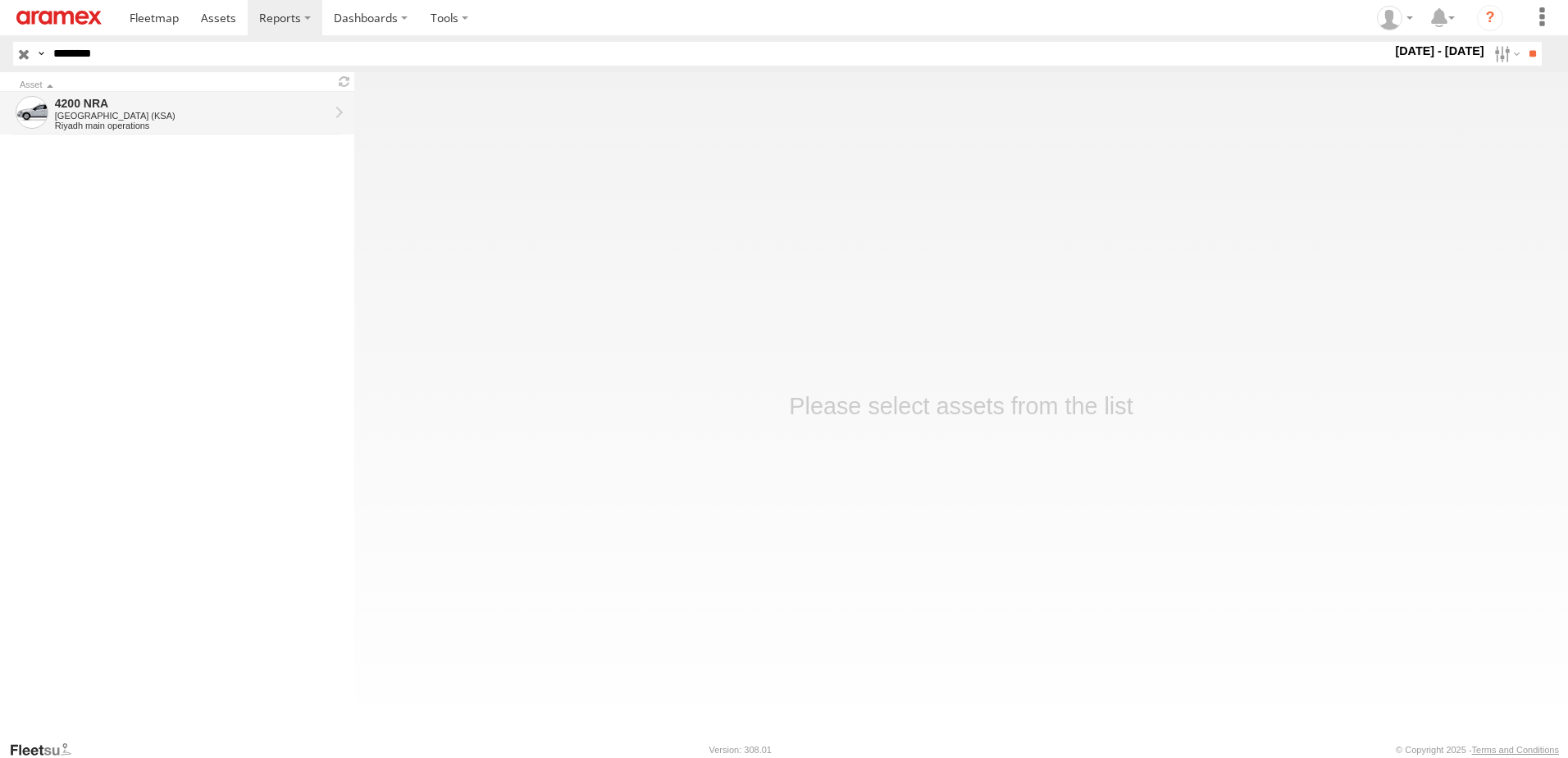
click at [164, 105] on div "4200 NRA" at bounding box center [192, 104] width 274 height 15
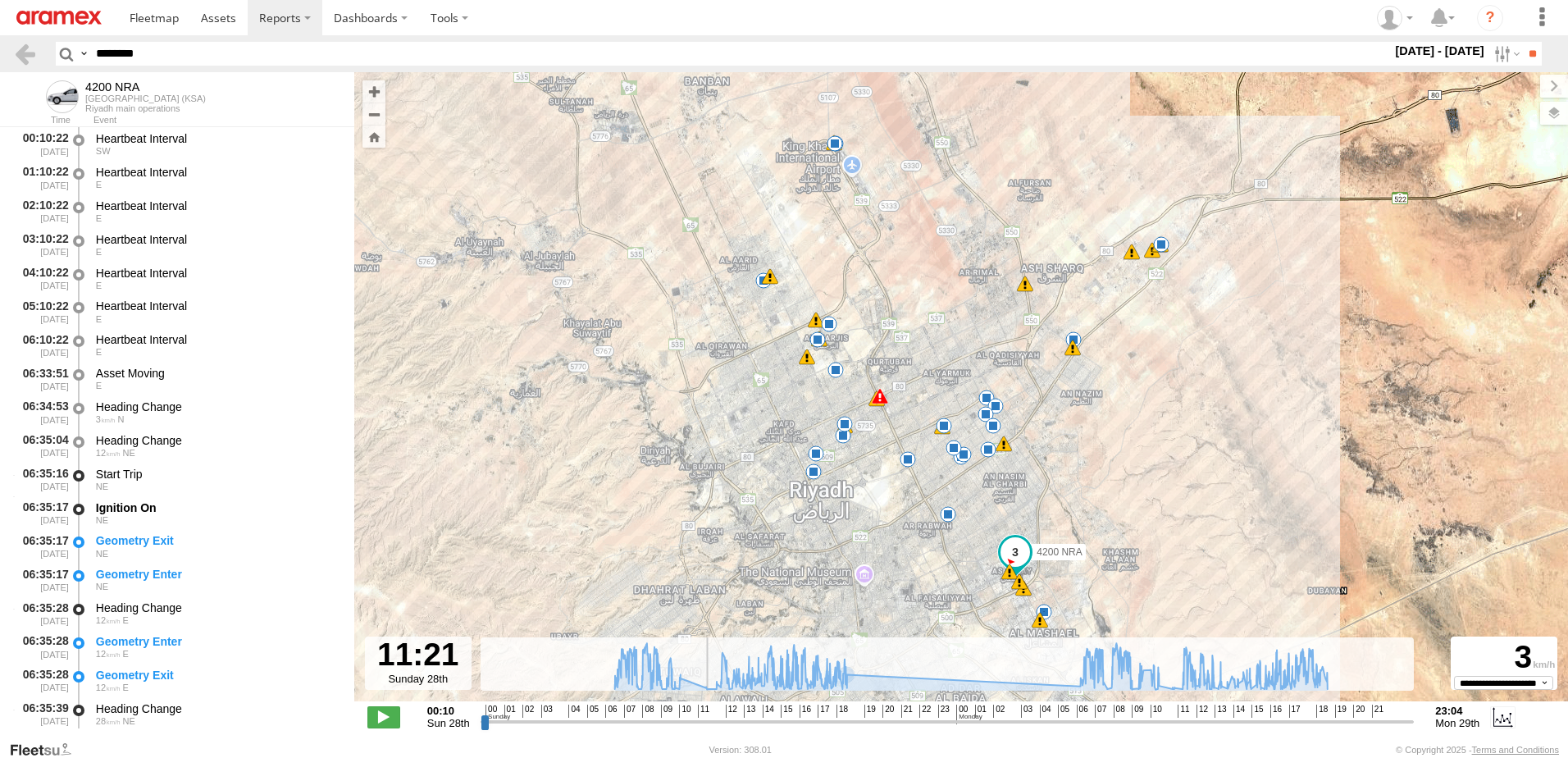
drag, startPoint x: 827, startPoint y: 716, endPoint x: 726, endPoint y: 696, distance: 103.0
click at [706, 714] on input "range" at bounding box center [948, 721] width 934 height 16
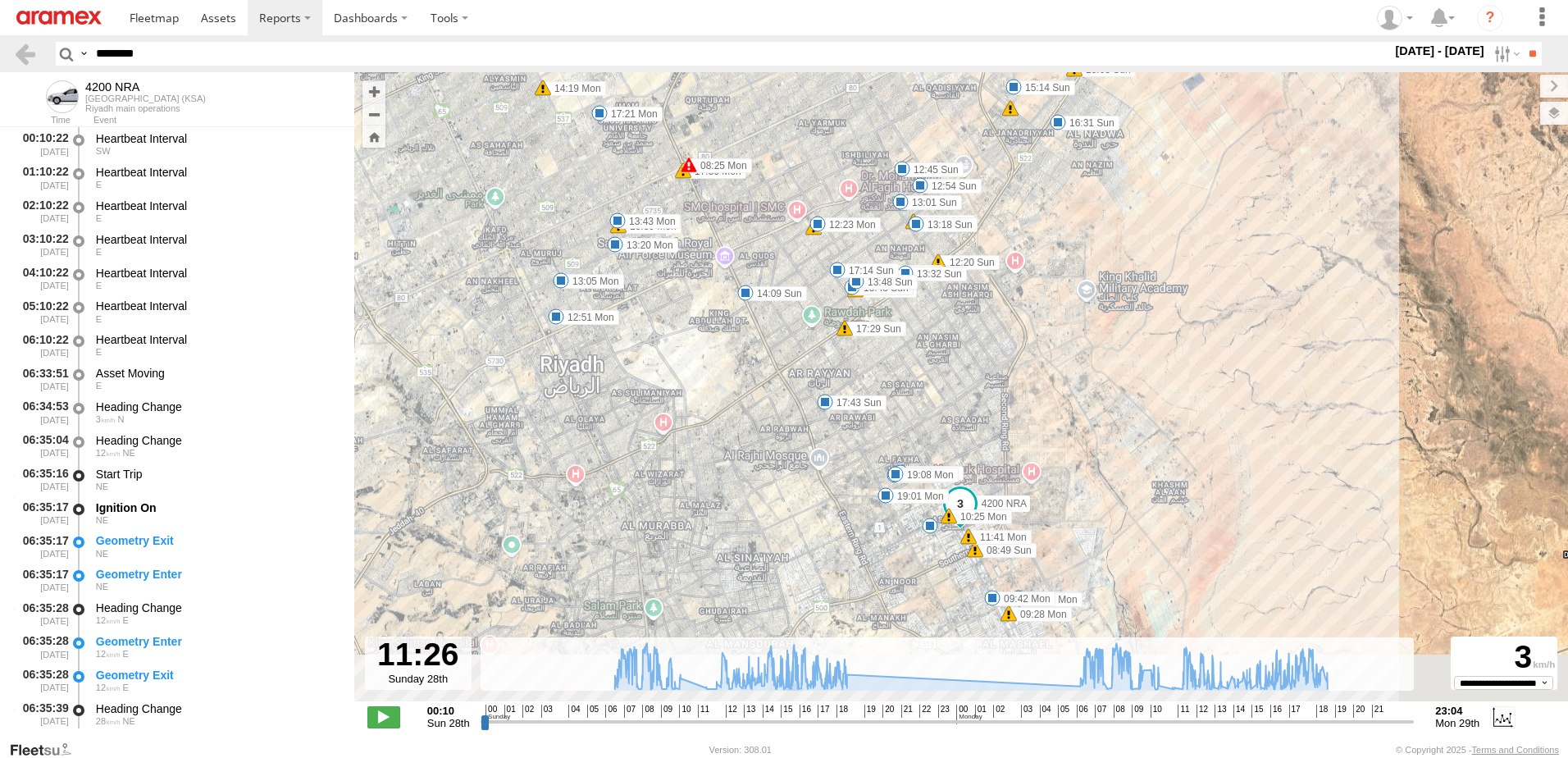
drag, startPoint x: 1007, startPoint y: 498, endPoint x: 1012, endPoint y: 483, distance: 15.8
click at [1012, 498] on span "4200 NRA" at bounding box center [1004, 503] width 45 height 12
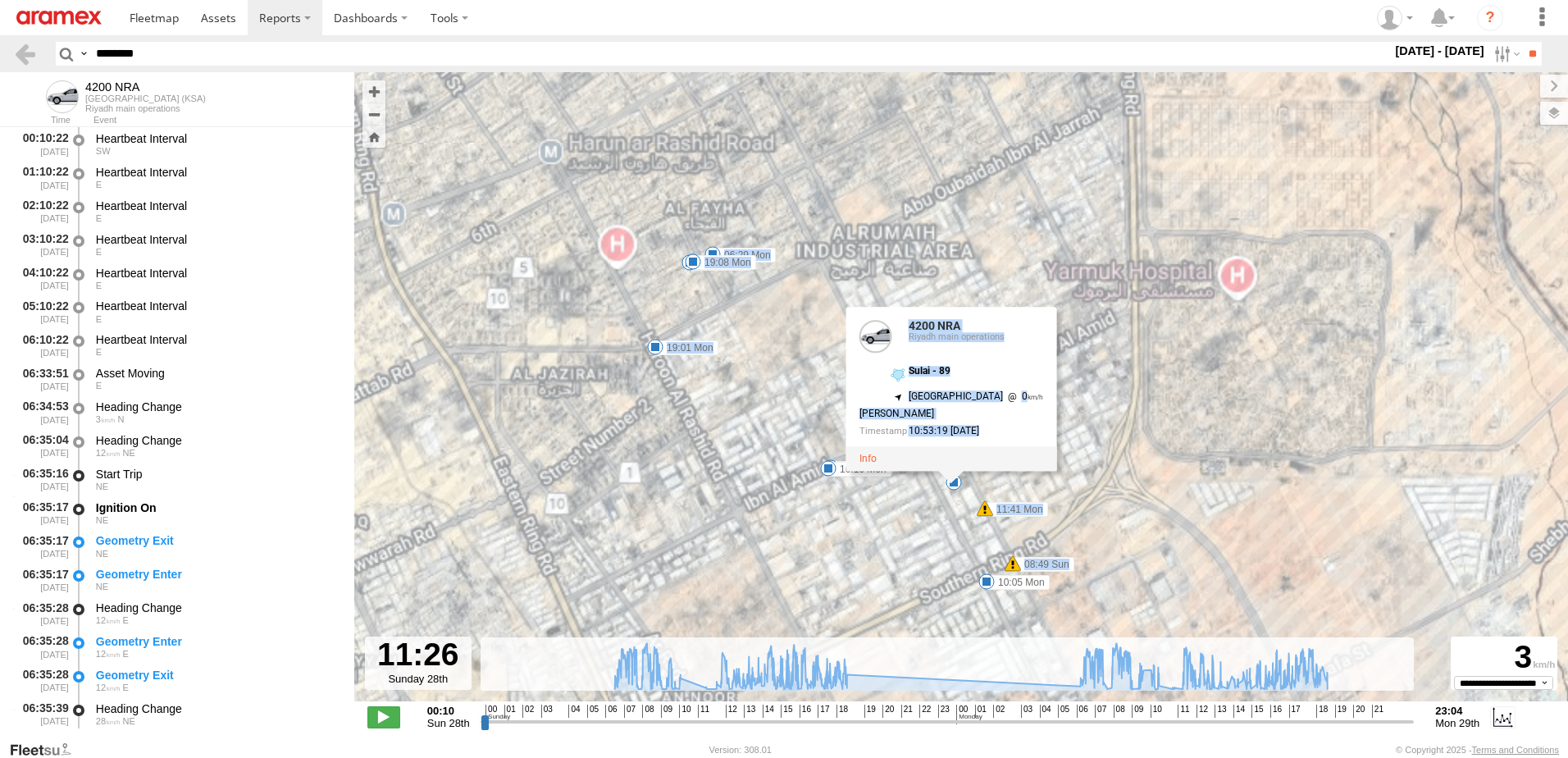
drag, startPoint x: 965, startPoint y: 455, endPoint x: 952, endPoint y: 558, distance: 103.8
click at [952, 558] on div "4200 NRA 07:18 Sun 07:45 Sun 08:49 Sun 12:45 Sun 12:54 Sun 13:01 Sun 13:18 Sun …" at bounding box center [961, 395] width 1214 height 646
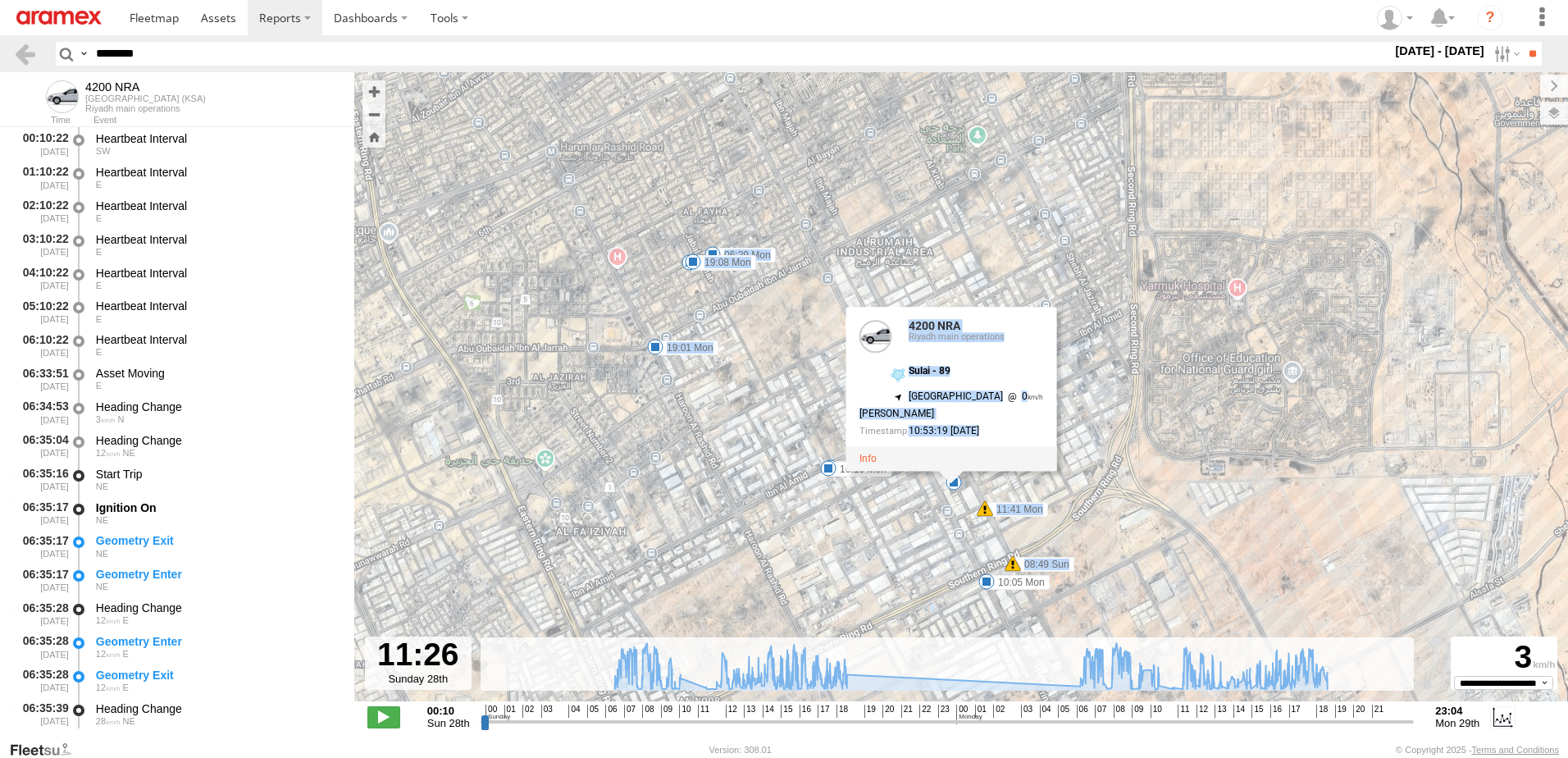
drag, startPoint x: 952, startPoint y: 558, endPoint x: 1222, endPoint y: 442, distance: 293.9
click at [1254, 425] on div "4200 NRA 07:18 Sun 07:45 Sun 08:49 Sun 12:45 Sun 12:54 Sun 13:01 Sun 13:18 Sun …" at bounding box center [961, 395] width 1214 height 646
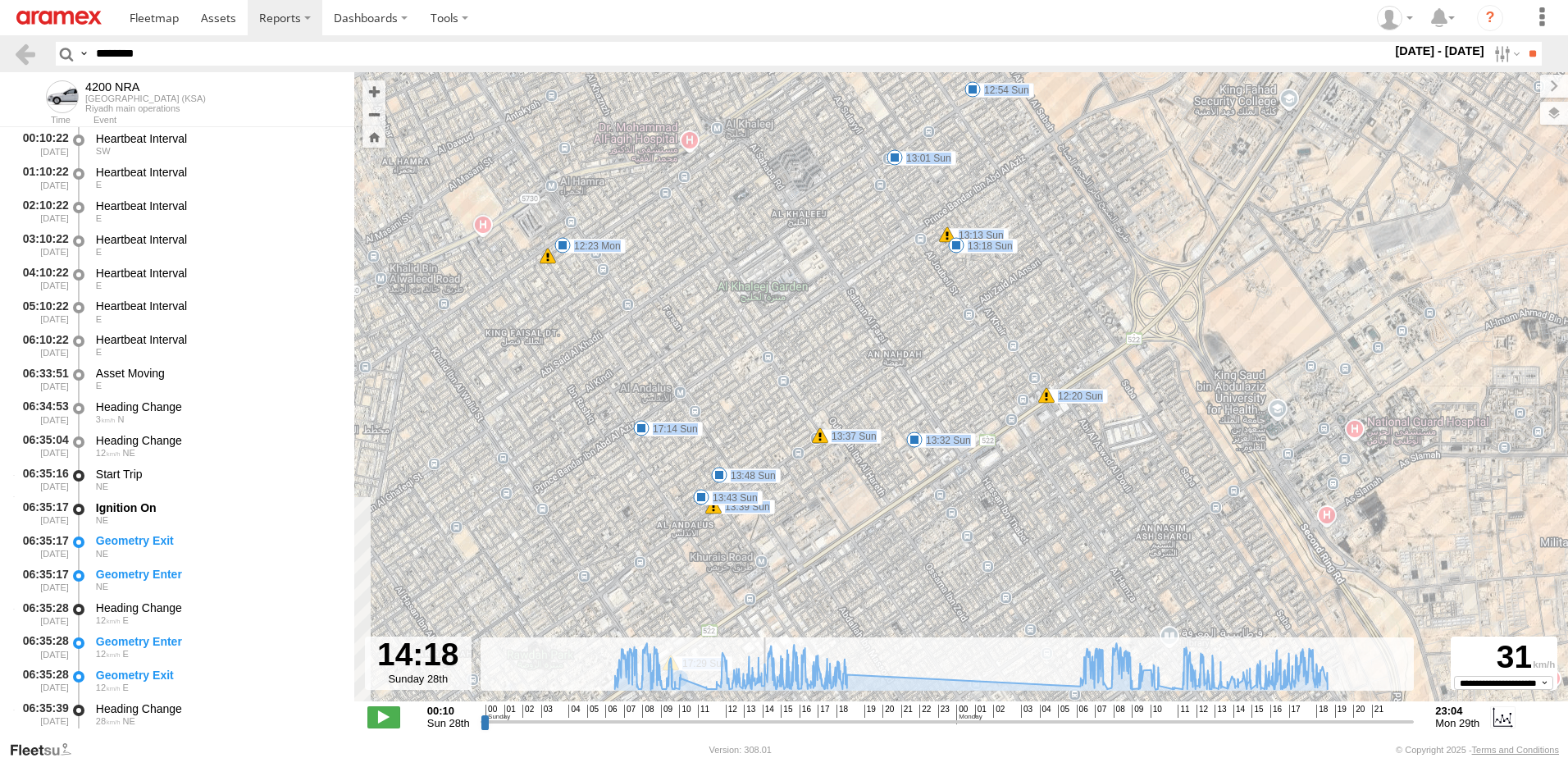
drag, startPoint x: 702, startPoint y: 717, endPoint x: 842, endPoint y: 563, distance: 208.1
click at [775, 714] on input "range" at bounding box center [948, 721] width 934 height 16
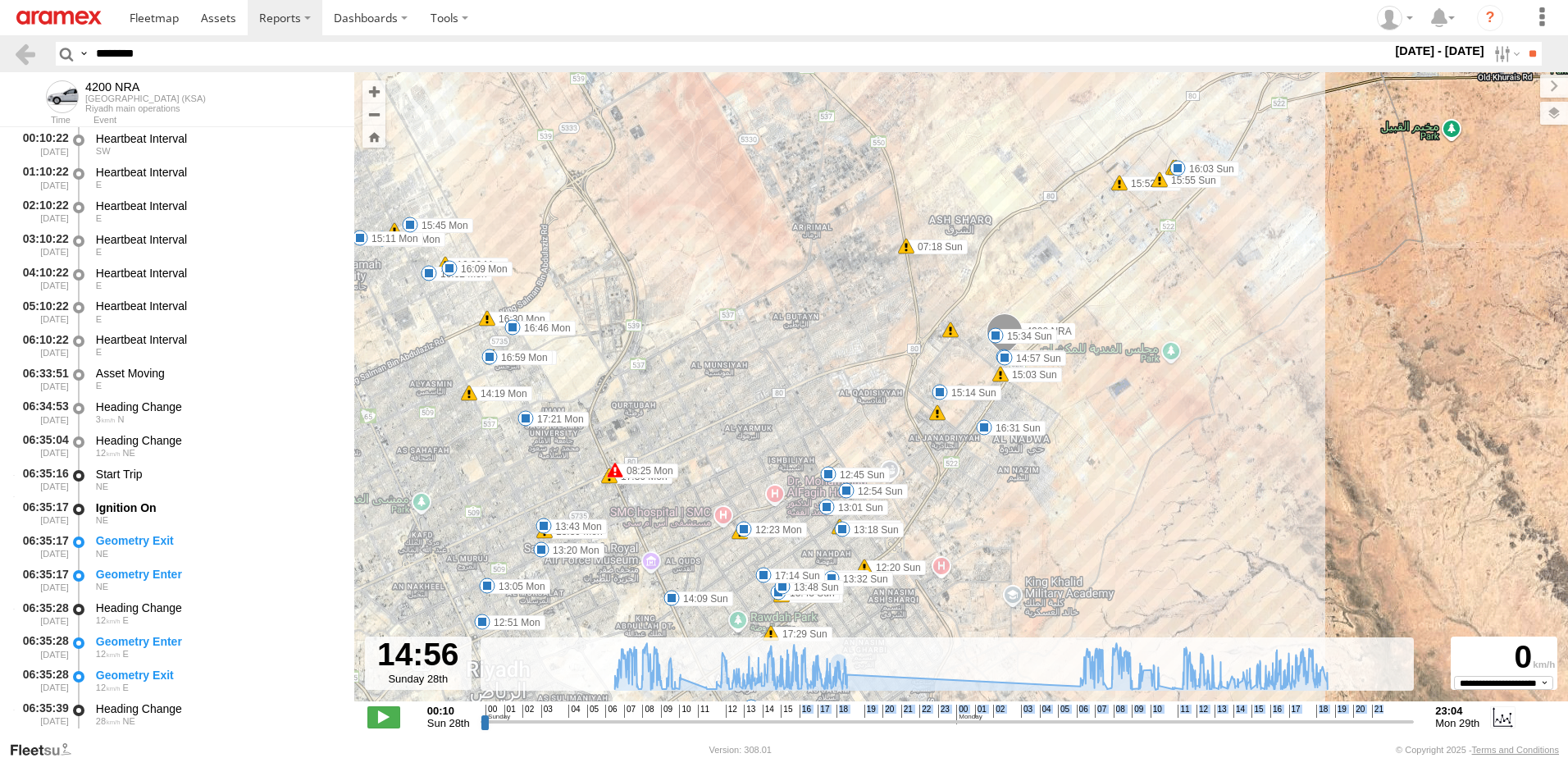
drag, startPoint x: 799, startPoint y: 713, endPoint x: 824, endPoint y: 714, distance: 25.0
click at [824, 714] on div "Created with Highcharts 6.0.7 [DOMAIN_NAME] 00 01 02 03 04 05 06 07 08 09 10 11…" at bounding box center [948, 716] width 934 height 24
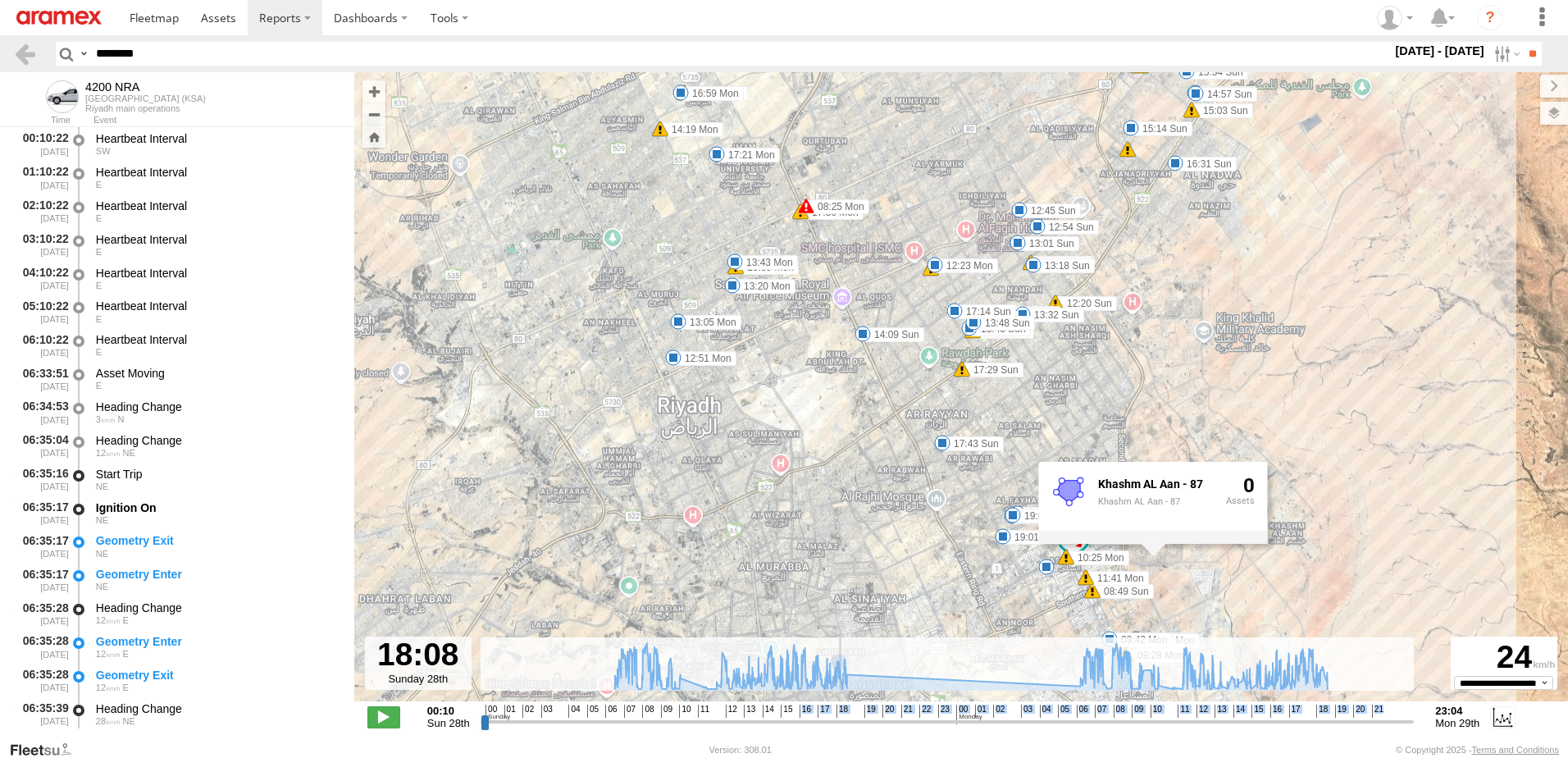
drag, startPoint x: 824, startPoint y: 714, endPoint x: 838, endPoint y: 719, distance: 14.9
click at [838, 719] on input "range" at bounding box center [948, 721] width 934 height 16
click at [1460, 566] on div "4200 NRA 07:18 Sun 07:45 Sun 08:49 Sun 12:45 Sun 12:54 Sun 13:01 Sun 13:18 Sun …" at bounding box center [961, 395] width 1214 height 646
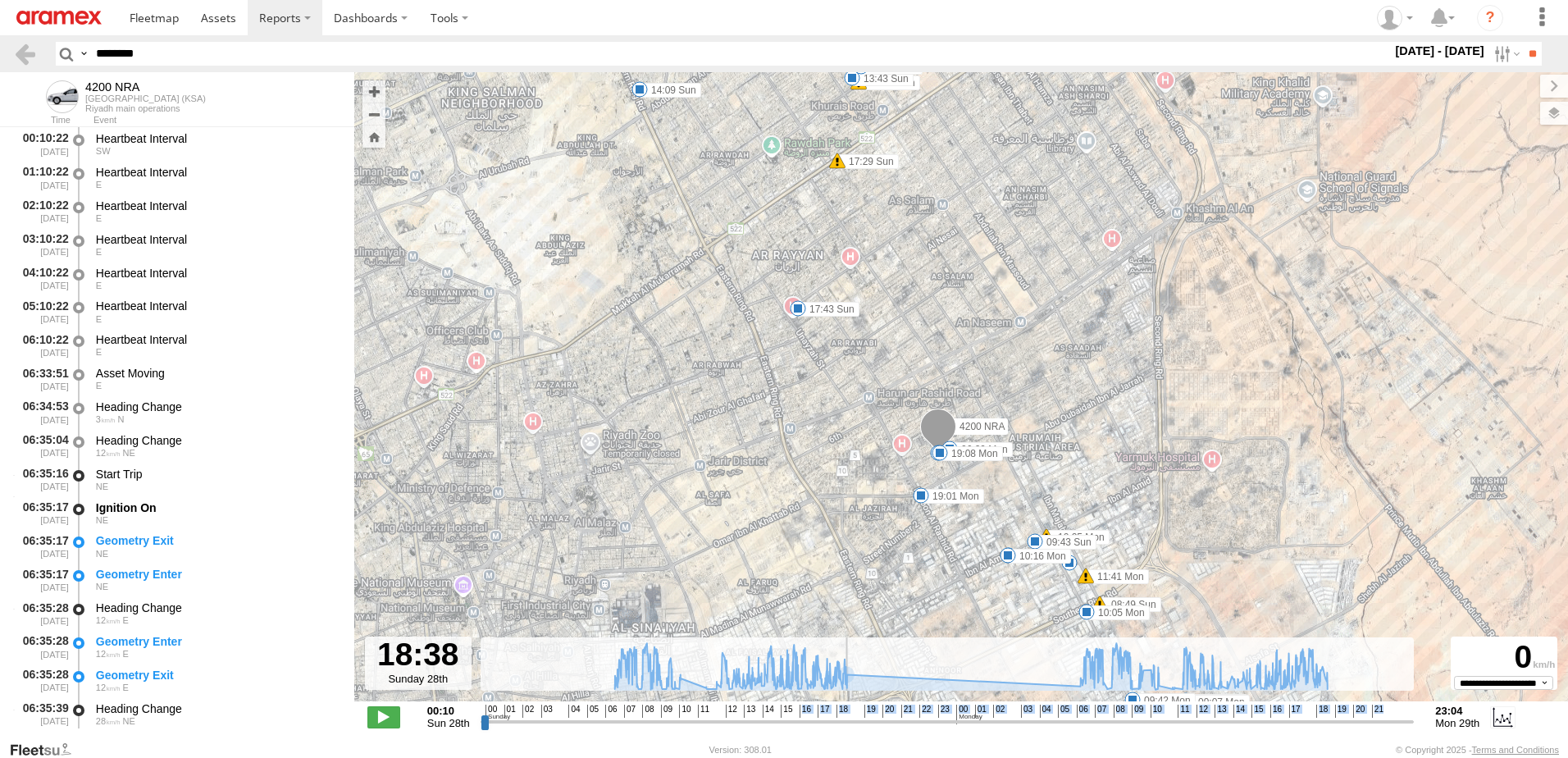
drag, startPoint x: 835, startPoint y: 720, endPoint x: 848, endPoint y: 720, distance: 13.0
click at [848, 720] on input "range" at bounding box center [948, 721] width 934 height 16
click at [842, 729] on input "range" at bounding box center [948, 721] width 934 height 16
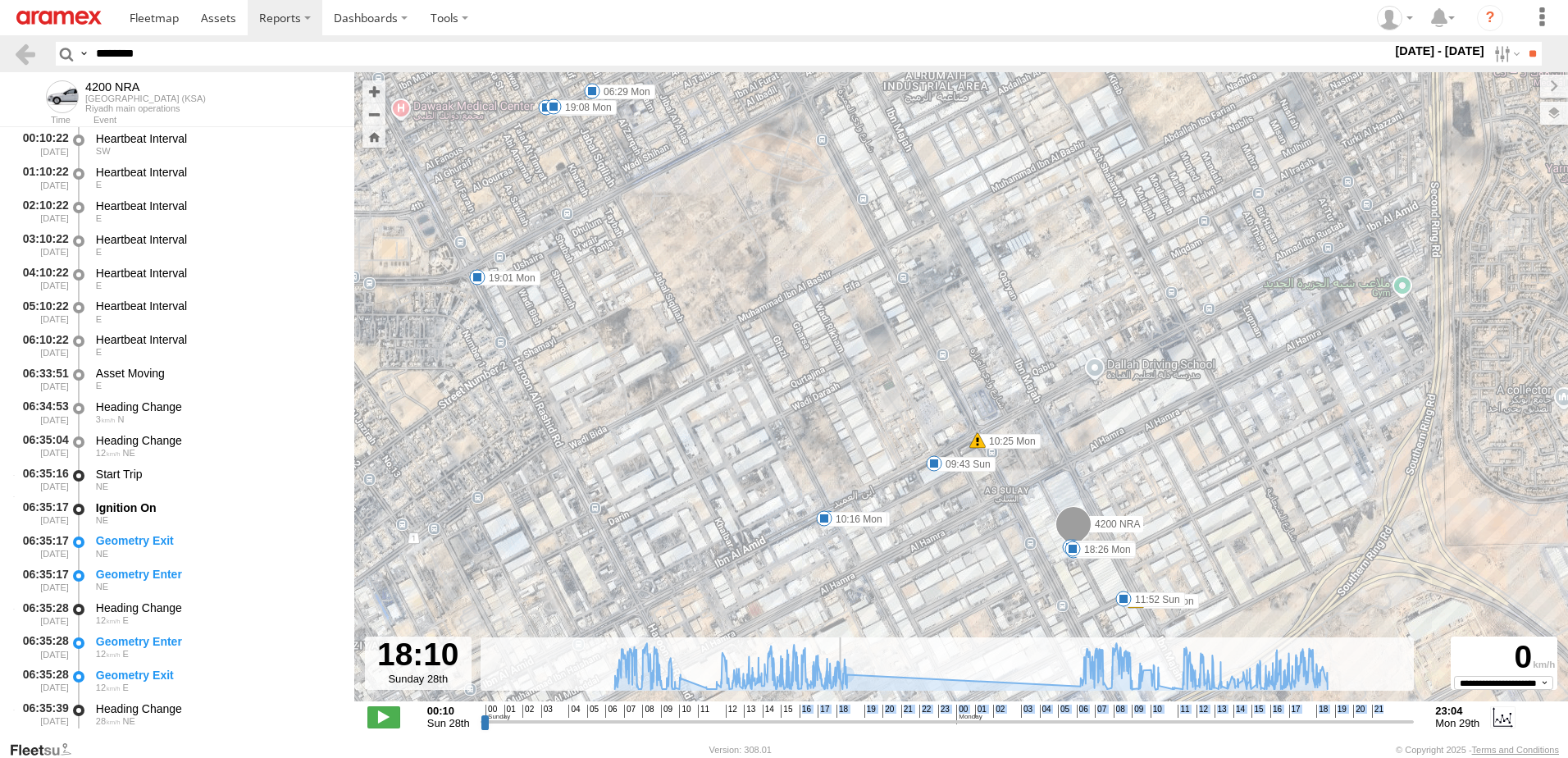
click at [839, 717] on input "range" at bounding box center [948, 721] width 934 height 16
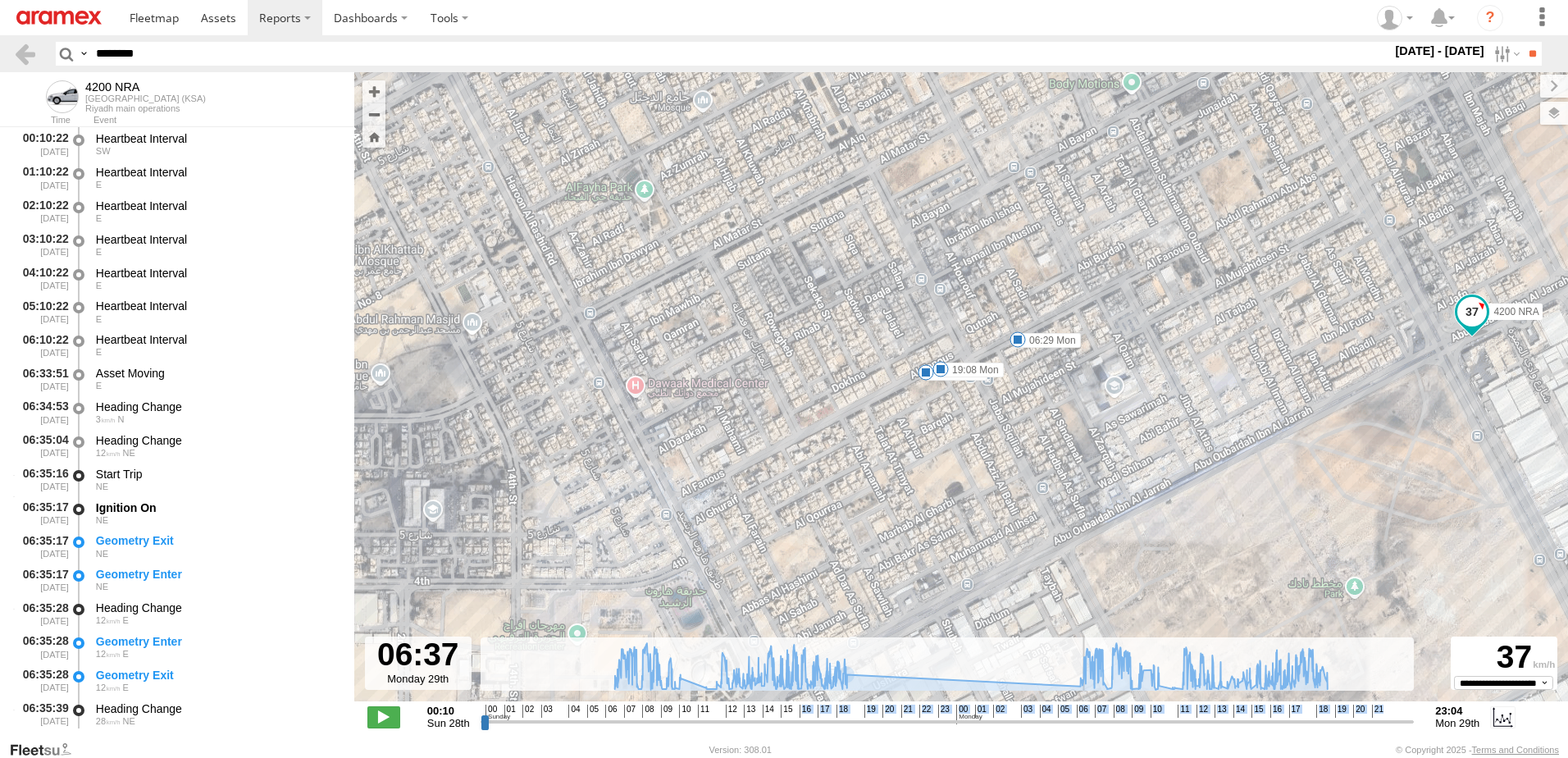
drag, startPoint x: 841, startPoint y: 723, endPoint x: 1085, endPoint y: 708, distance: 244.5
type input "**********"
click at [1085, 714] on input "range" at bounding box center [948, 721] width 934 height 16
